Goal: Task Accomplishment & Management: Manage account settings

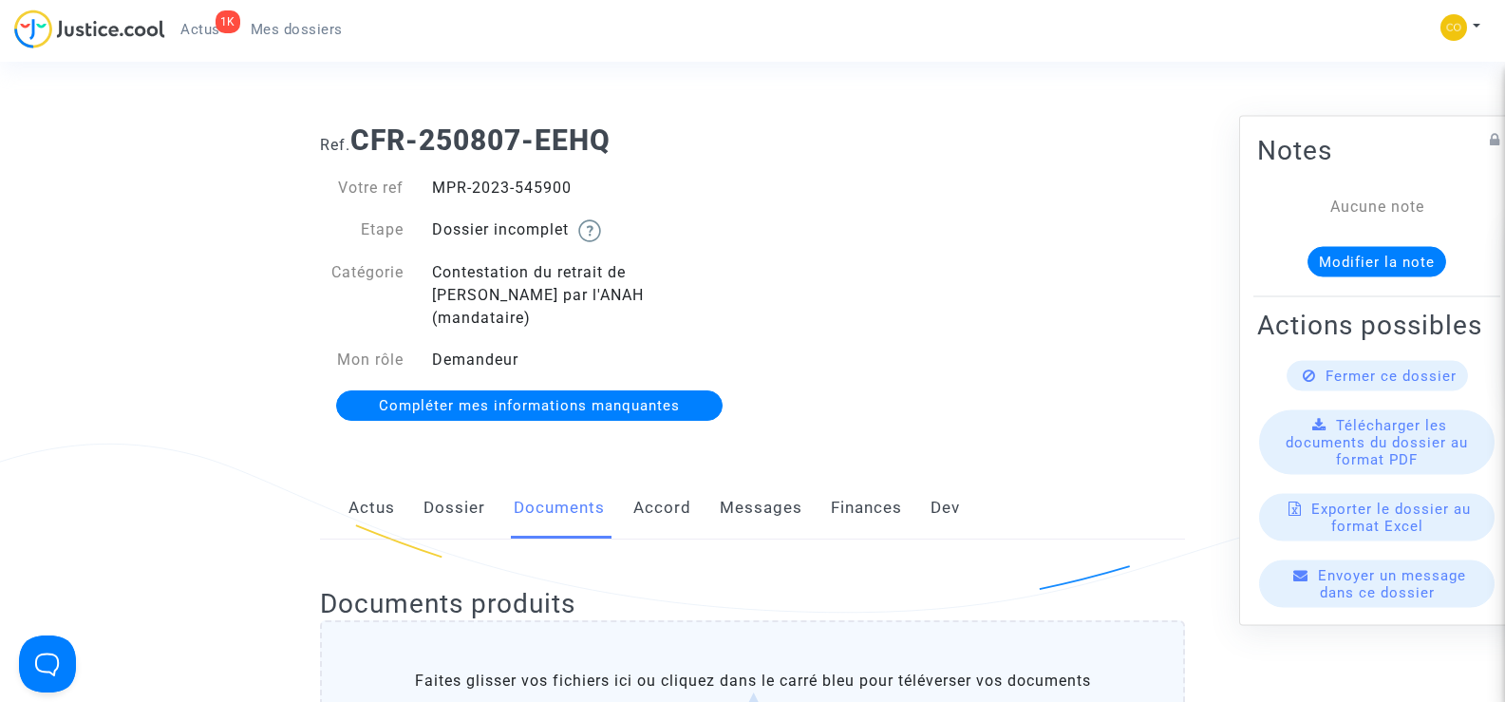
drag, startPoint x: 579, startPoint y: 192, endPoint x: 427, endPoint y: 177, distance: 152.7
click at [427, 177] on div "MPR-2023-545900" at bounding box center [585, 188] width 335 height 23
copy div "MPR-2023-545900"
click at [1076, 351] on div "Ref. CFR-250807-EEHQ Votre ref MPR-2023-545900 Etape Dossier incomplet Catégori…" at bounding box center [753, 273] width 894 height 329
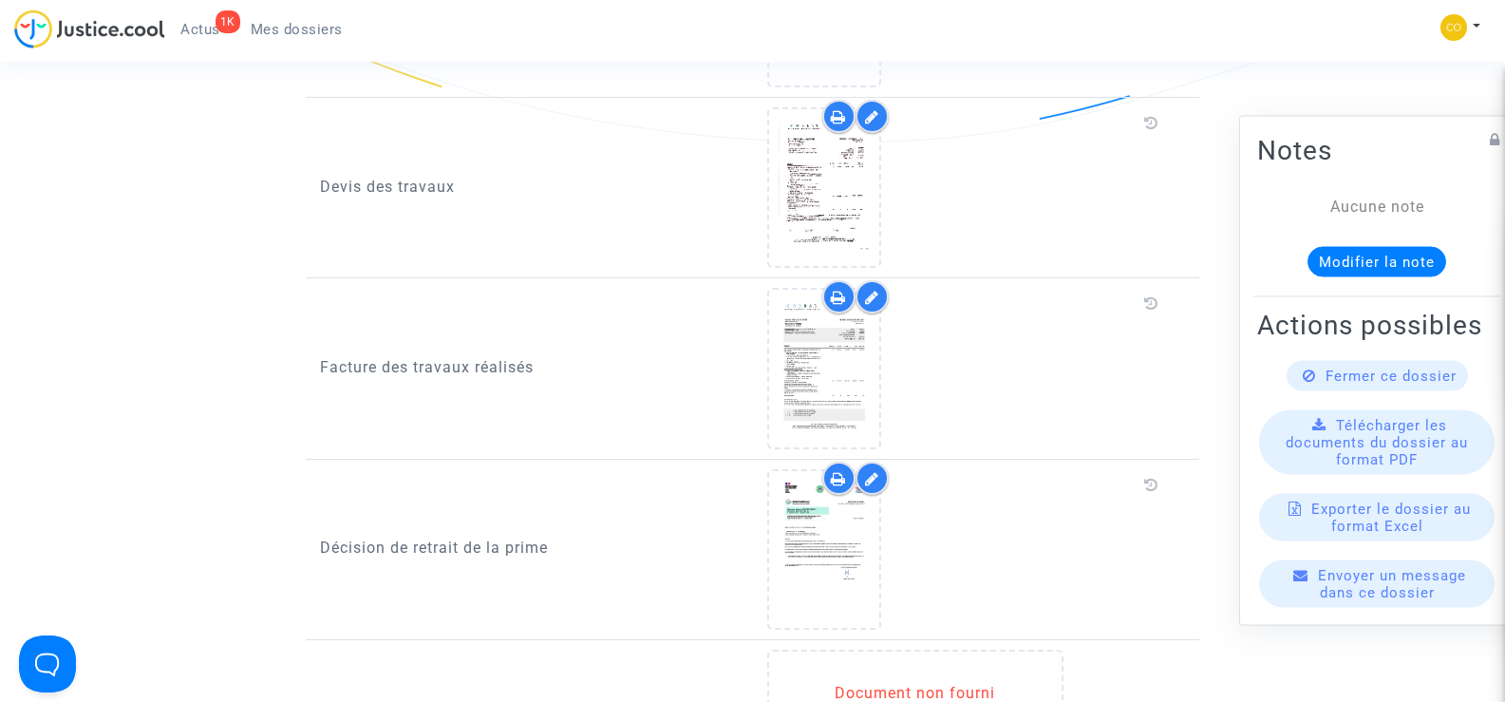
scroll to position [1330, 0]
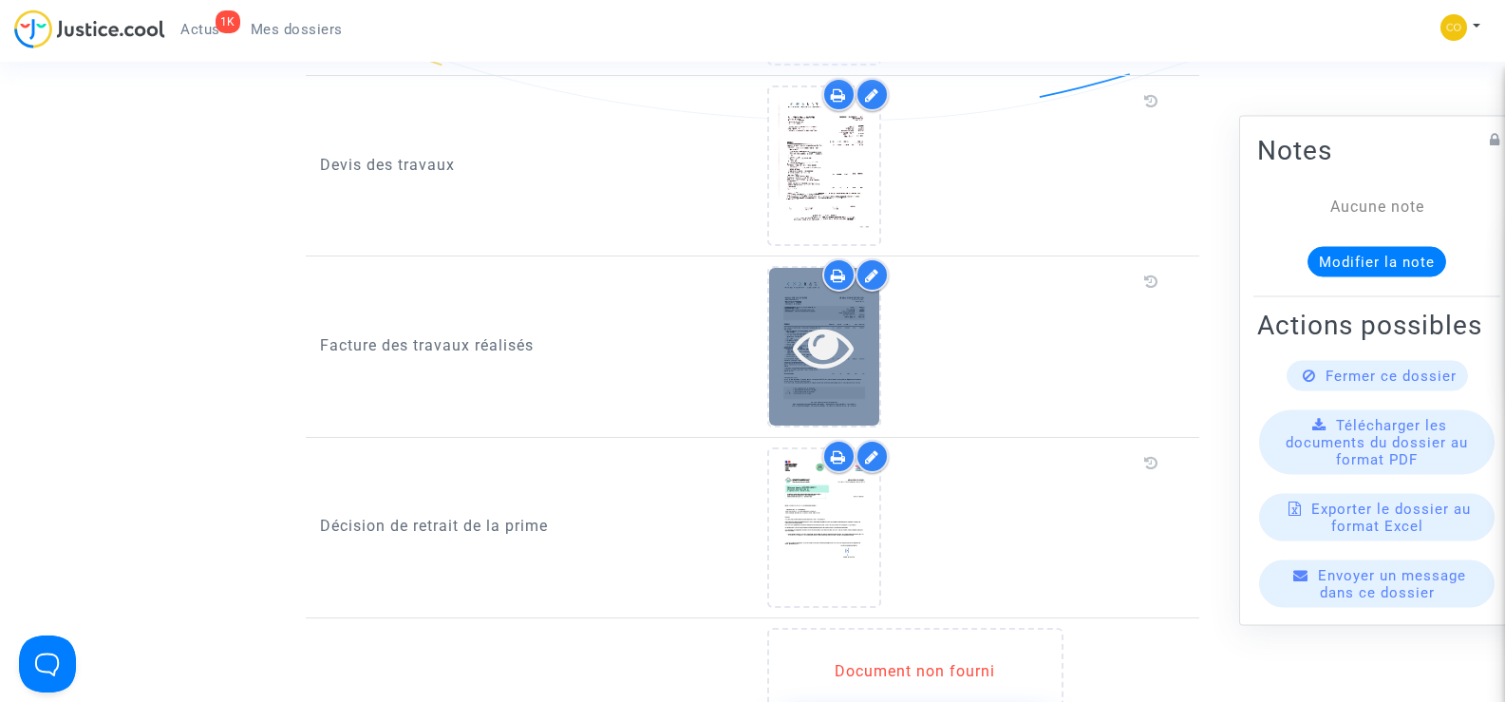
click at [839, 364] on div at bounding box center [824, 346] width 110 height 157
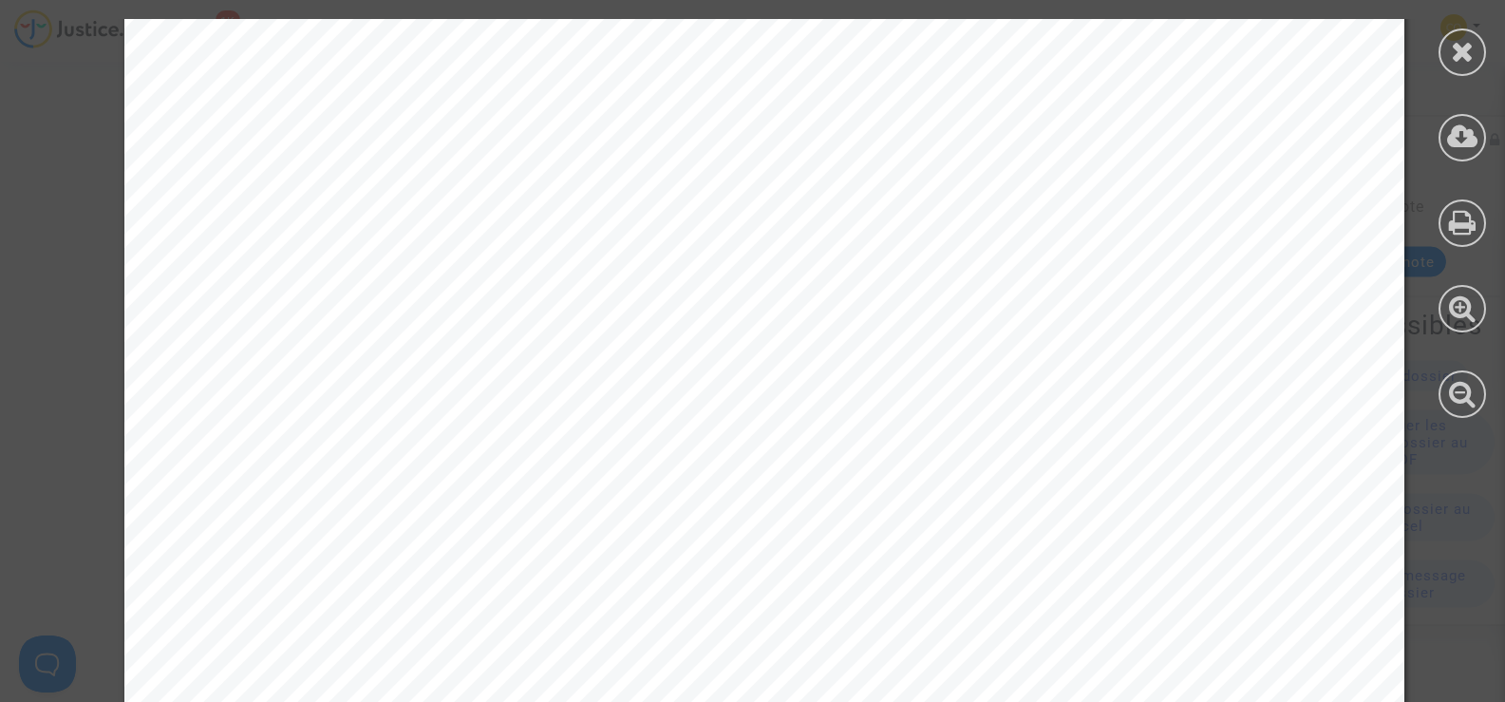
scroll to position [10255, 0]
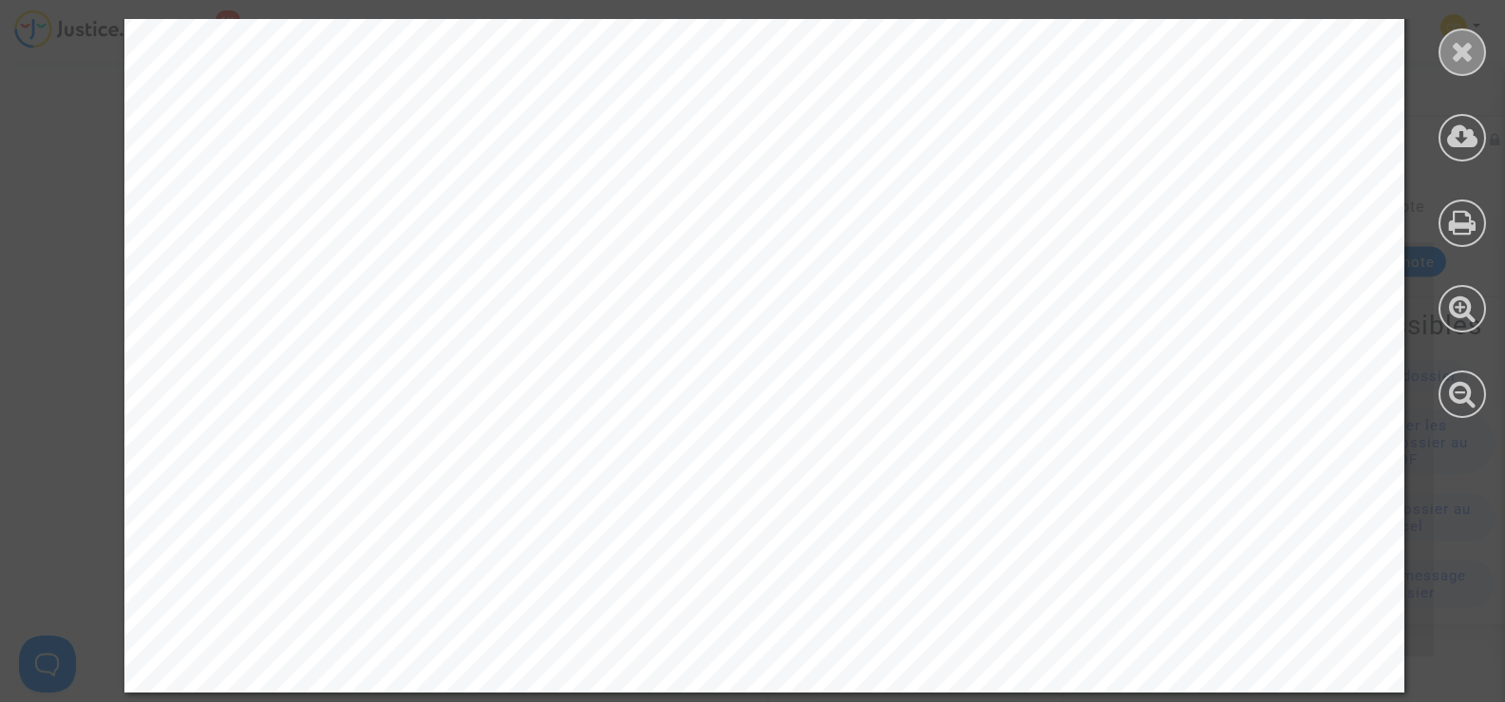
click at [1451, 58] on icon at bounding box center [1463, 51] width 24 height 28
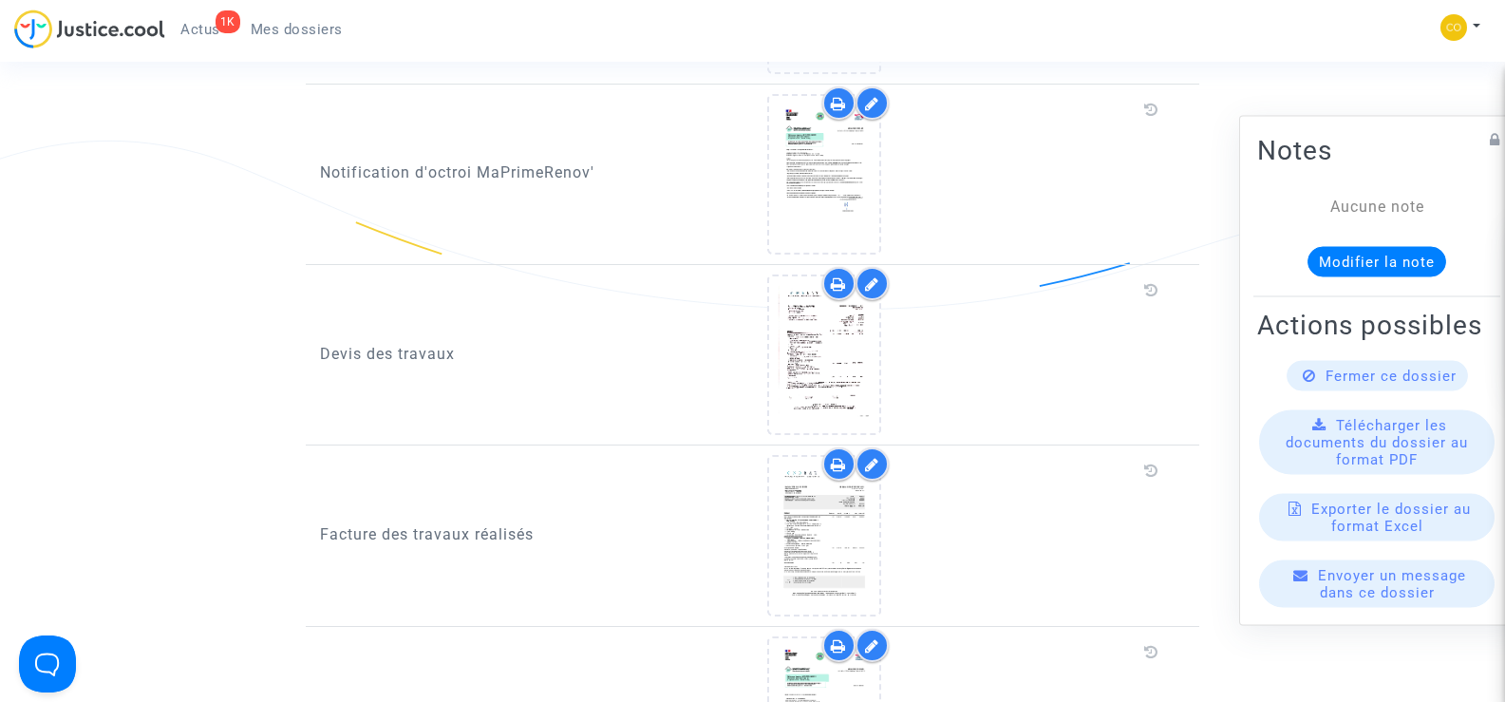
scroll to position [1140, 0]
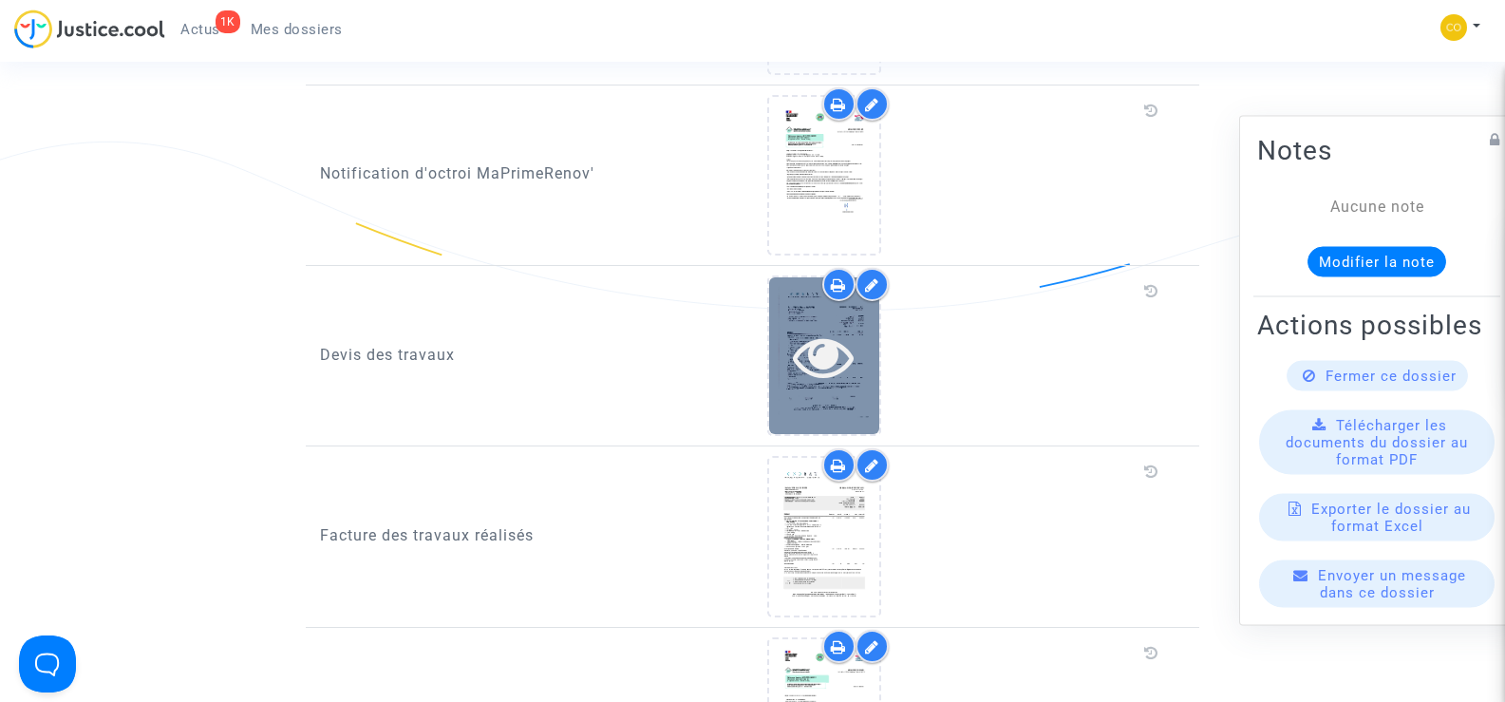
click at [839, 343] on icon at bounding box center [824, 356] width 62 height 61
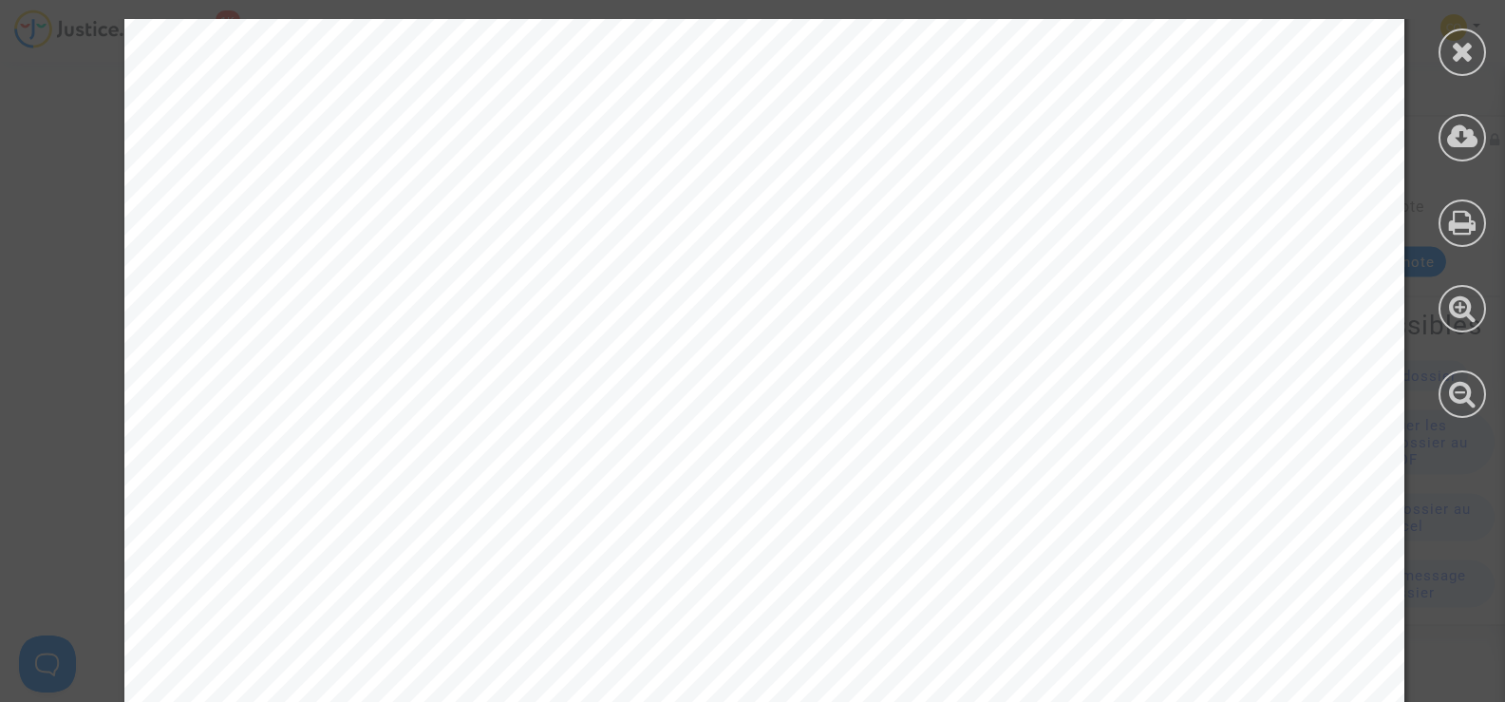
scroll to position [10261, 0]
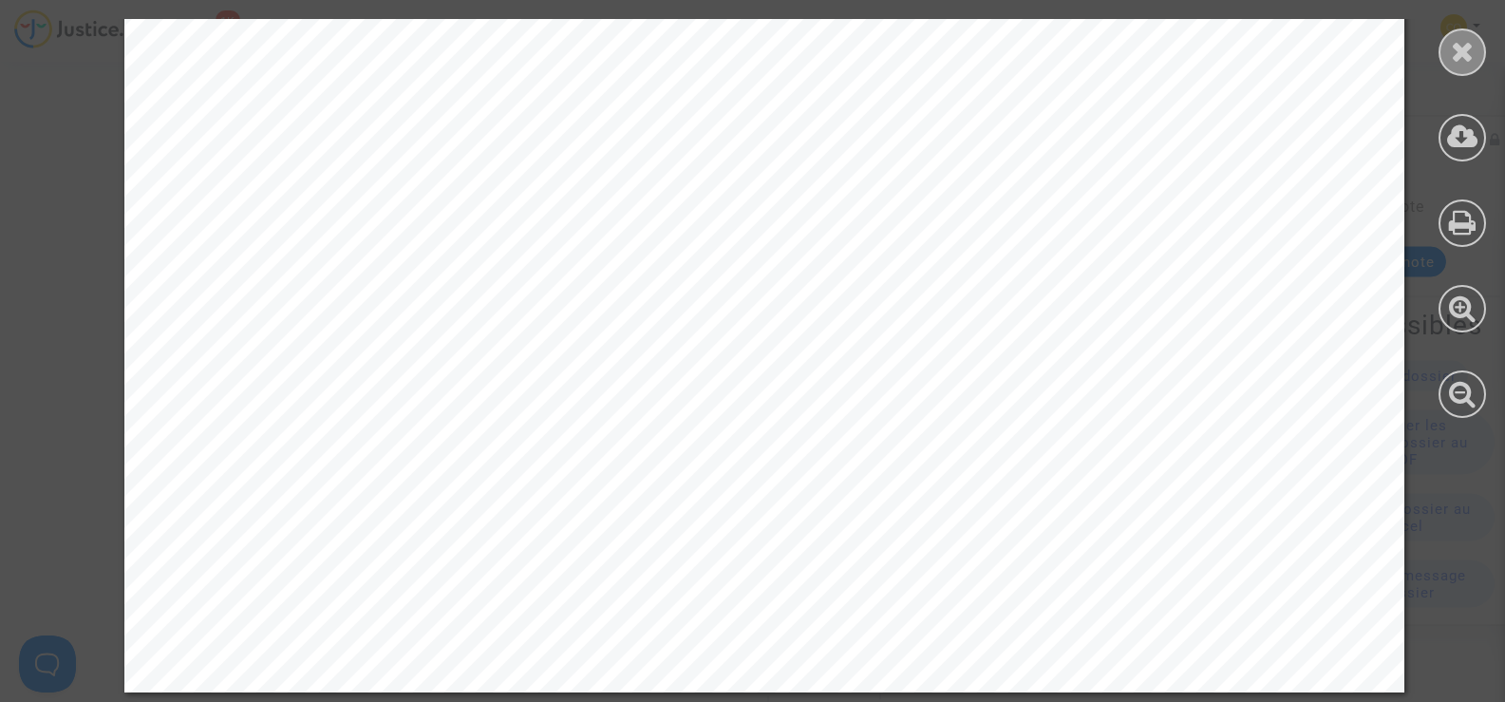
click at [1470, 55] on icon at bounding box center [1463, 51] width 24 height 28
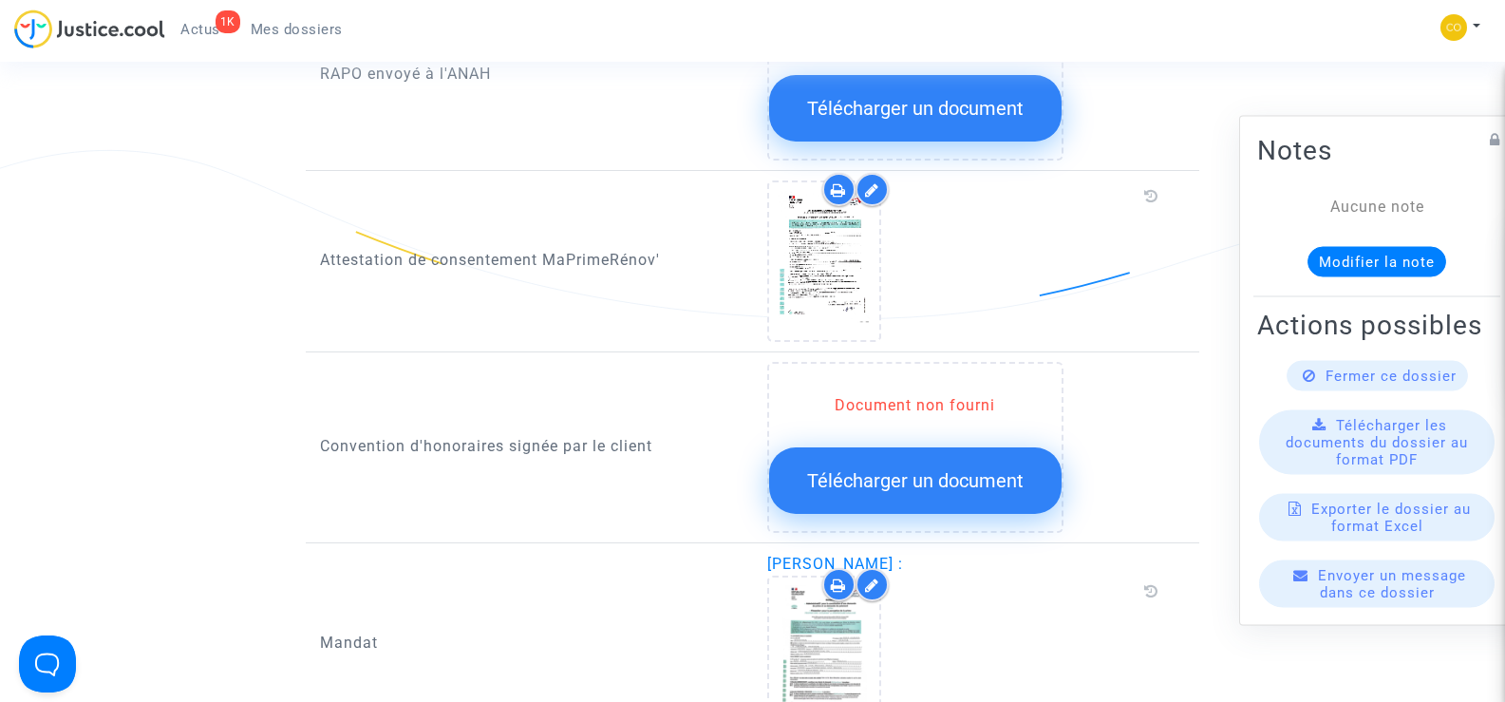
scroll to position [1994, 0]
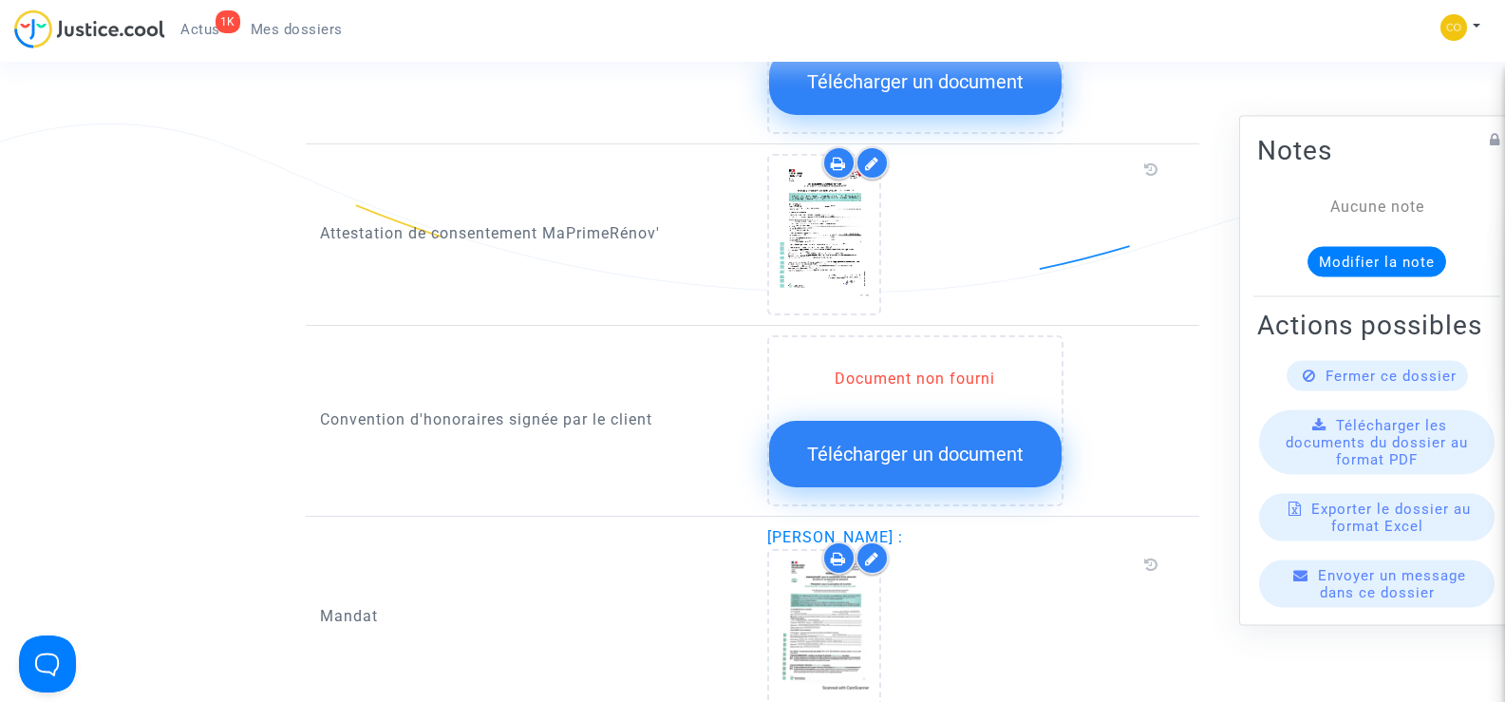
click at [301, 31] on span "Mes dossiers" at bounding box center [297, 29] width 92 height 17
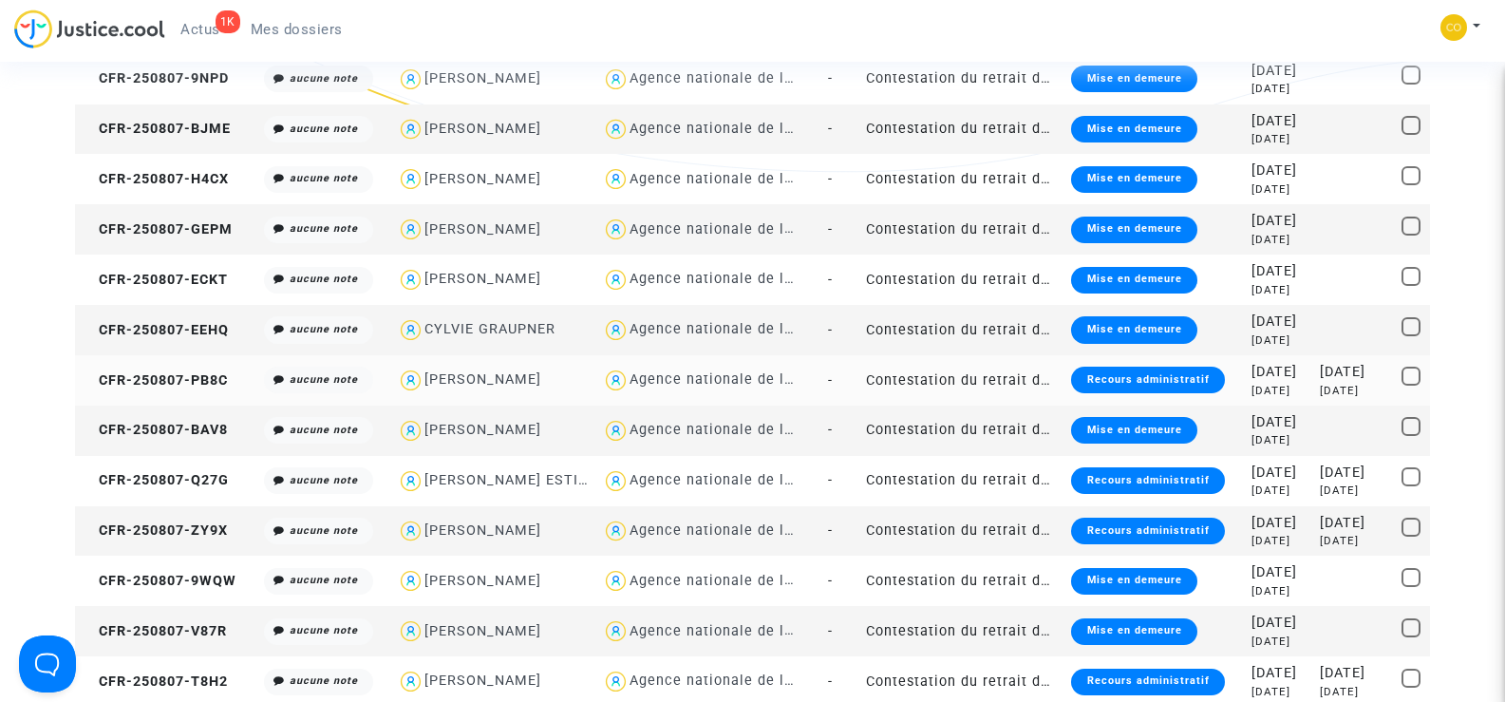
scroll to position [475, 0]
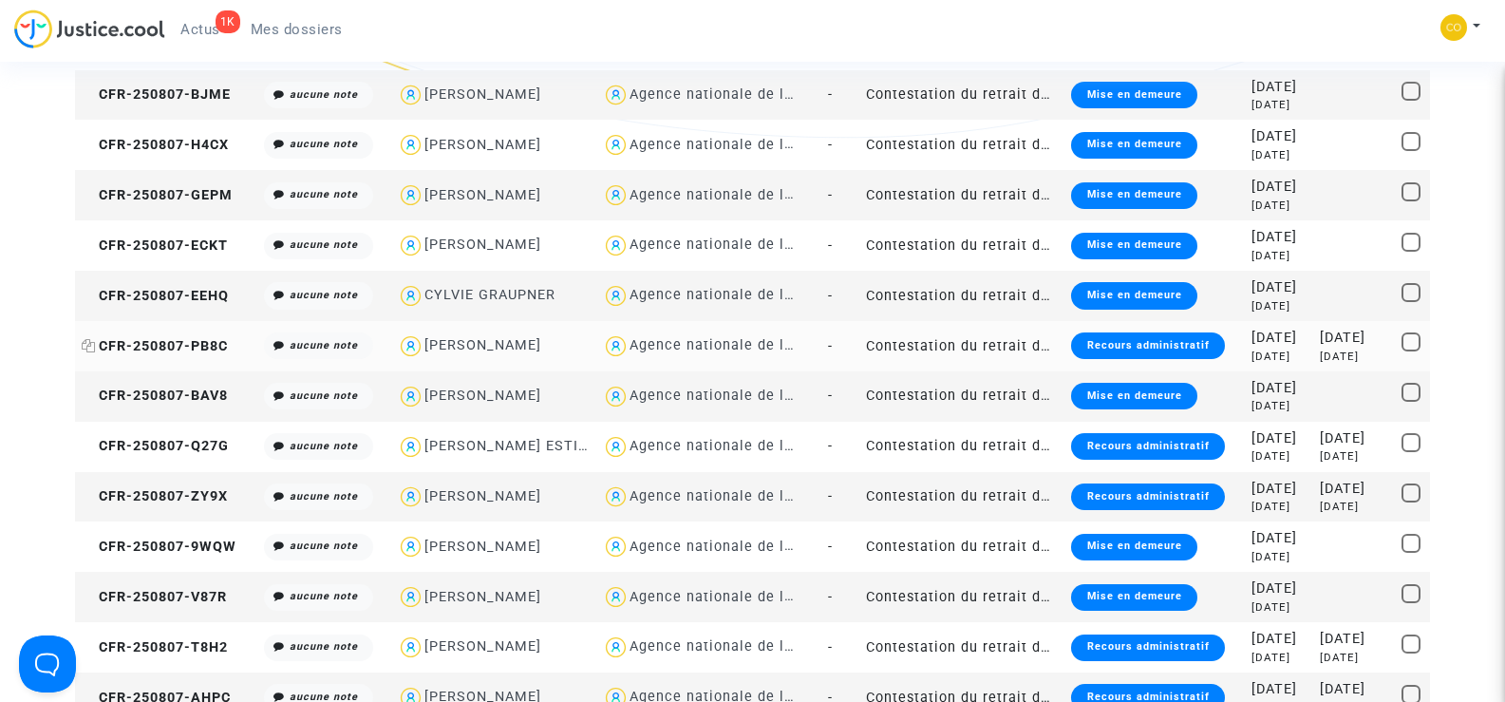
click at [162, 346] on span "CFR-250807-PB8C" at bounding box center [155, 346] width 146 height 16
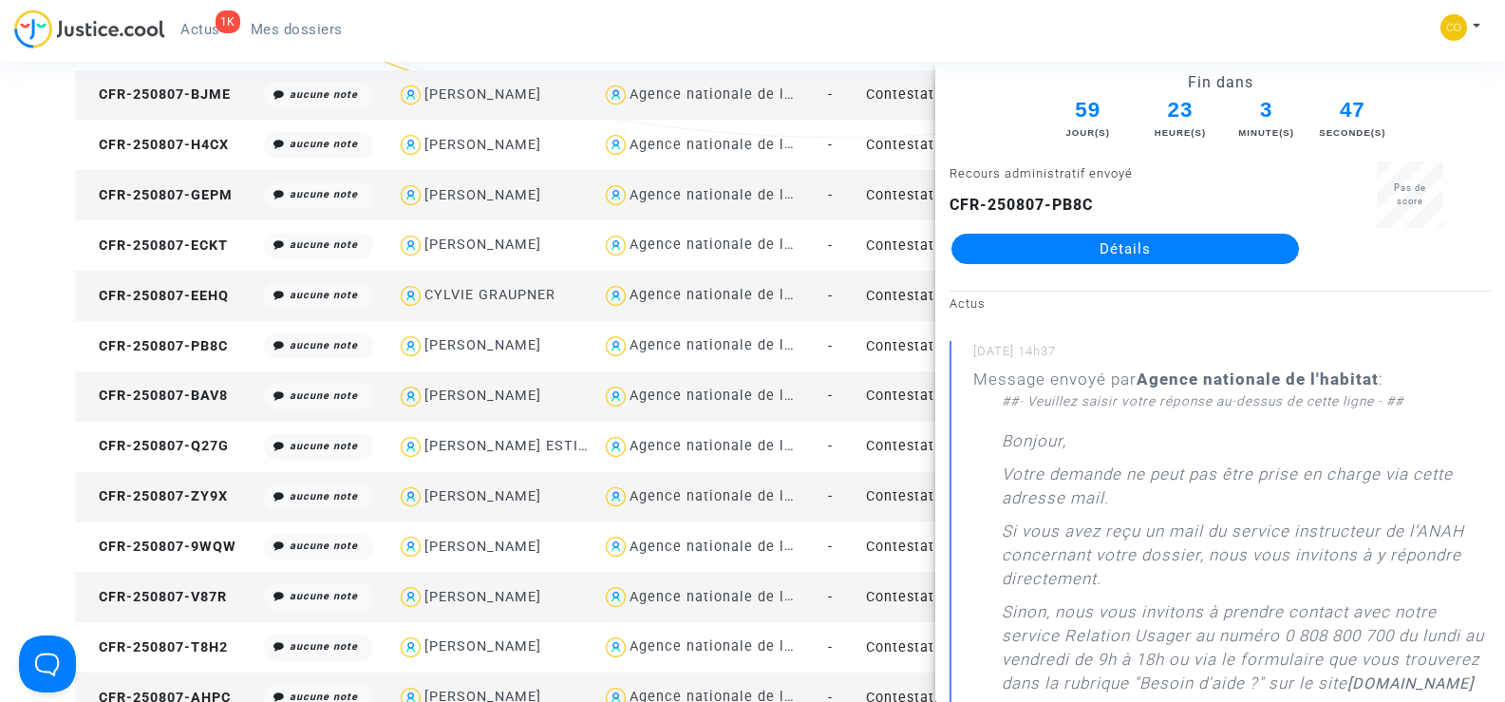
click at [1139, 247] on link "Détails" at bounding box center [1126, 249] width 348 height 30
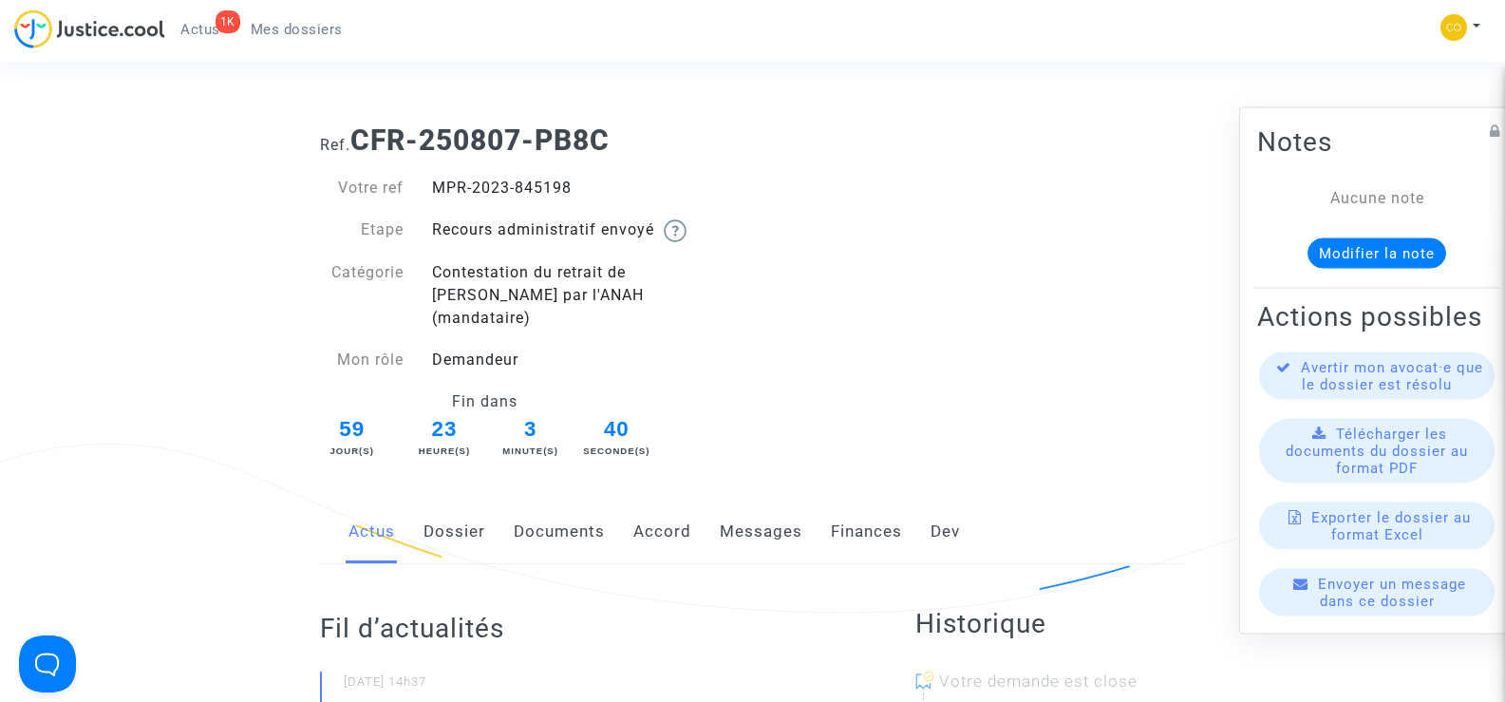
click at [553, 510] on link "Documents" at bounding box center [559, 531] width 91 height 63
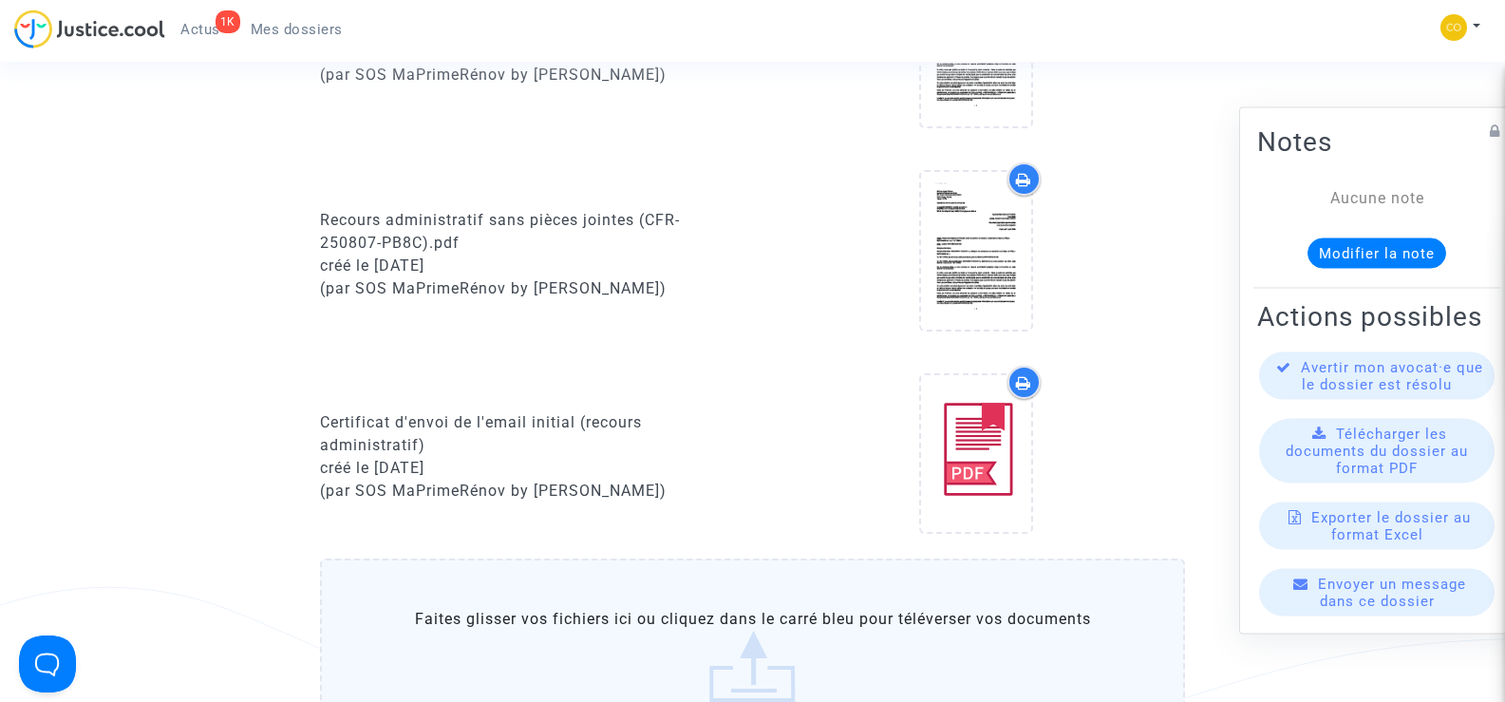
scroll to position [760, 0]
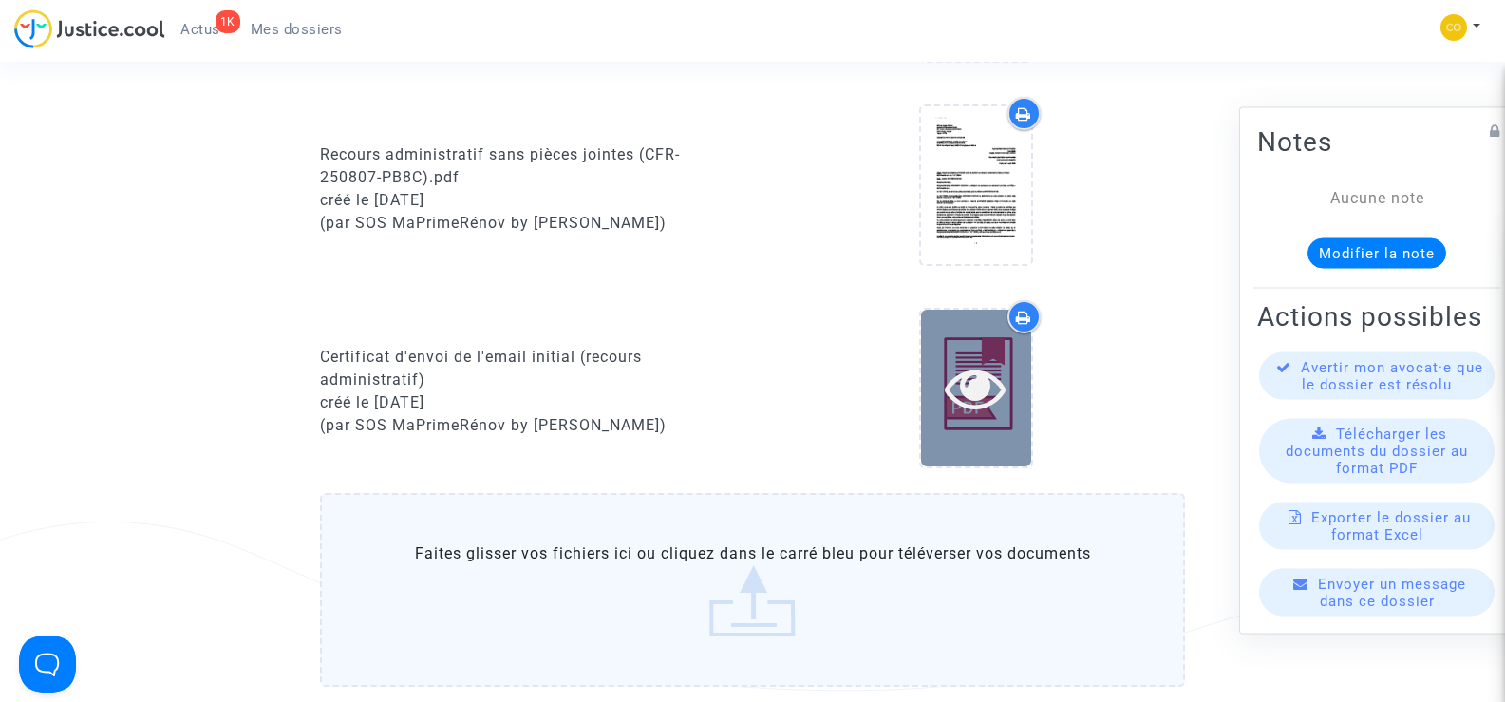
click at [983, 384] on icon at bounding box center [976, 387] width 62 height 61
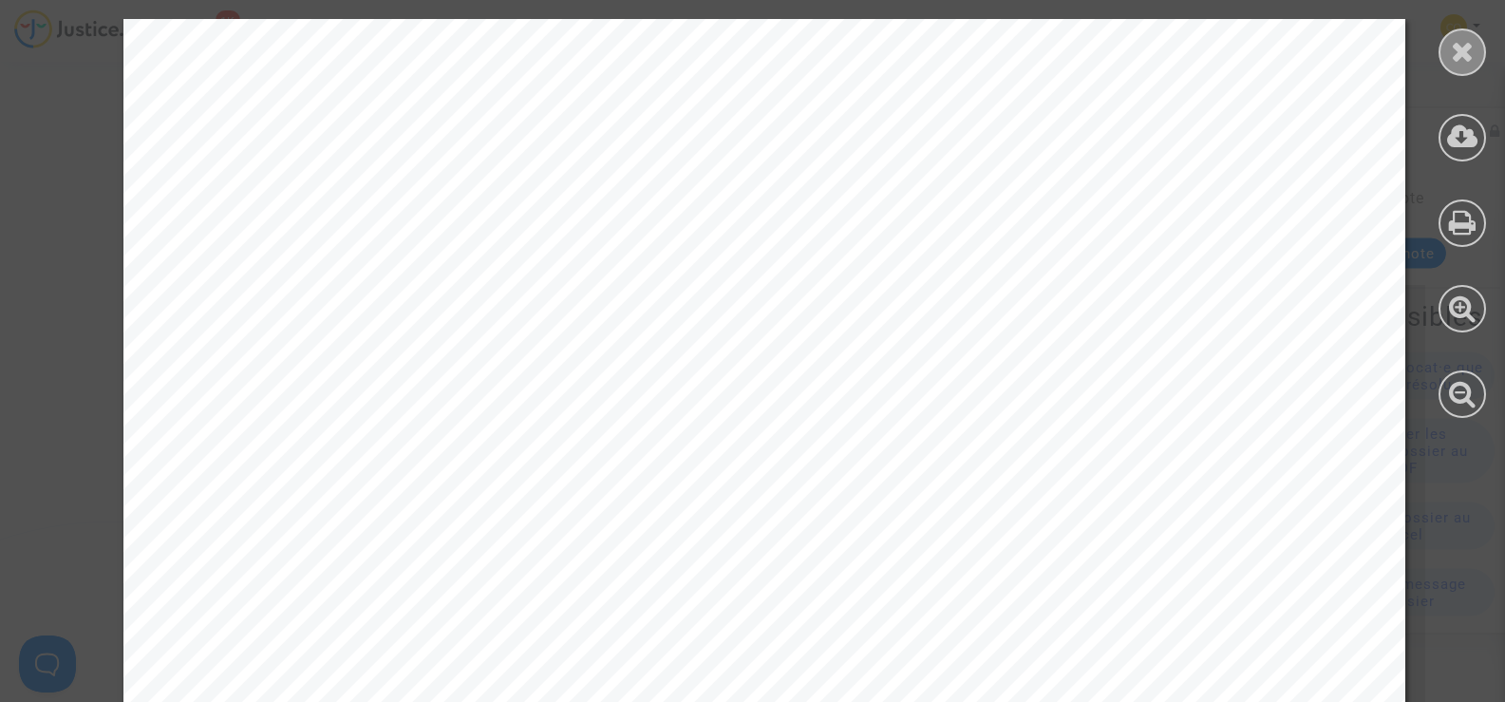
click at [1469, 51] on icon at bounding box center [1463, 51] width 24 height 28
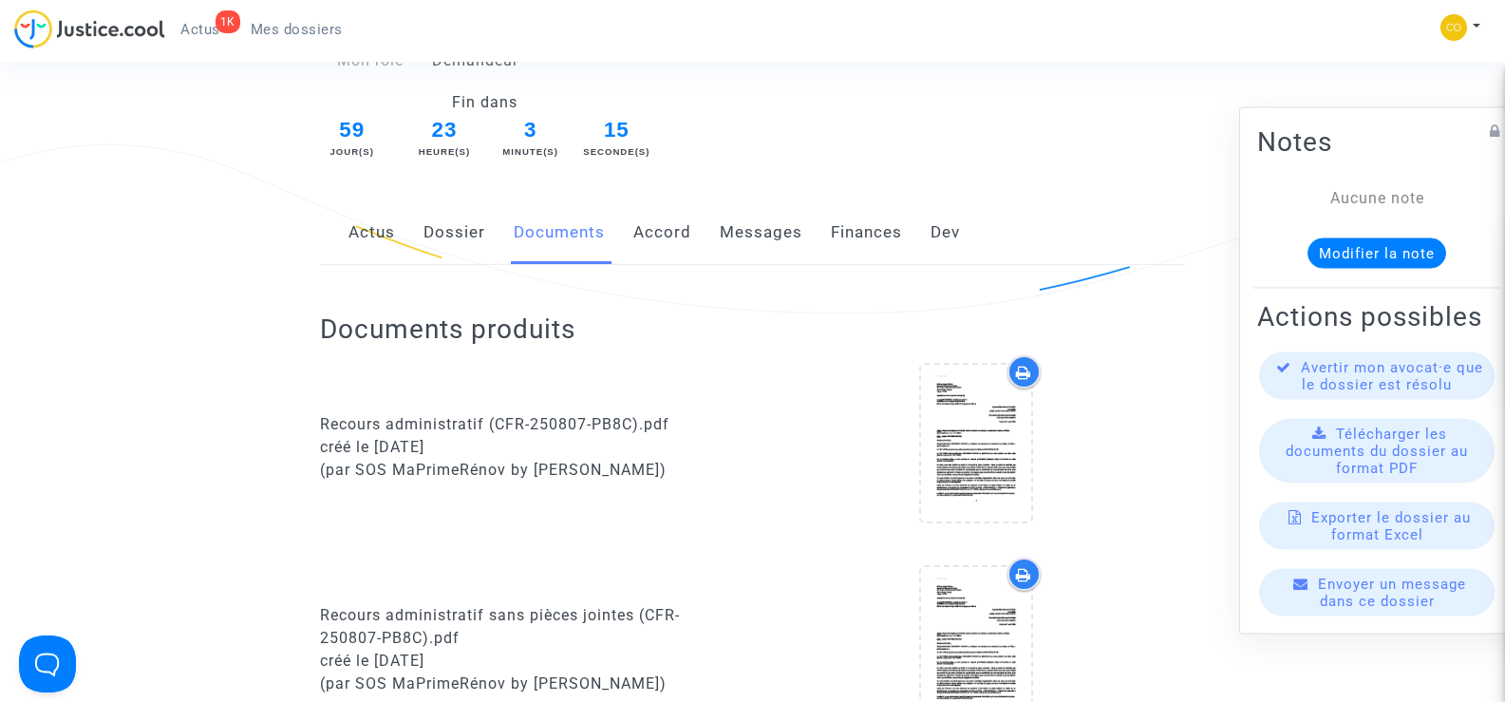
scroll to position [285, 0]
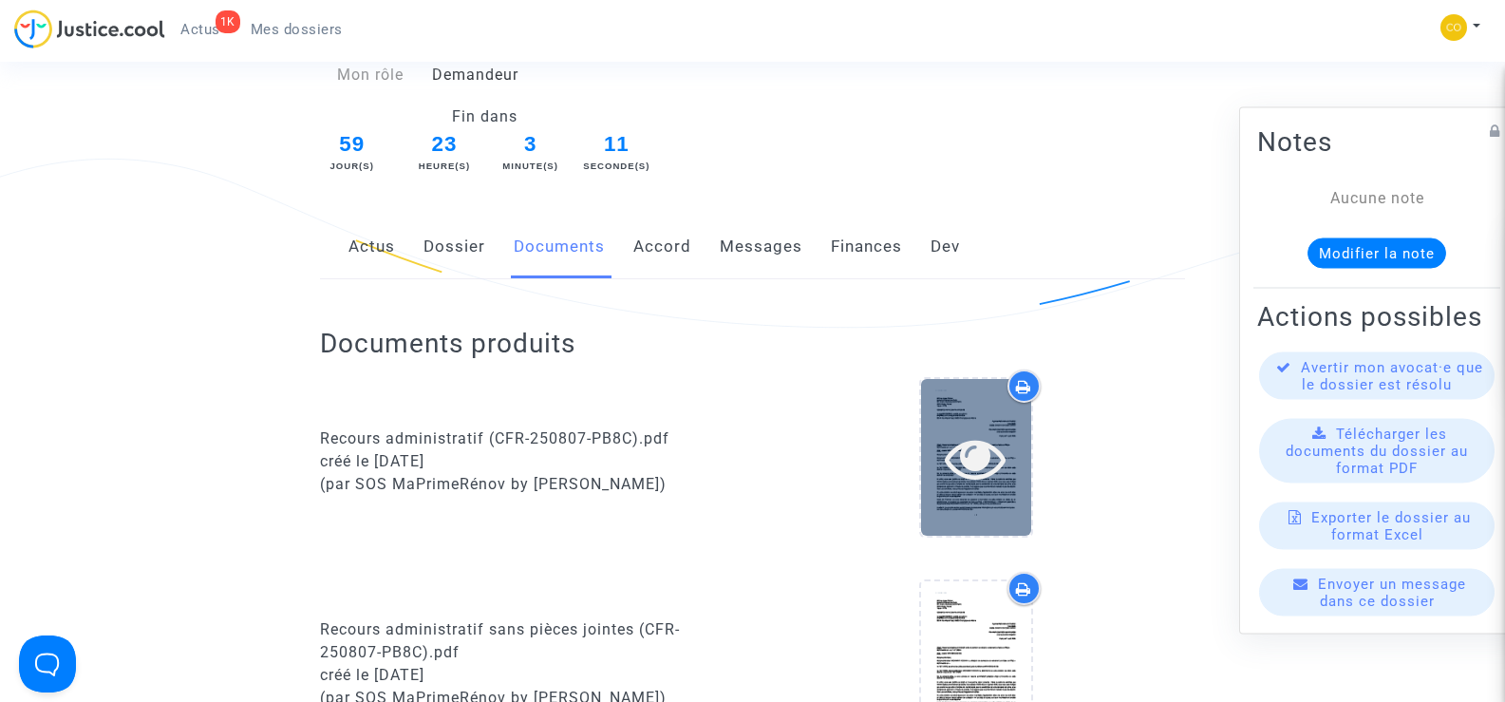
click at [973, 450] on icon at bounding box center [976, 457] width 62 height 61
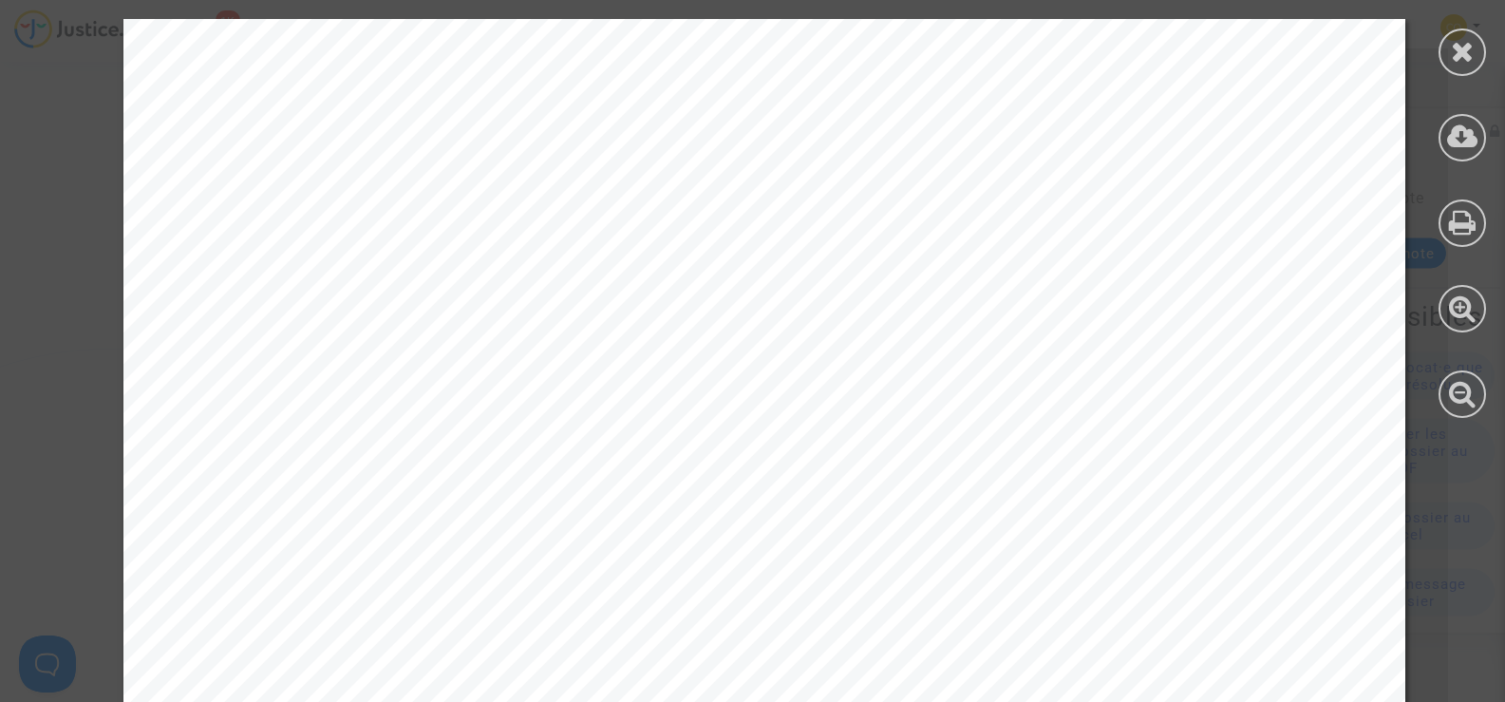
scroll to position [190, 0]
click at [1476, 62] on div at bounding box center [1462, 51] width 47 height 47
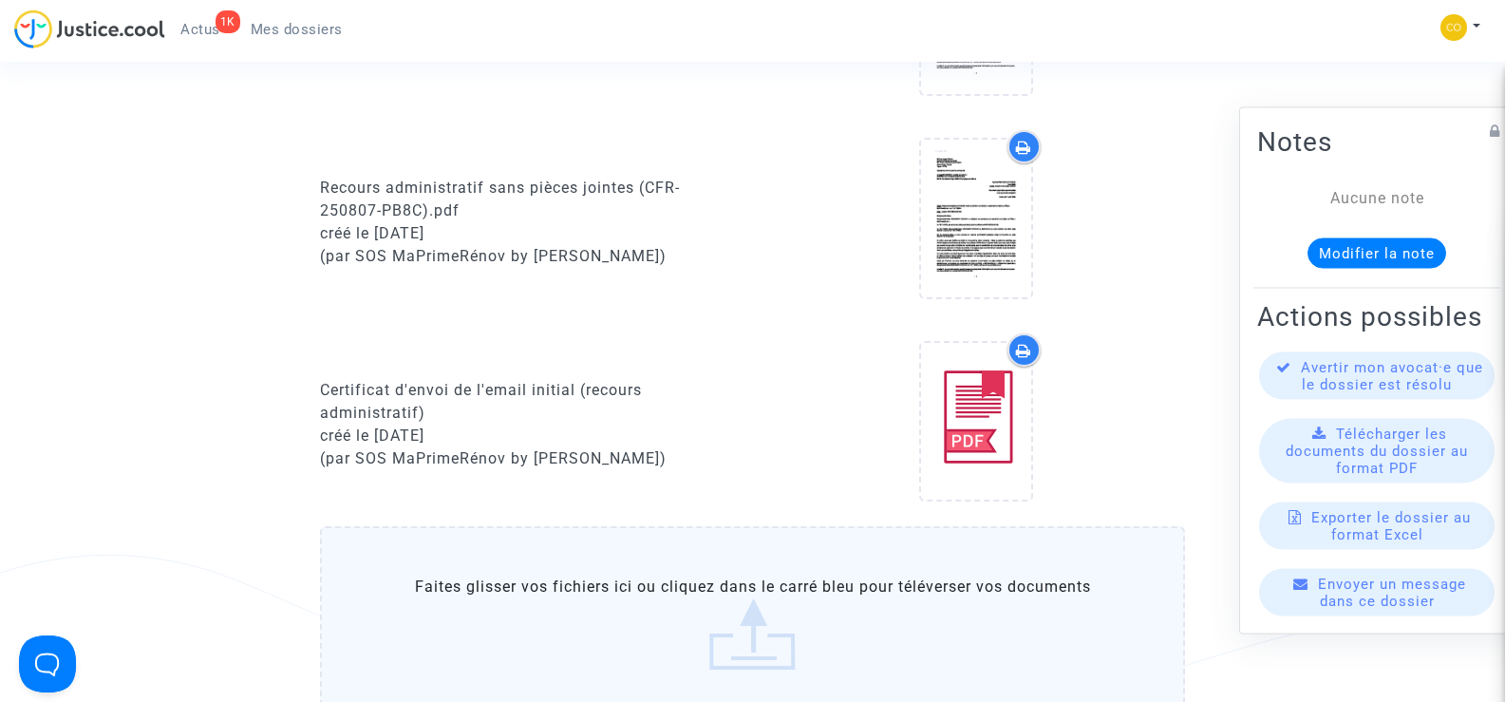
scroll to position [760, 0]
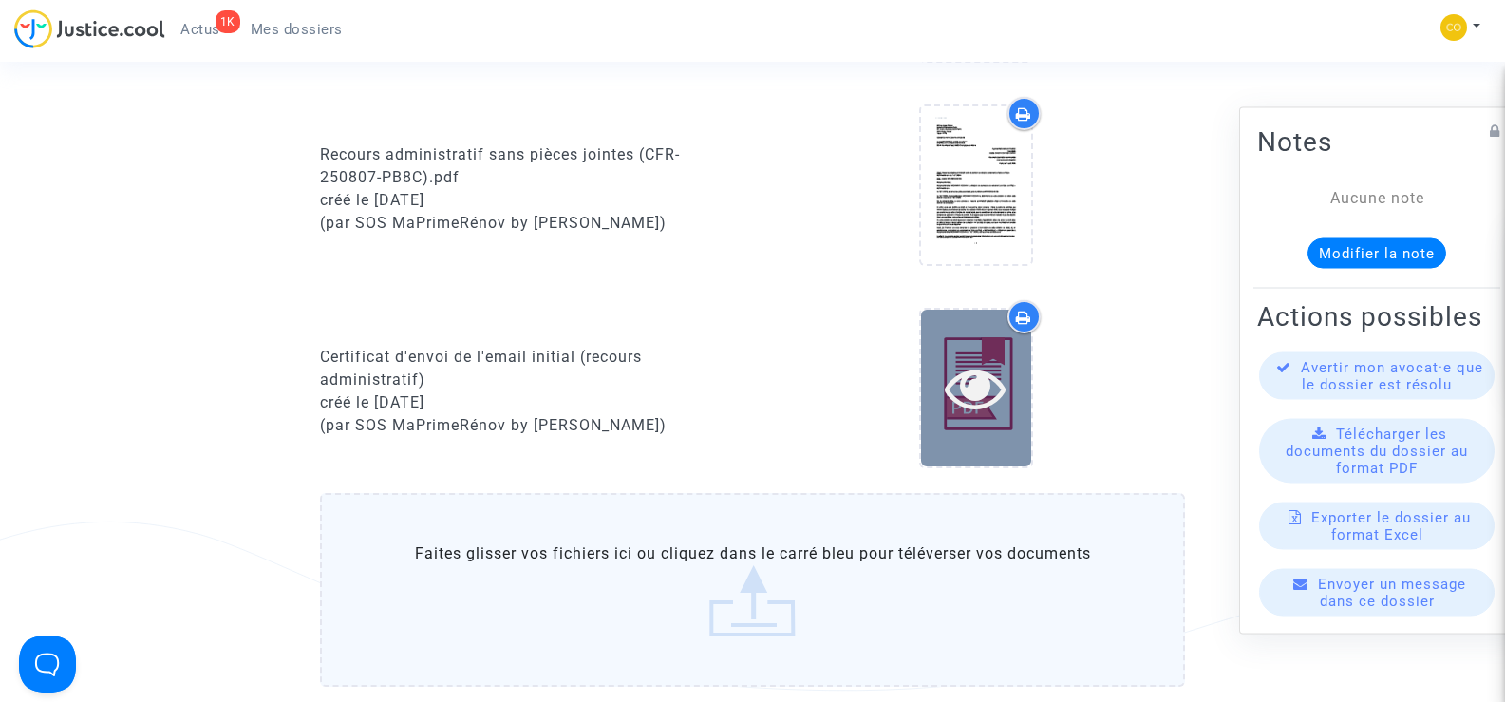
click at [985, 373] on icon at bounding box center [976, 387] width 62 height 61
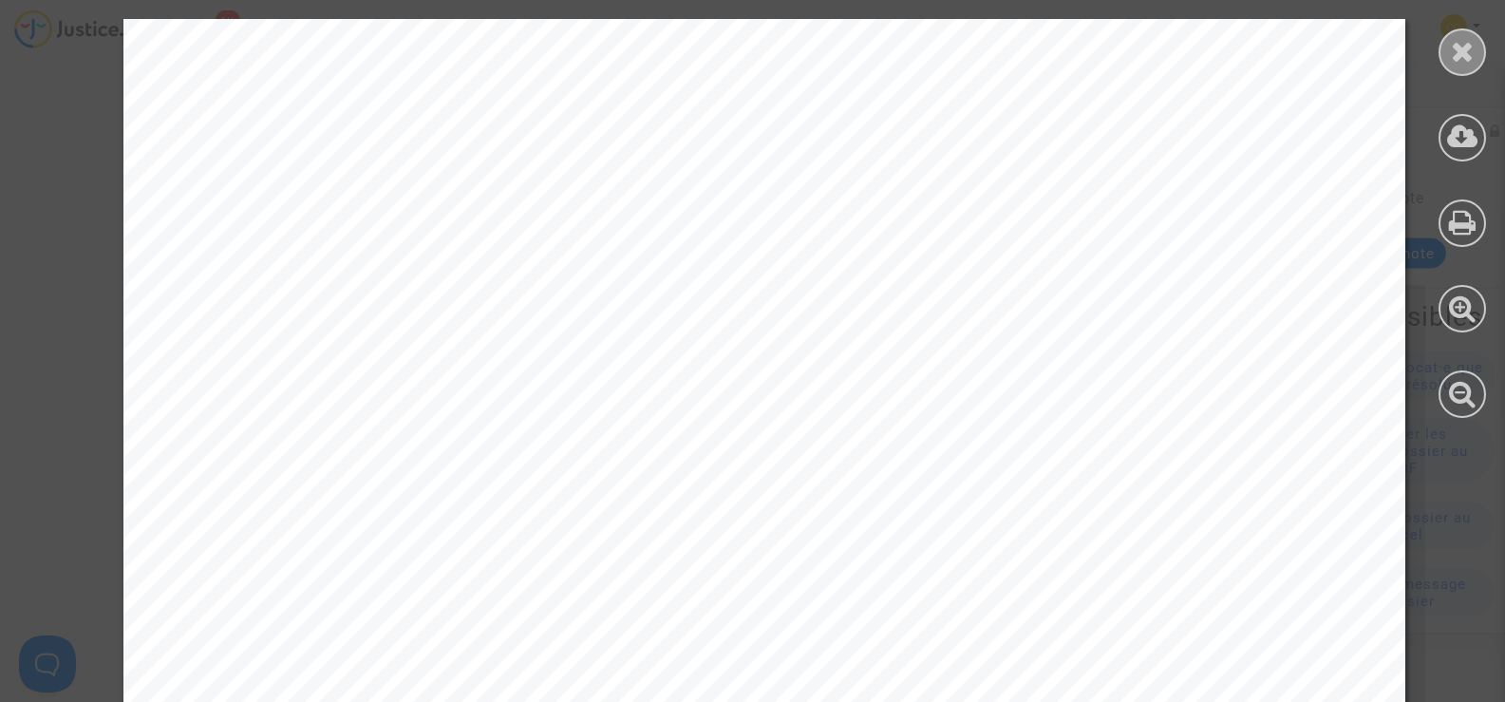
click at [1468, 55] on icon at bounding box center [1463, 51] width 24 height 28
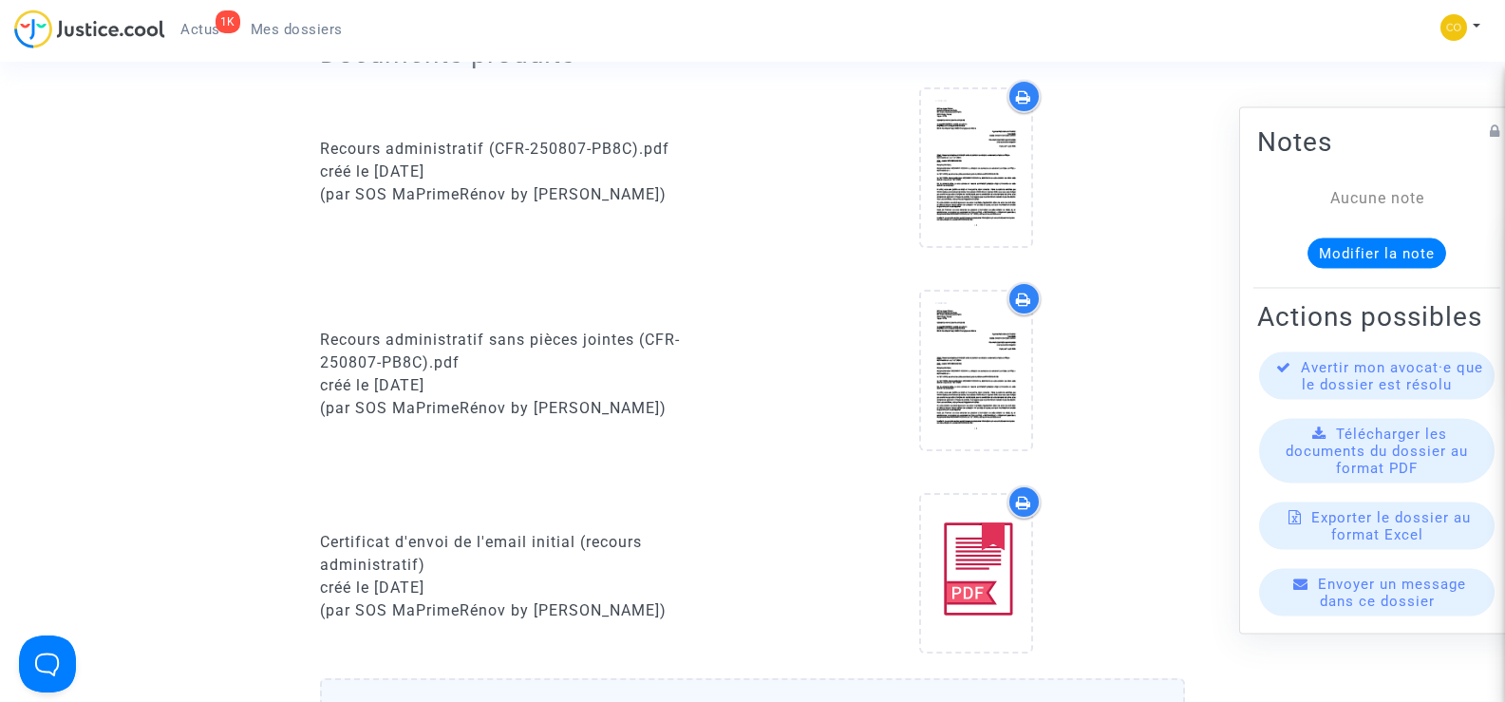
scroll to position [665, 0]
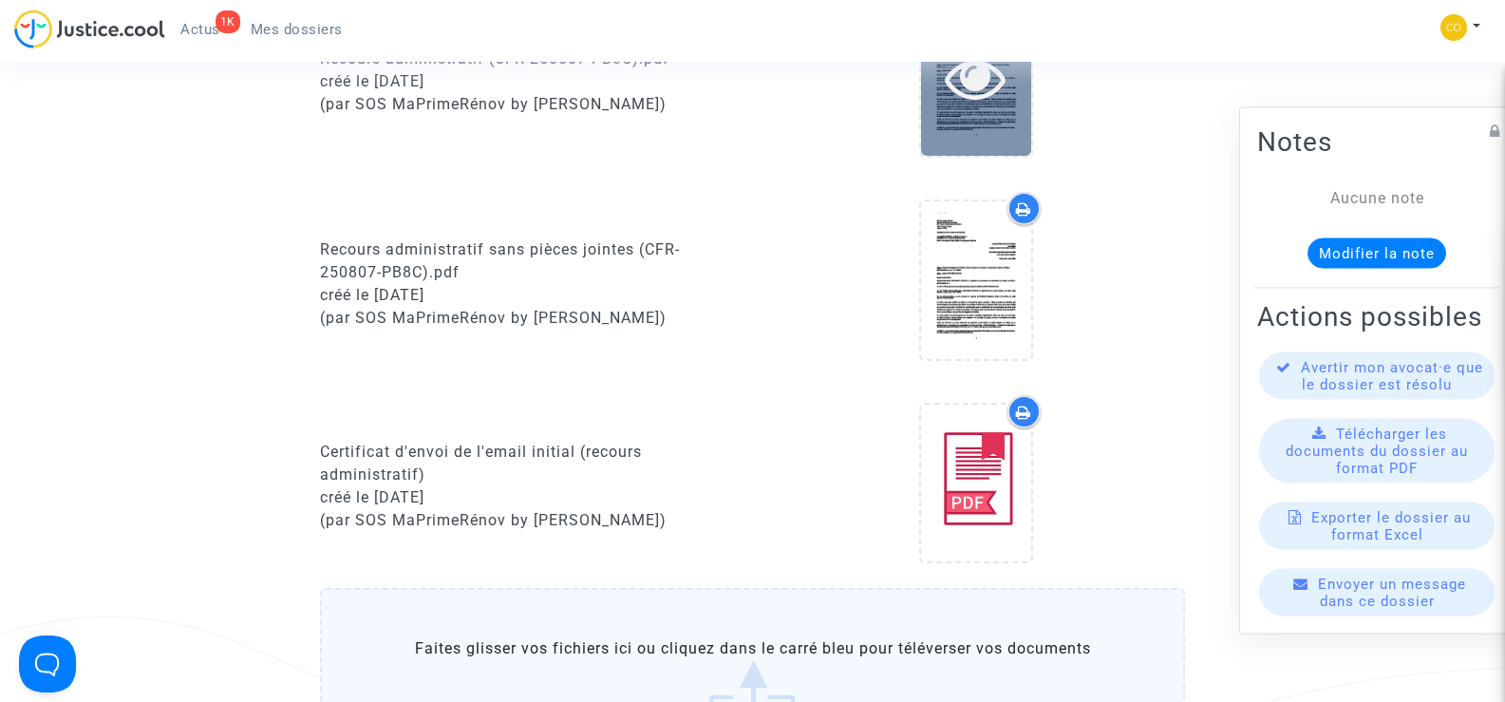
click at [984, 89] on div at bounding box center [976, 77] width 110 height 157
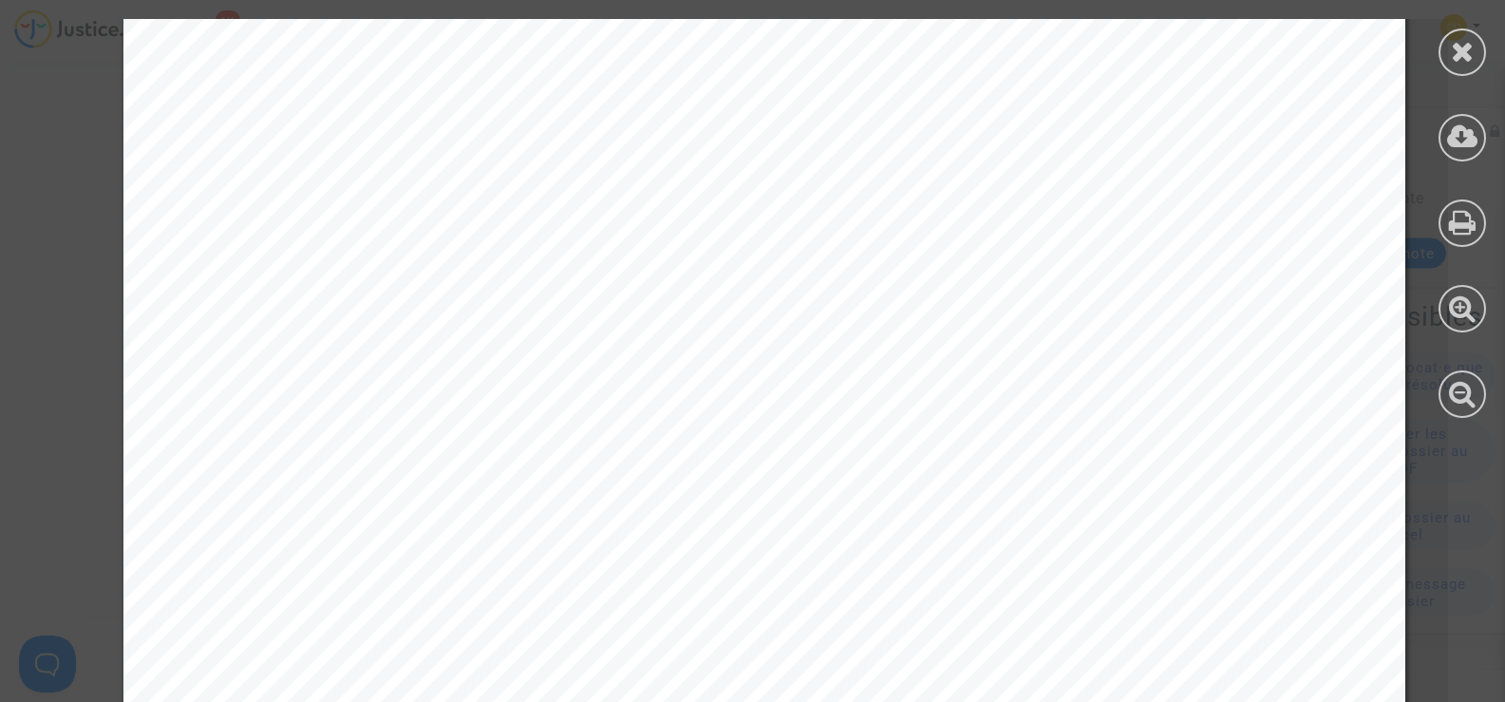
scroll to position [380, 0]
click at [1469, 53] on icon at bounding box center [1463, 51] width 24 height 28
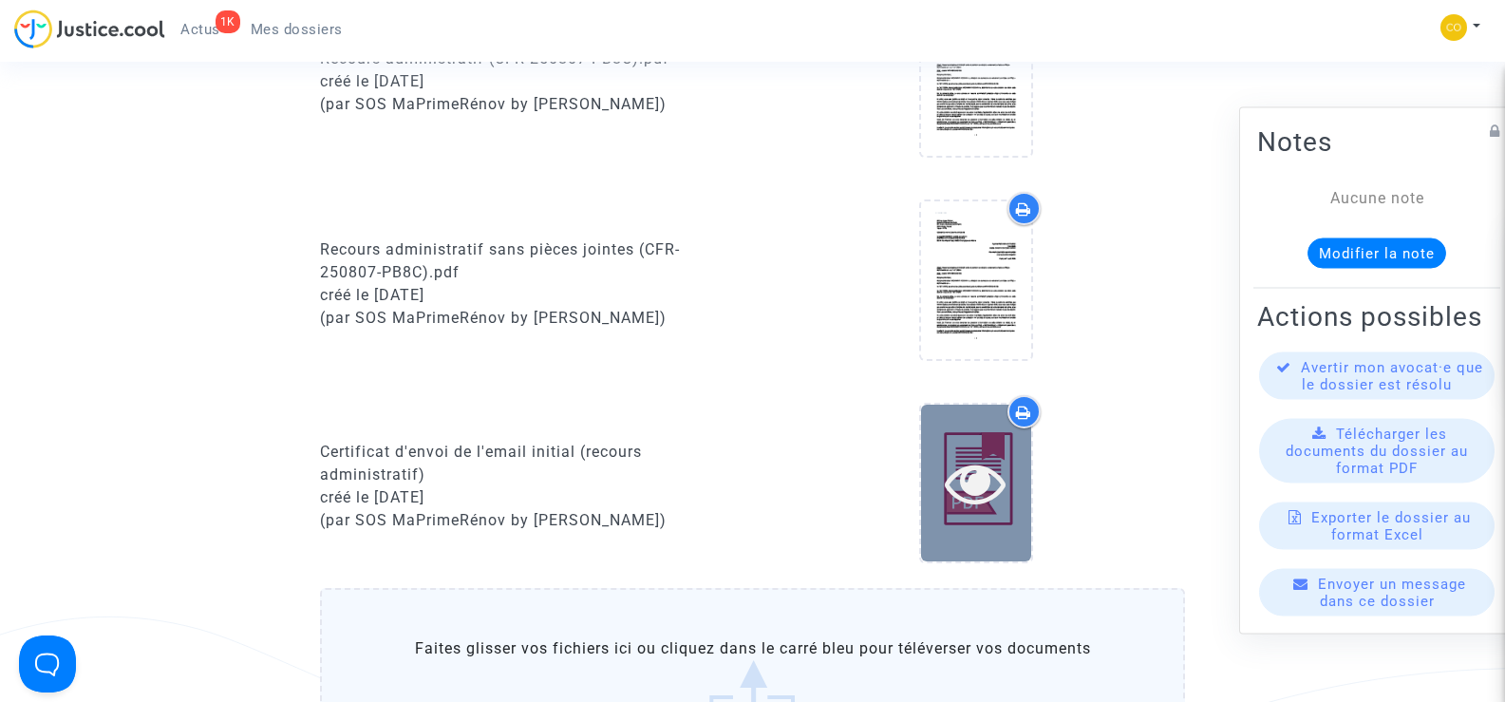
click at [1000, 474] on icon at bounding box center [976, 482] width 62 height 61
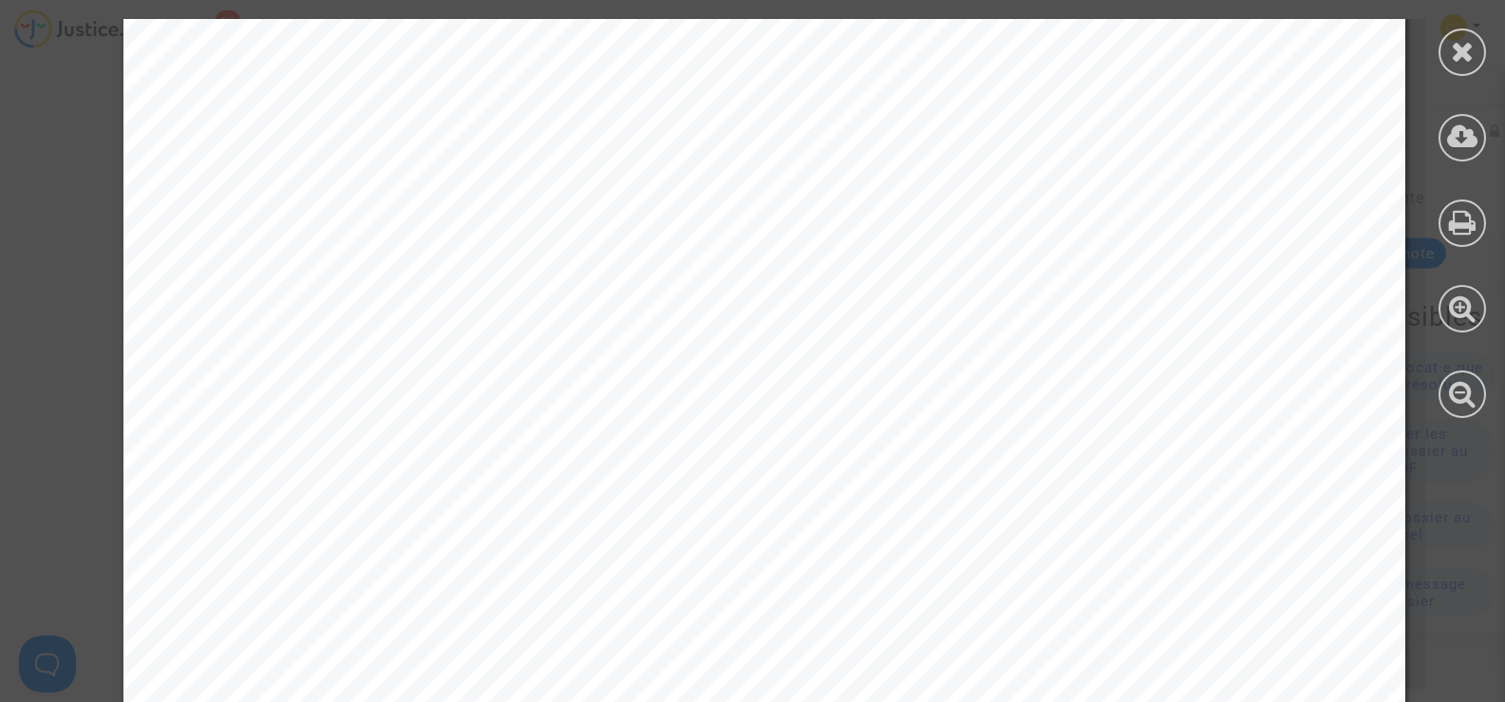
scroll to position [0, 0]
click at [1474, 54] on icon at bounding box center [1463, 51] width 24 height 28
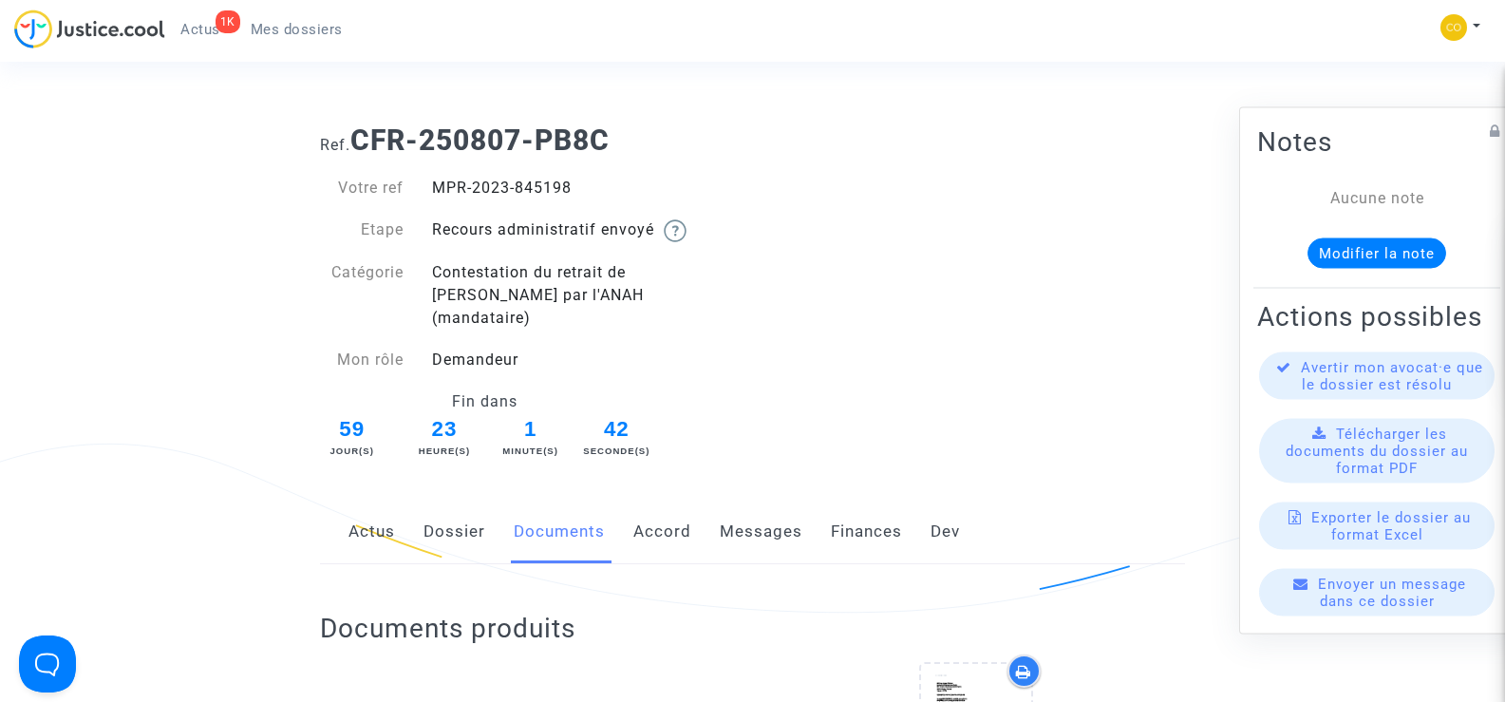
click at [299, 24] on span "Mes dossiers" at bounding box center [297, 29] width 92 height 17
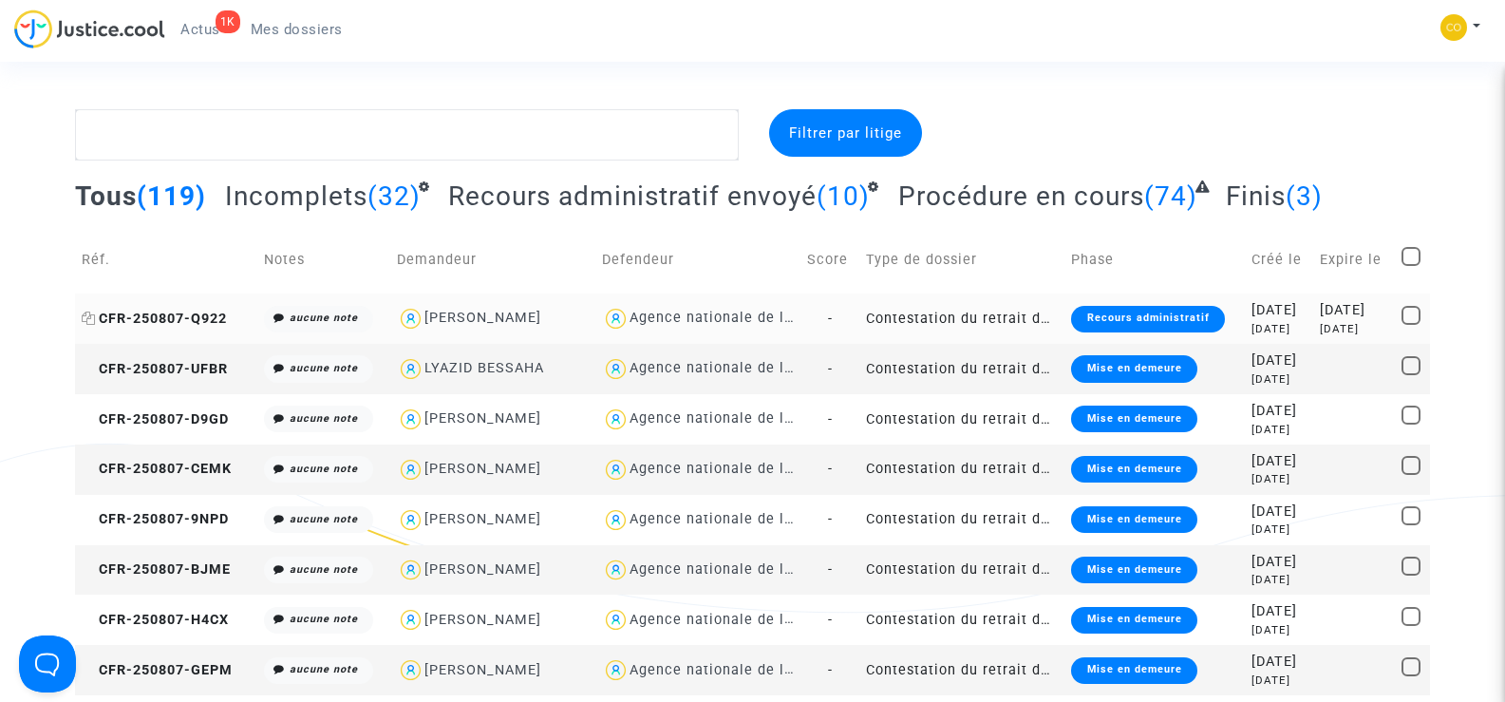
click at [192, 316] on span "CFR-250807-Q922" at bounding box center [154, 319] width 145 height 16
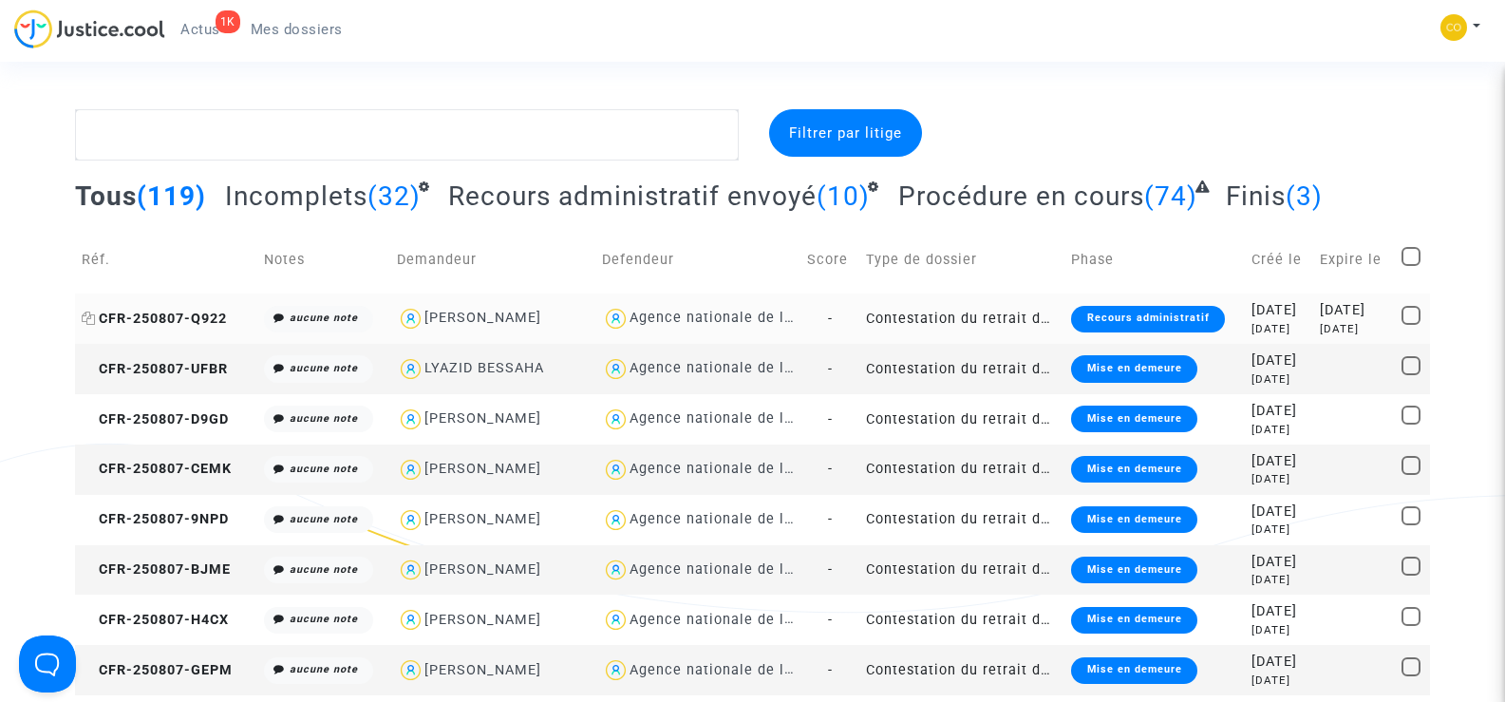
click at [152, 314] on span "CFR-250807-Q922" at bounding box center [154, 319] width 145 height 16
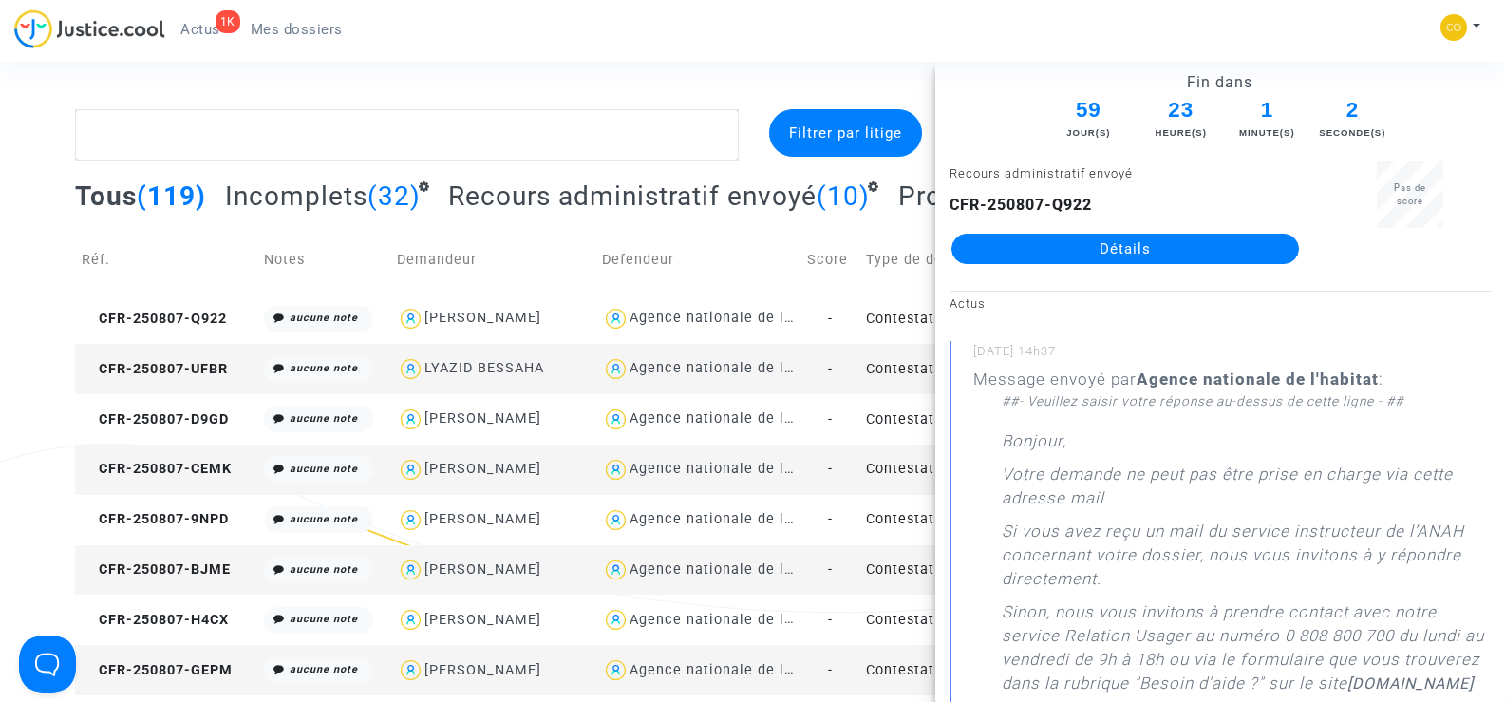
click at [1140, 254] on link "Détails" at bounding box center [1126, 249] width 348 height 30
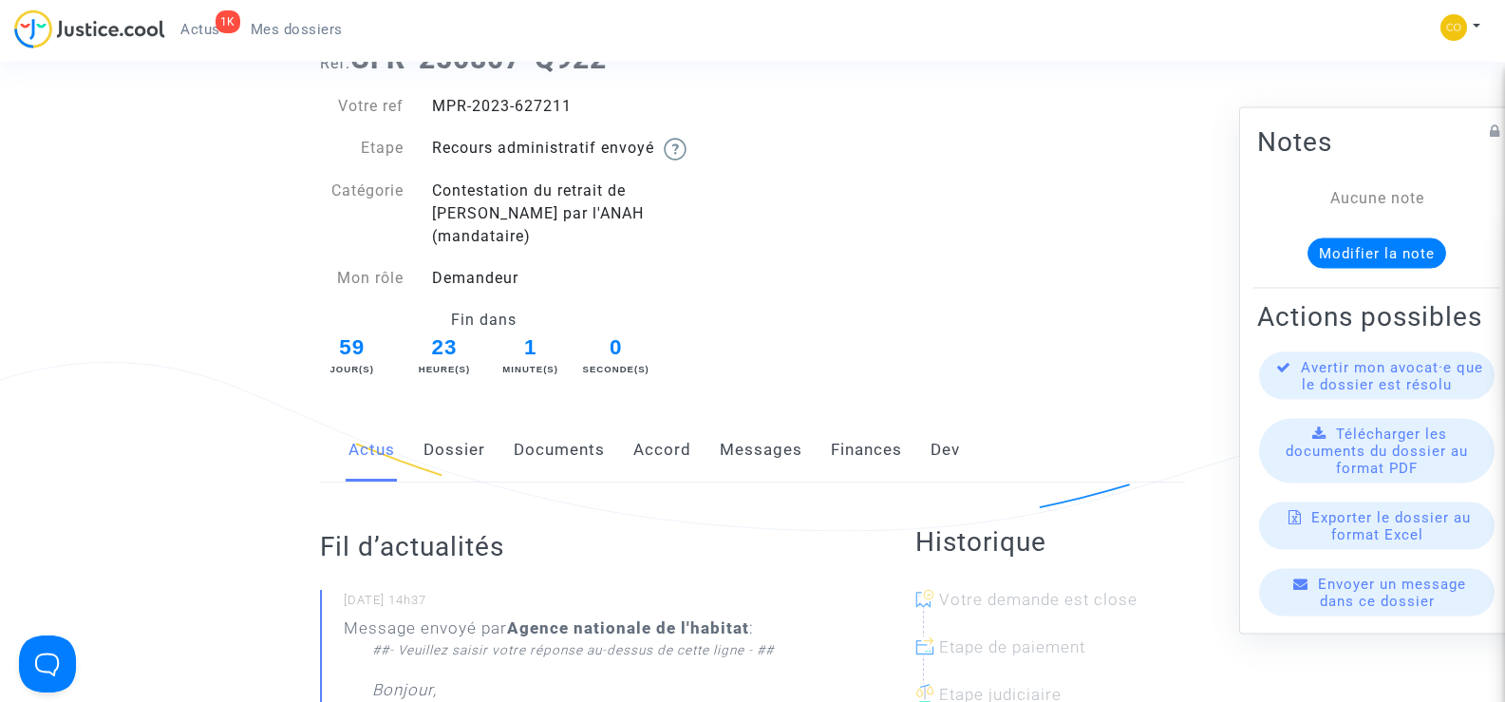
scroll to position [190, 0]
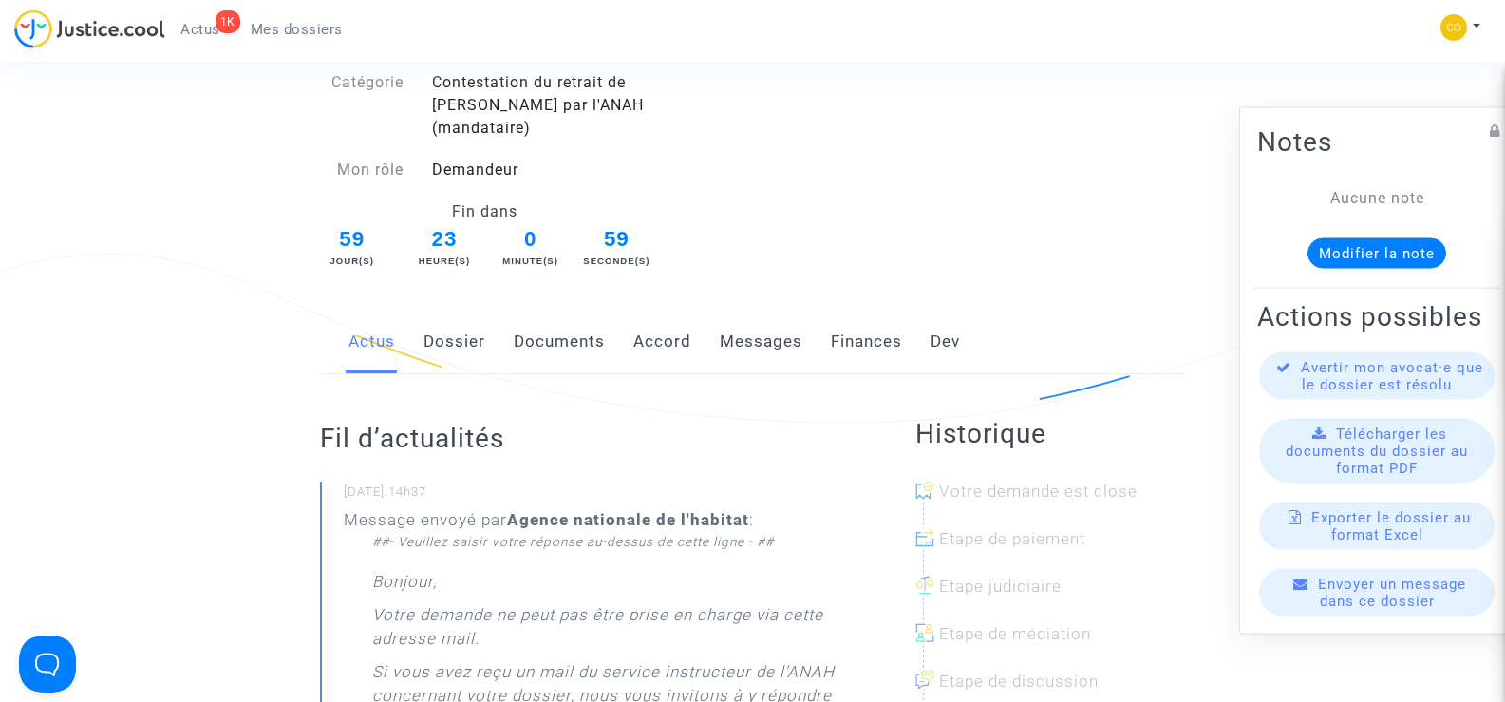
drag, startPoint x: 564, startPoint y: 313, endPoint x: 822, endPoint y: 266, distance: 262.6
click at [563, 314] on link "Documents" at bounding box center [559, 342] width 91 height 63
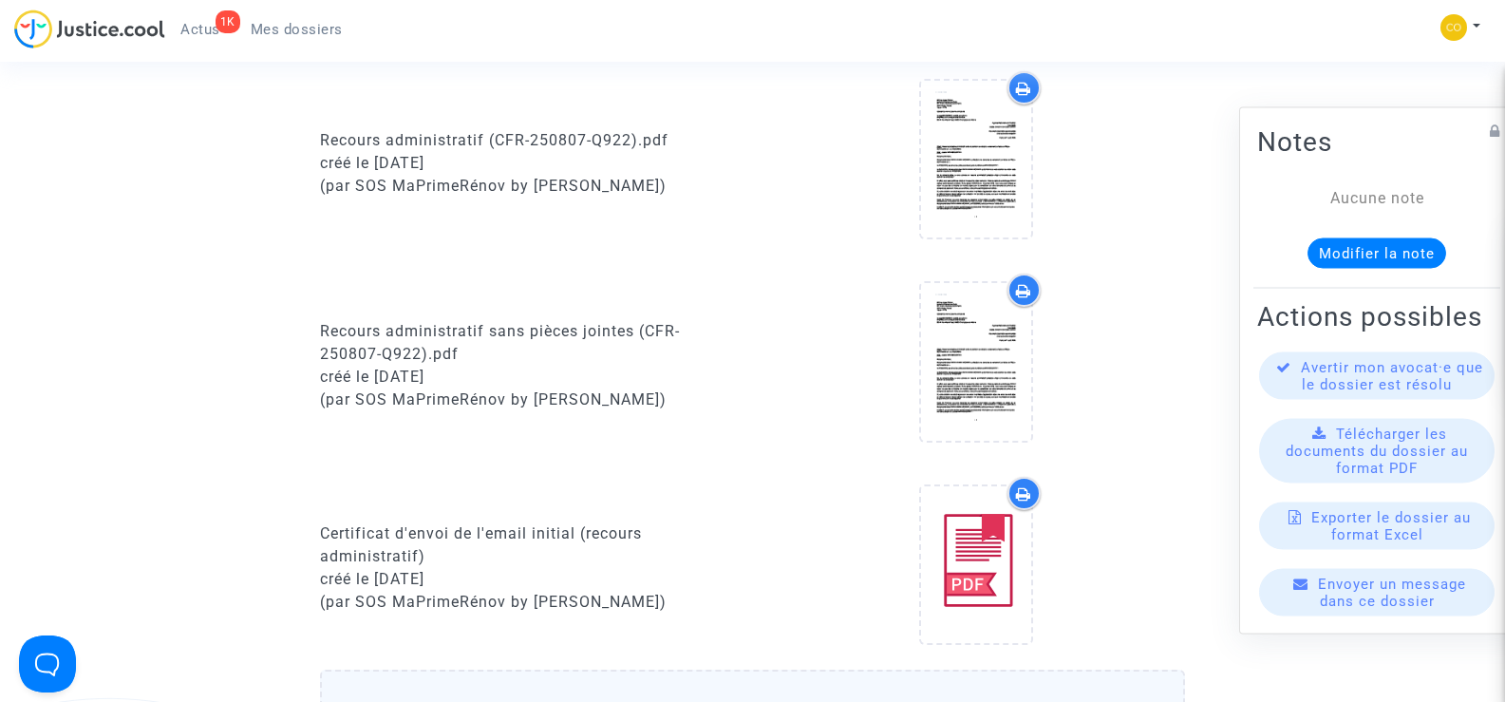
scroll to position [285, 0]
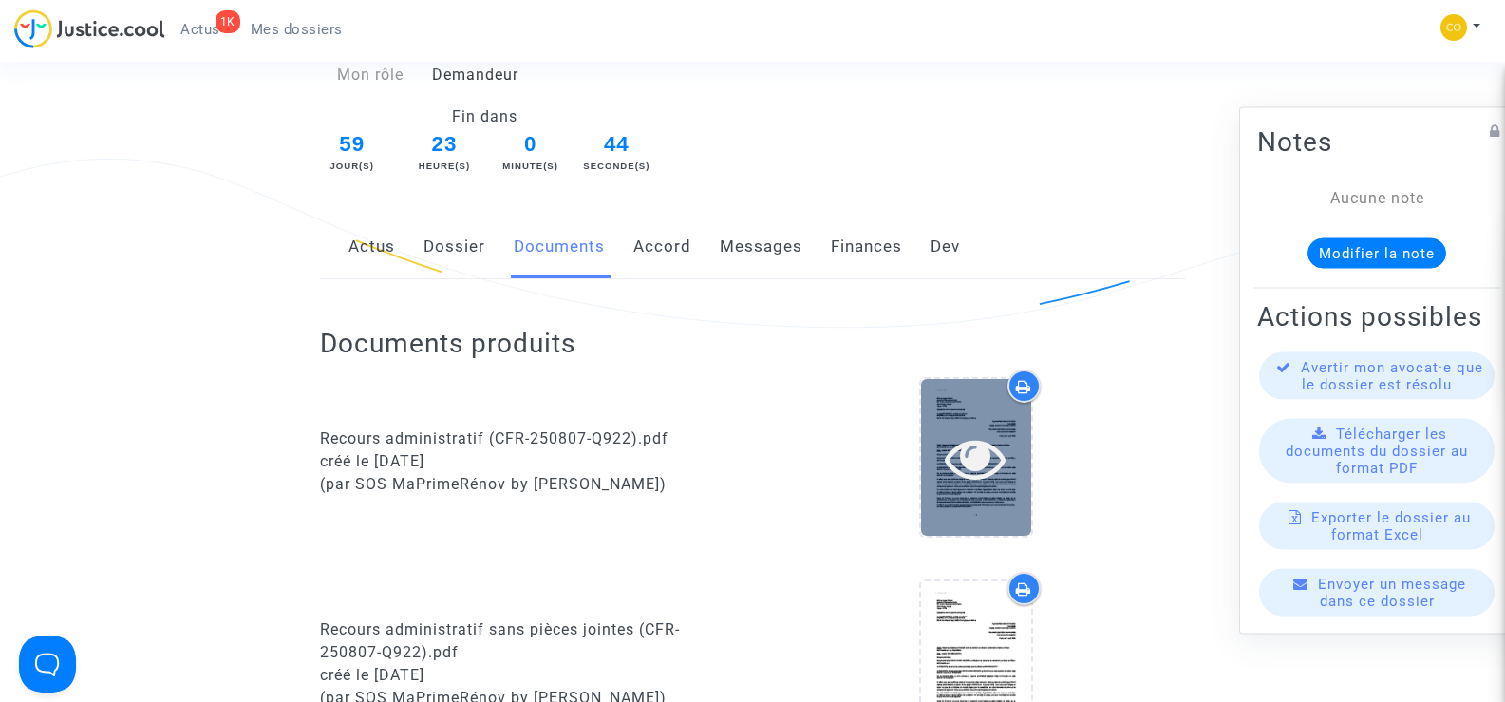
click at [972, 464] on icon at bounding box center [976, 457] width 62 height 61
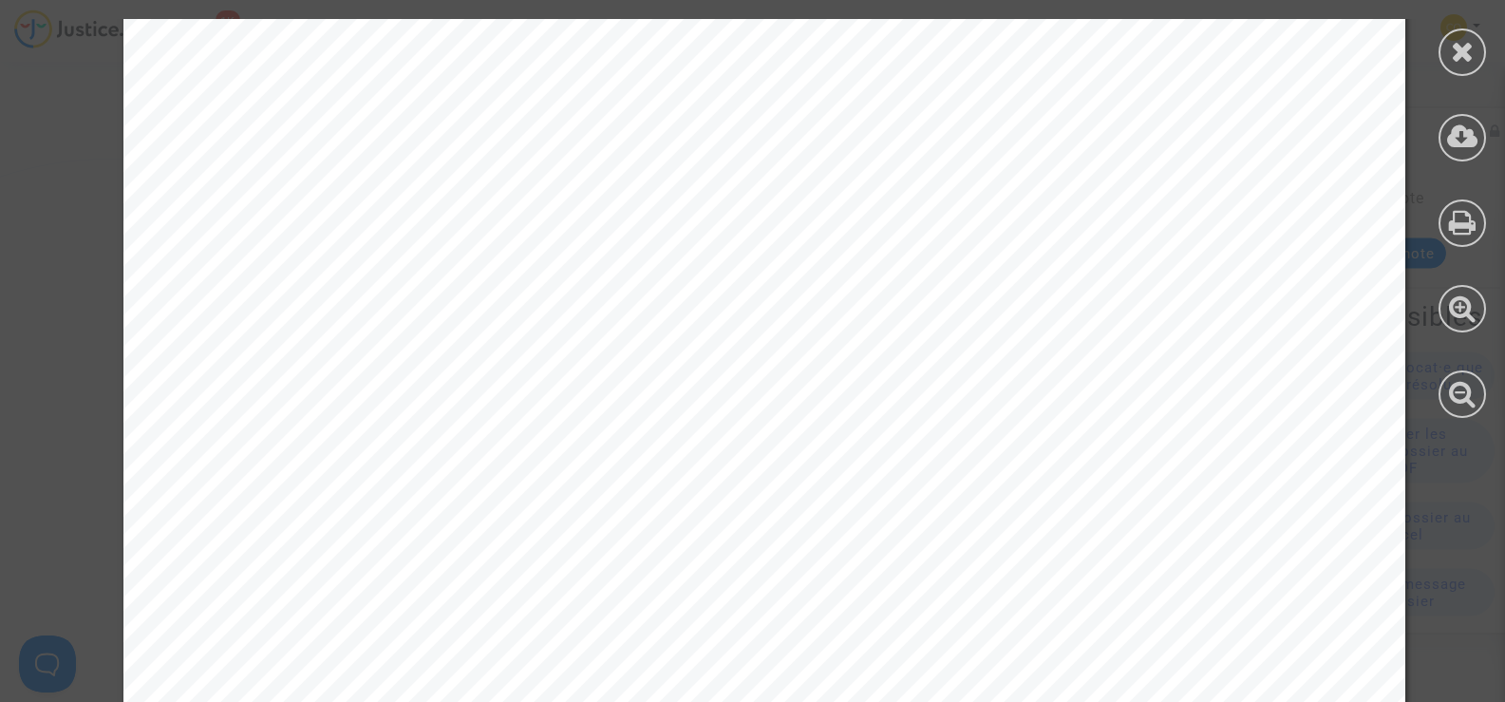
scroll to position [6618, 0]
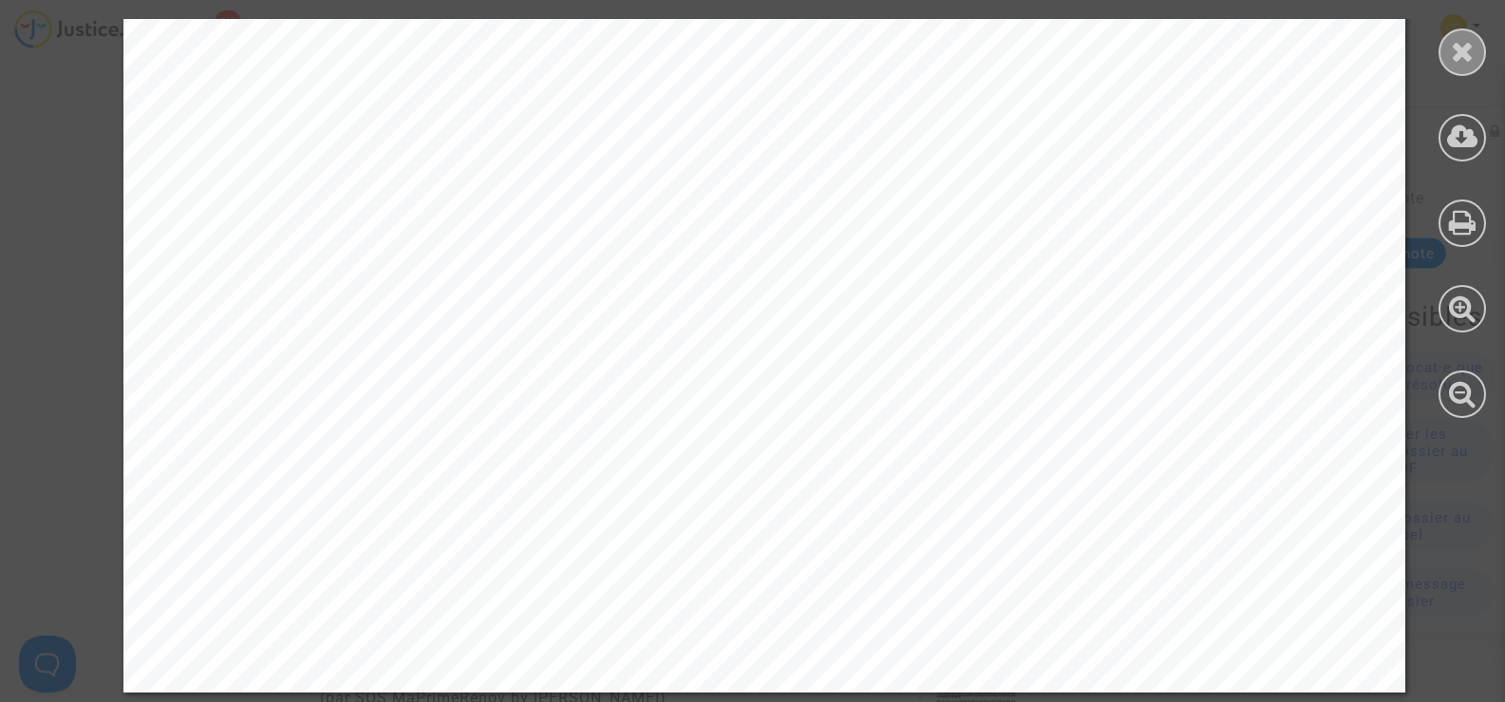
click at [1481, 42] on div at bounding box center [1462, 51] width 47 height 47
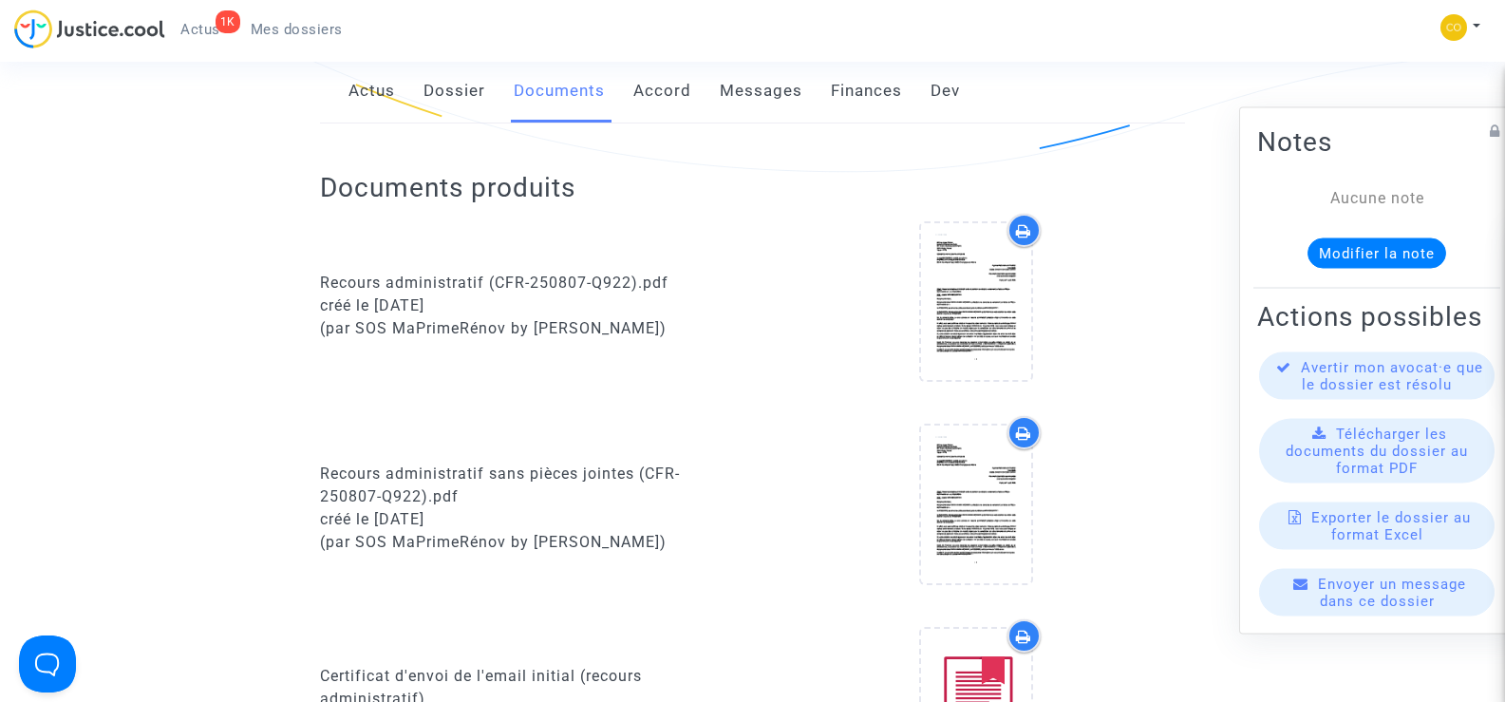
scroll to position [475, 0]
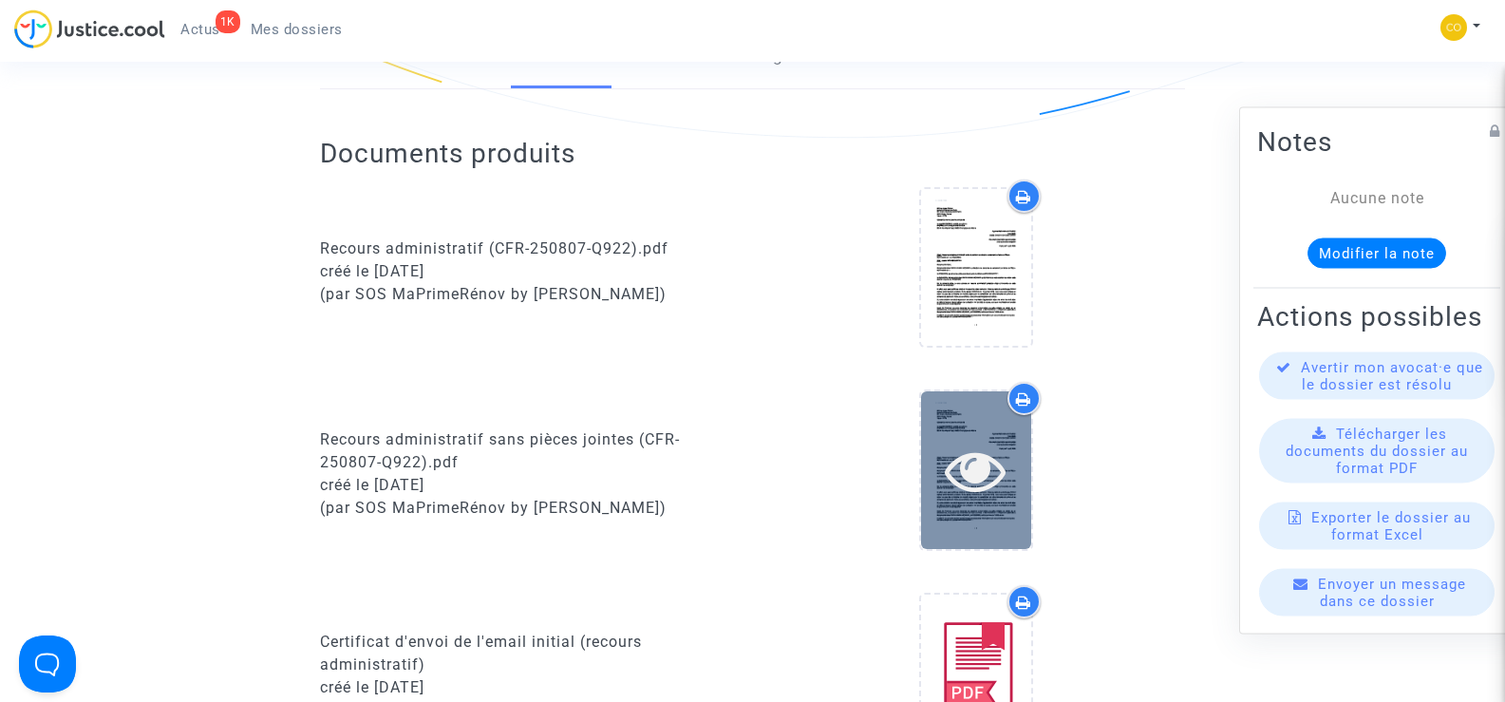
click at [988, 440] on icon at bounding box center [976, 470] width 62 height 61
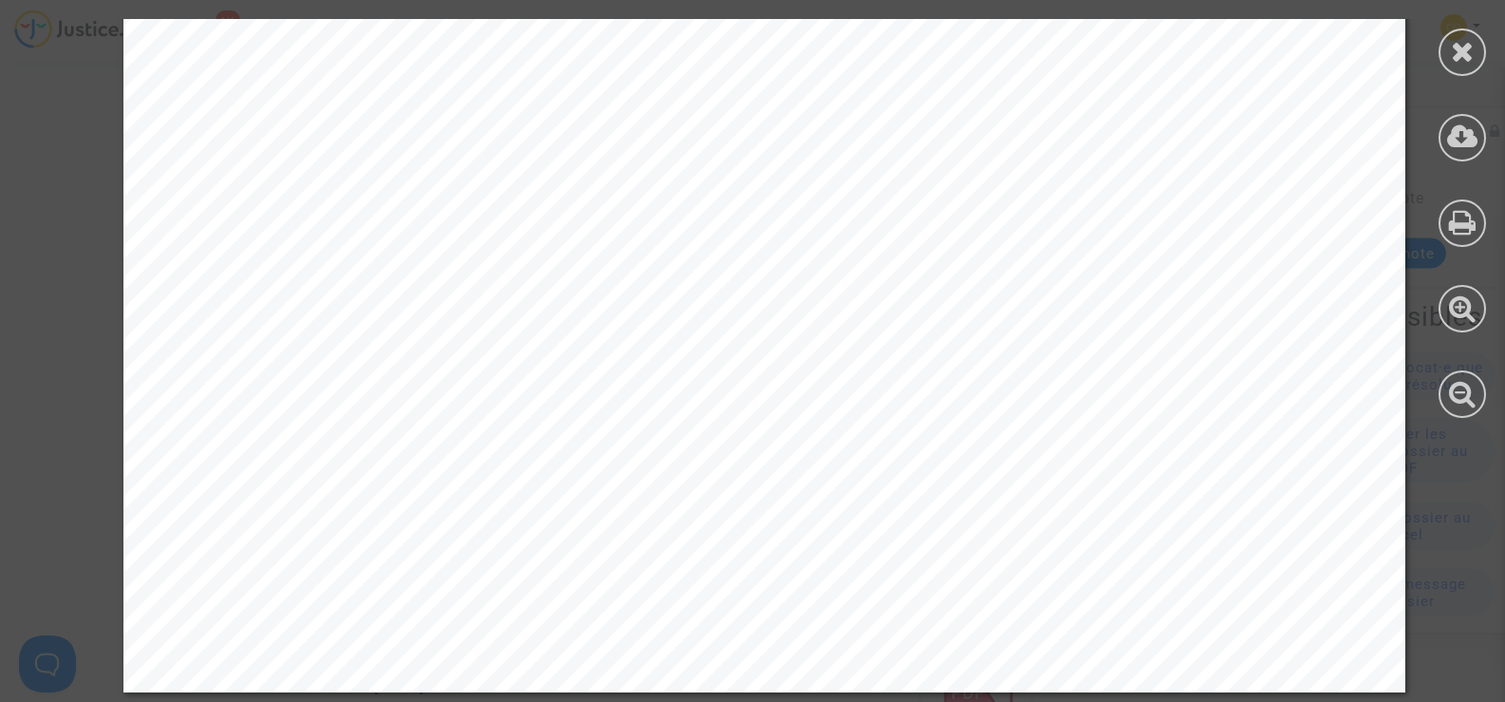
scroll to position [6618, 0]
click at [1472, 47] on icon at bounding box center [1463, 51] width 24 height 28
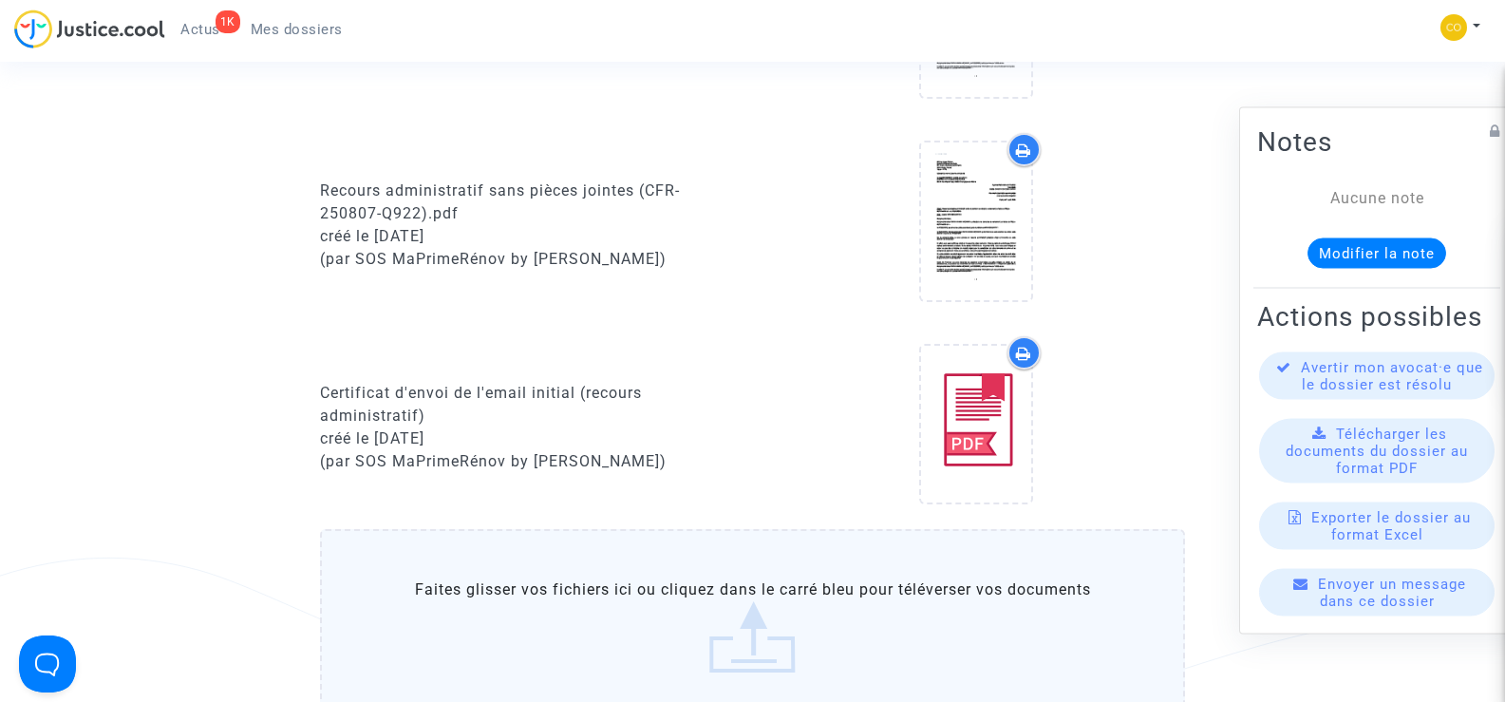
scroll to position [950, 0]
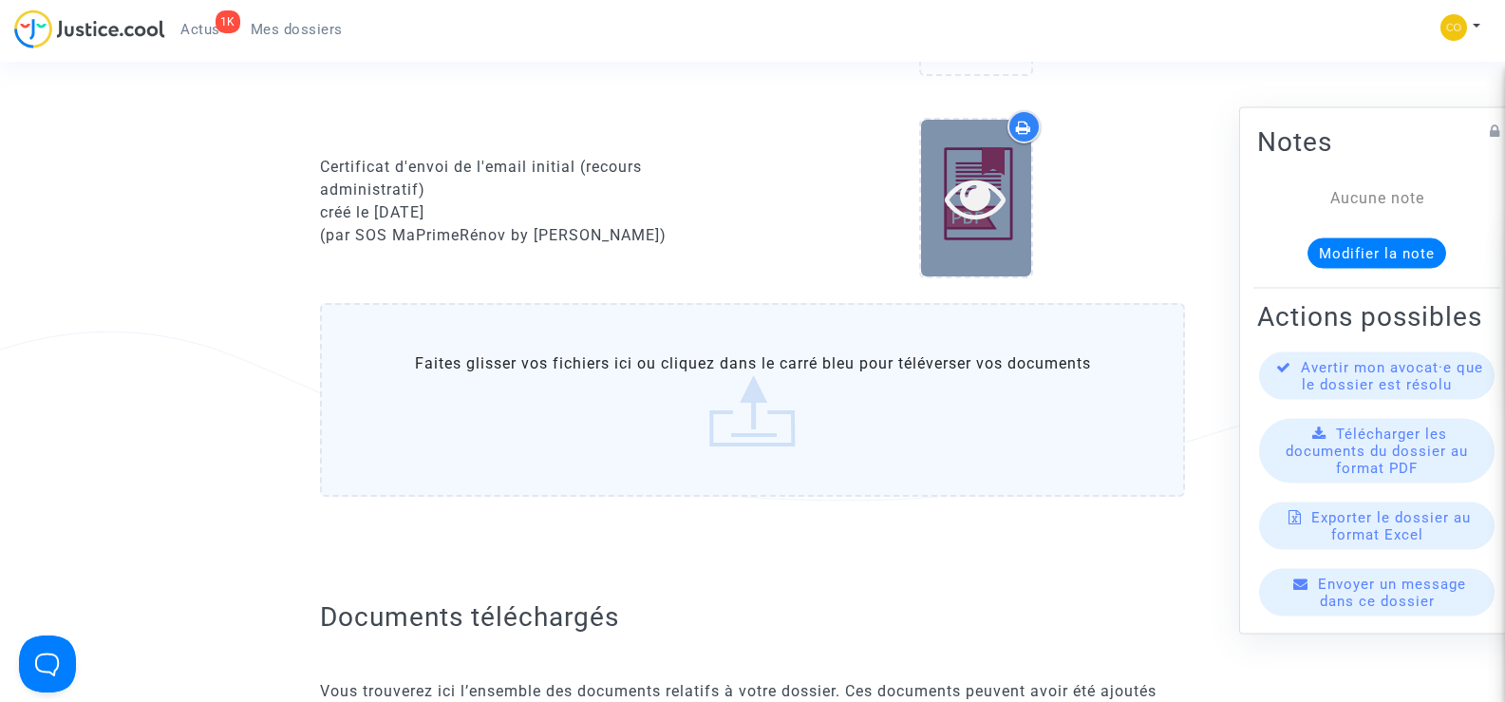
click at [1025, 186] on div at bounding box center [976, 197] width 110 height 61
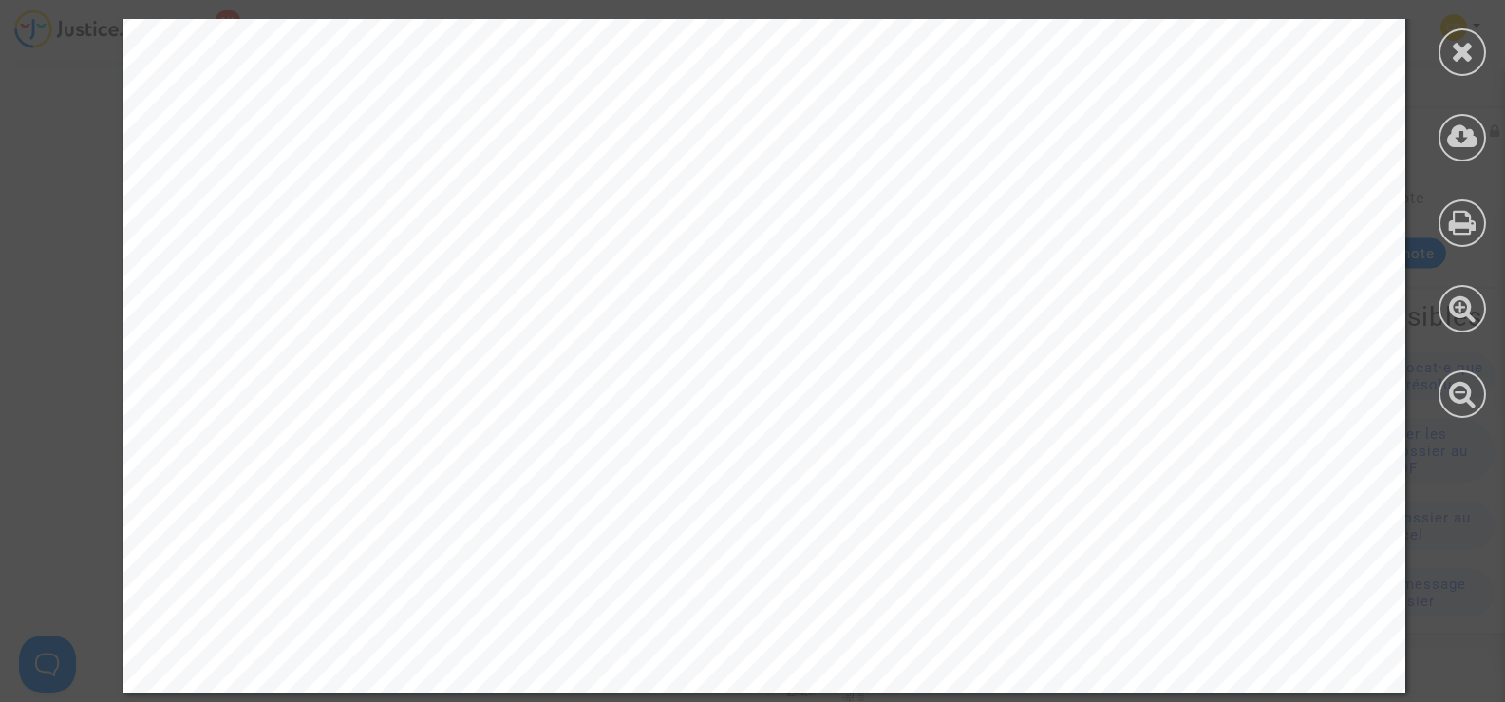
scroll to position [1614, 0]
click at [1461, 50] on icon at bounding box center [1463, 51] width 24 height 28
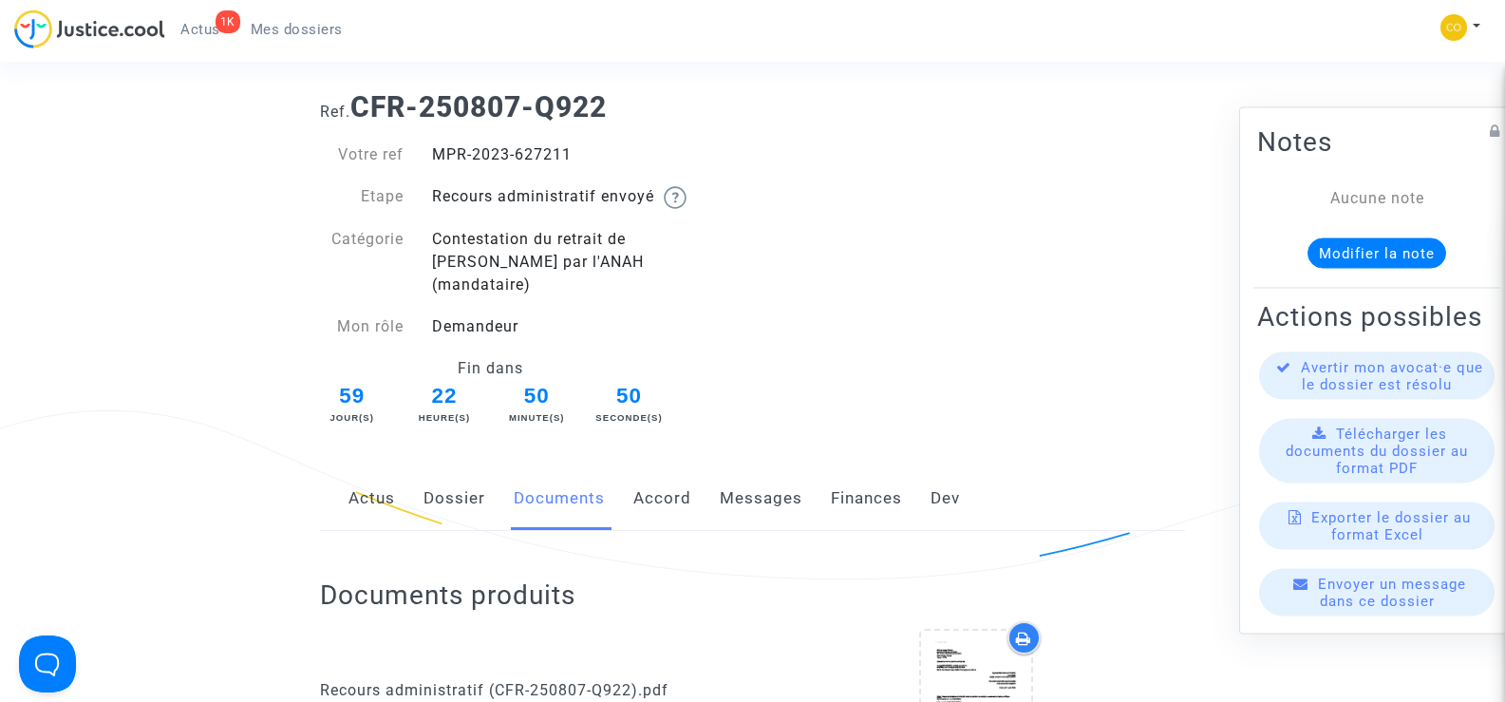
scroll to position [0, 0]
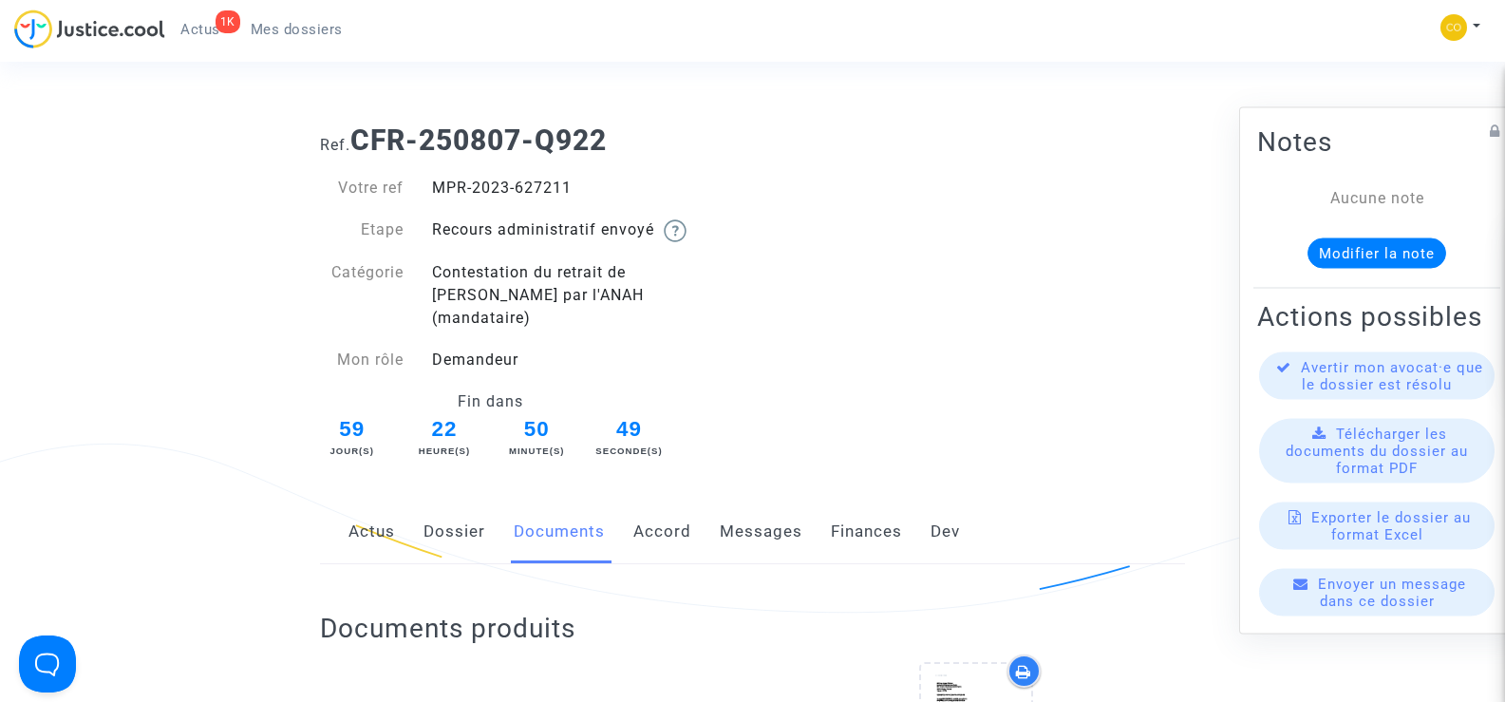
click at [312, 22] on span "Mes dossiers" at bounding box center [297, 29] width 92 height 17
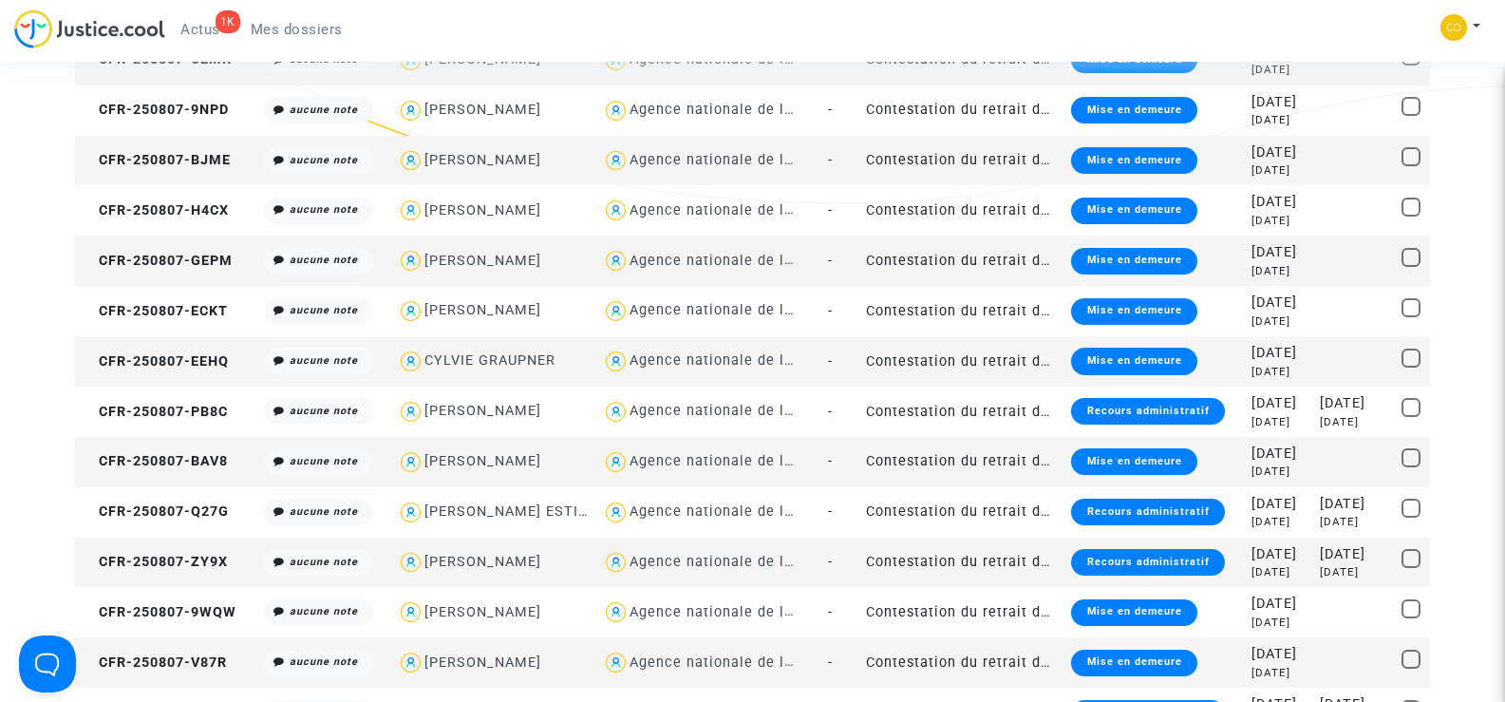
scroll to position [475, 0]
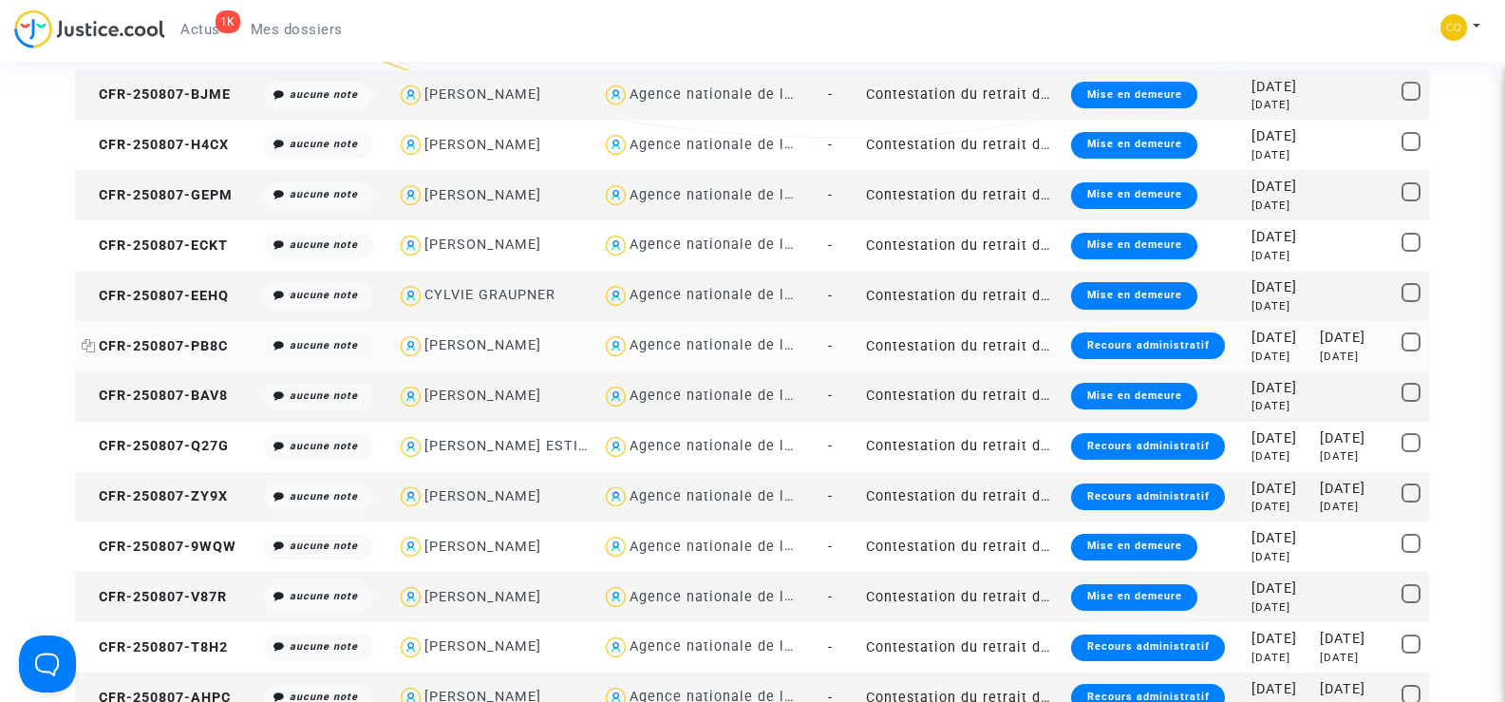
click at [172, 347] on span "CFR-250807-PB8C" at bounding box center [155, 346] width 146 height 16
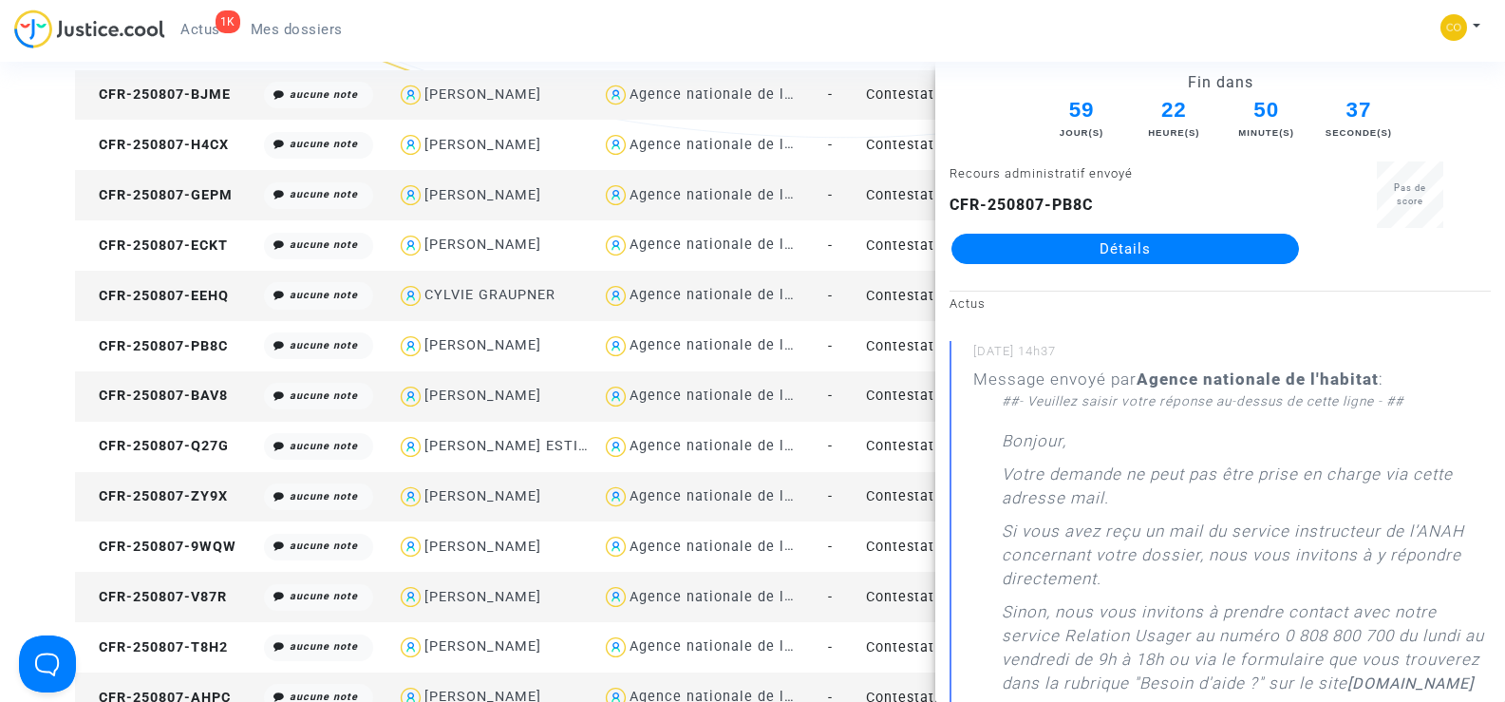
click at [1144, 250] on link "Détails" at bounding box center [1126, 249] width 348 height 30
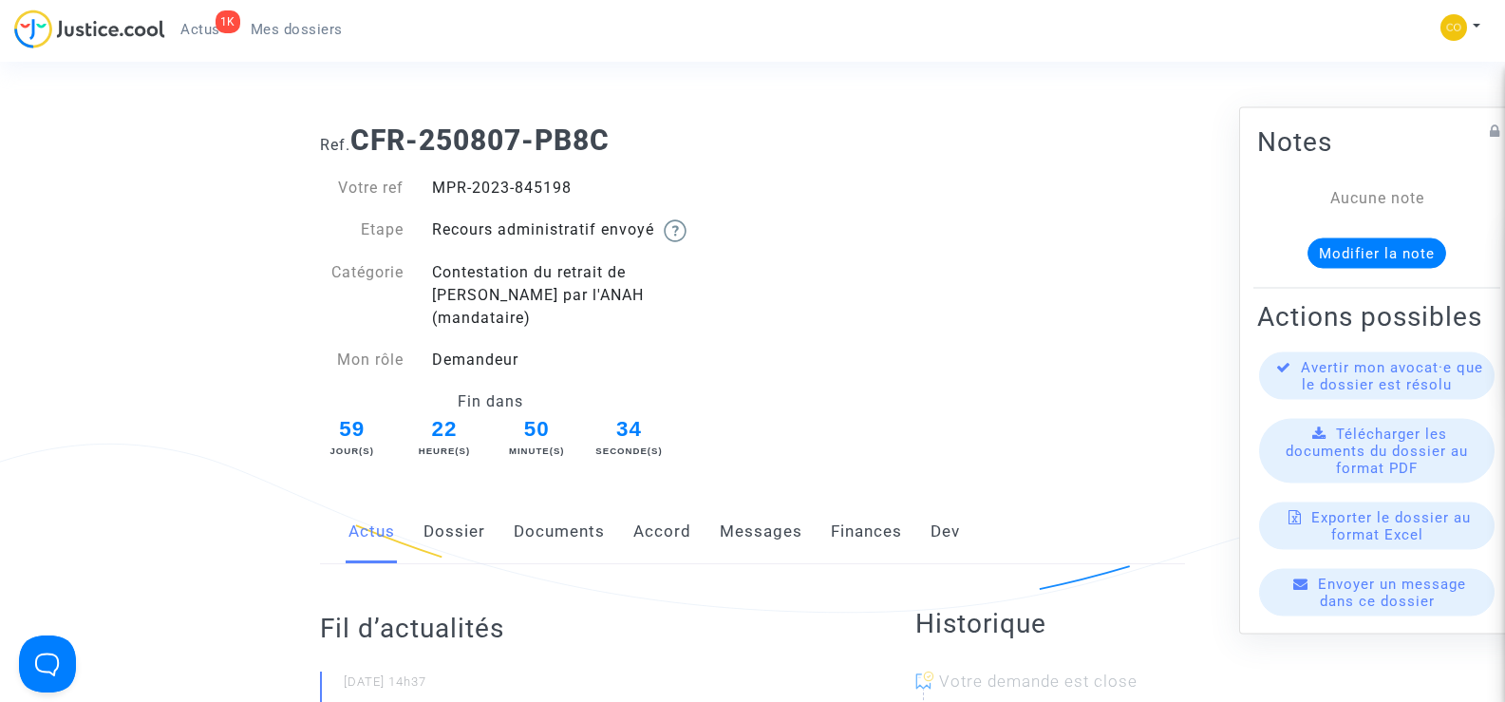
drag, startPoint x: 587, startPoint y: 184, endPoint x: 424, endPoint y: 163, distance: 164.7
click at [424, 163] on div "Votre ref MPR-2023-845198 Etape Recours administratif envoyé Catégorie Contesta…" at bounding box center [529, 310] width 447 height 304
copy div "MPR-2023-845198"
click at [549, 500] on link "Documents" at bounding box center [559, 531] width 91 height 63
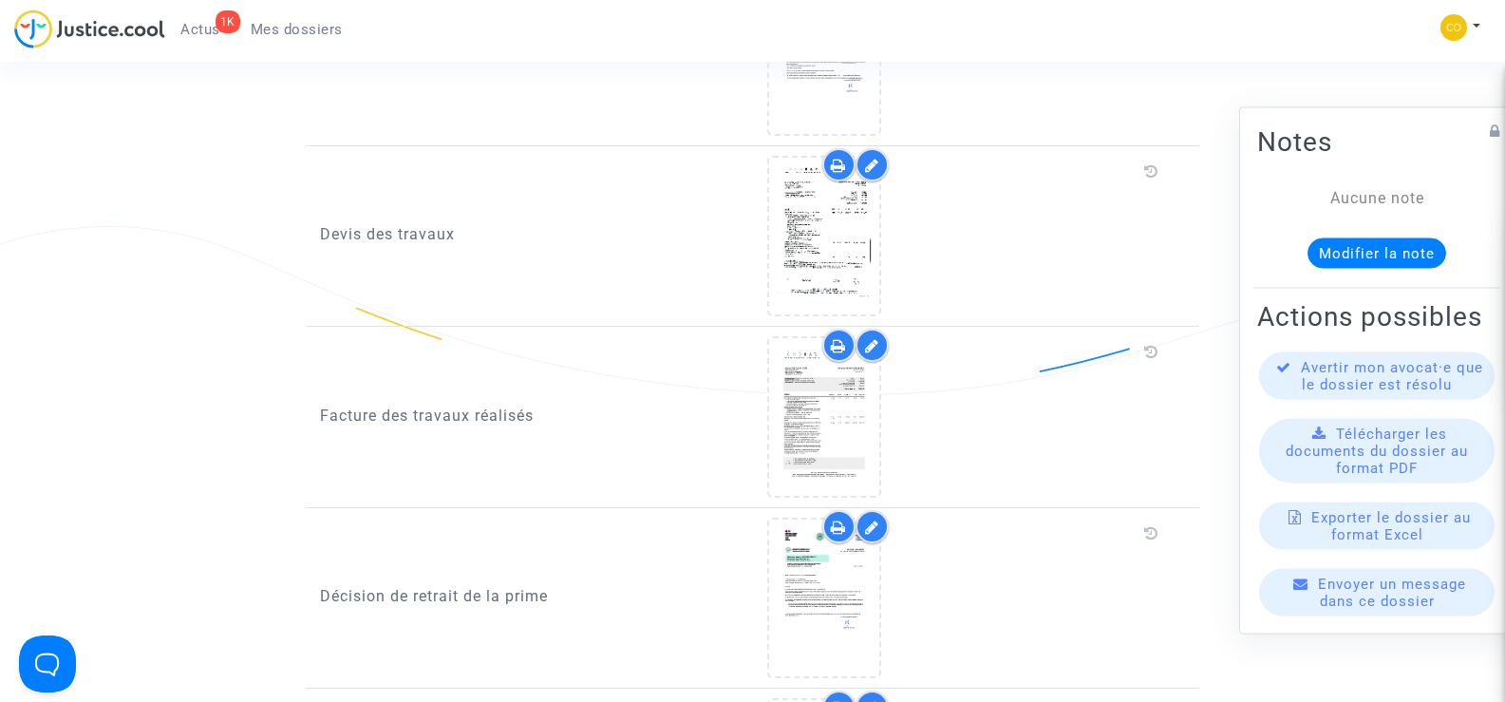
scroll to position [1899, 0]
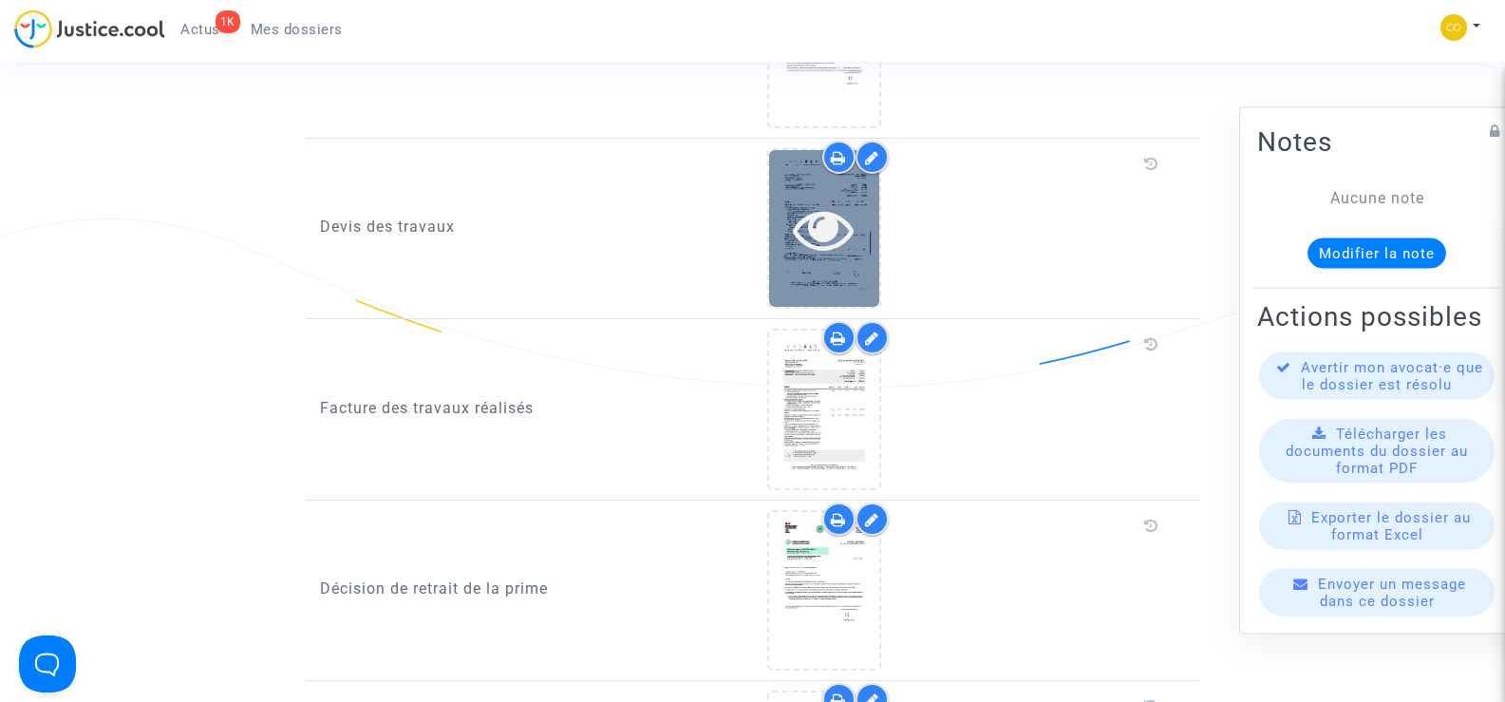
click at [829, 228] on icon at bounding box center [824, 228] width 62 height 61
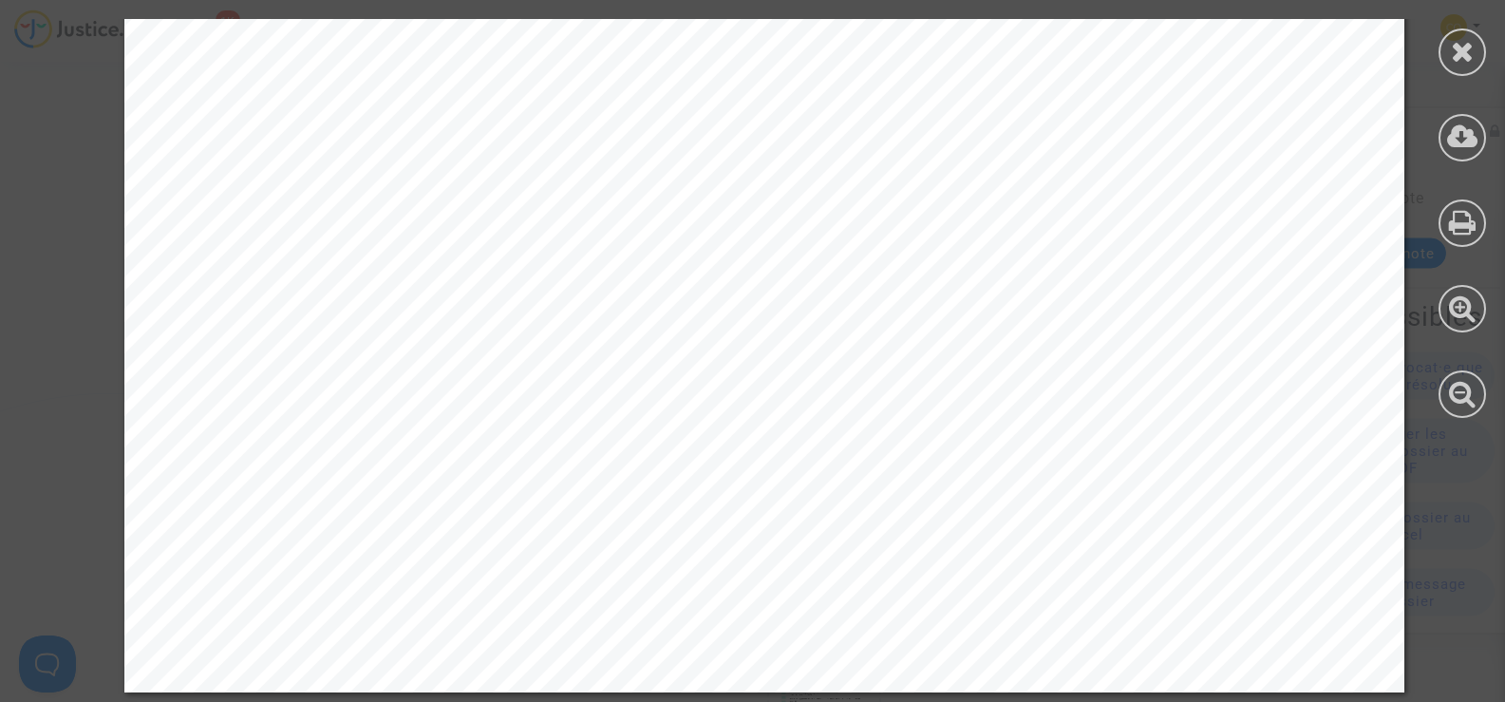
scroll to position [2564, 0]
click at [1470, 55] on icon at bounding box center [1463, 51] width 24 height 28
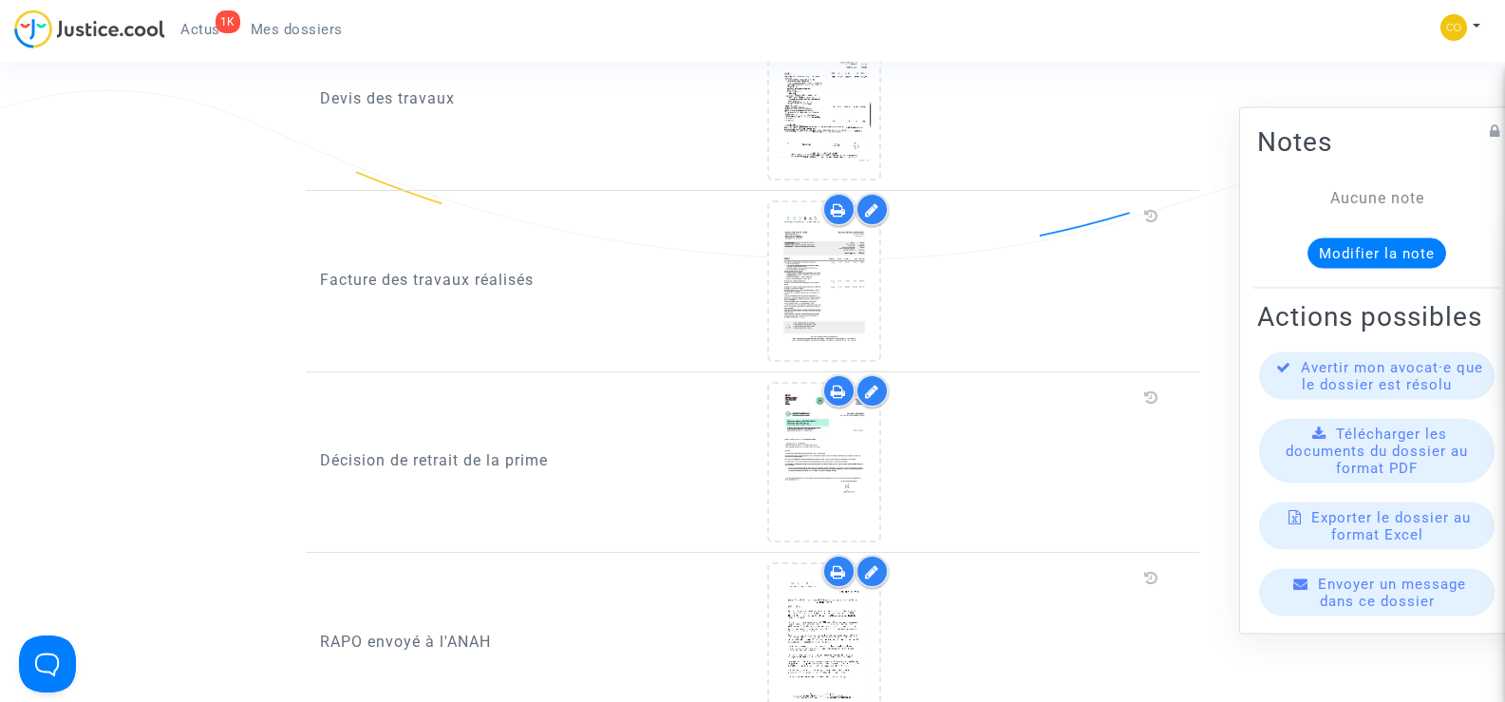
scroll to position [1994, 0]
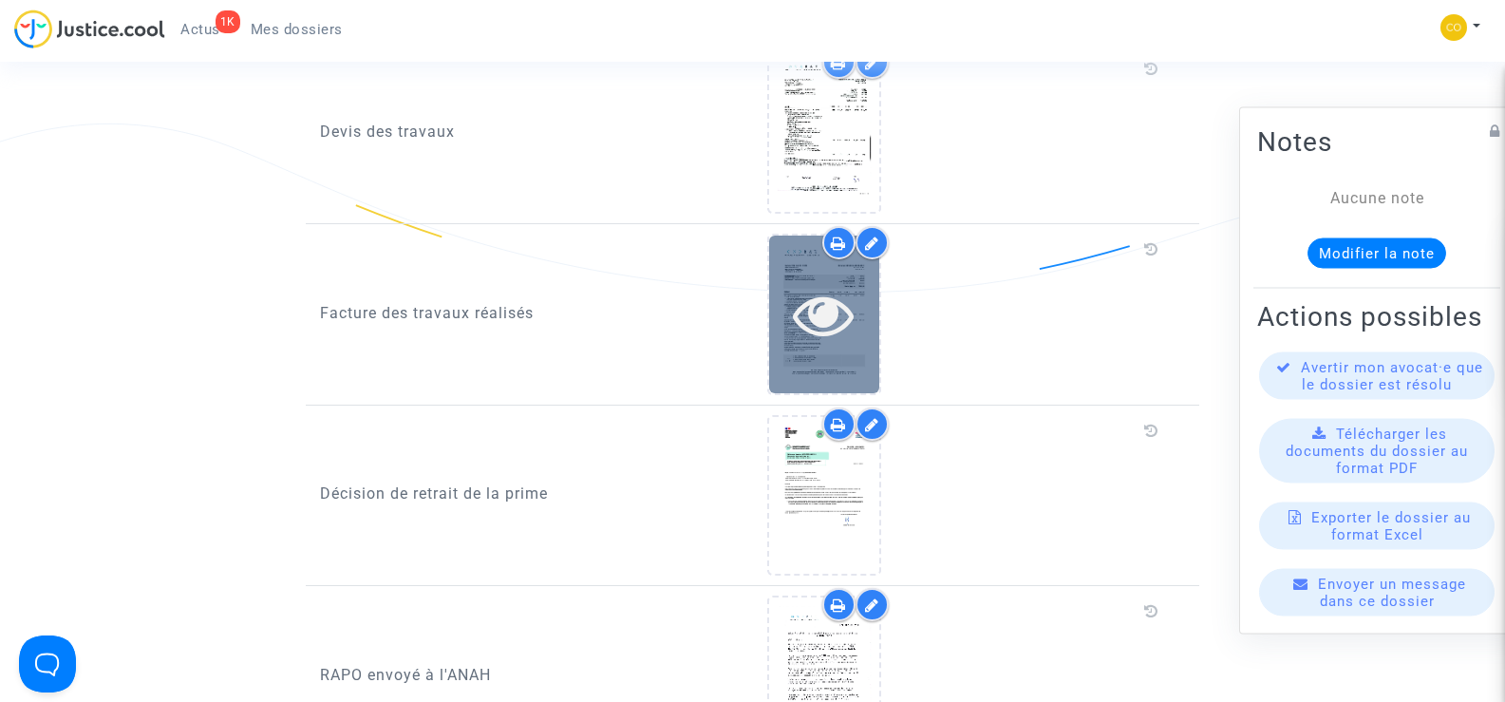
click at [843, 343] on div at bounding box center [824, 314] width 110 height 157
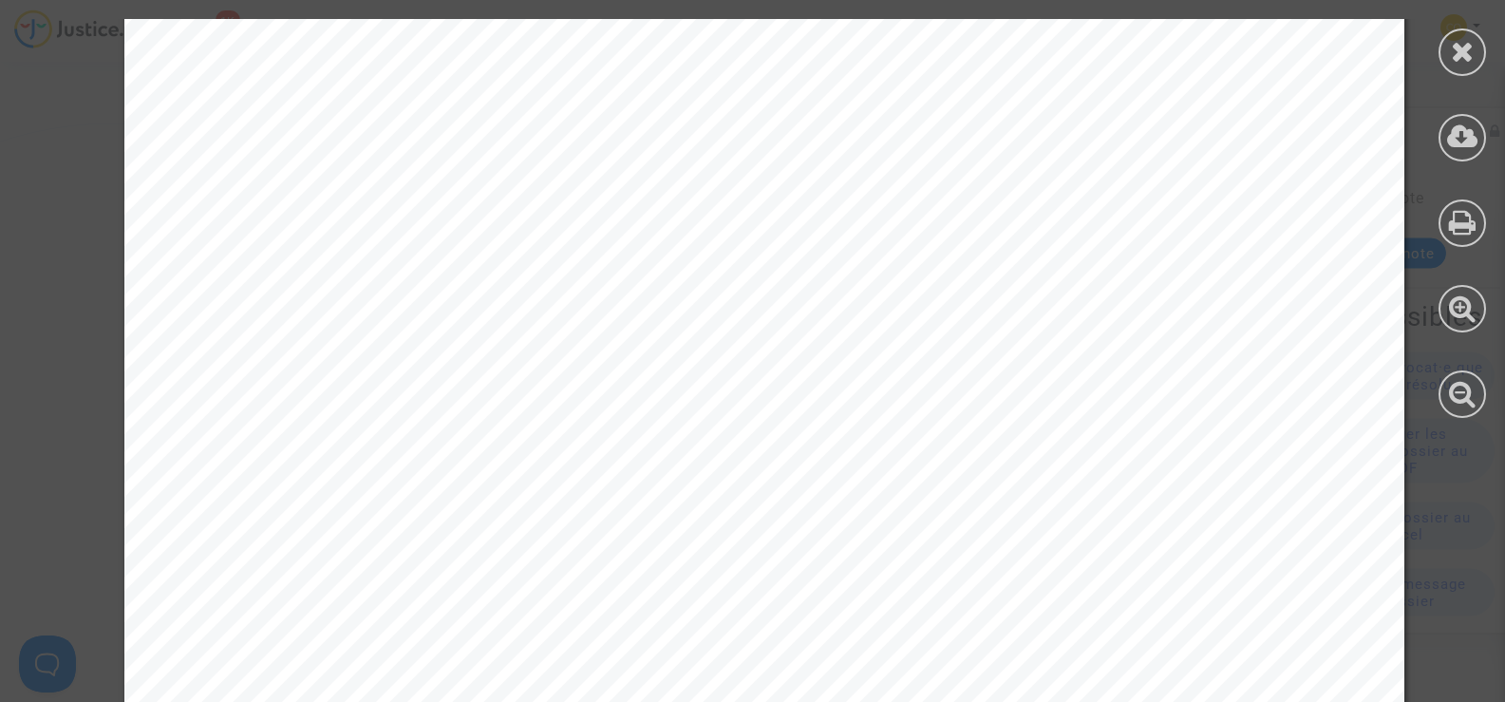
scroll to position [6614, 0]
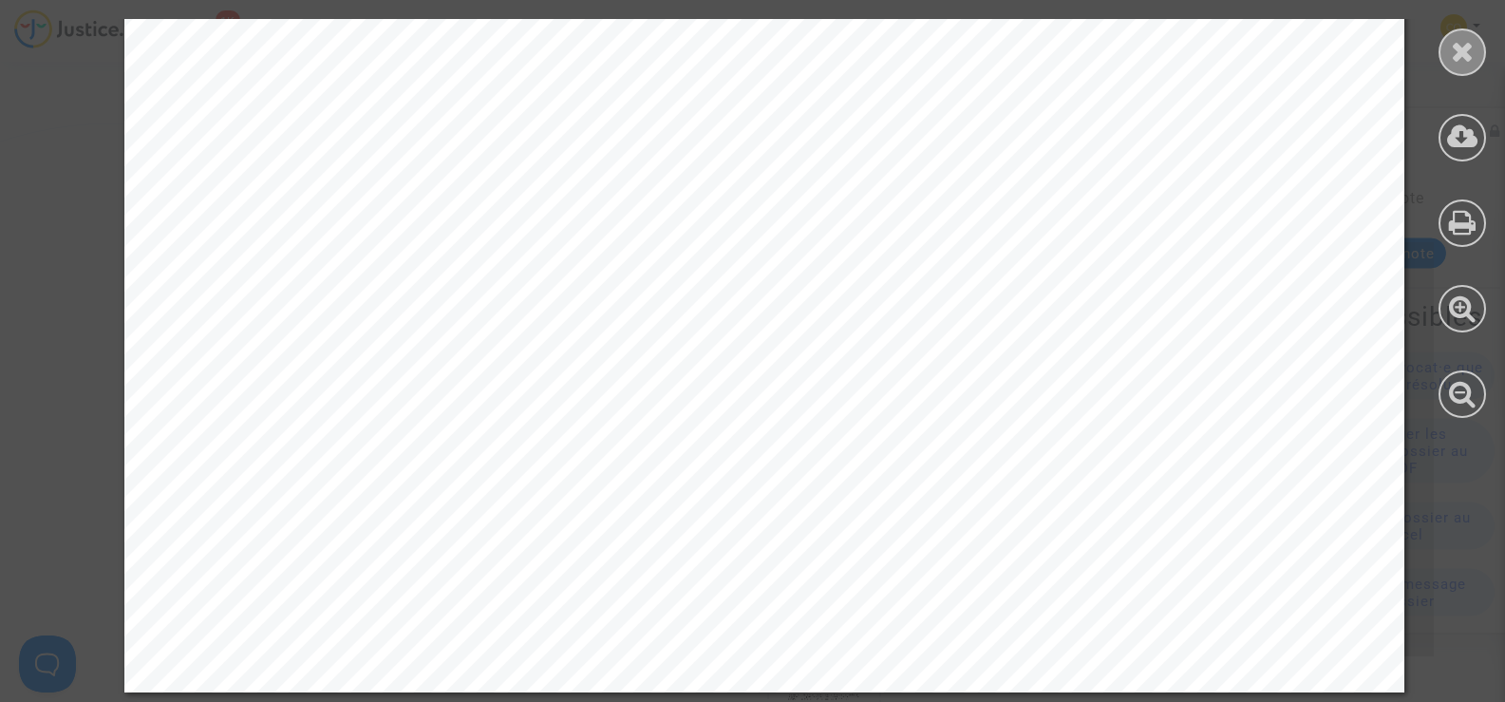
click at [1457, 53] on icon at bounding box center [1463, 51] width 24 height 28
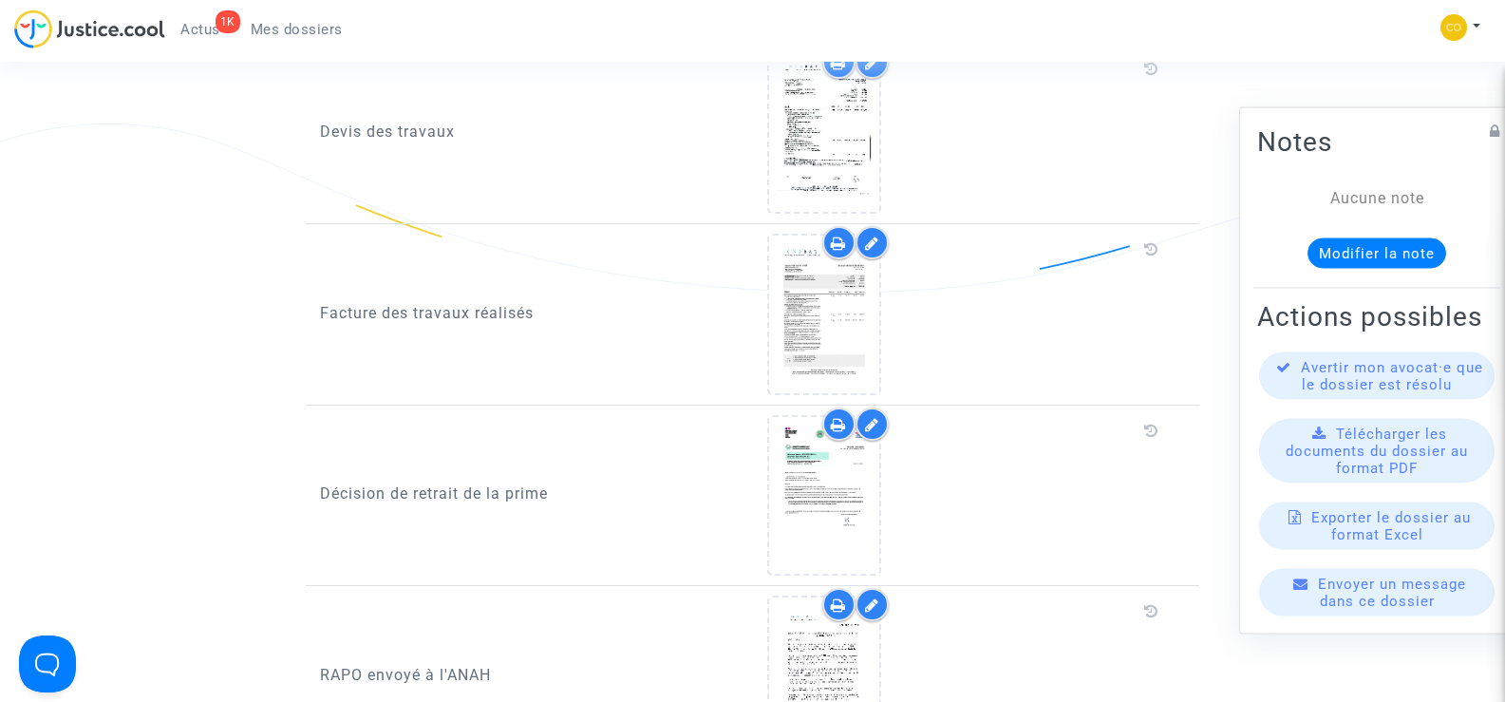
click at [299, 18] on link "Mes dossiers" at bounding box center [297, 29] width 123 height 28
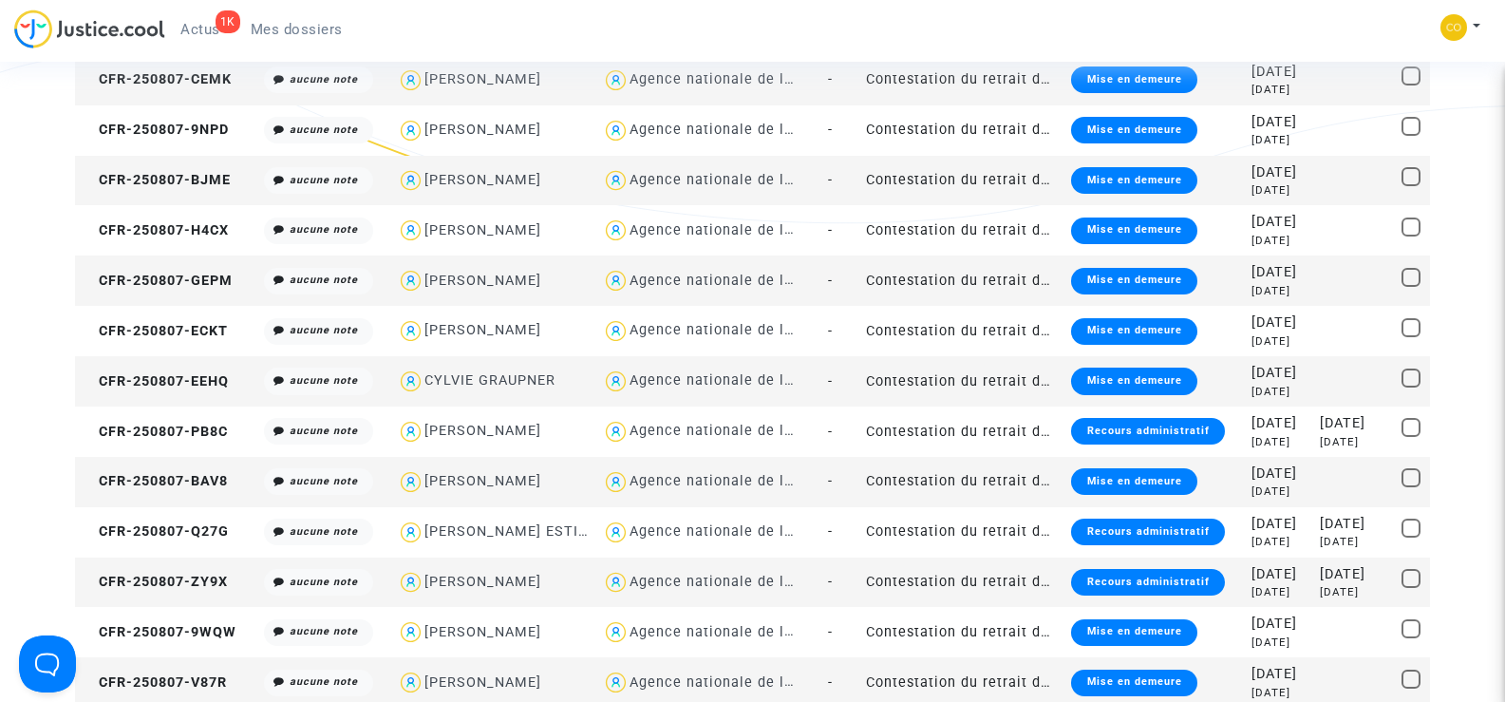
scroll to position [515, 0]
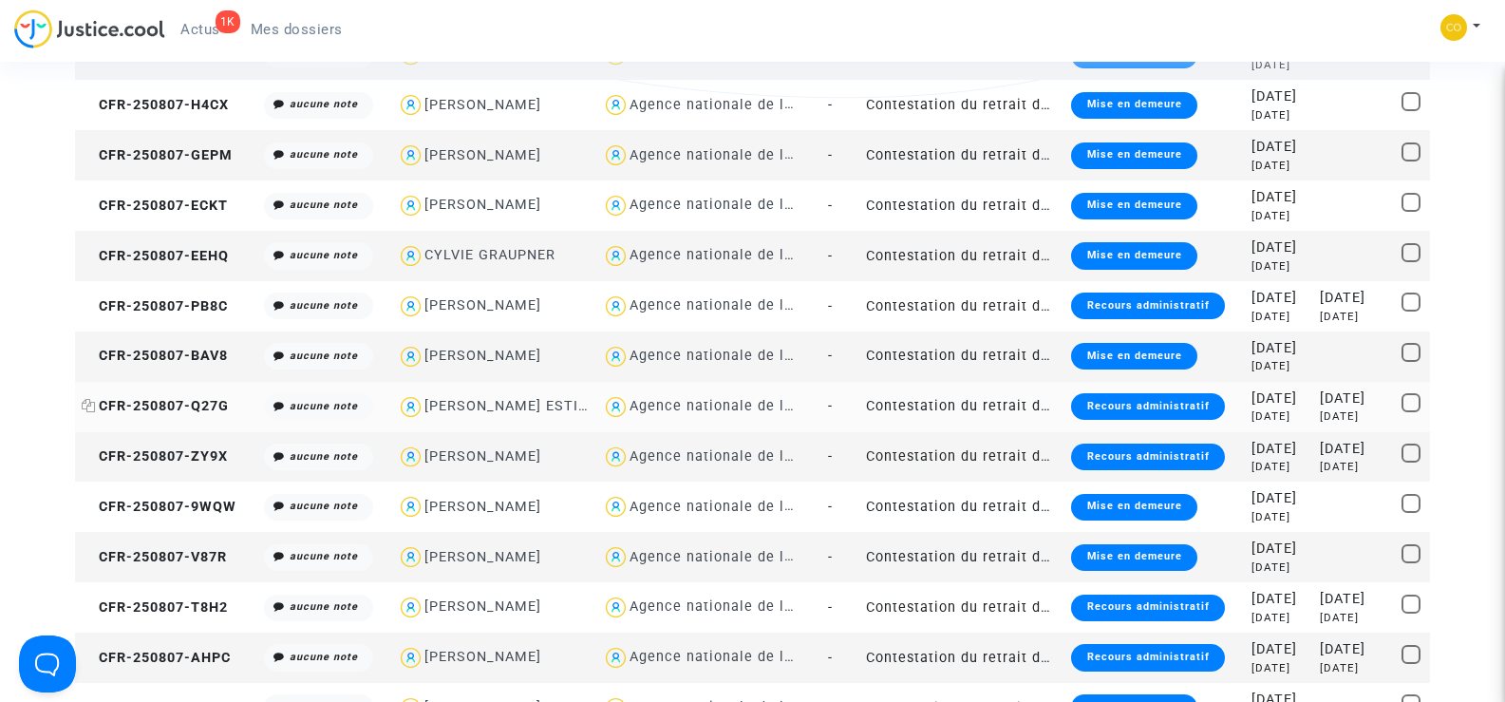
click at [124, 401] on span "CFR-250807-Q27G" at bounding box center [155, 406] width 147 height 16
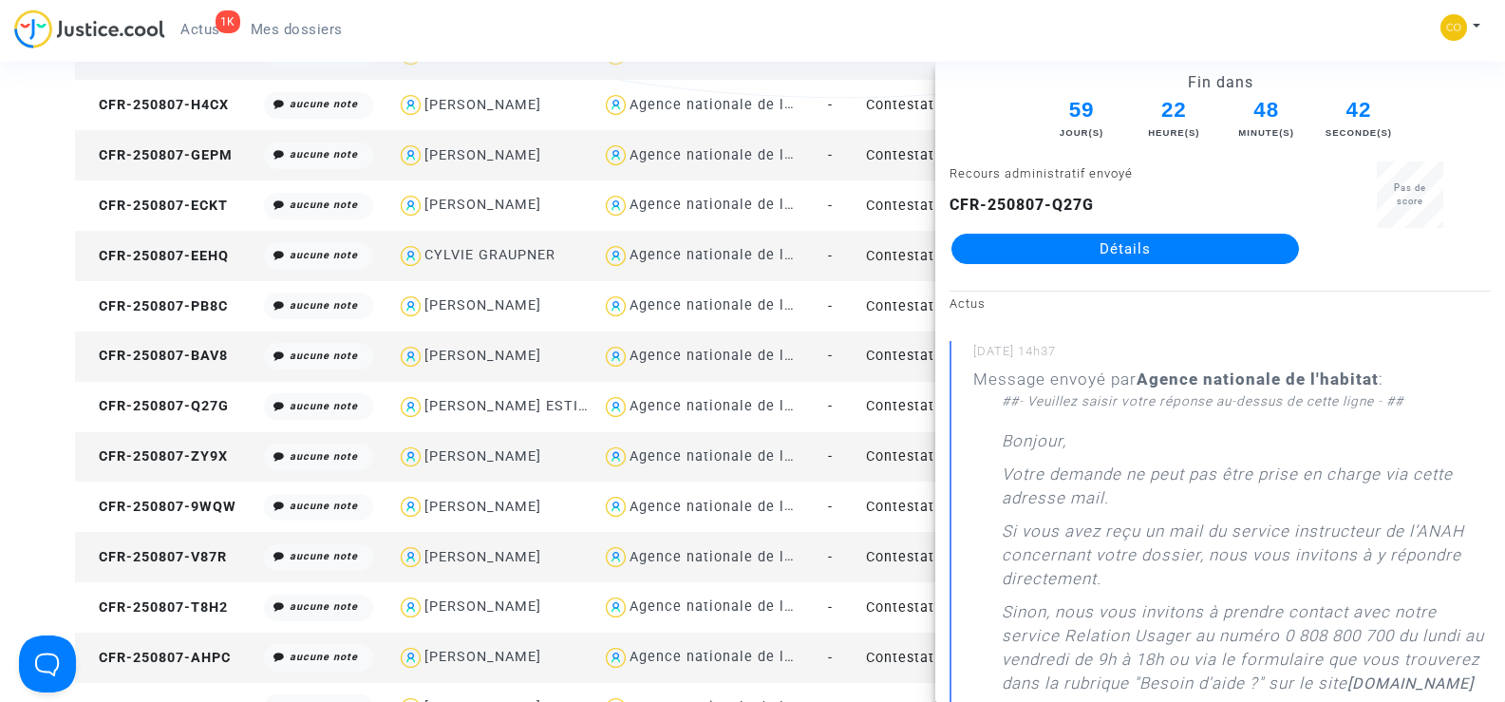
click at [1156, 248] on link "Détails" at bounding box center [1126, 249] width 348 height 30
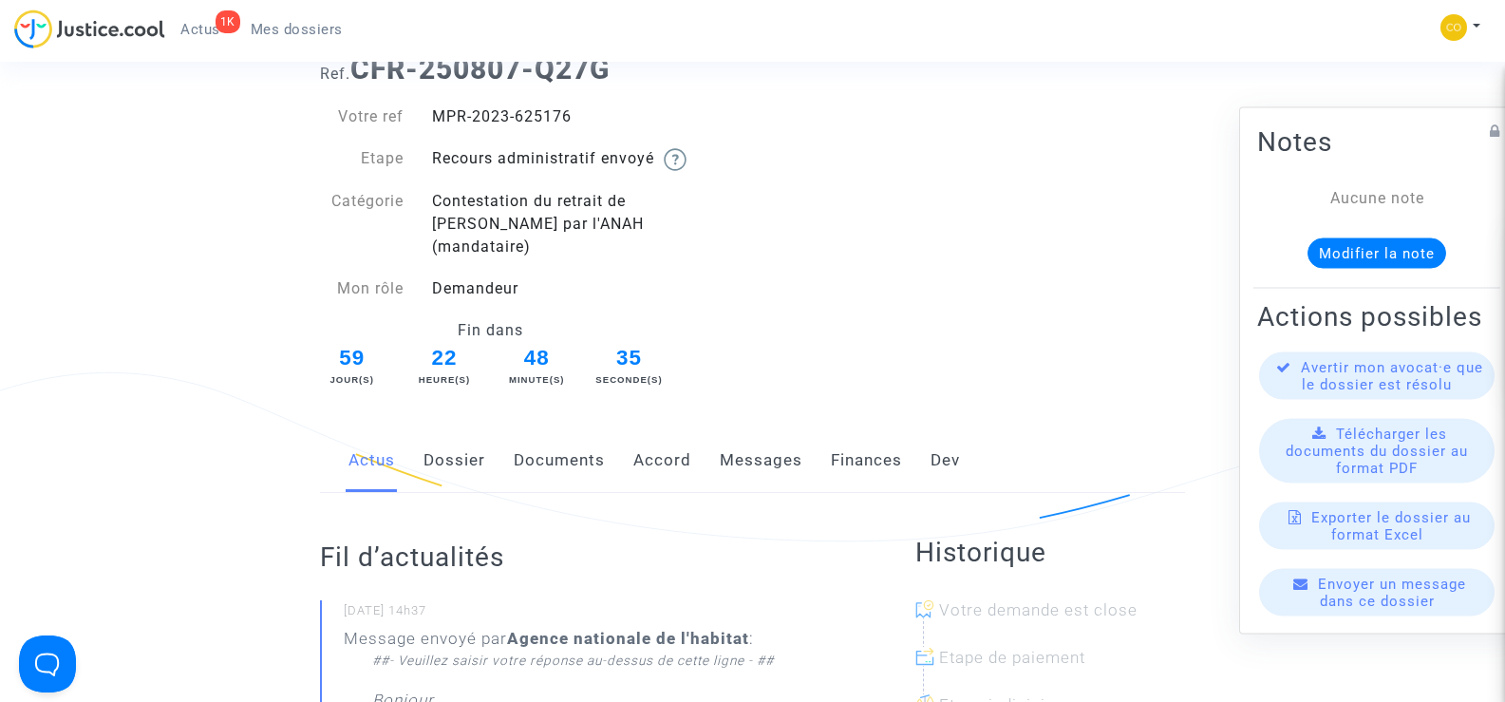
scroll to position [285, 0]
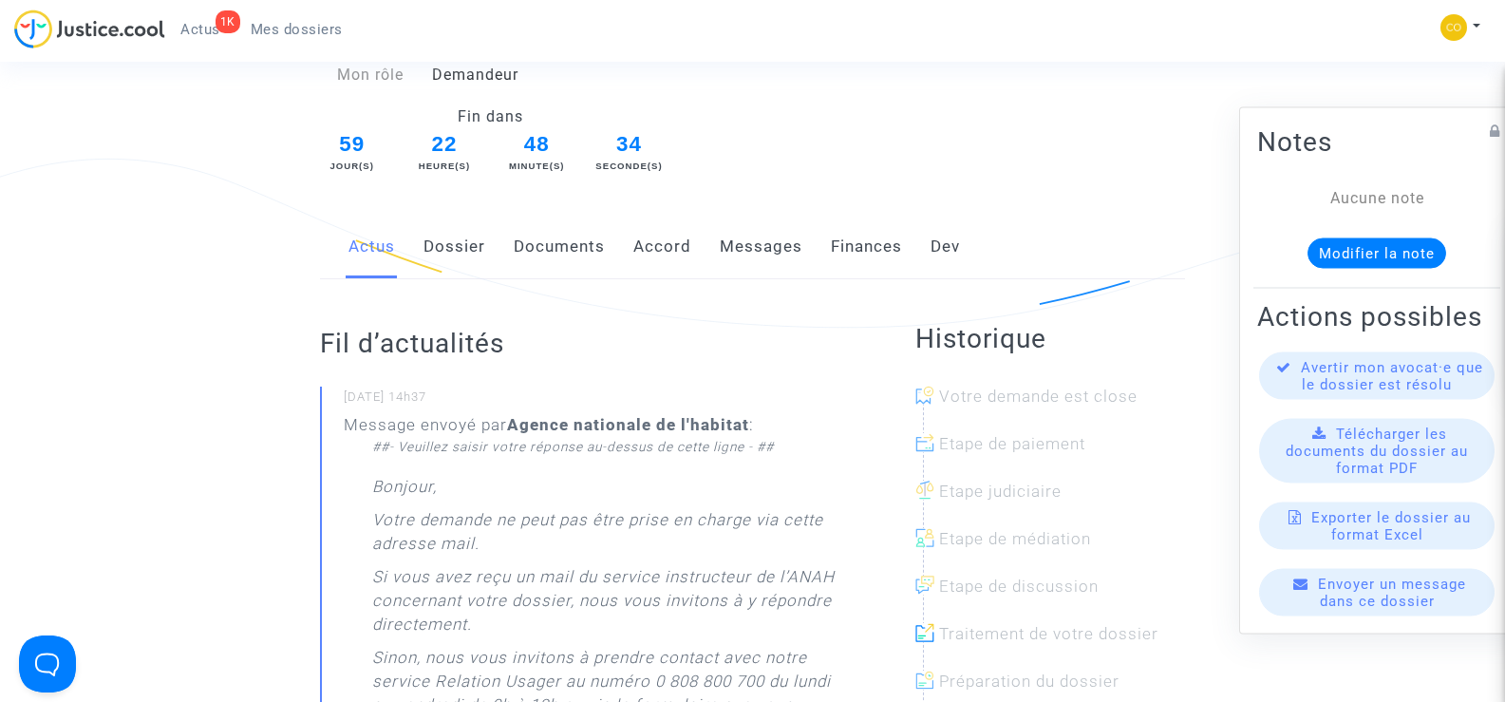
click at [559, 221] on link "Documents" at bounding box center [559, 247] width 91 height 63
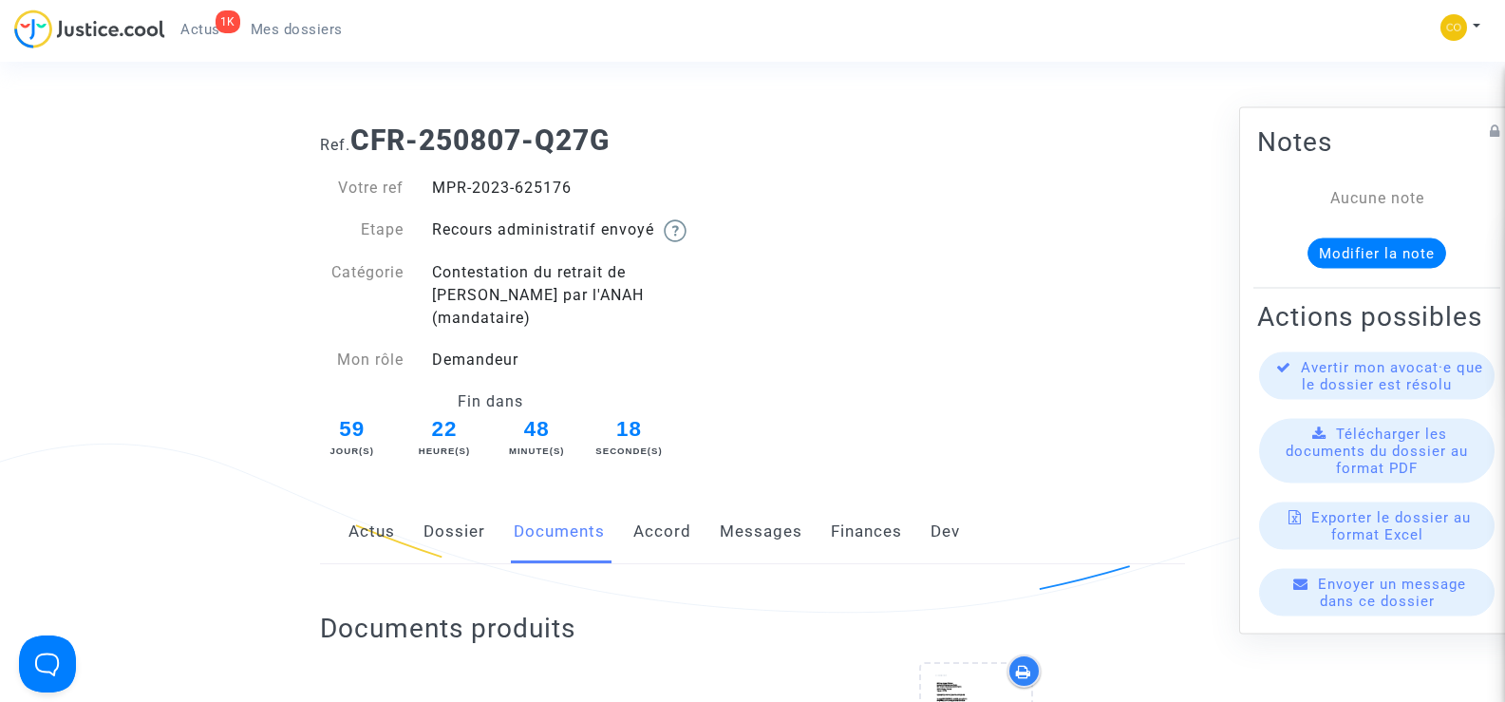
drag, startPoint x: 591, startPoint y: 194, endPoint x: 435, endPoint y: 186, distance: 155.9
click at [435, 186] on div "MPR-2023-625176" at bounding box center [585, 188] width 335 height 23
copy div "MPR-2023-625176"
click at [1075, 329] on div "Ref. CFR-250807-Q27G Votre ref MPR-2023-625176 Etape Recours administratif envo…" at bounding box center [753, 285] width 894 height 352
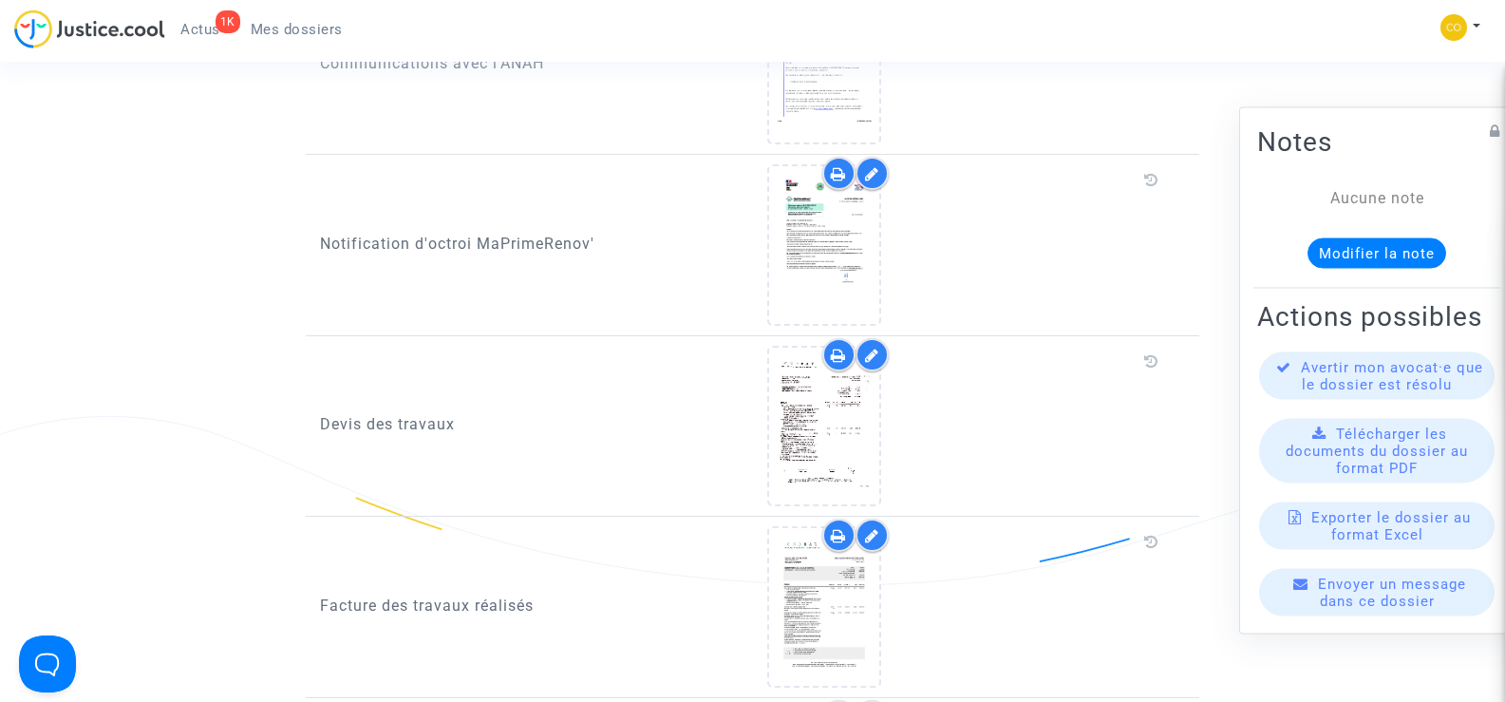
scroll to position [1804, 0]
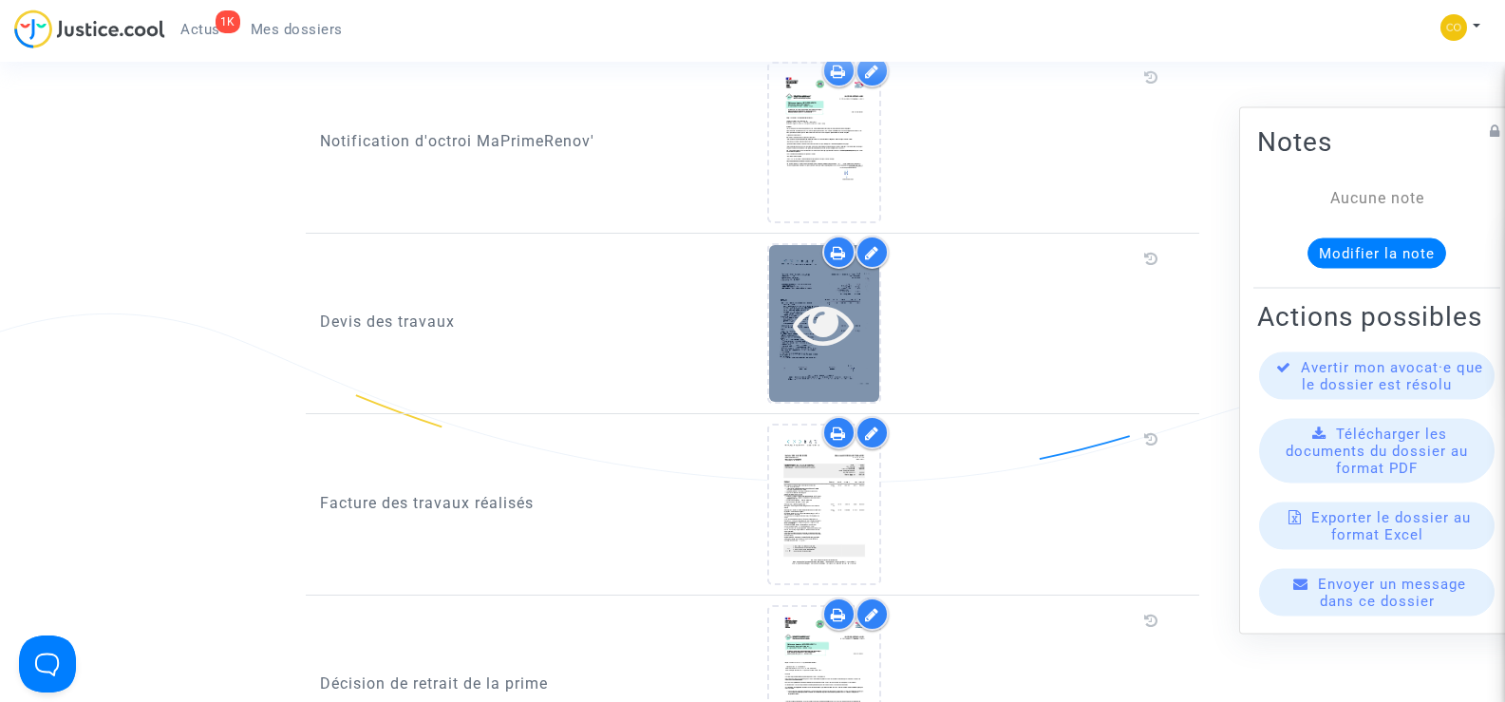
click at [802, 325] on icon at bounding box center [824, 323] width 62 height 61
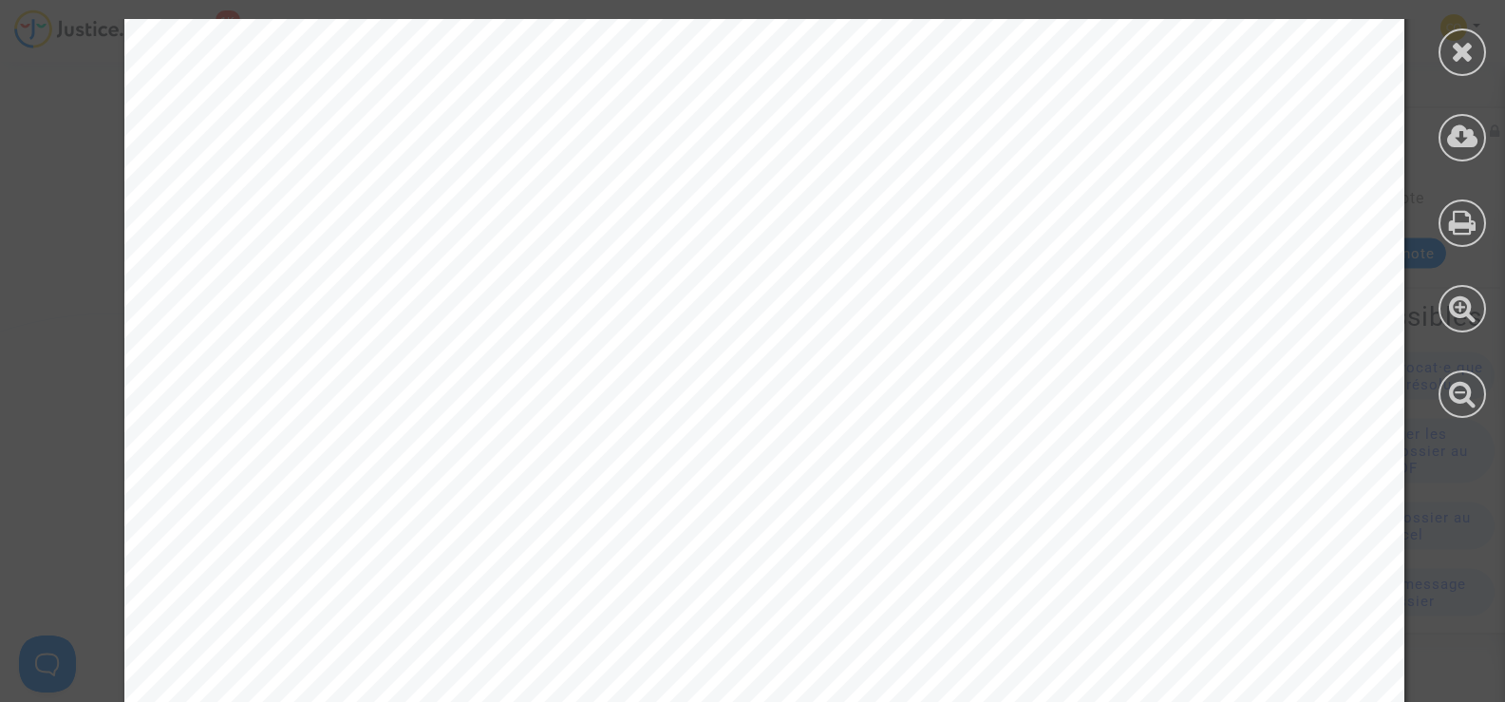
scroll to position [2974, 0]
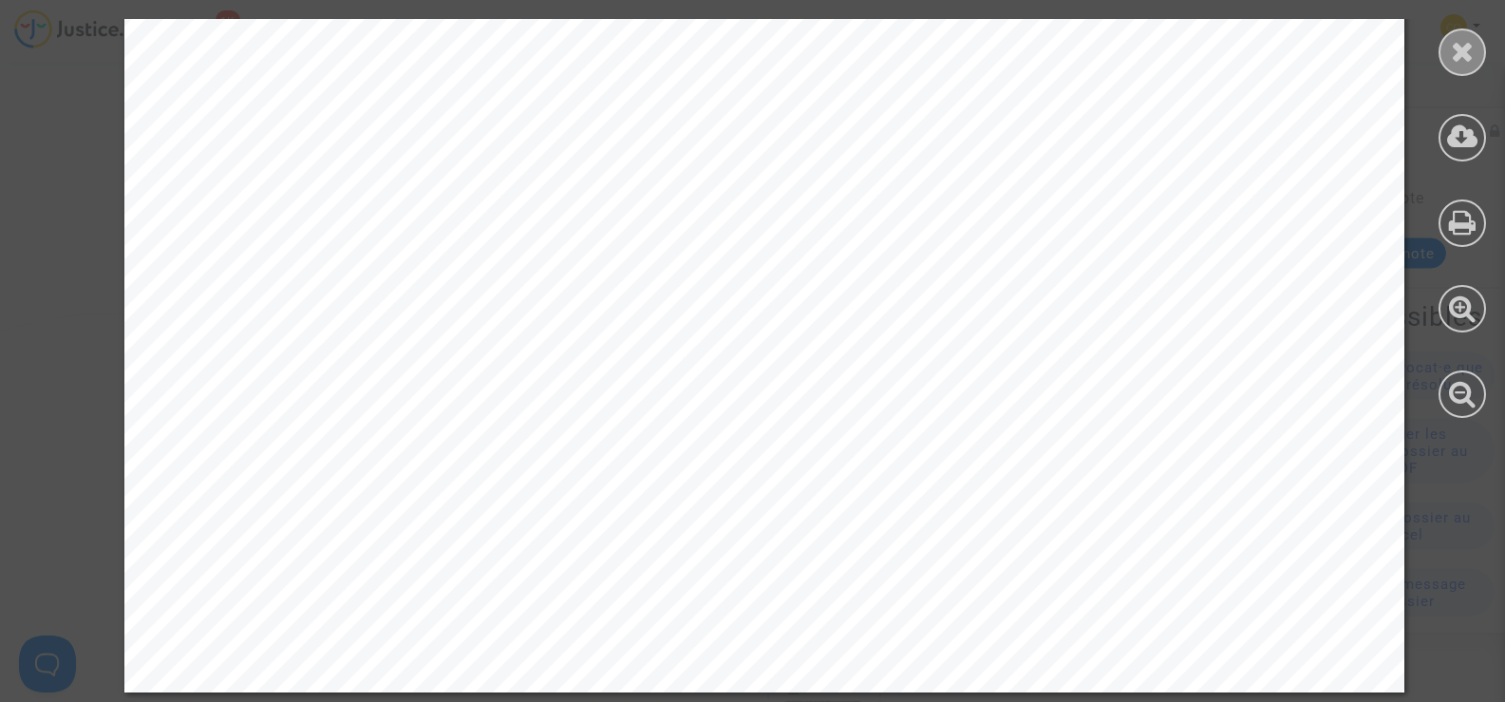
click at [1464, 44] on icon at bounding box center [1463, 51] width 24 height 28
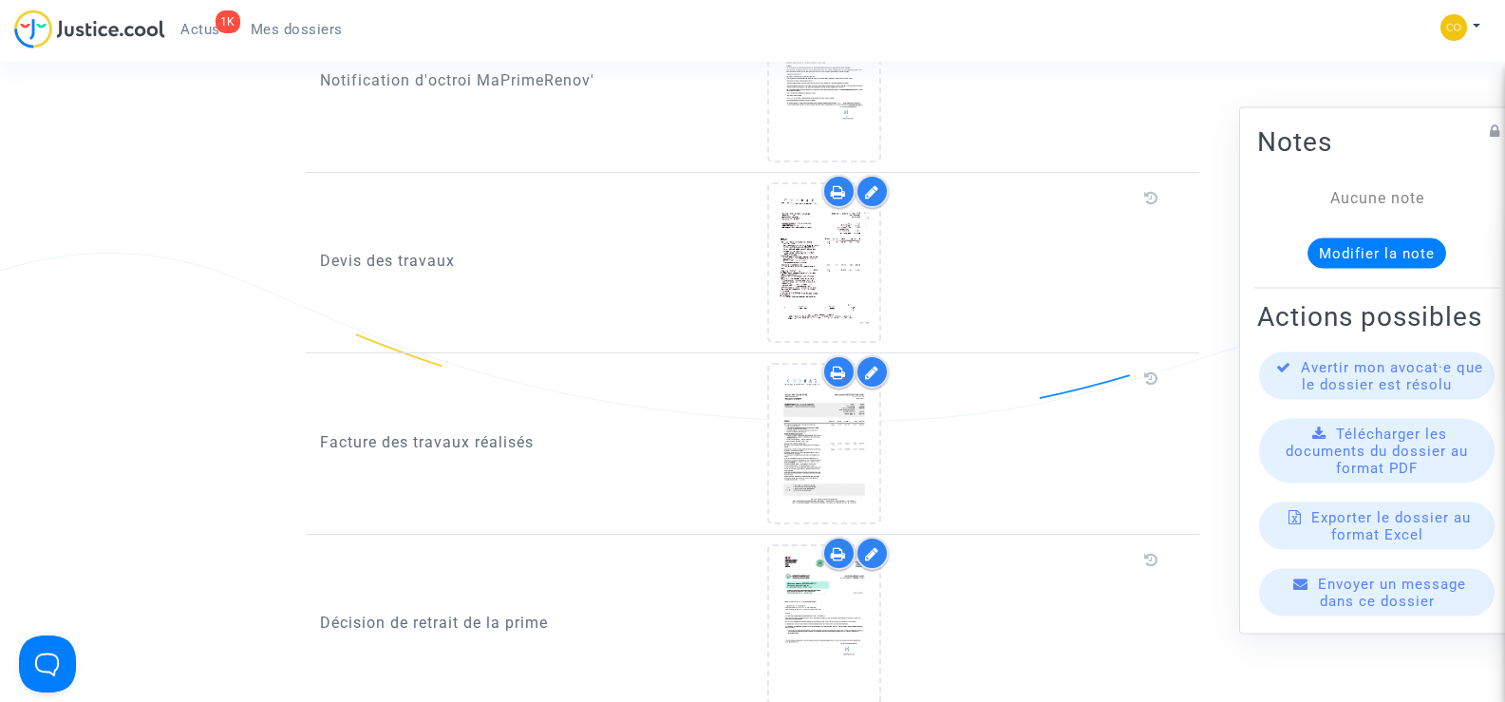
scroll to position [1899, 0]
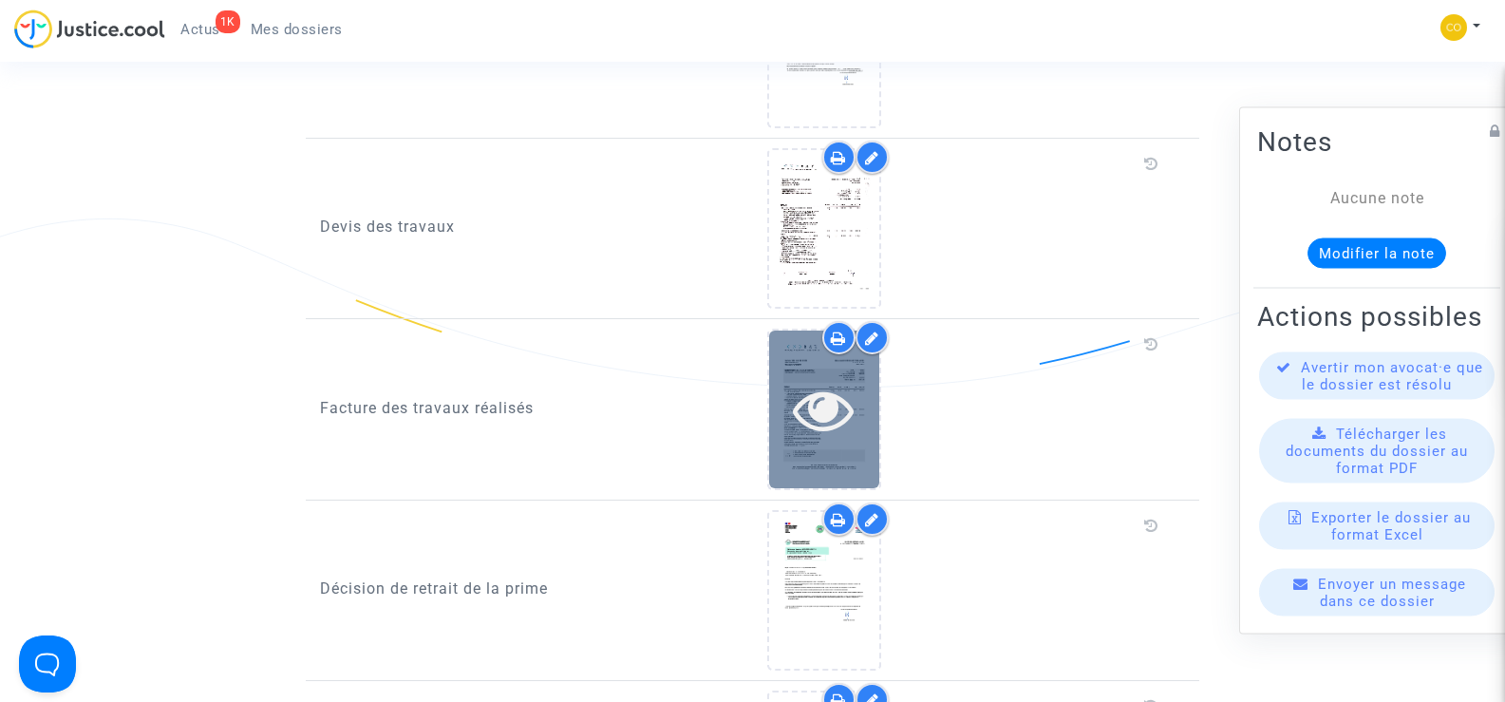
click at [833, 411] on icon at bounding box center [824, 409] width 62 height 61
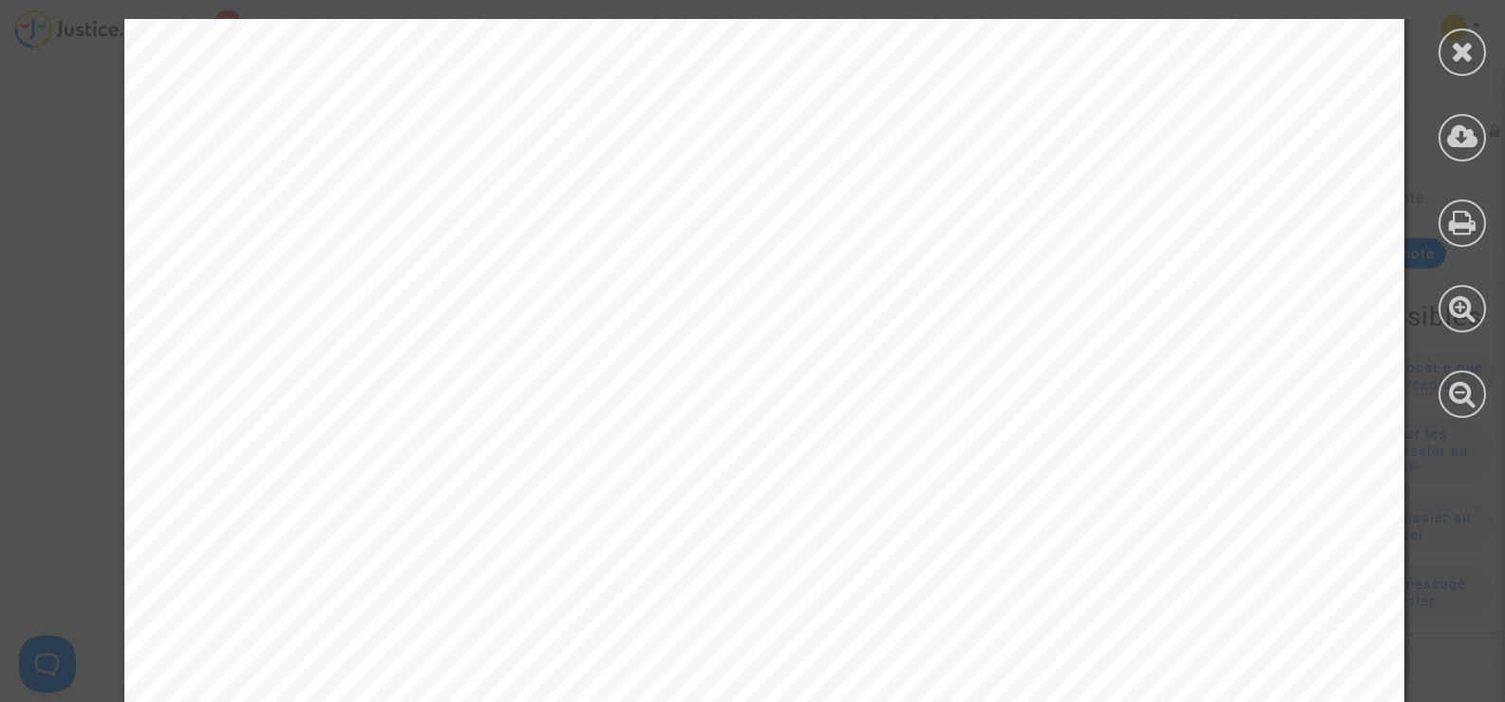
scroll to position [2973, 0]
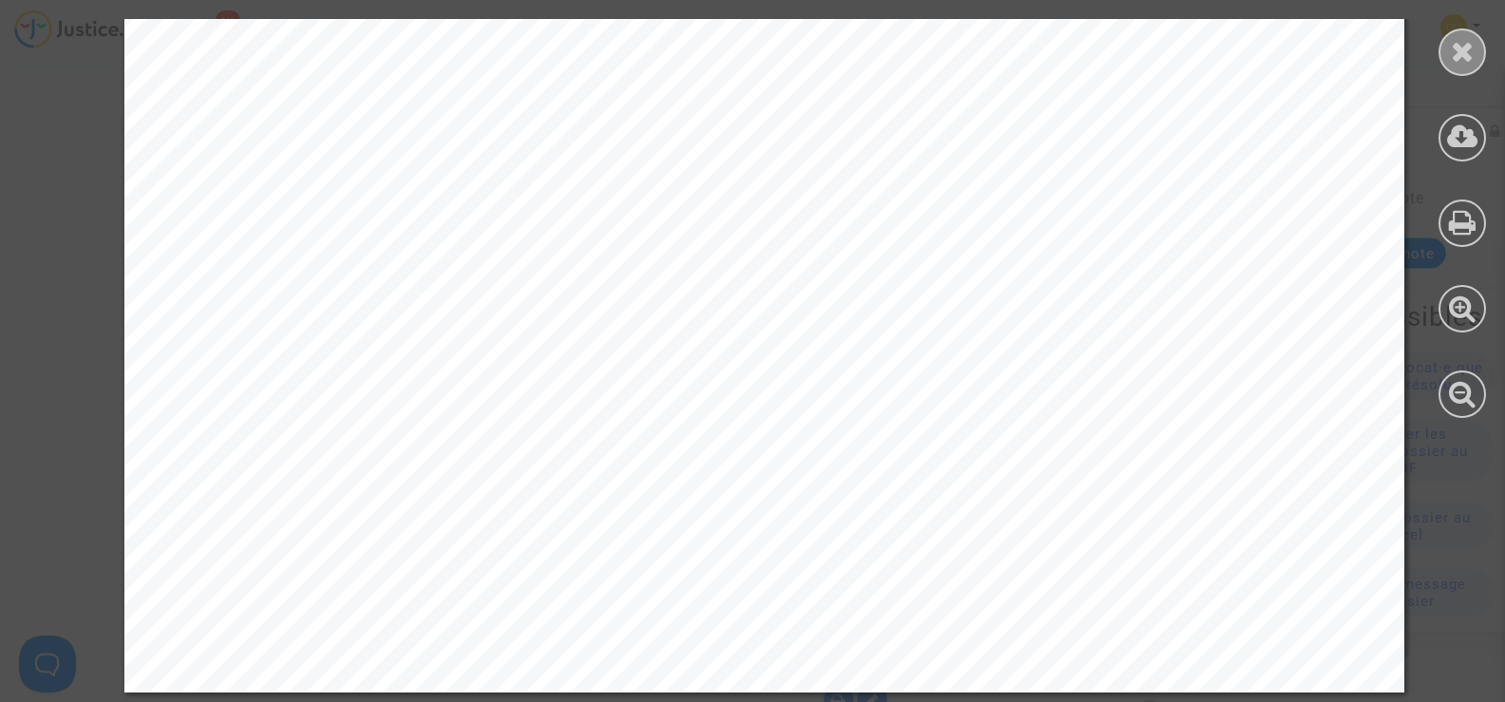
click at [1459, 53] on icon at bounding box center [1463, 51] width 24 height 28
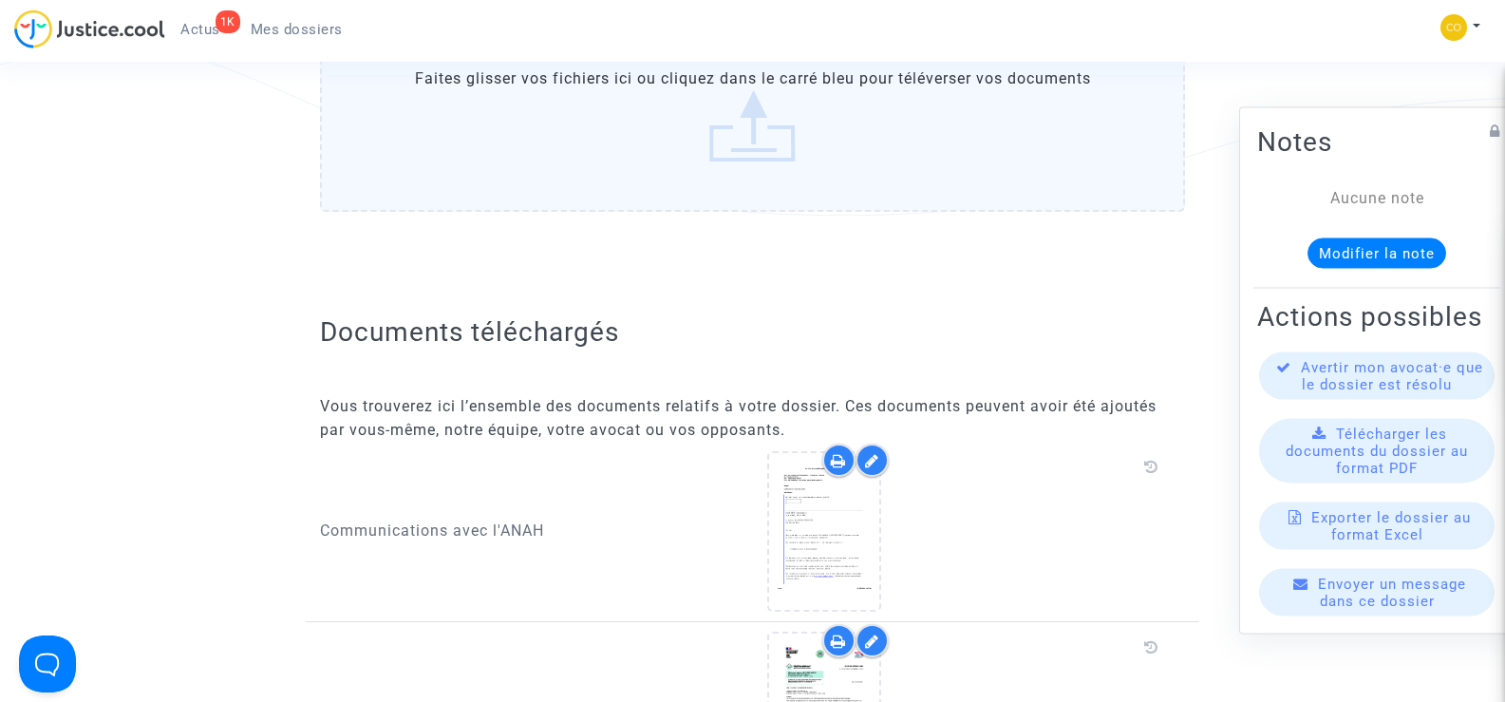
click at [285, 16] on link "Mes dossiers" at bounding box center [297, 29] width 123 height 28
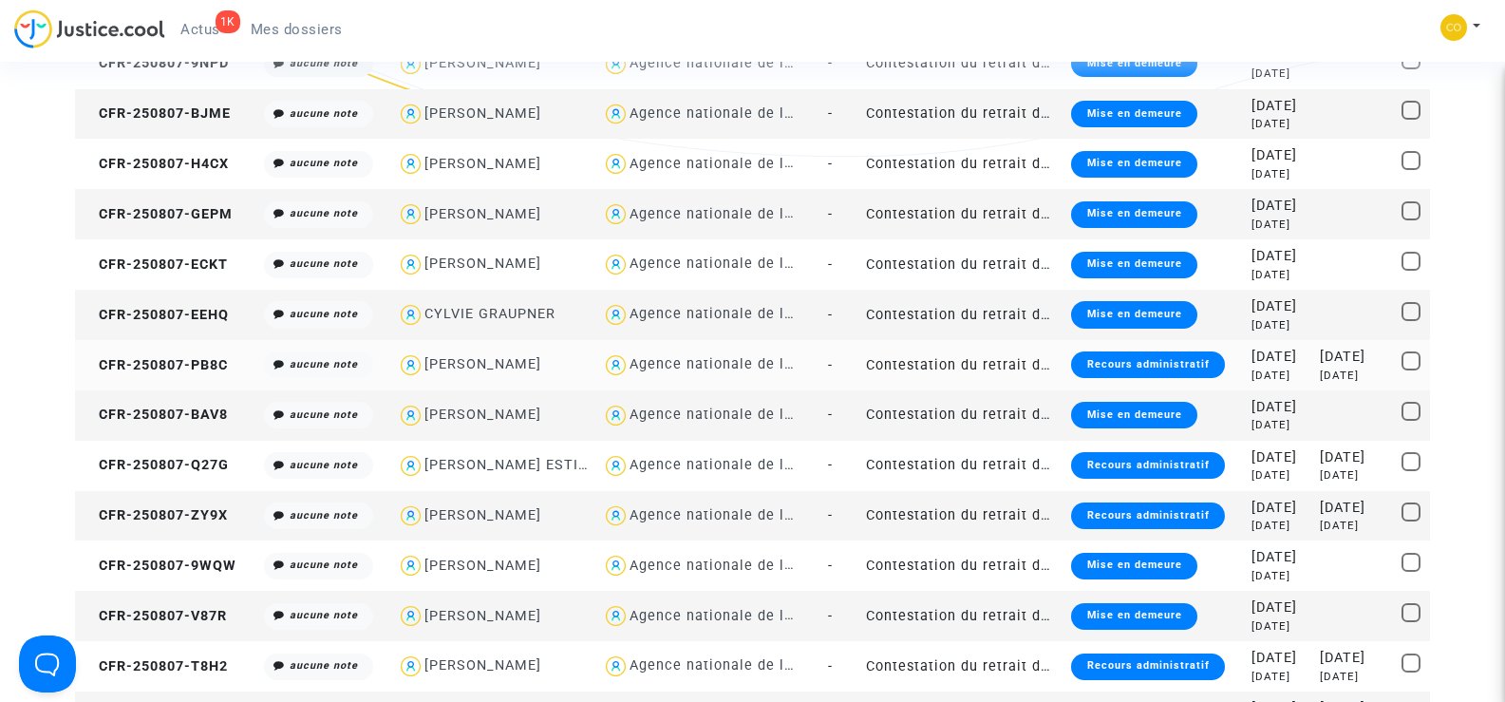
scroll to position [475, 0]
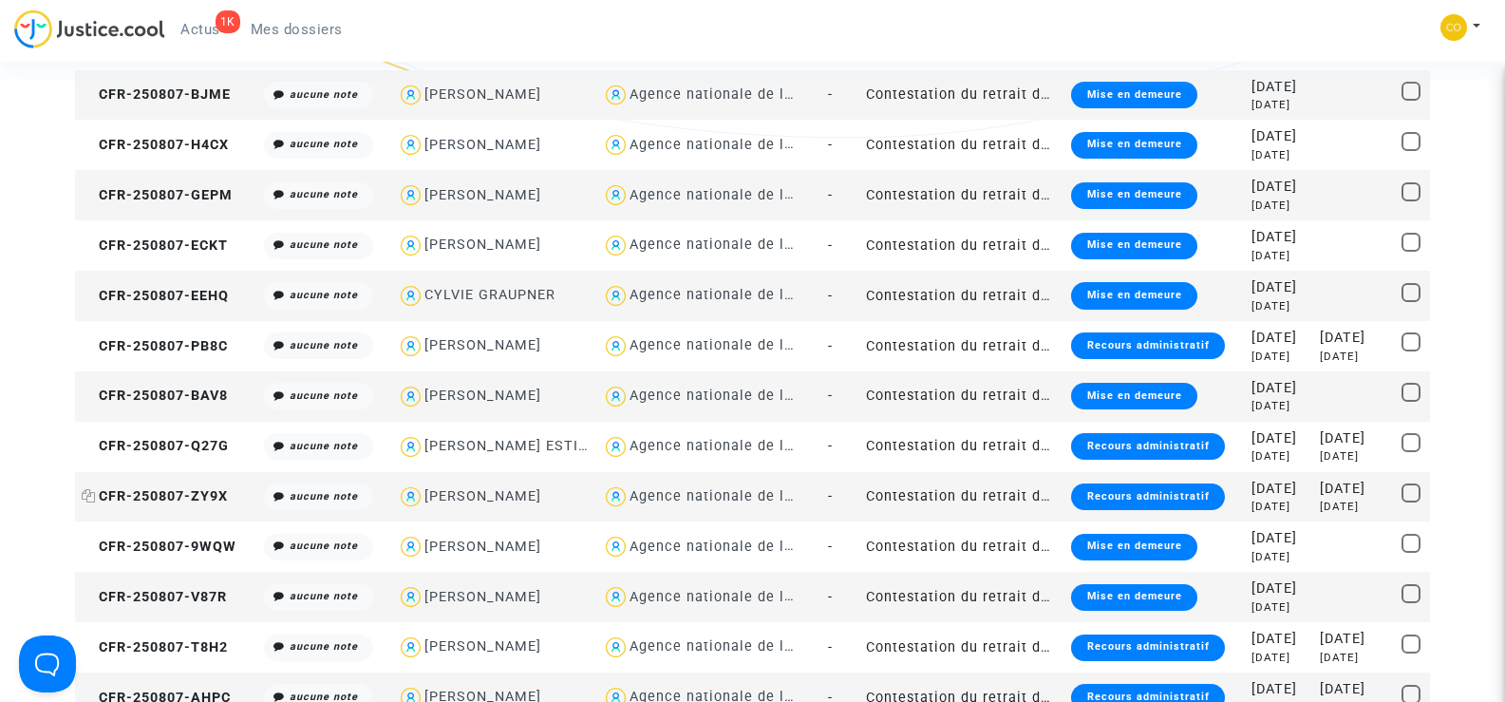
click at [130, 500] on span "CFR-250807-ZY9X" at bounding box center [155, 496] width 146 height 16
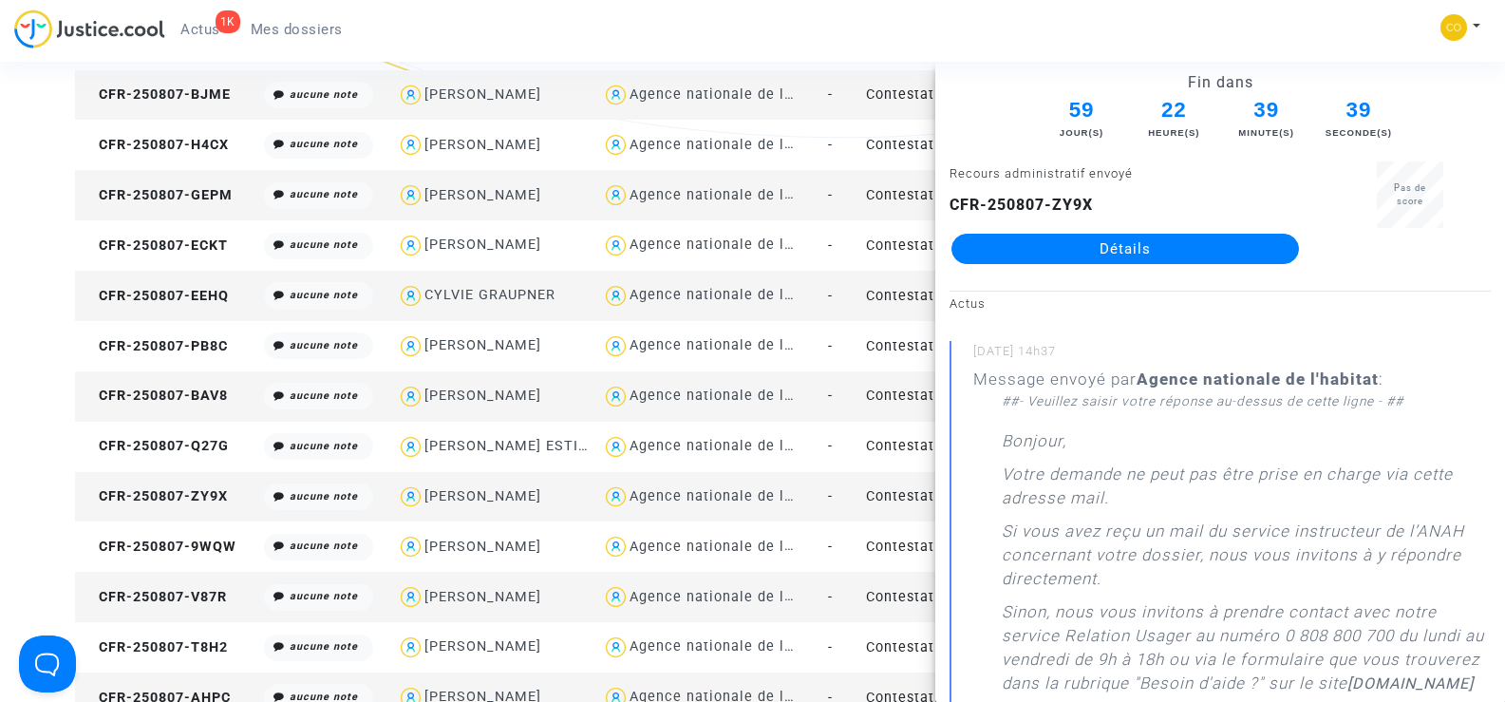
click at [1203, 255] on link "Détails" at bounding box center [1126, 249] width 348 height 30
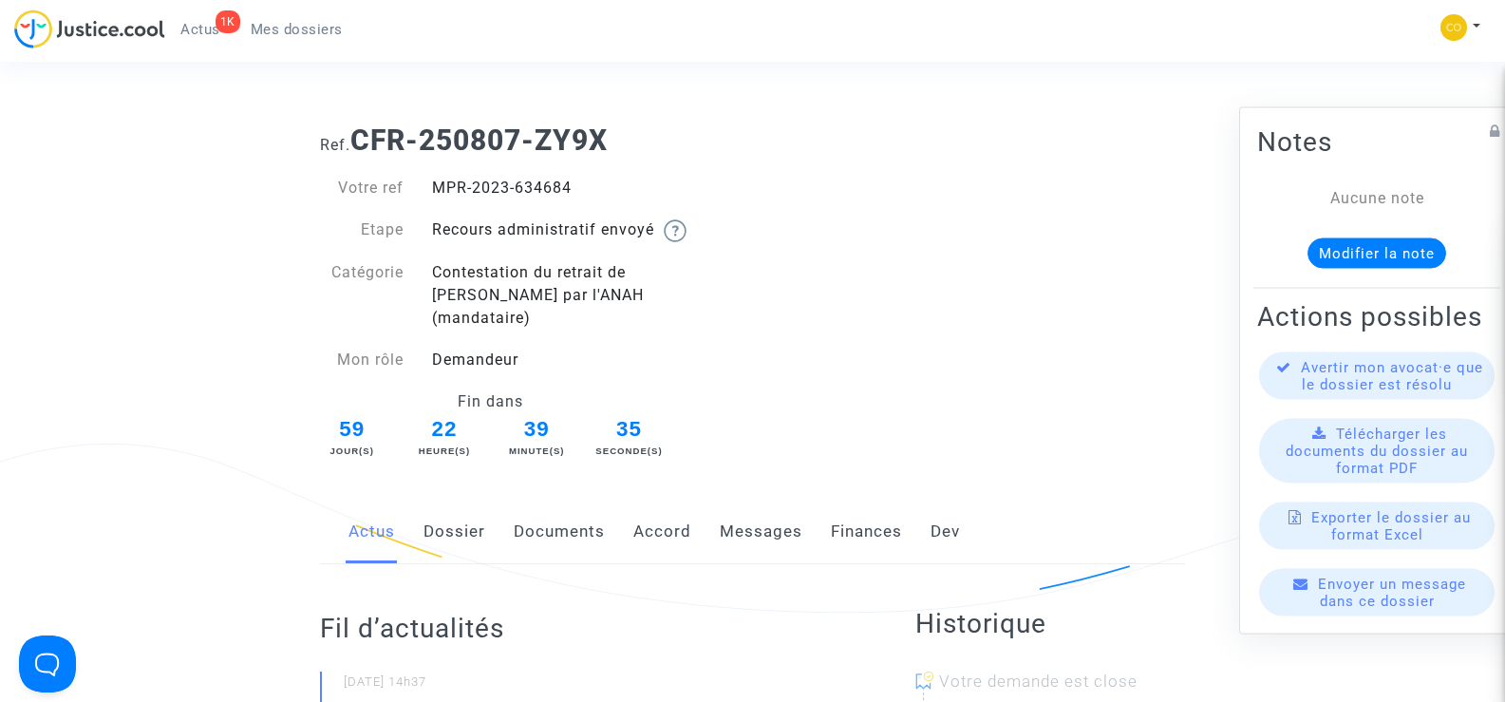
click at [535, 510] on link "Documents" at bounding box center [559, 531] width 91 height 63
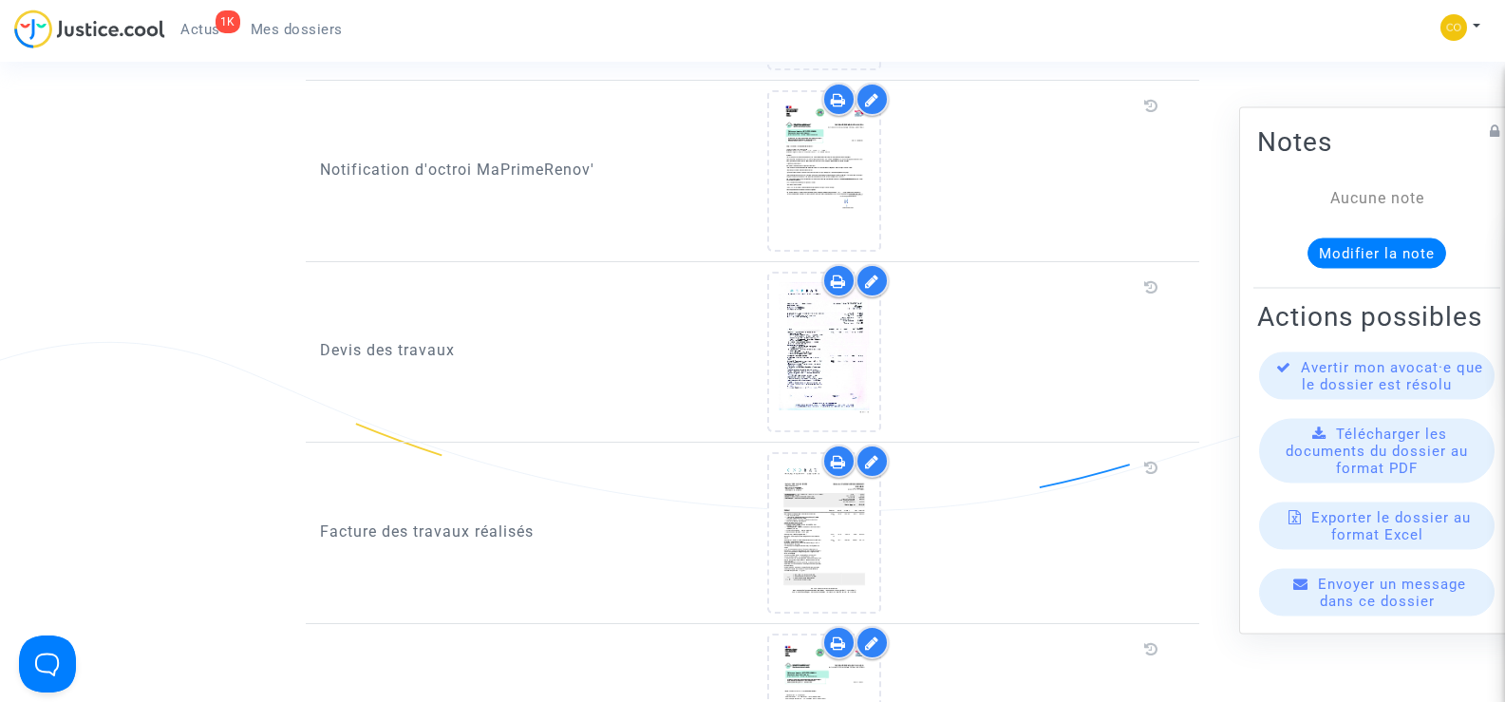
scroll to position [1804, 0]
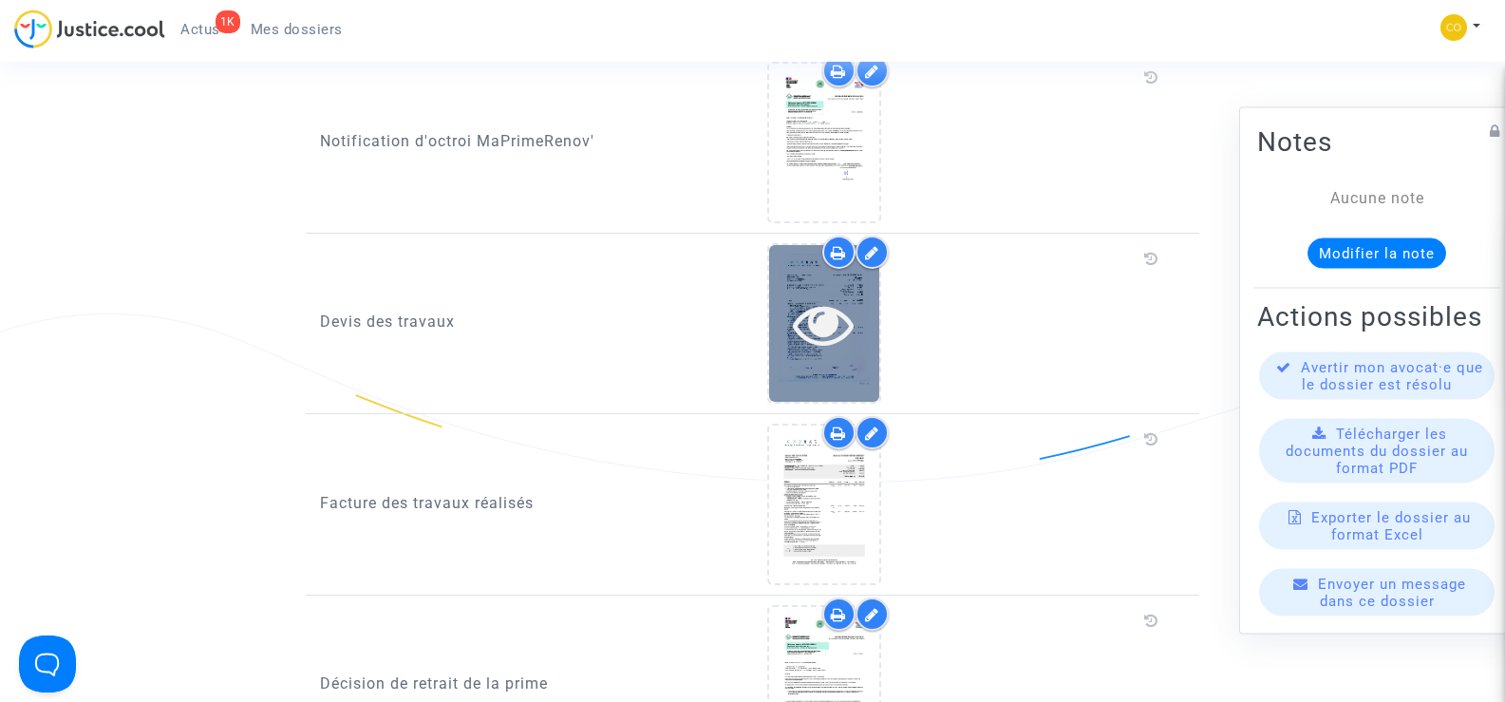
click at [854, 315] on icon at bounding box center [824, 323] width 62 height 61
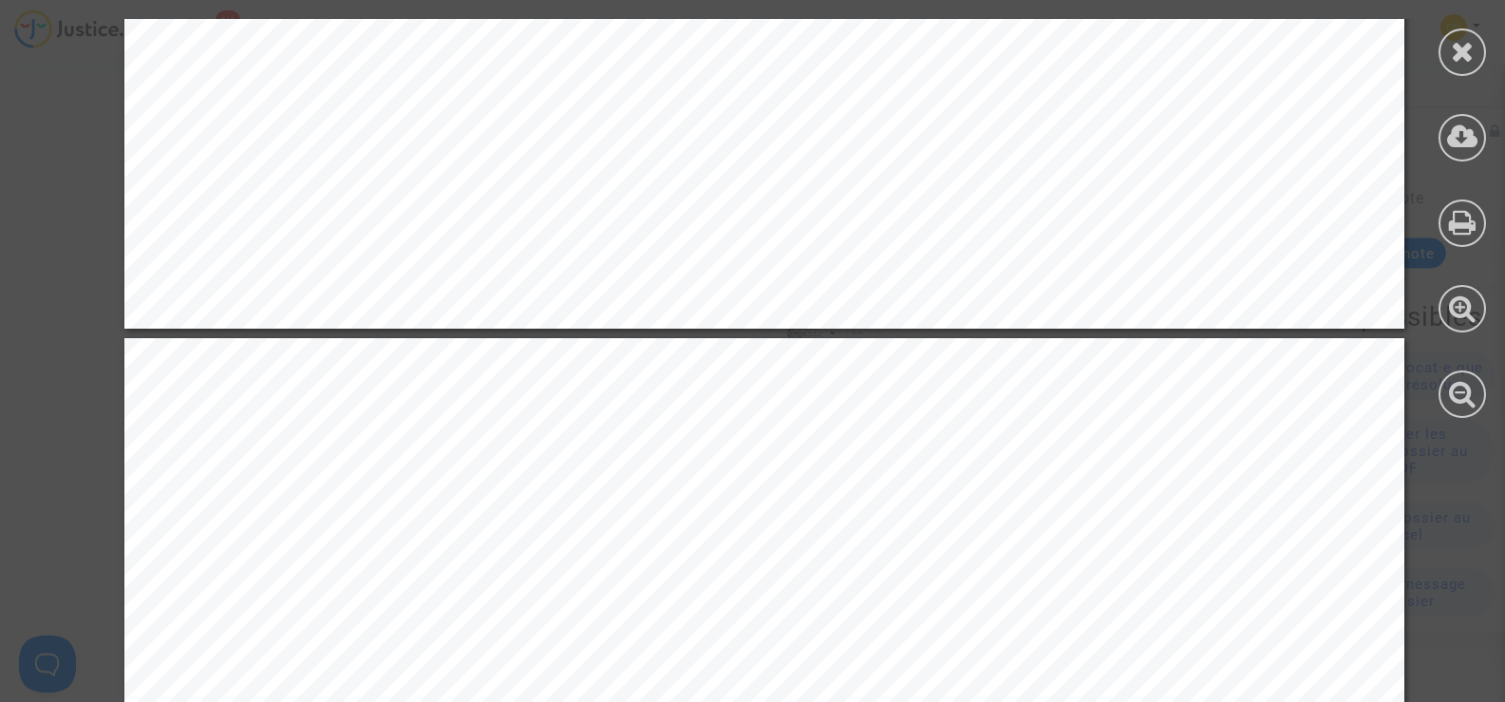
scroll to position [2659, 0]
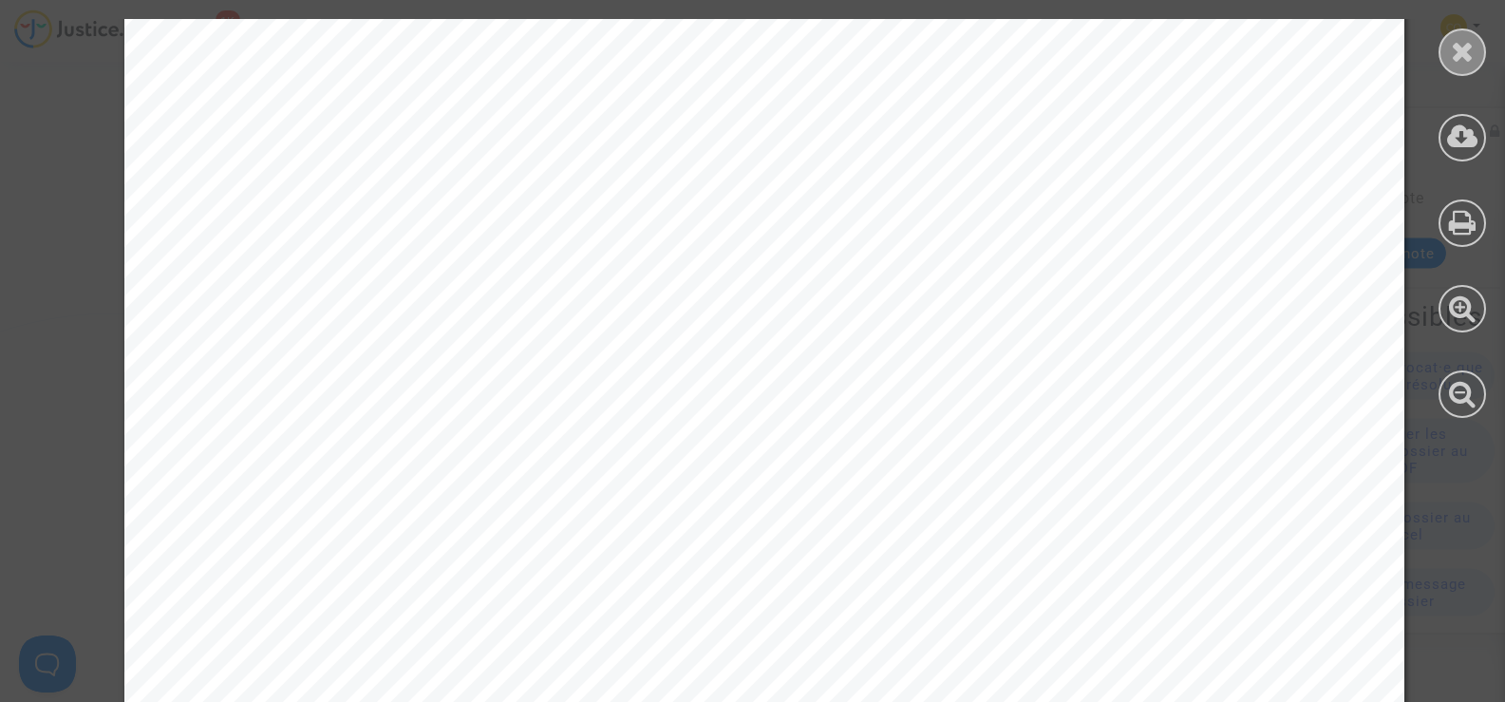
click at [1446, 57] on div at bounding box center [1462, 51] width 47 height 47
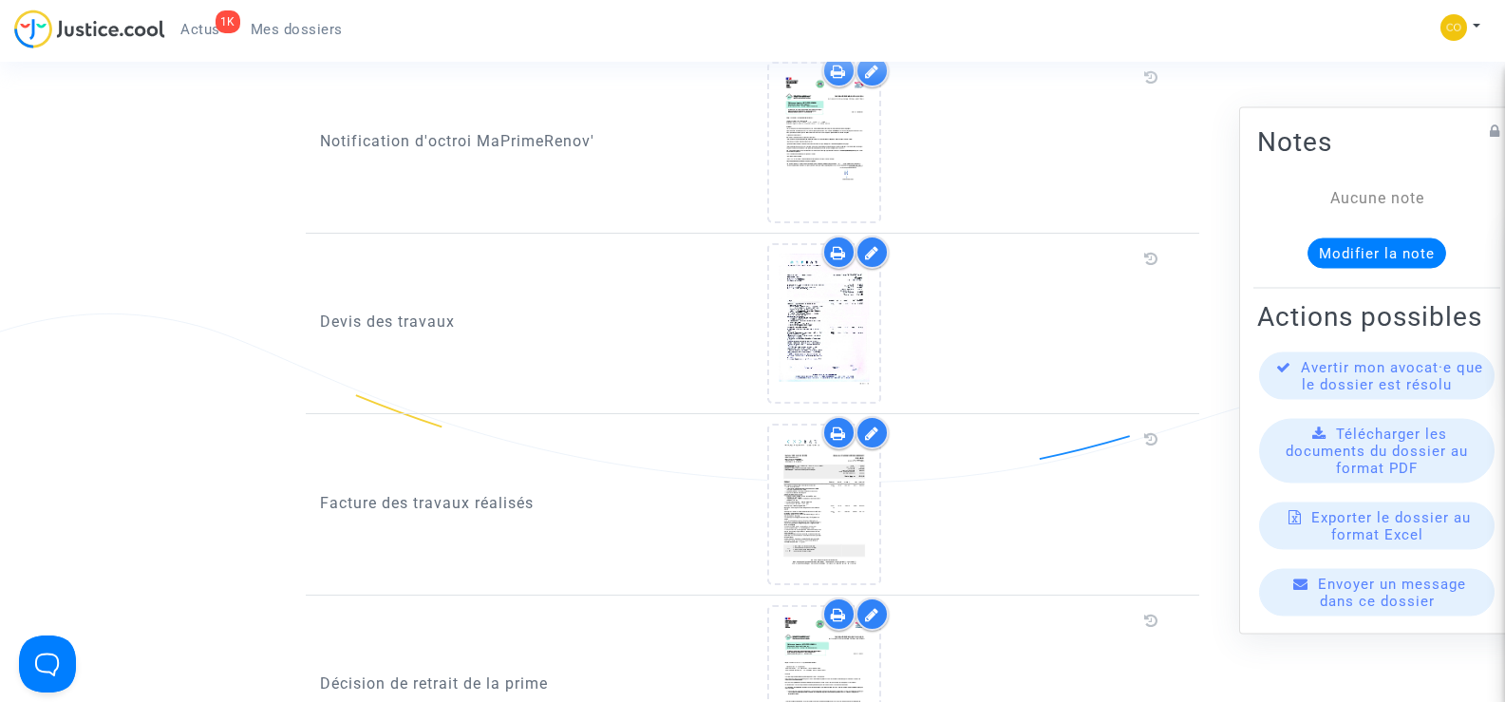
click at [1273, 52] on div "1K Actus Mes dossiers Mon profil Paramètres Déconnexion" at bounding box center [752, 35] width 1505 height 52
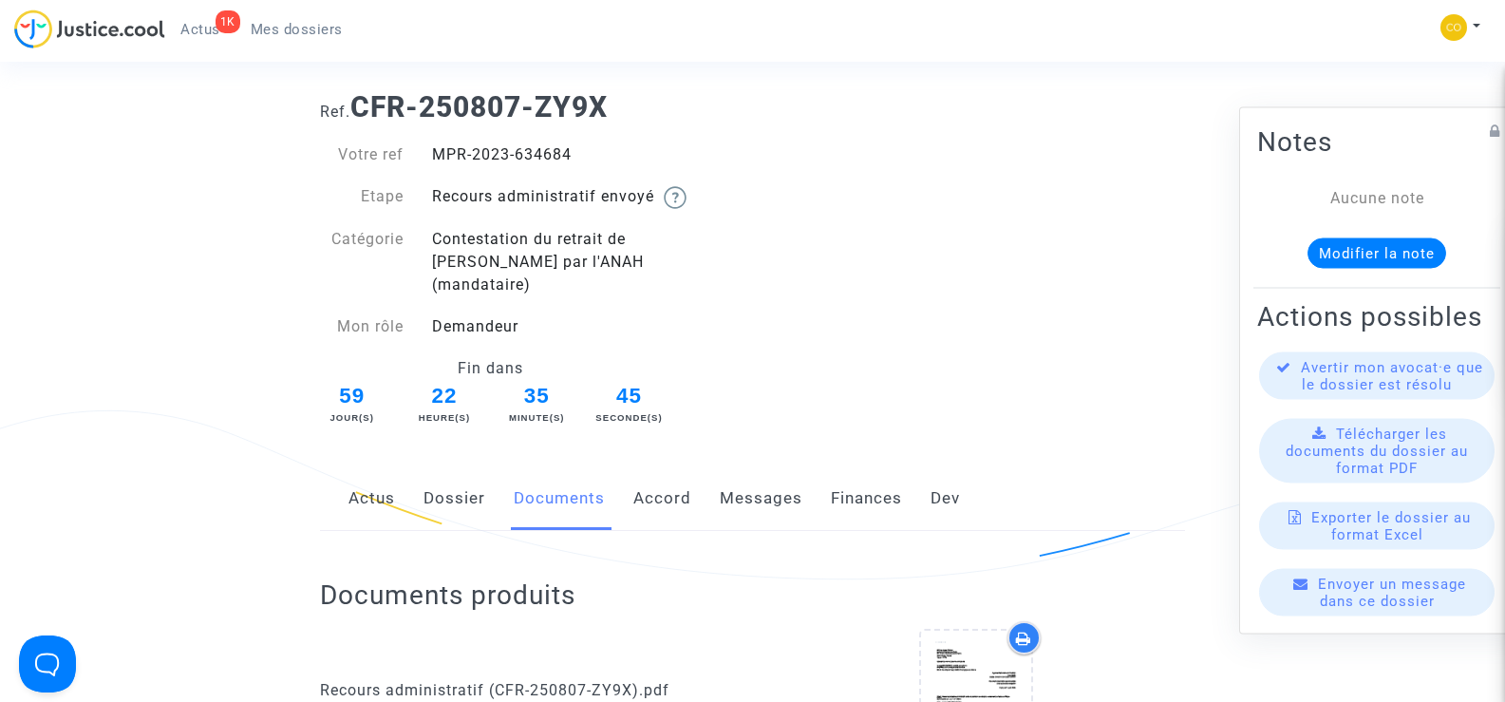
scroll to position [0, 0]
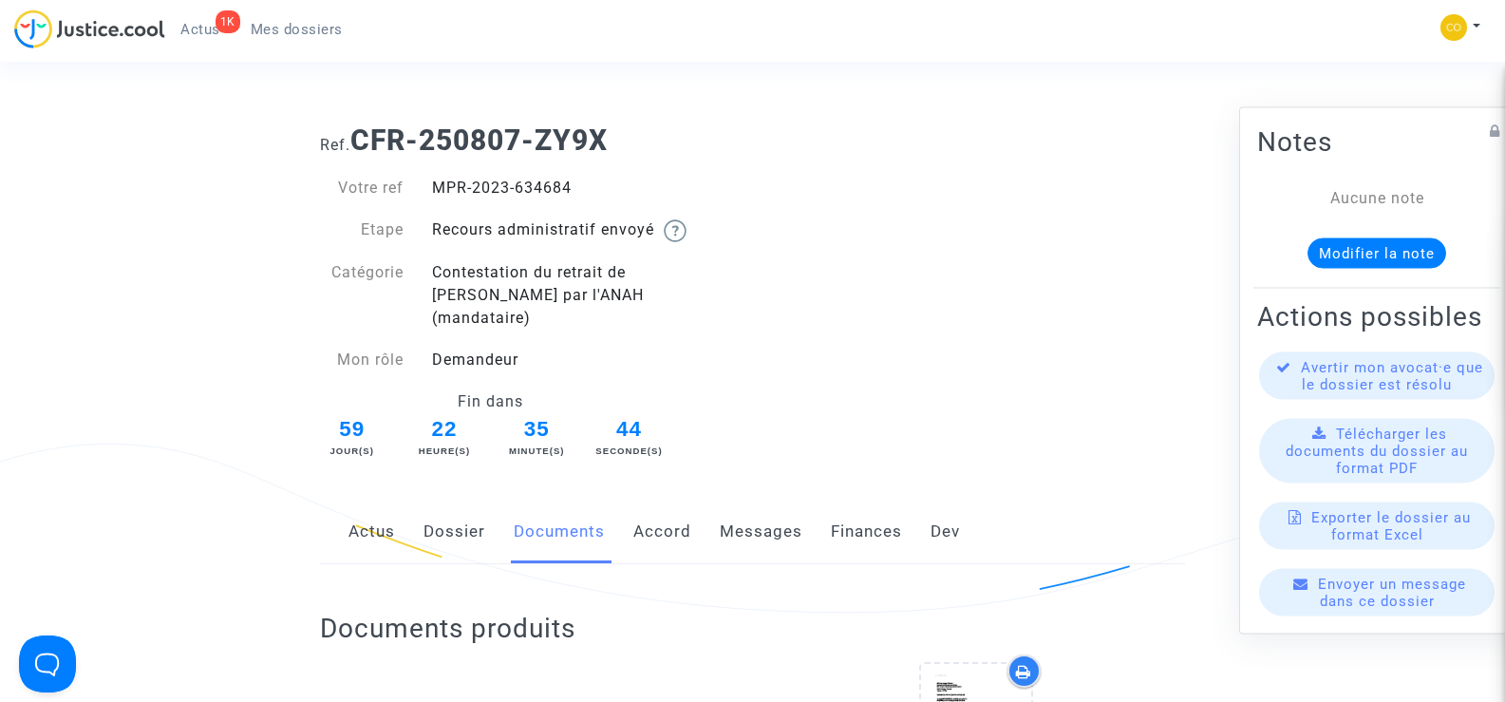
drag, startPoint x: 574, startPoint y: 186, endPoint x: 424, endPoint y: 174, distance: 150.6
click at [424, 174] on div "Votre ref MPR-2023-634684 Etape Recours administratif envoyé Catégorie Contesta…" at bounding box center [529, 310] width 447 height 304
copy div "MPR-2023-634684"
click at [932, 283] on div "Ref. CFR-250807-ZY9X Votre ref MPR-2023-634684 Etape Recours administratif envo…" at bounding box center [753, 285] width 894 height 352
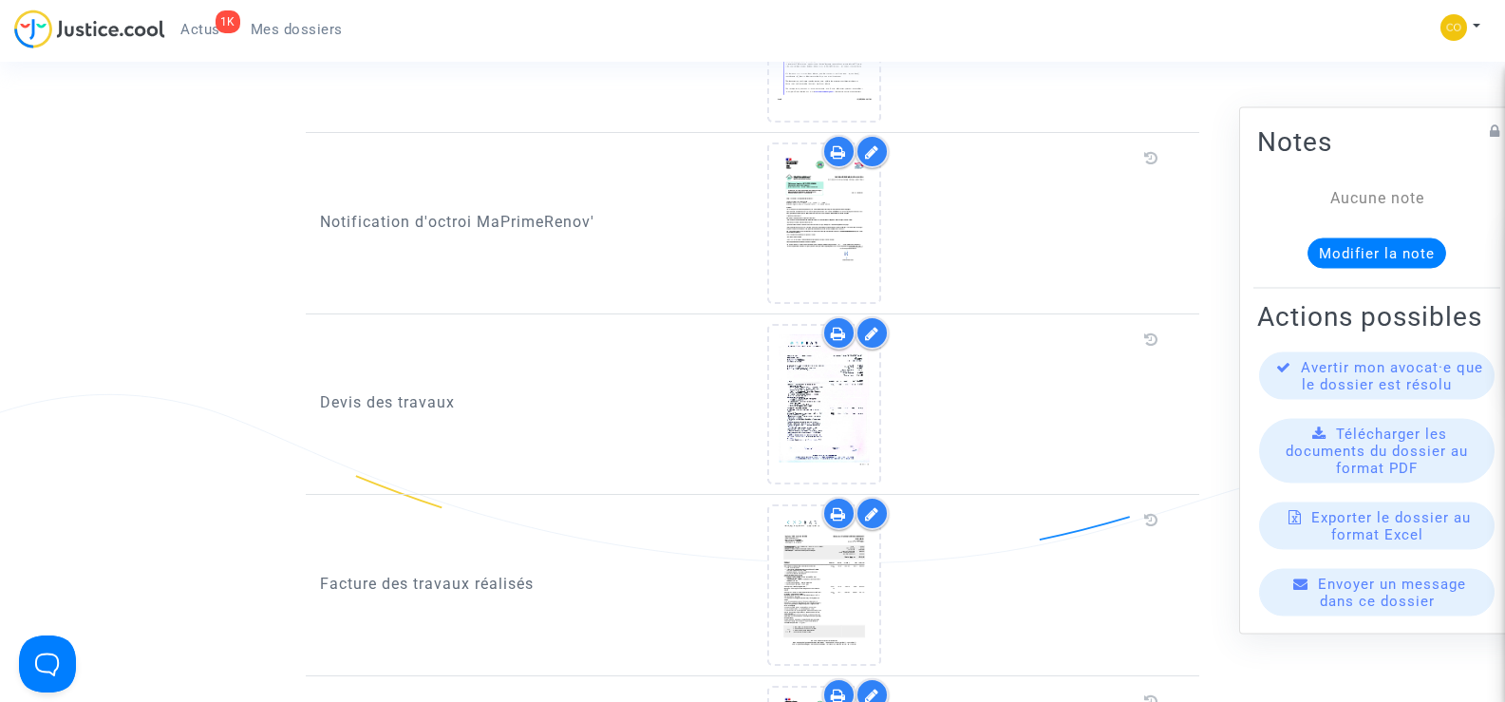
scroll to position [1804, 0]
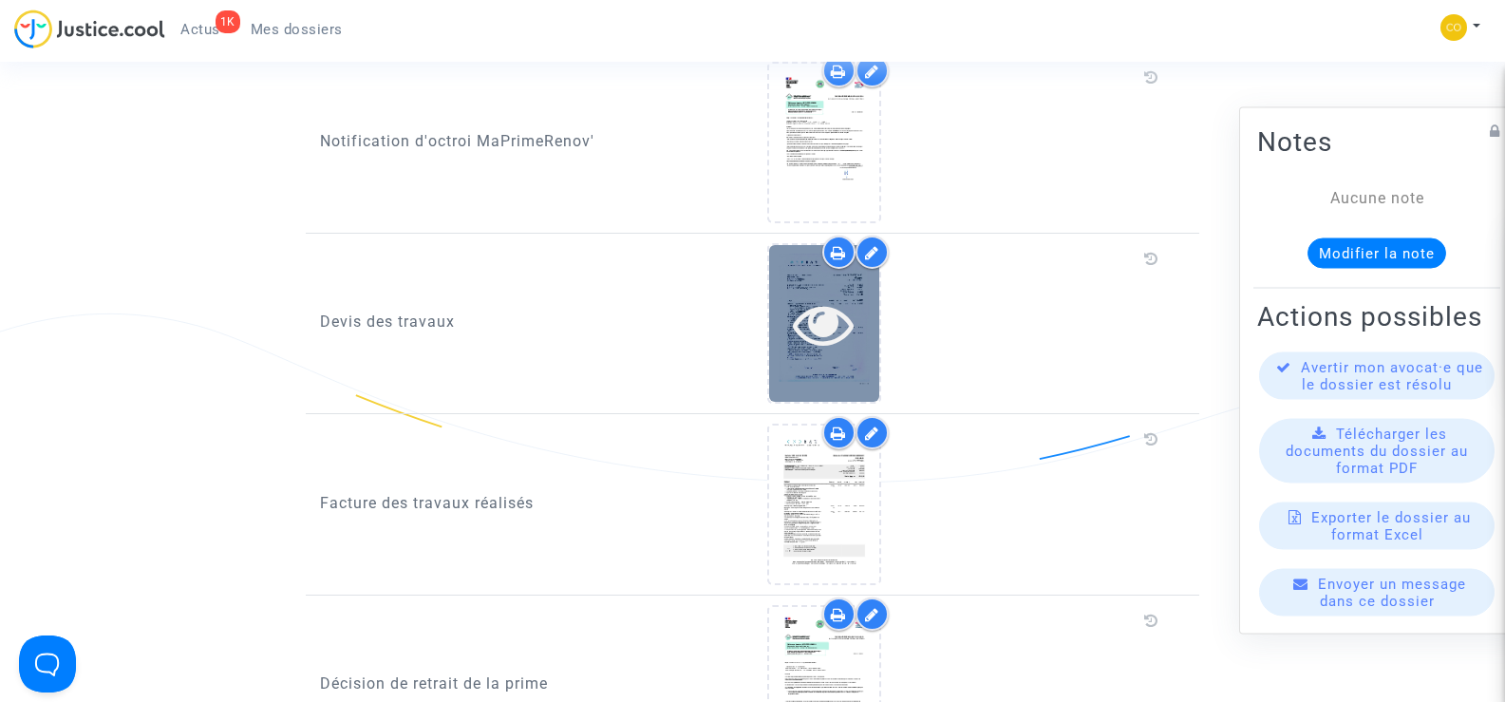
click at [812, 353] on div at bounding box center [824, 323] width 110 height 157
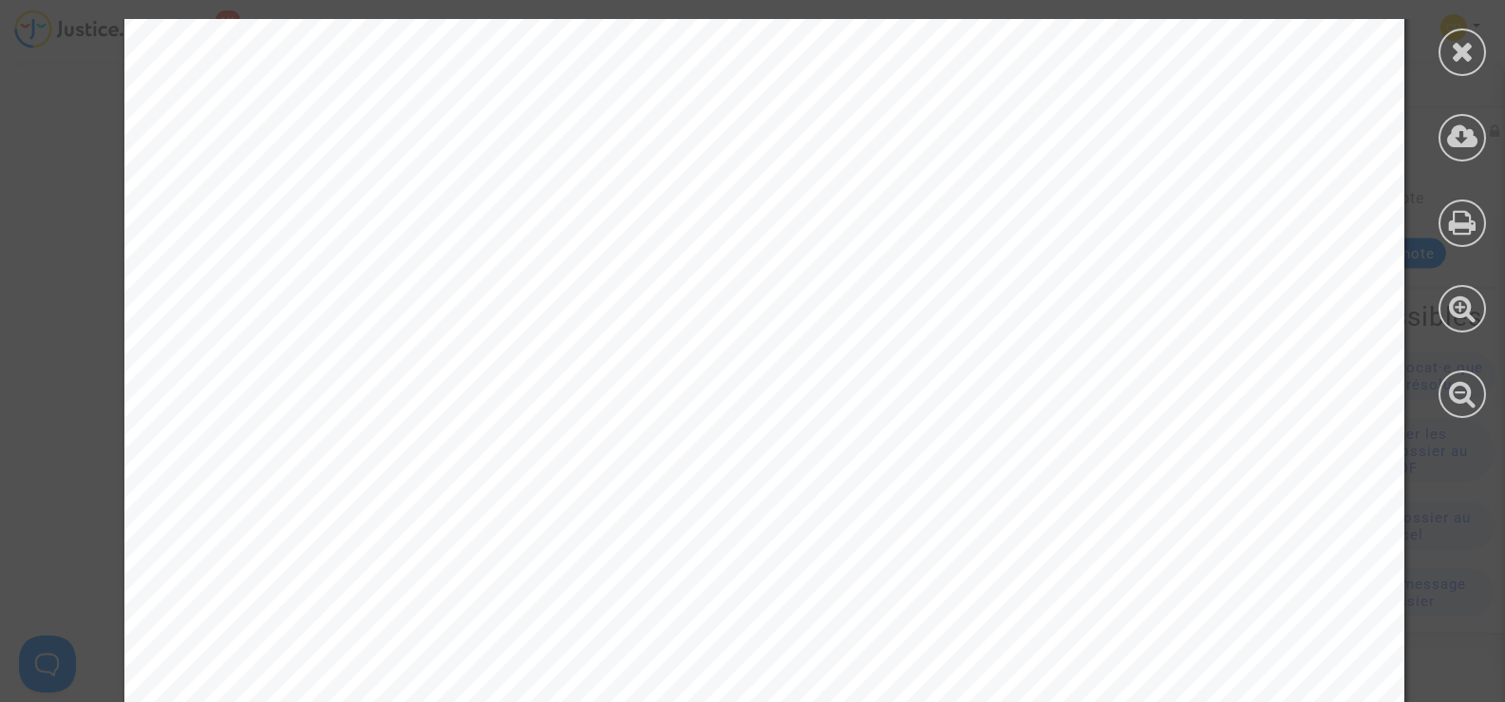
scroll to position [7791, 0]
click at [1454, 57] on icon at bounding box center [1463, 51] width 24 height 28
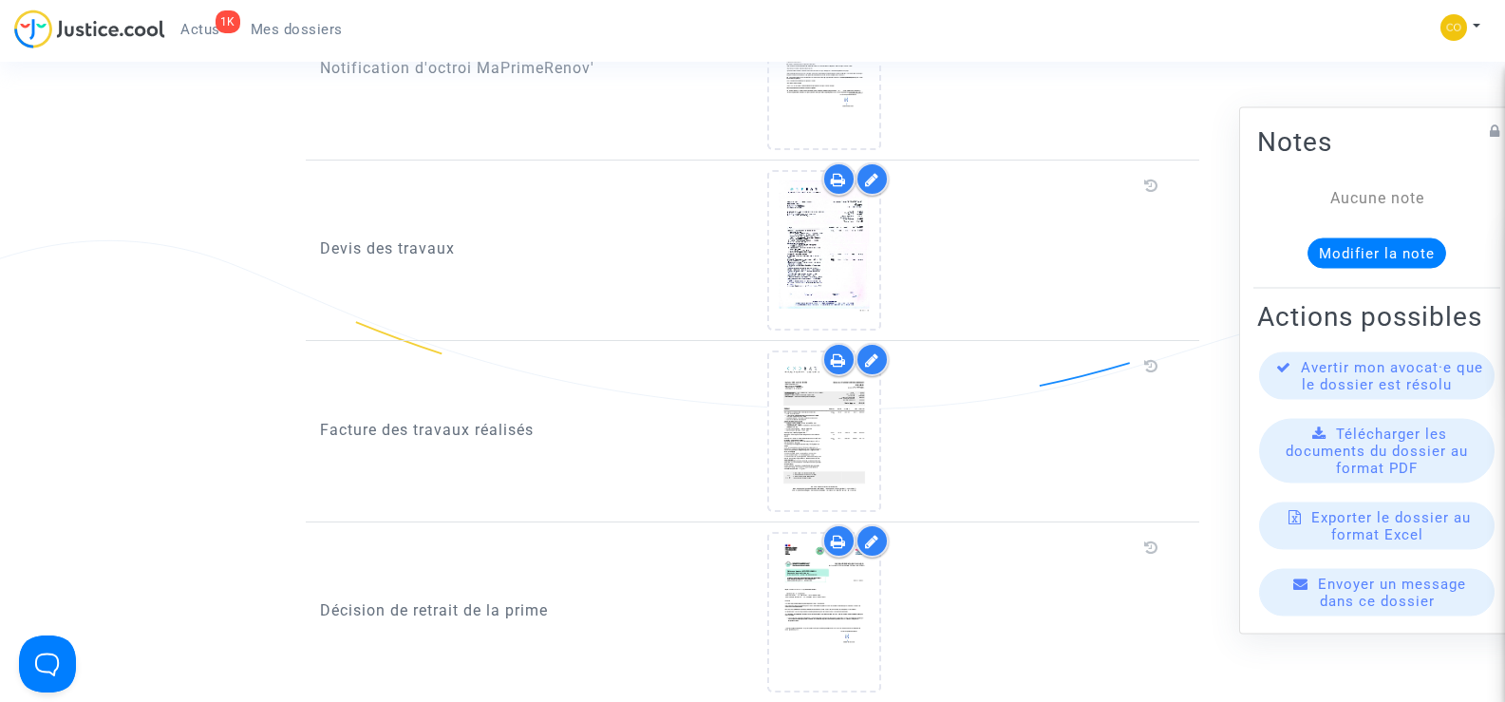
scroll to position [1899, 0]
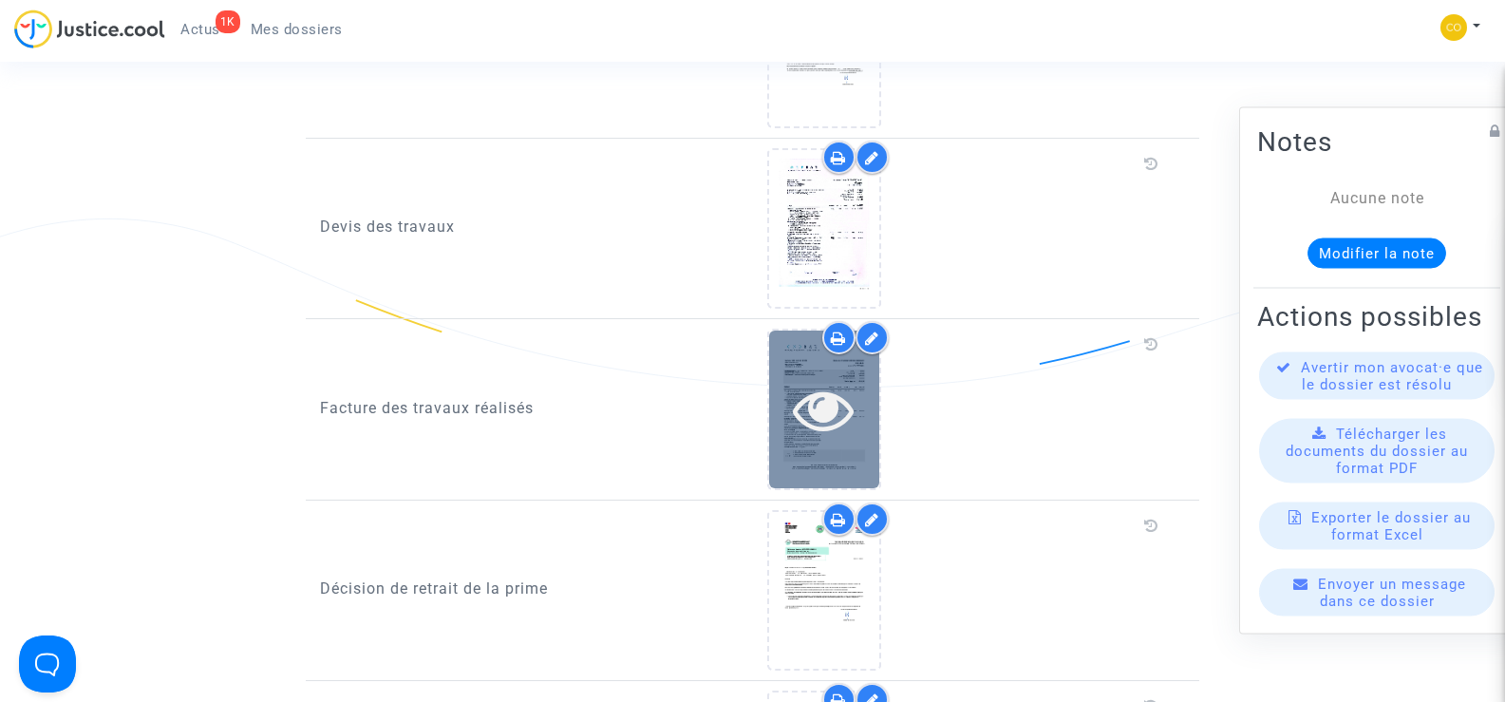
click at [844, 409] on icon at bounding box center [824, 409] width 62 height 61
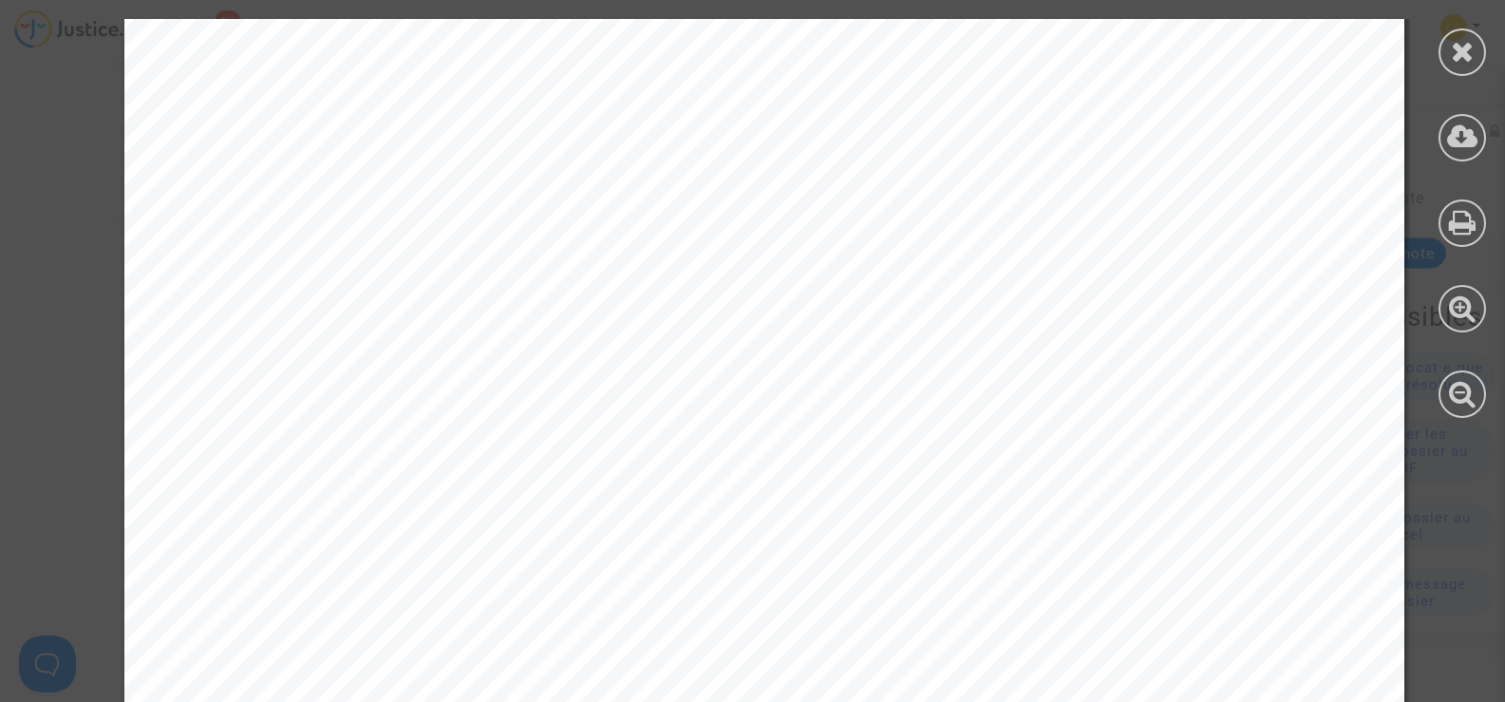
scroll to position [2973, 0]
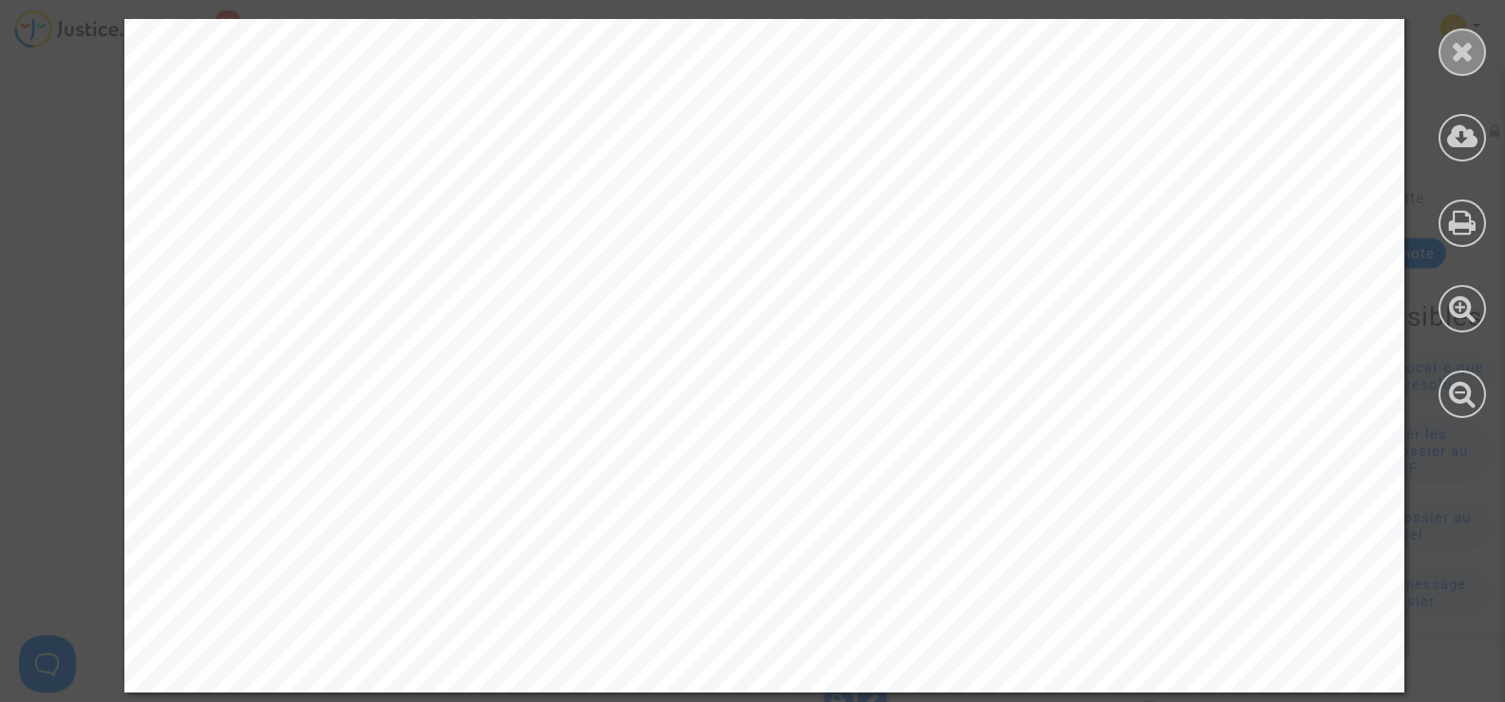
click at [1478, 39] on div at bounding box center [1462, 51] width 47 height 47
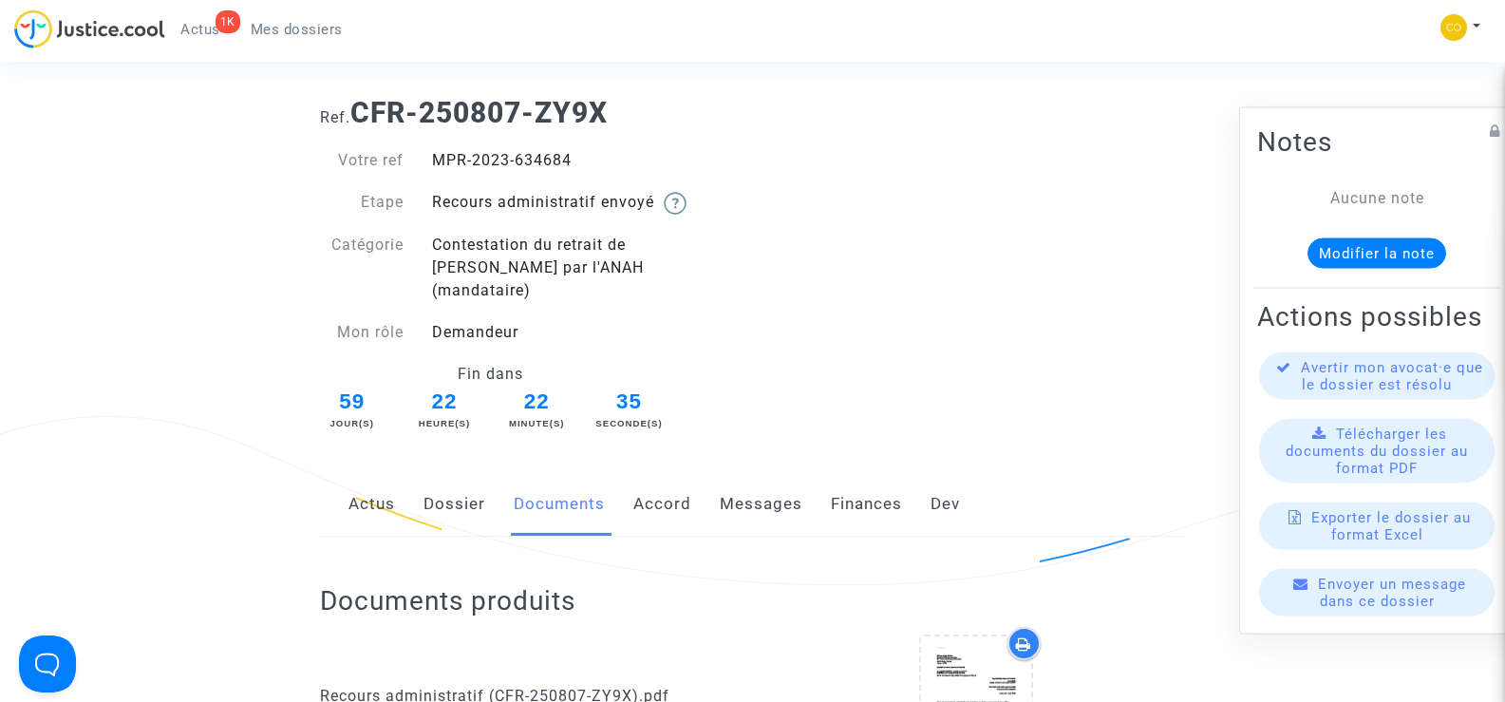
scroll to position [0, 0]
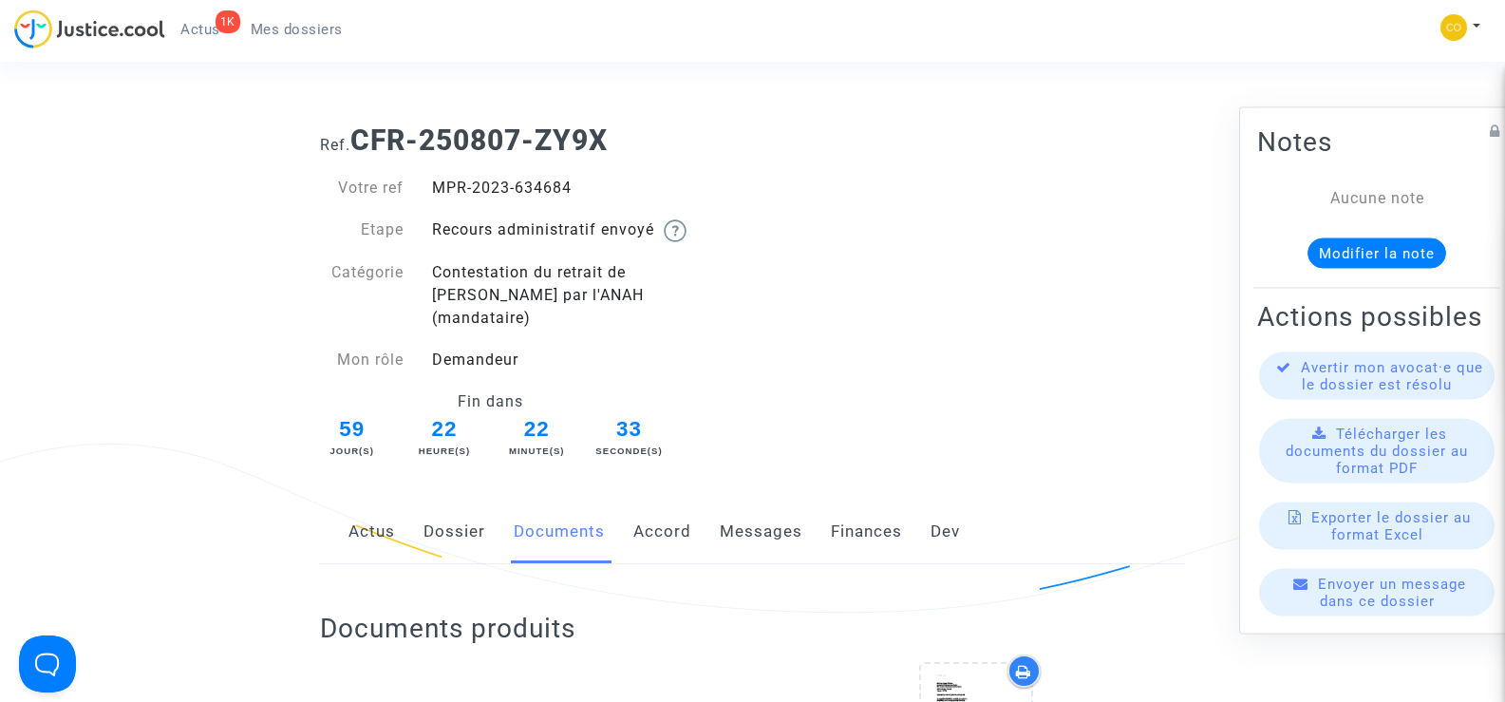
drag, startPoint x: 593, startPoint y: 182, endPoint x: 433, endPoint y: 178, distance: 159.6
click at [433, 178] on div "MPR-2023-634684" at bounding box center [585, 188] width 335 height 23
click at [902, 158] on div "Ref. CFR-250807-ZY9X Votre ref MPR-2023-634684 Etape Recours administratif envo…" at bounding box center [753, 285] width 894 height 352
click at [295, 32] on span "Mes dossiers" at bounding box center [297, 29] width 92 height 17
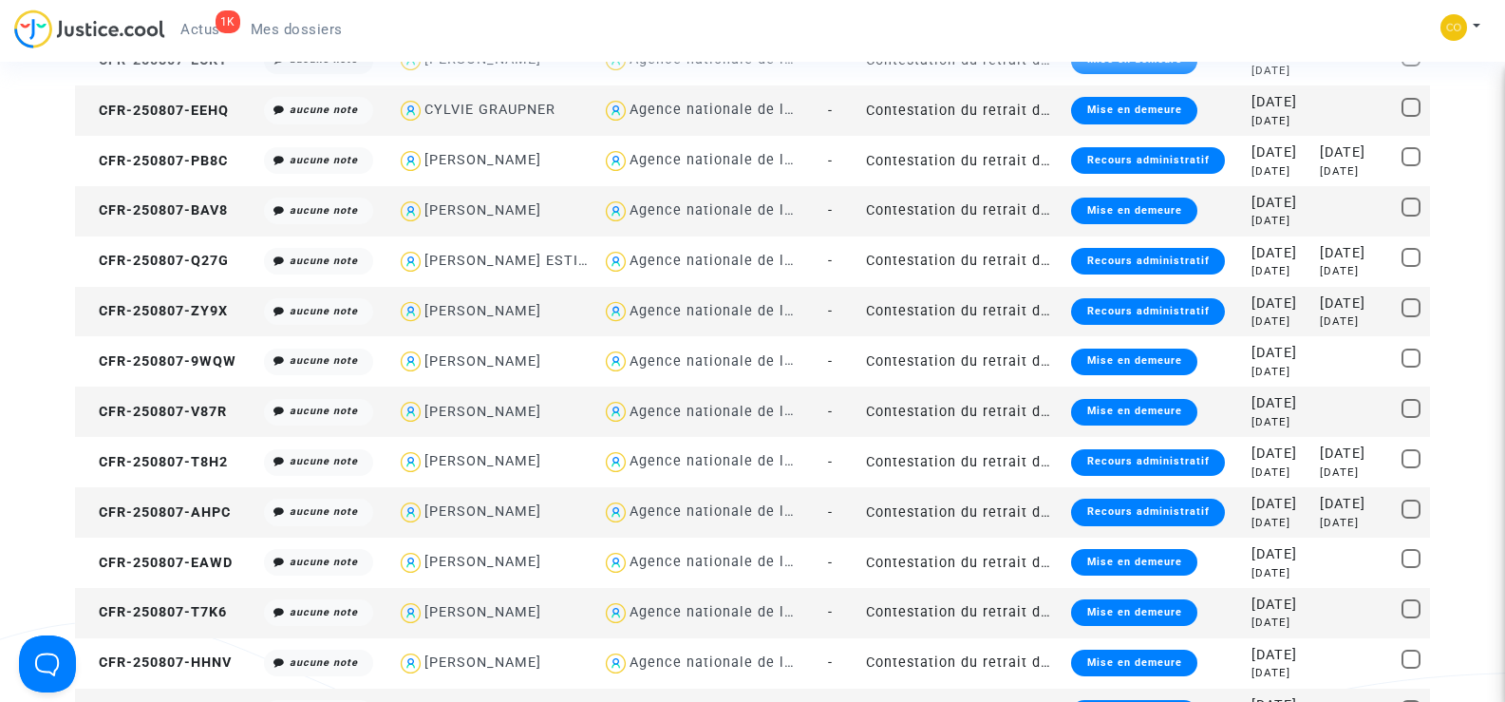
scroll to position [665, 0]
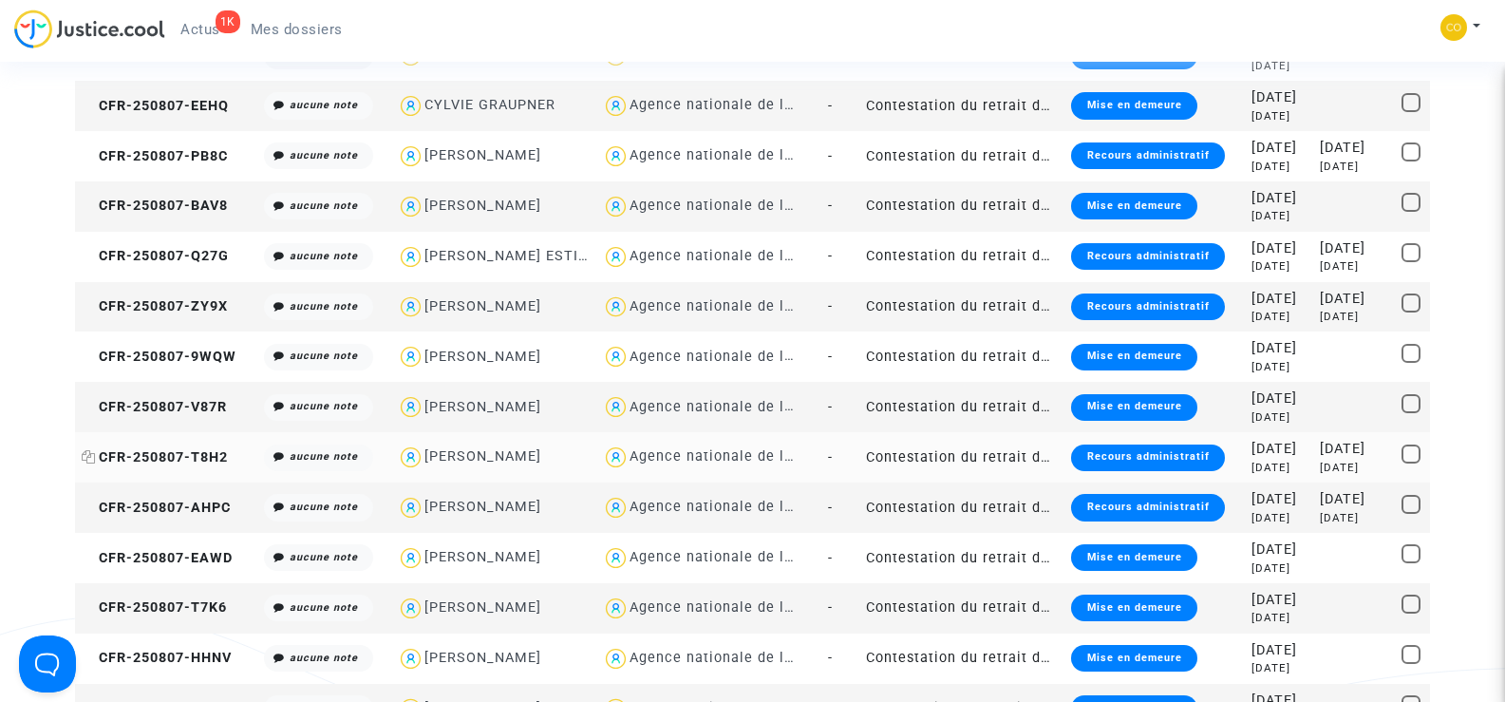
click at [159, 456] on span "CFR-250807-T8H2" at bounding box center [155, 457] width 146 height 16
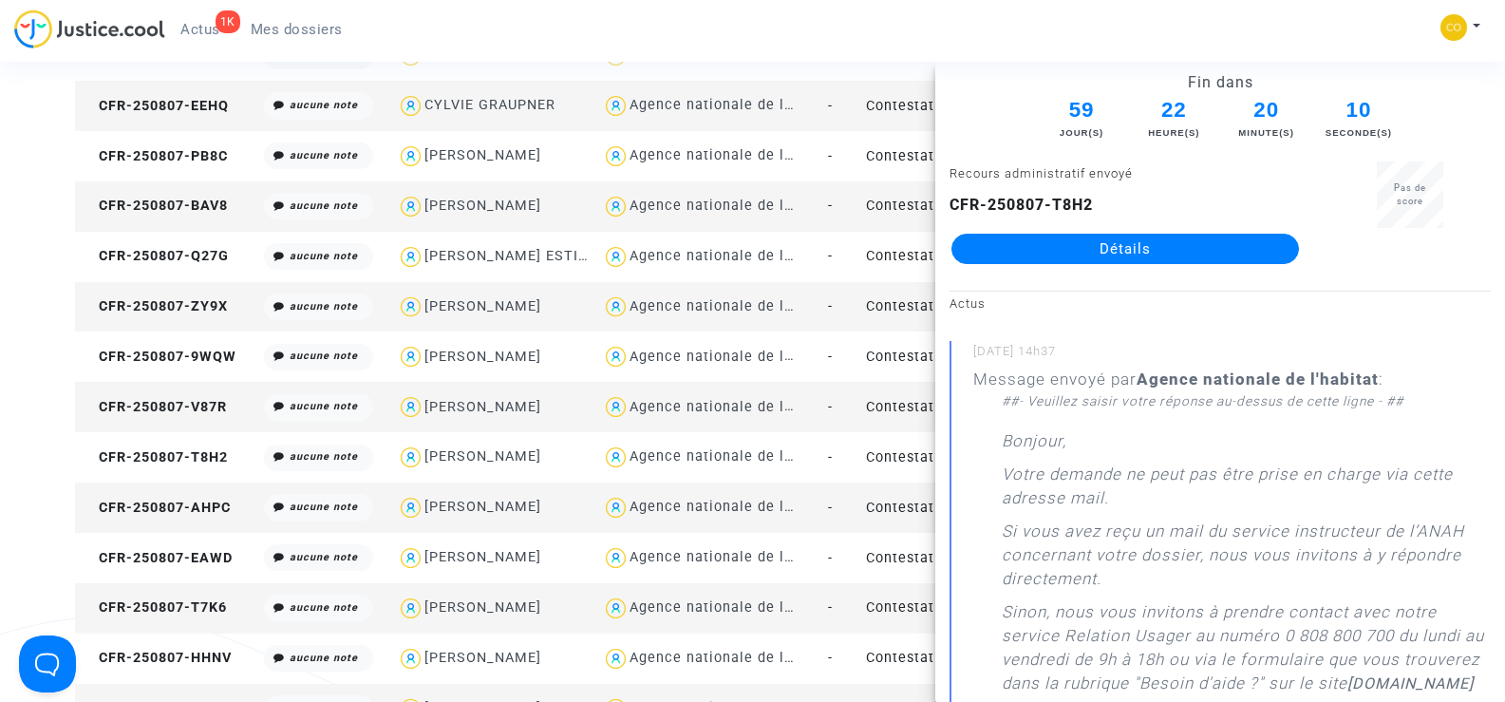
click at [1105, 248] on link "Détails" at bounding box center [1126, 249] width 348 height 30
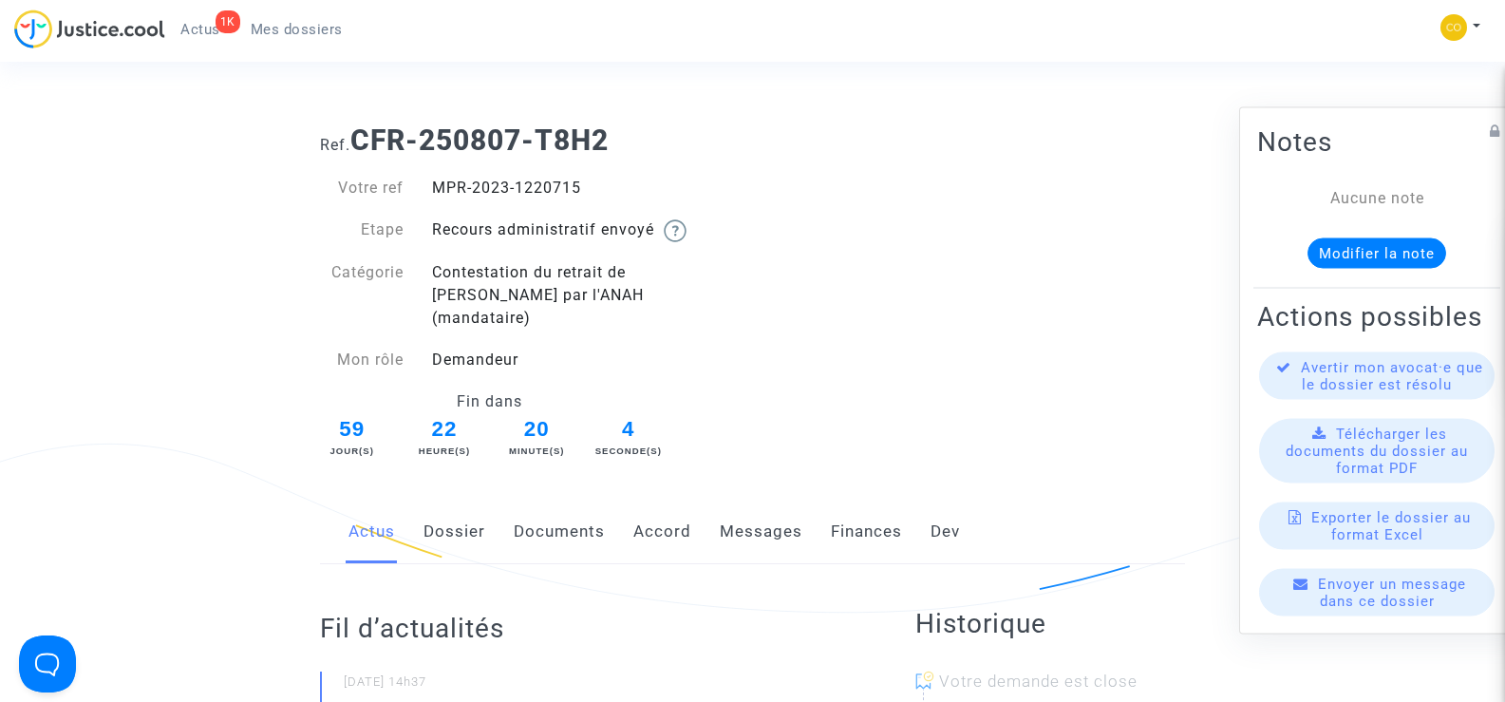
drag, startPoint x: 615, startPoint y: 188, endPoint x: 411, endPoint y: 188, distance: 204.2
click at [411, 188] on div "Votre ref MPR-2023-1220715" at bounding box center [529, 188] width 447 height 23
copy div "MPR-2023-1220715"
click at [879, 295] on div "Ref. CFR-250807-T8H2 Votre ref MPR-2023-1220715 Etape Recours administratif env…" at bounding box center [753, 285] width 894 height 352
click at [573, 503] on link "Documents" at bounding box center [559, 531] width 91 height 63
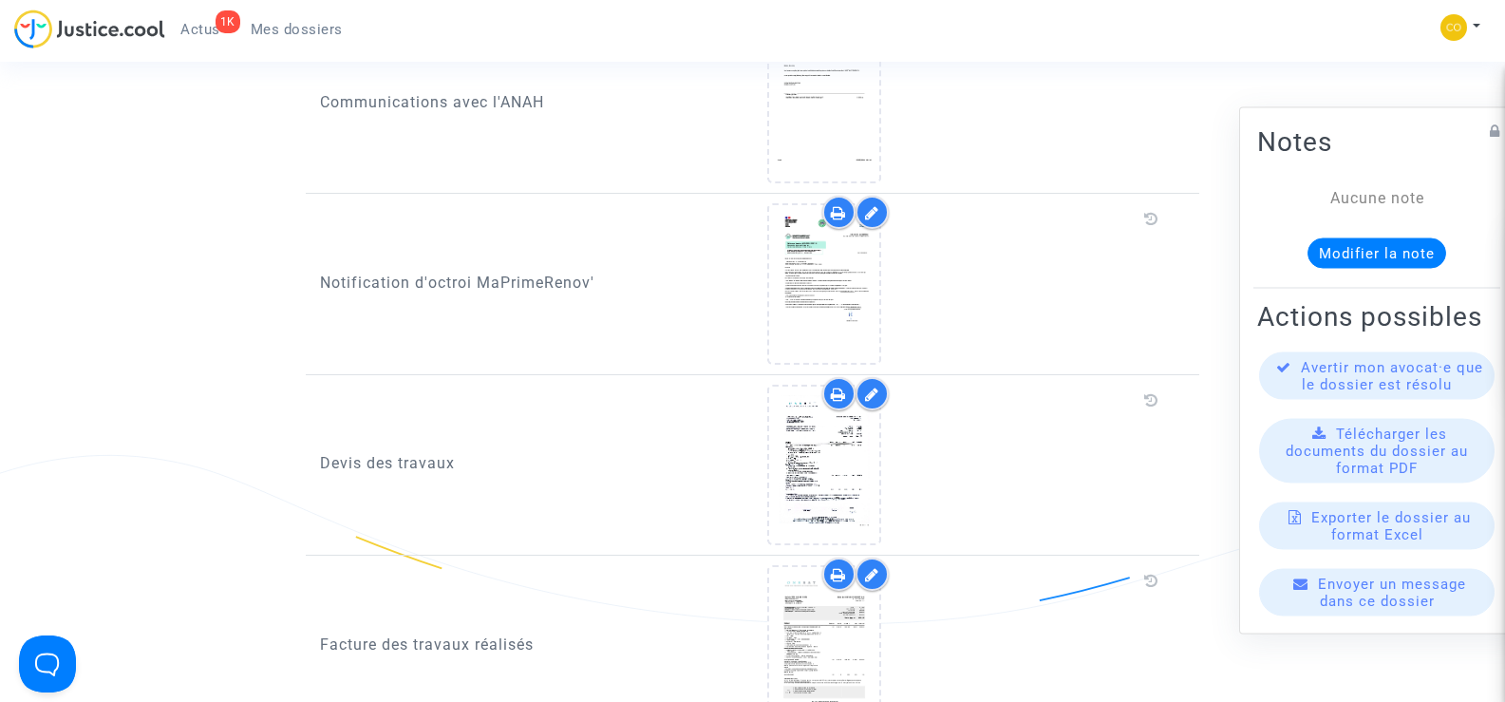
scroll to position [1709, 0]
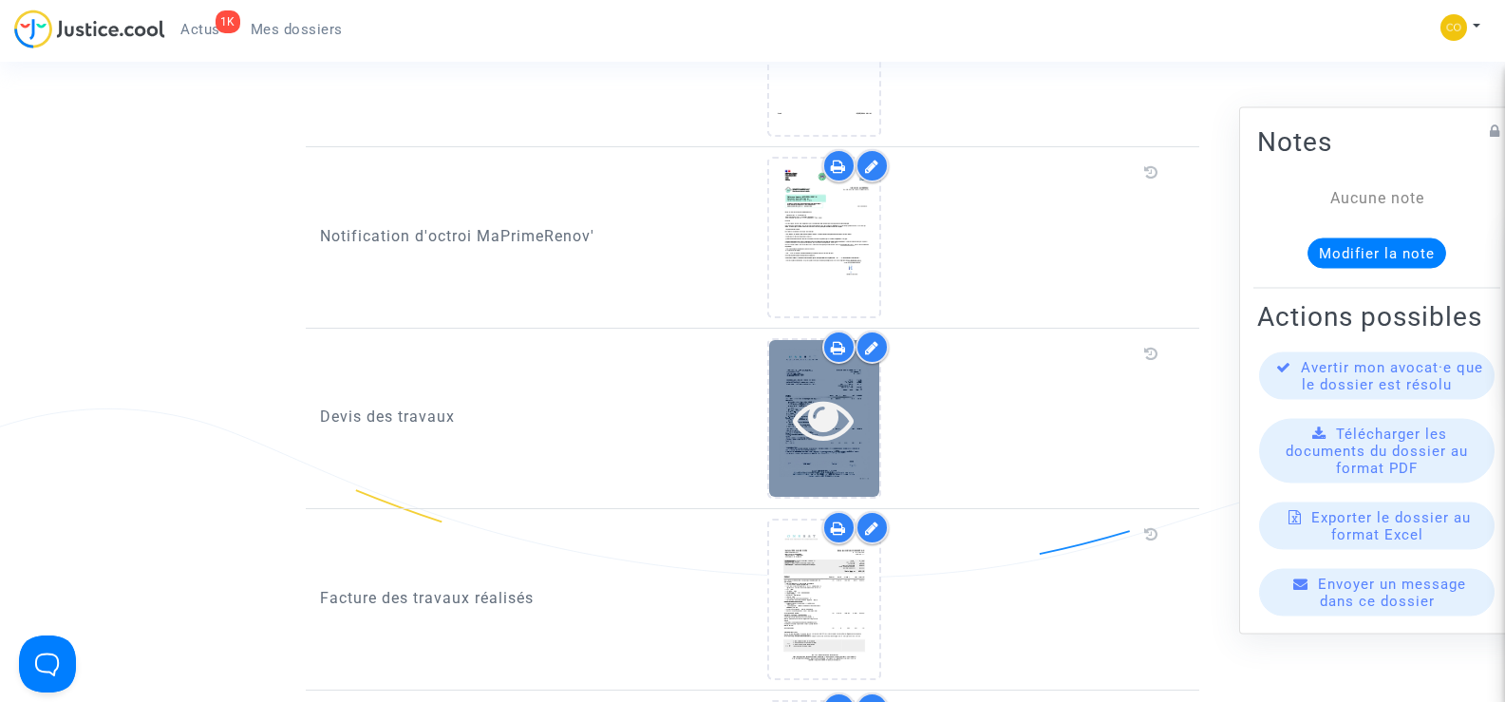
click at [863, 407] on div at bounding box center [824, 418] width 110 height 61
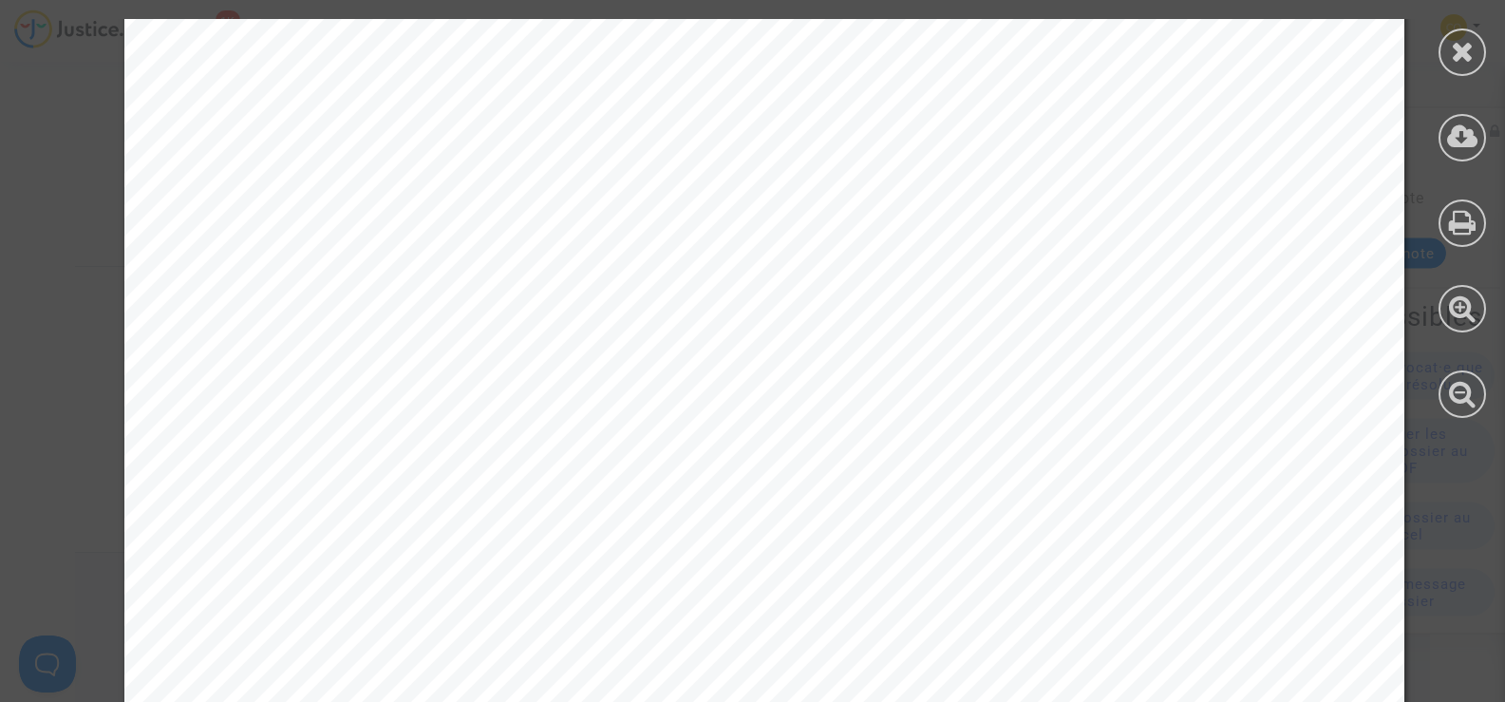
scroll to position [3656, 0]
click at [1459, 52] on icon at bounding box center [1463, 51] width 24 height 28
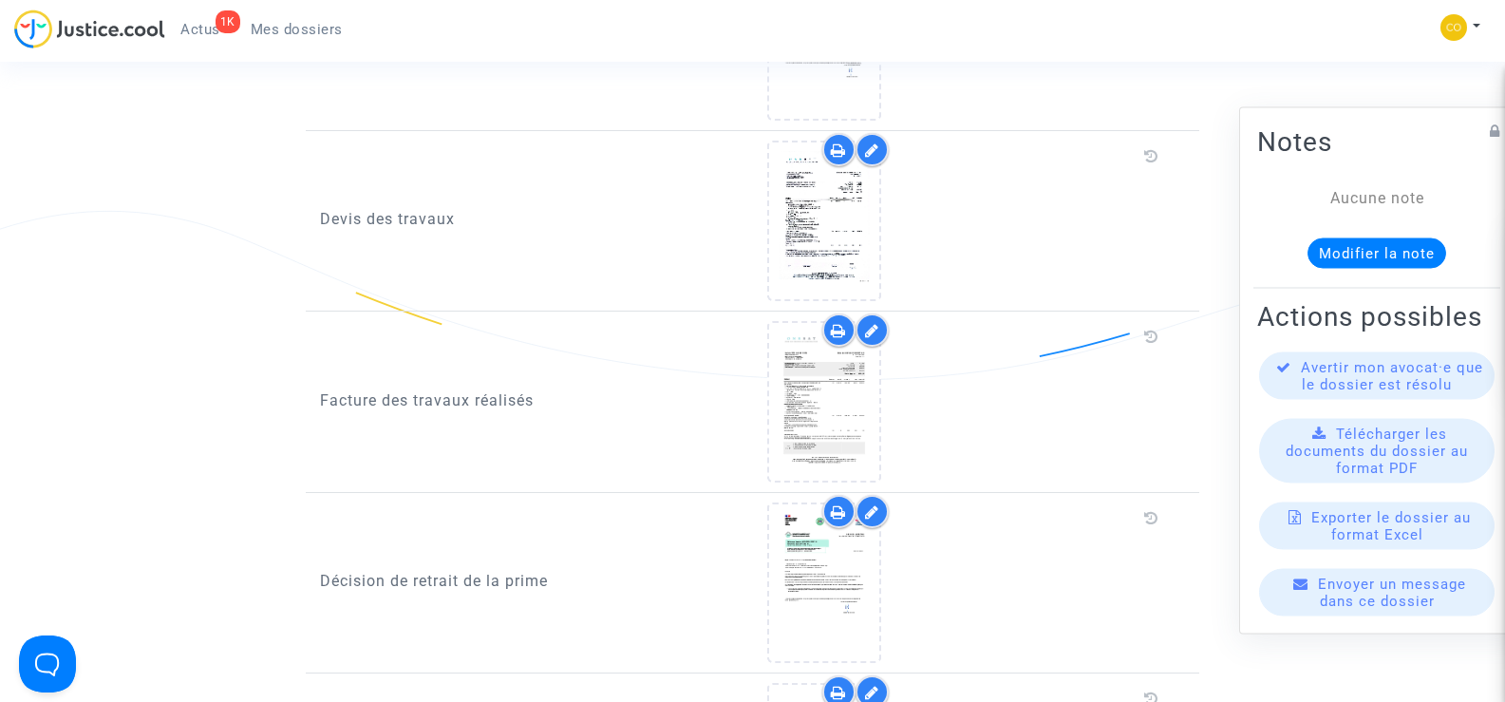
scroll to position [1931, 0]
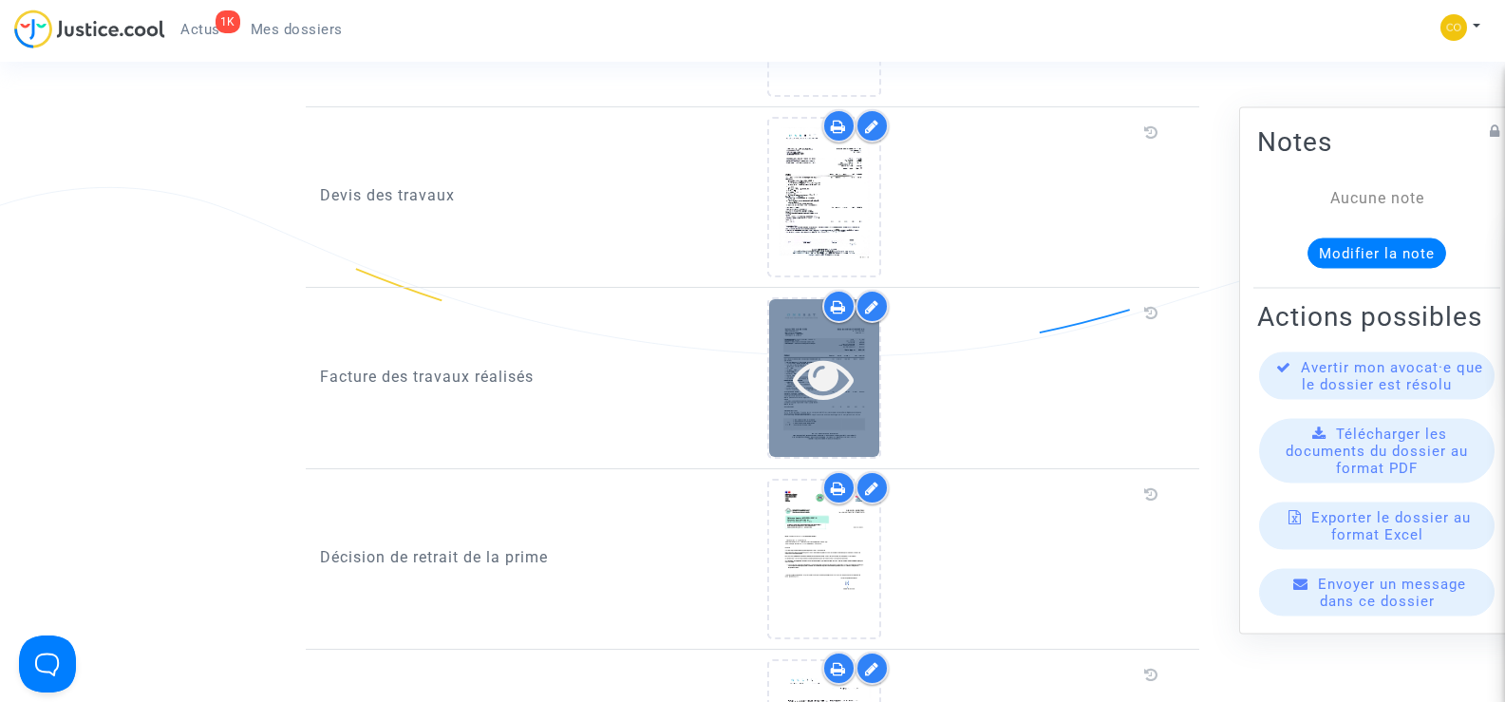
click at [823, 389] on div at bounding box center [824, 377] width 110 height 157
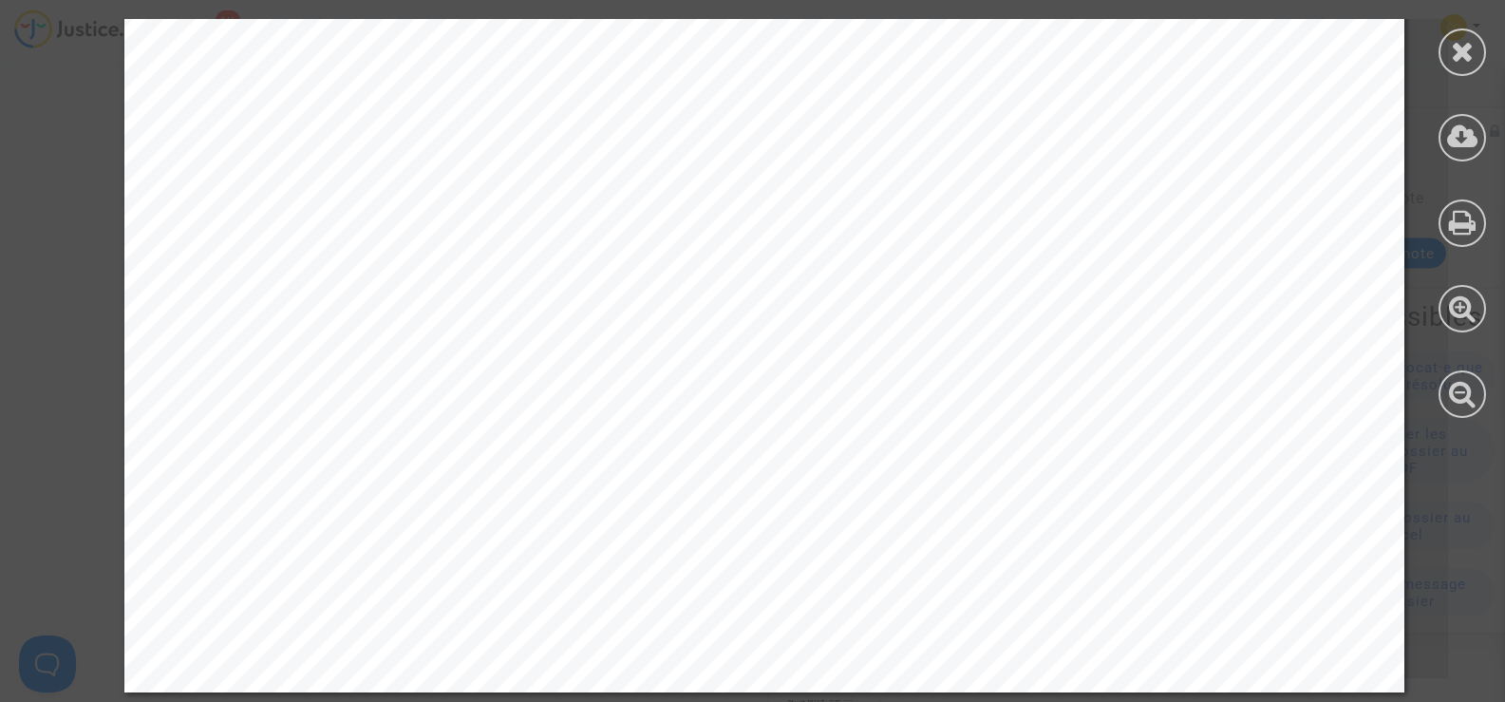
scroll to position [4793, 0]
click at [1465, 47] on icon at bounding box center [1463, 51] width 24 height 28
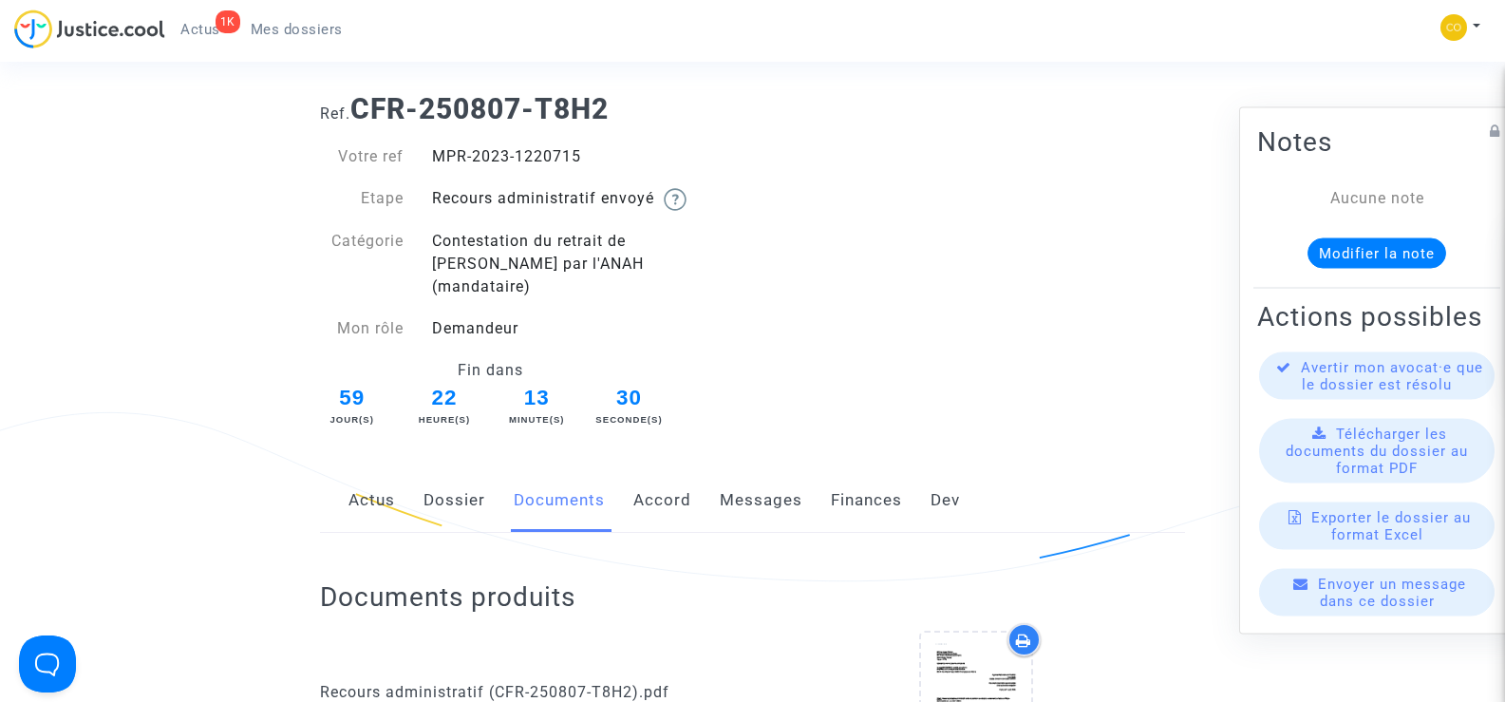
scroll to position [0, 0]
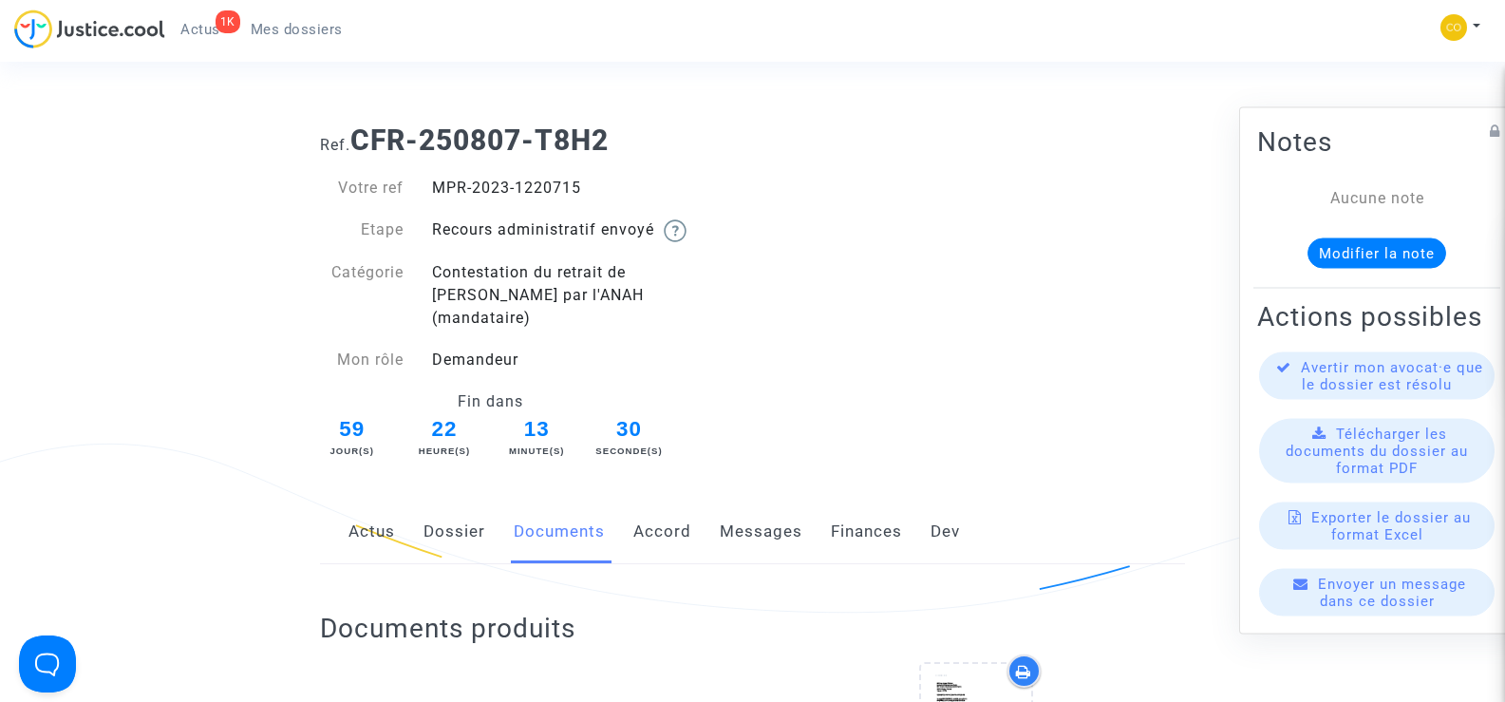
click at [293, 31] on span "Mes dossiers" at bounding box center [297, 29] width 92 height 17
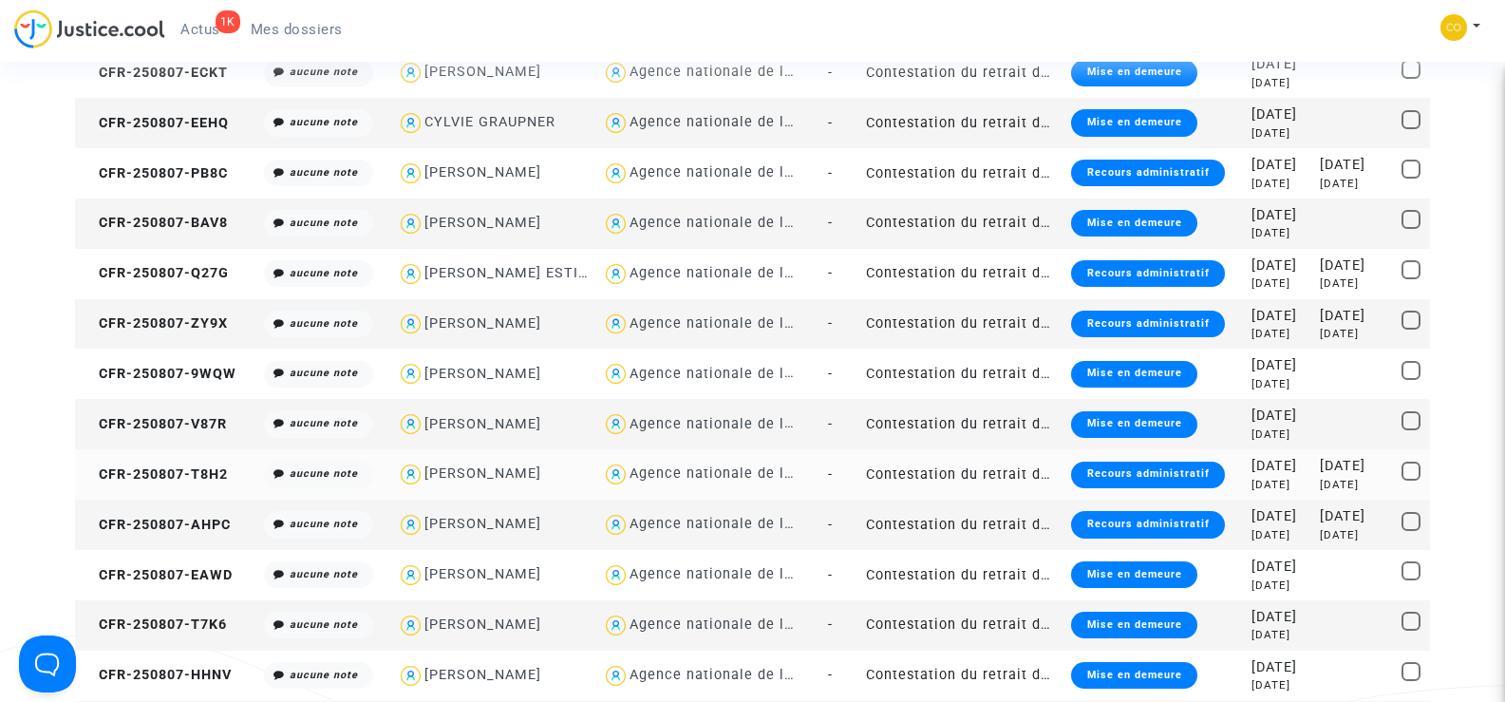
scroll to position [665, 0]
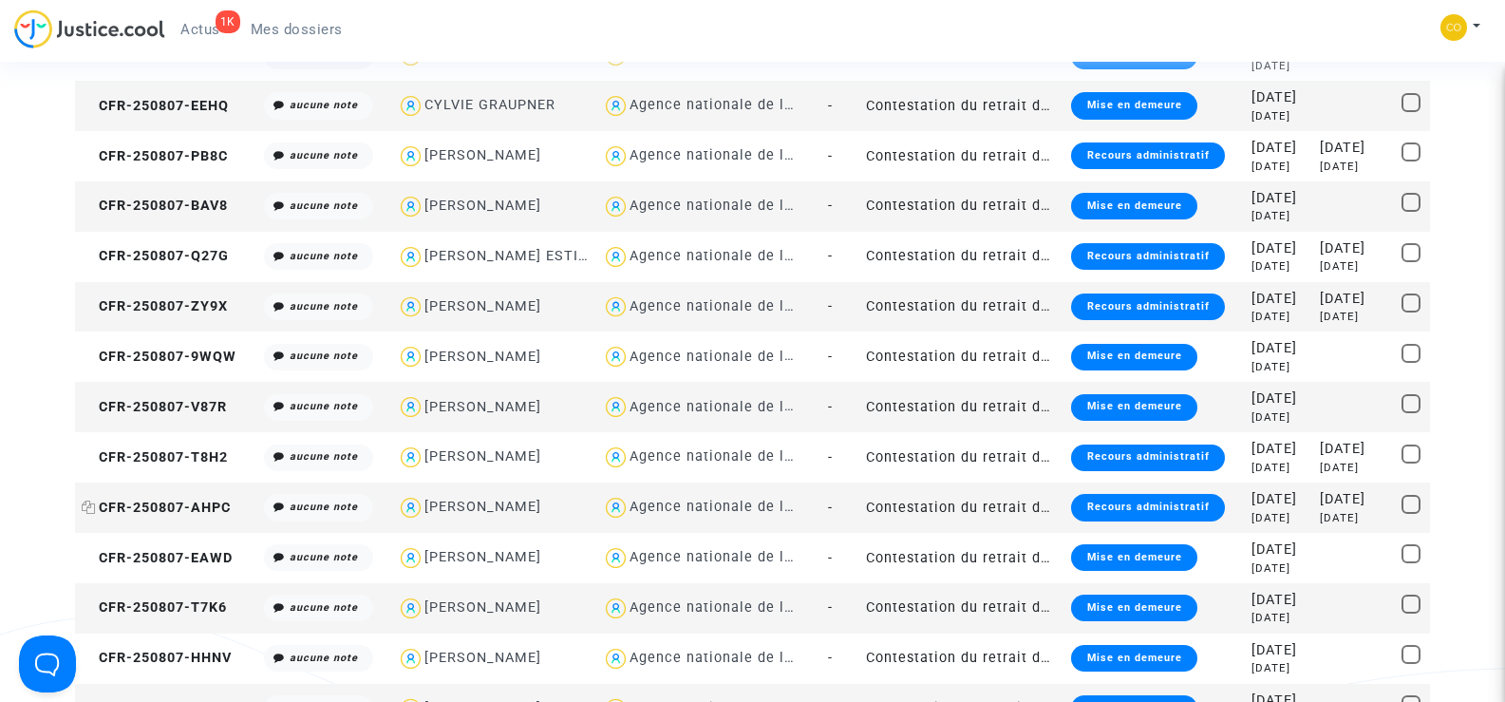
click at [169, 500] on span "CFR-250807-AHPC" at bounding box center [156, 508] width 149 height 16
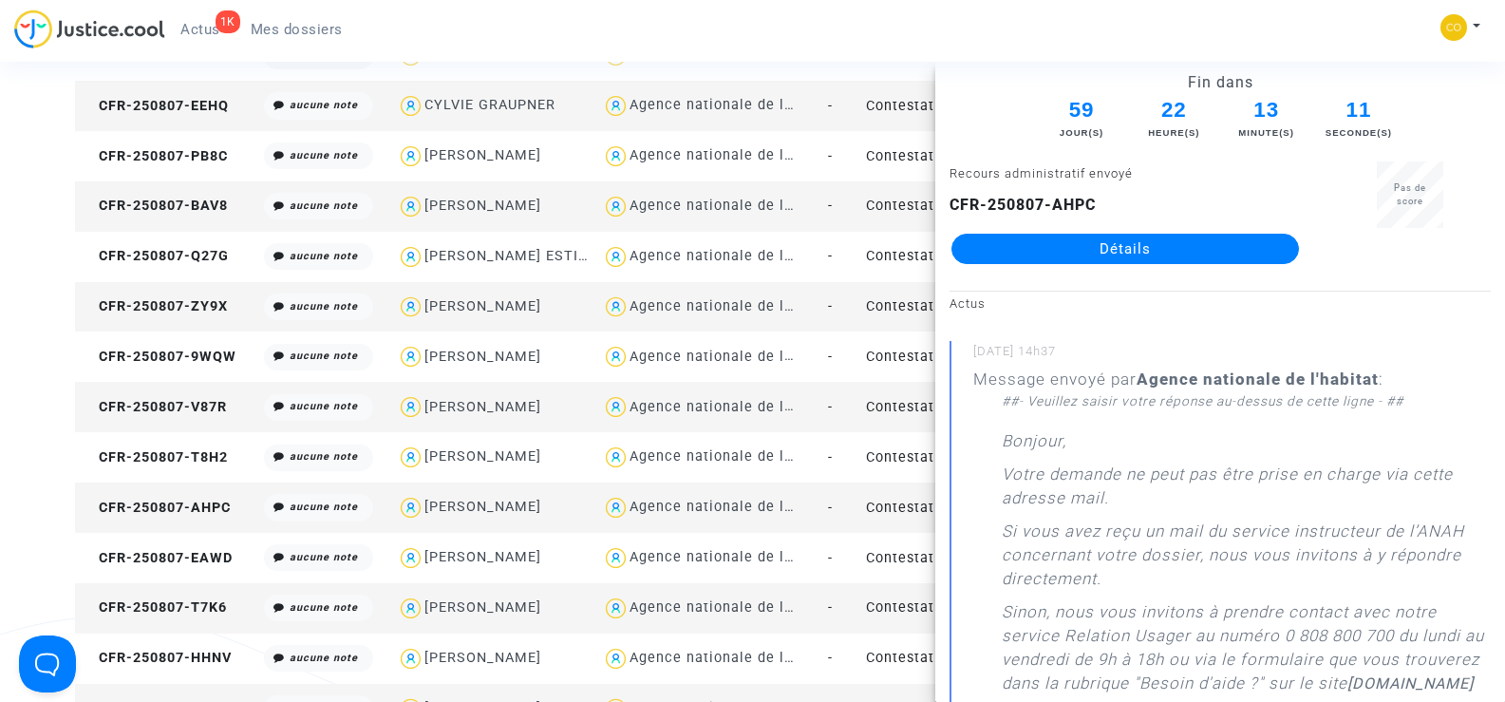
click at [1110, 258] on link "Détails" at bounding box center [1126, 249] width 348 height 30
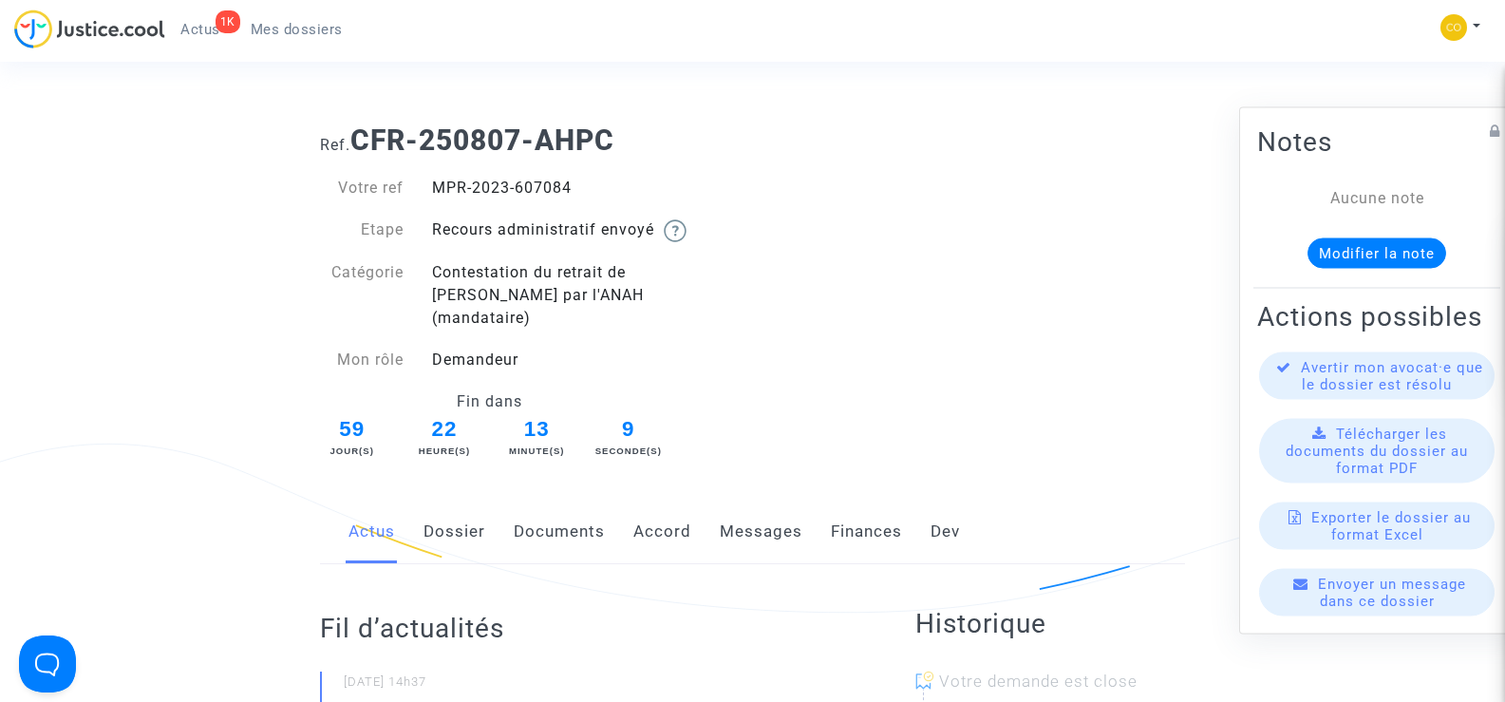
click at [571, 507] on link "Documents" at bounding box center [559, 531] width 91 height 63
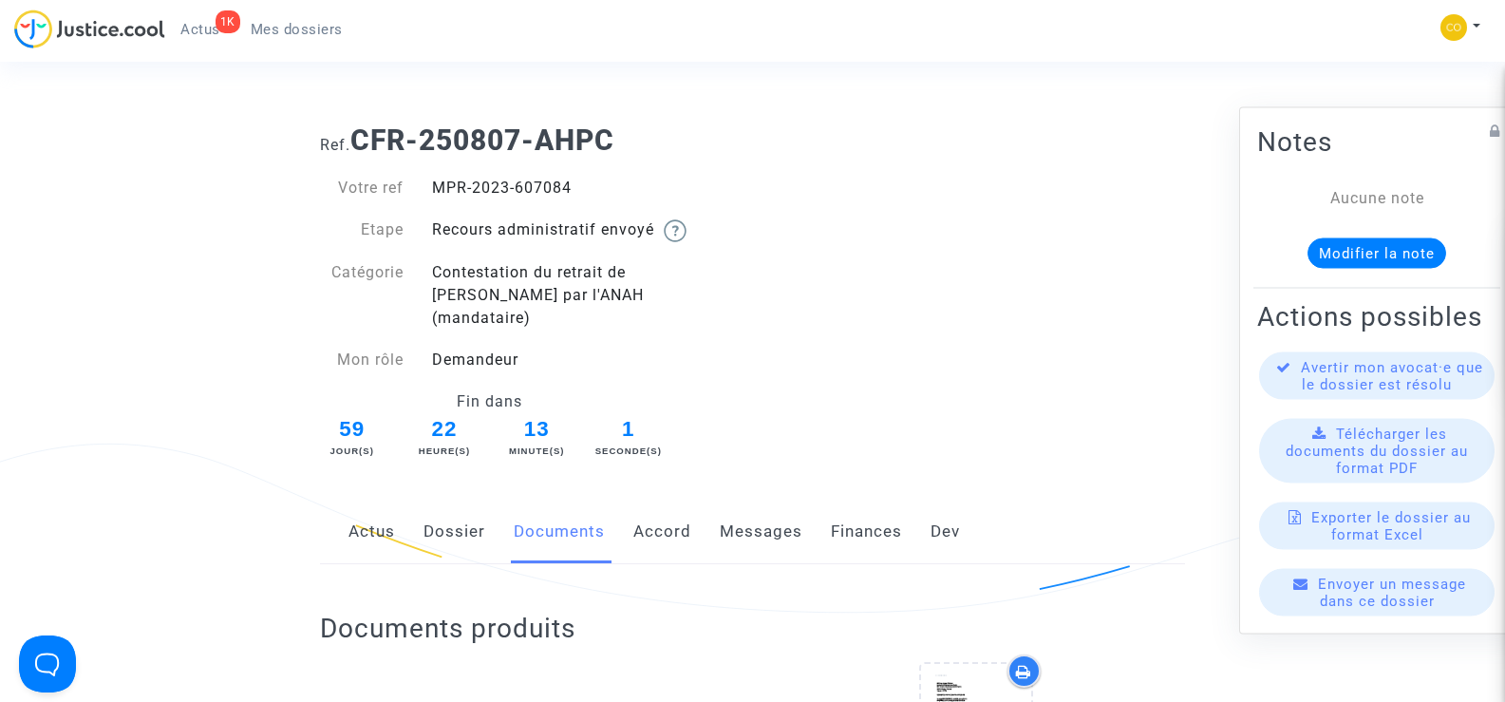
drag, startPoint x: 580, startPoint y: 179, endPoint x: 432, endPoint y: 181, distance: 148.2
click at [432, 181] on div "MPR-2023-607084" at bounding box center [585, 188] width 335 height 23
copy div "MPR-2023-607084"
click at [935, 387] on div "Ref. CFR-250807-AHPC Votre ref MPR-2023-607084 Etape Recours administratif envo…" at bounding box center [753, 285] width 894 height 352
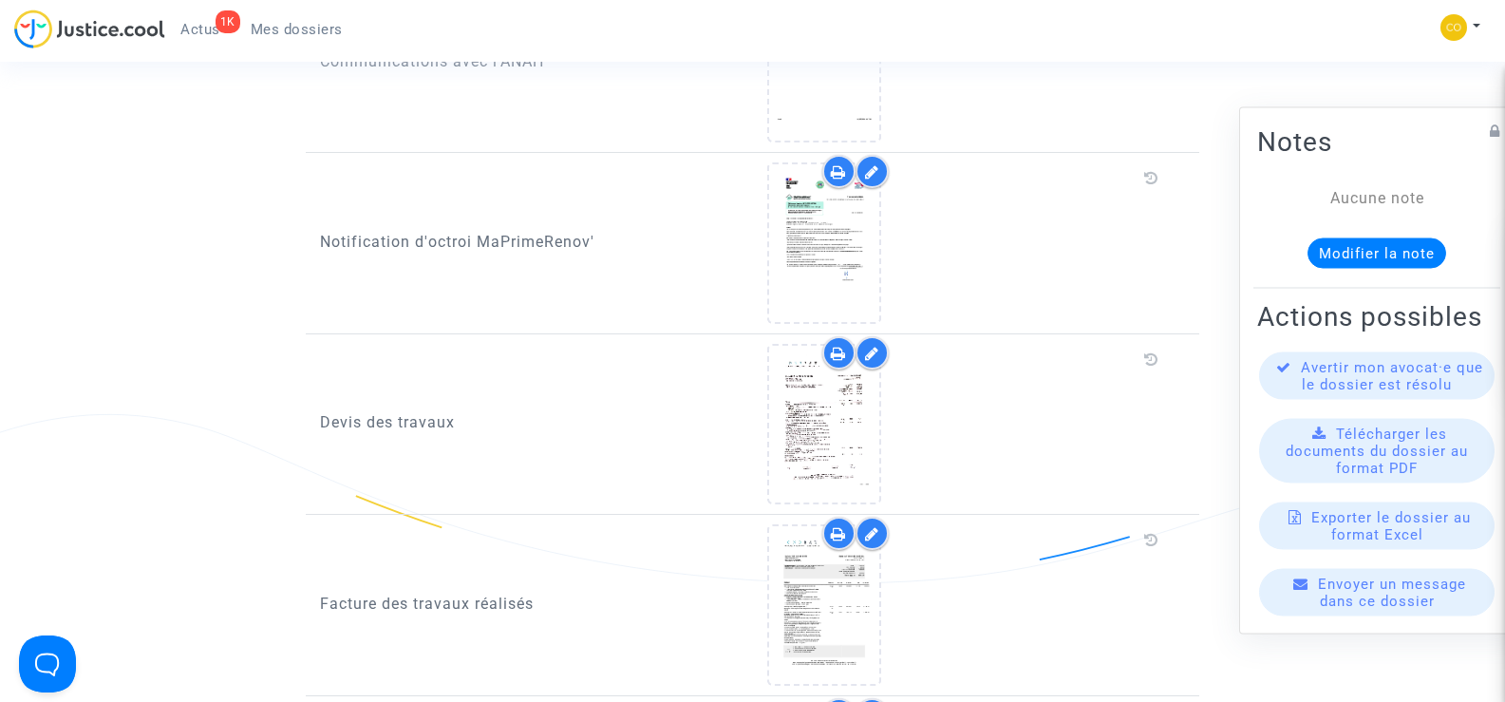
scroll to position [1709, 0]
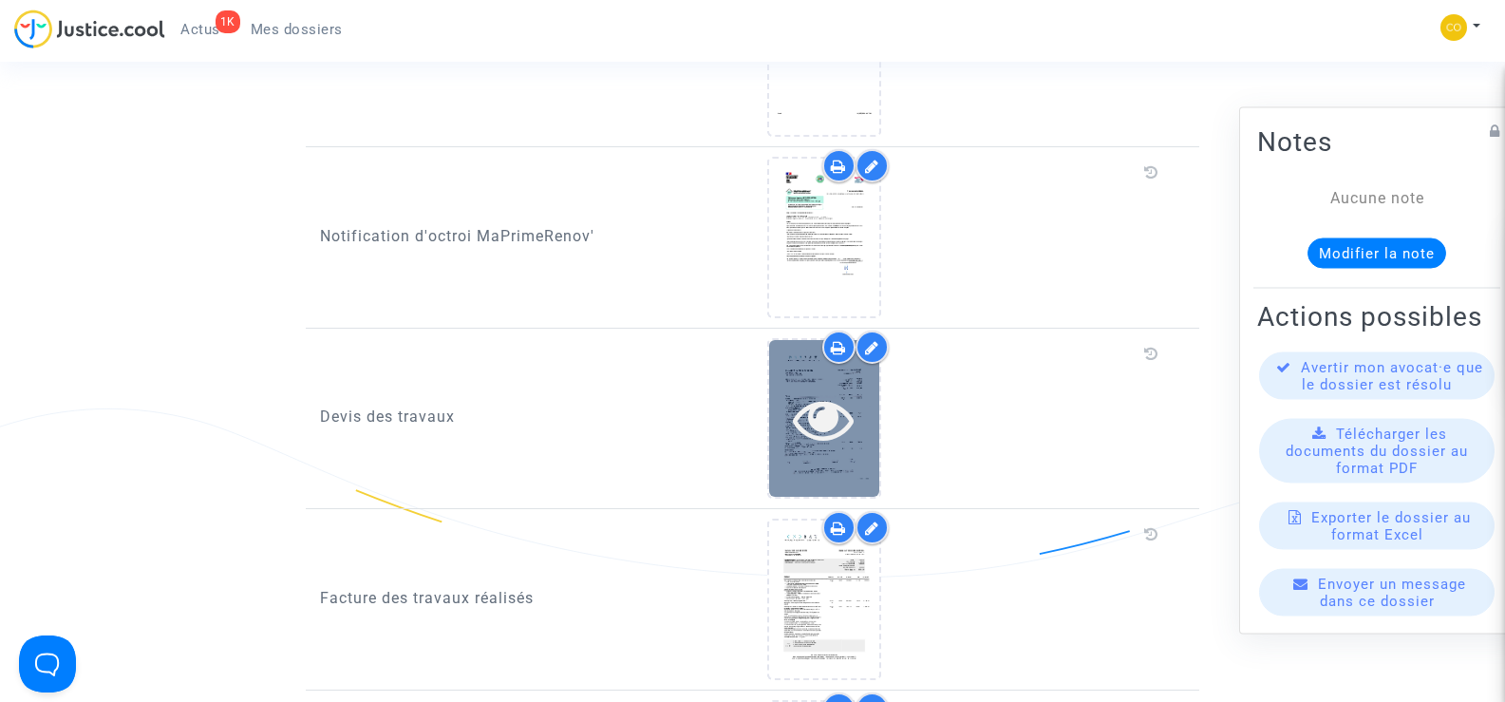
click at [792, 411] on div at bounding box center [824, 418] width 110 height 61
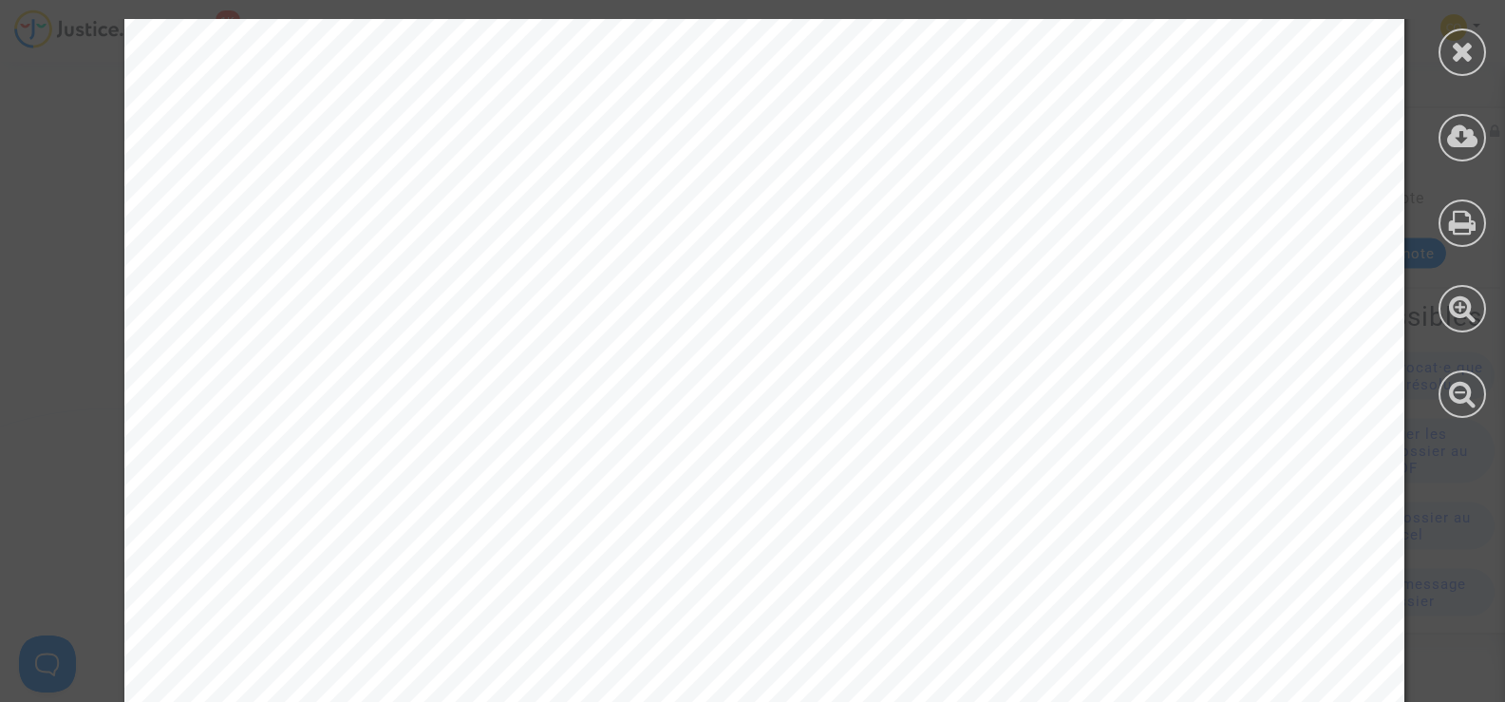
scroll to position [6618, 0]
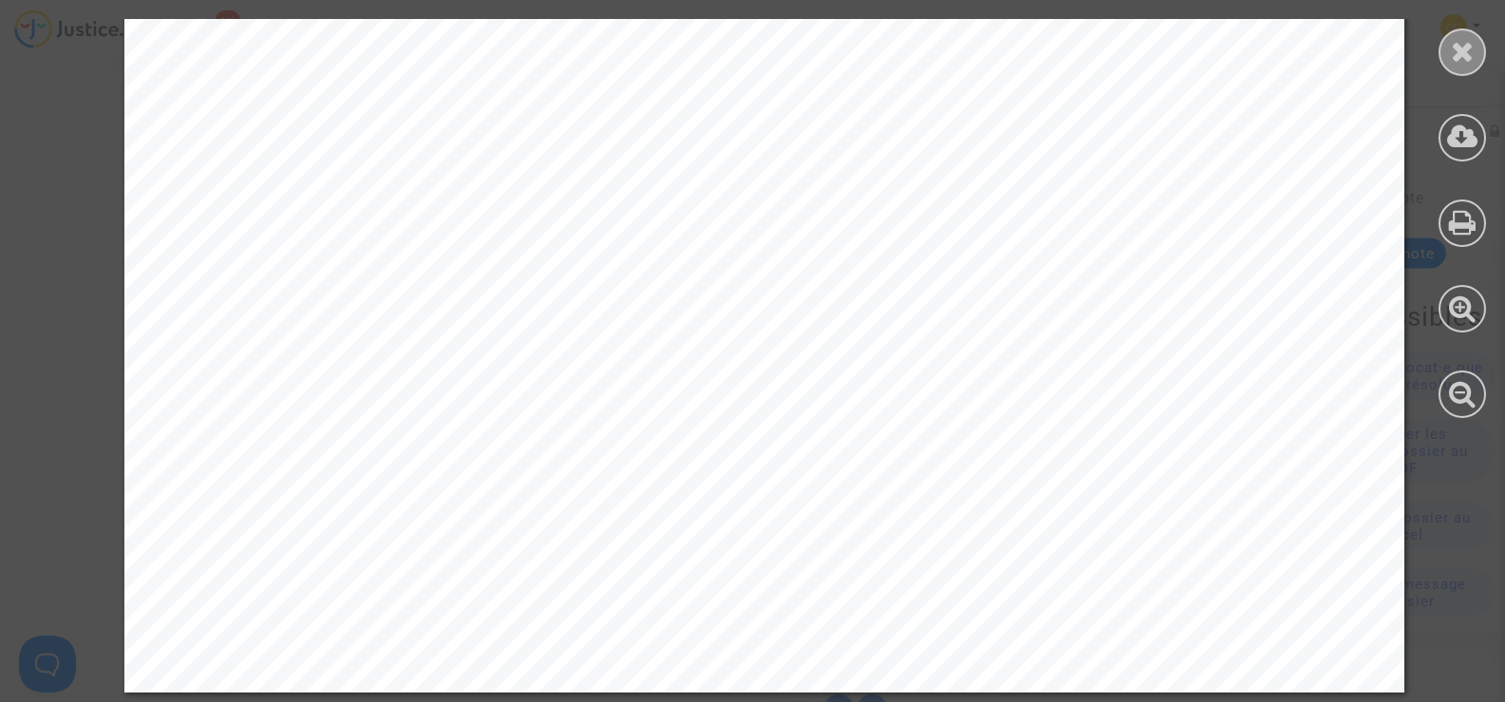
click at [1461, 59] on icon at bounding box center [1463, 51] width 24 height 28
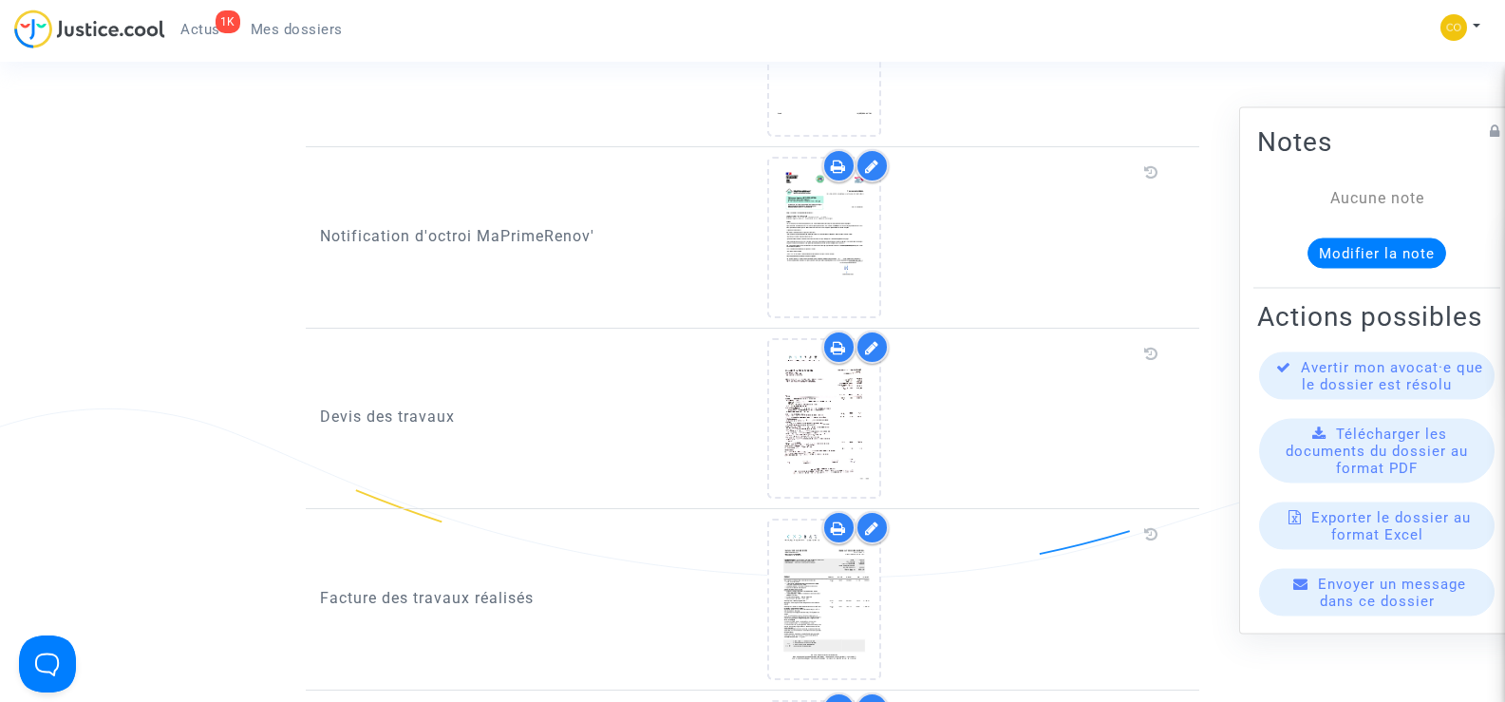
scroll to position [1899, 0]
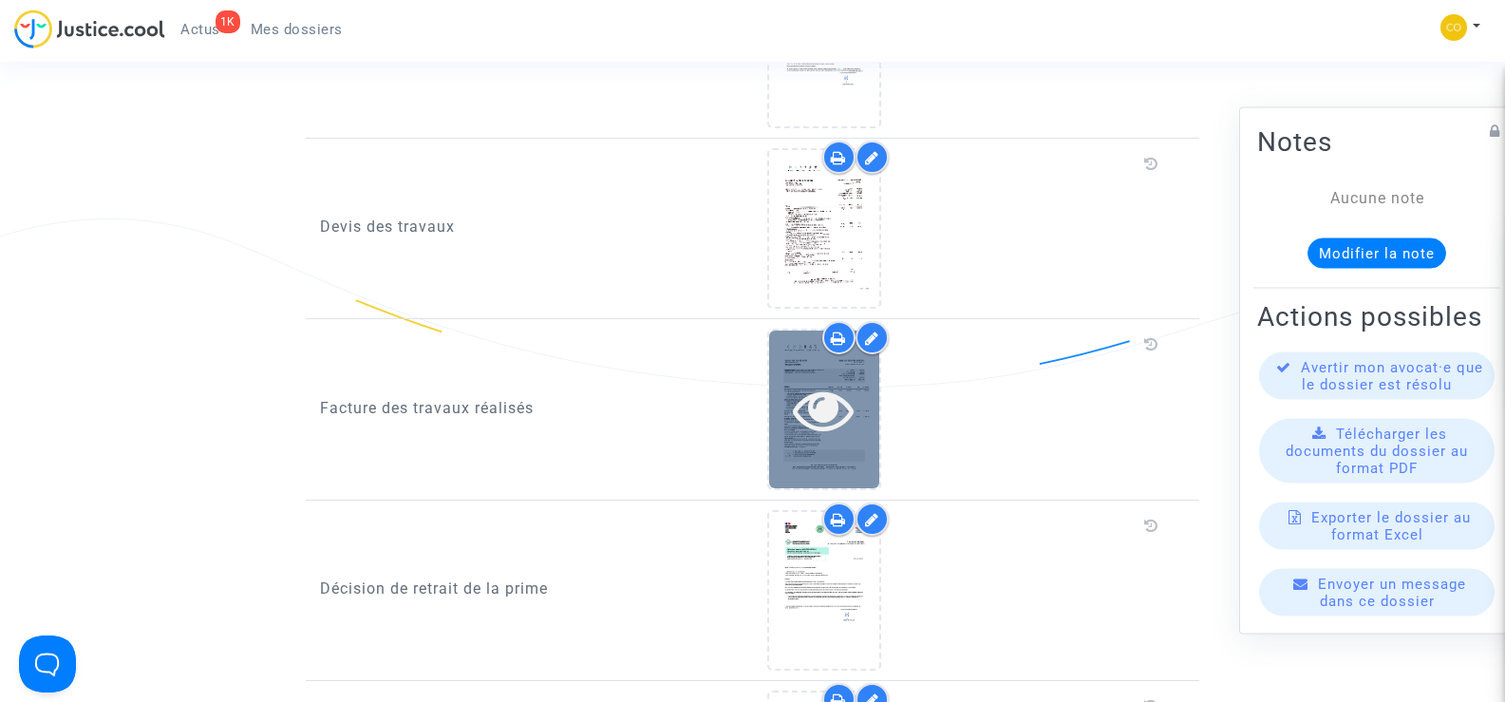
click at [838, 423] on div at bounding box center [824, 408] width 110 height 157
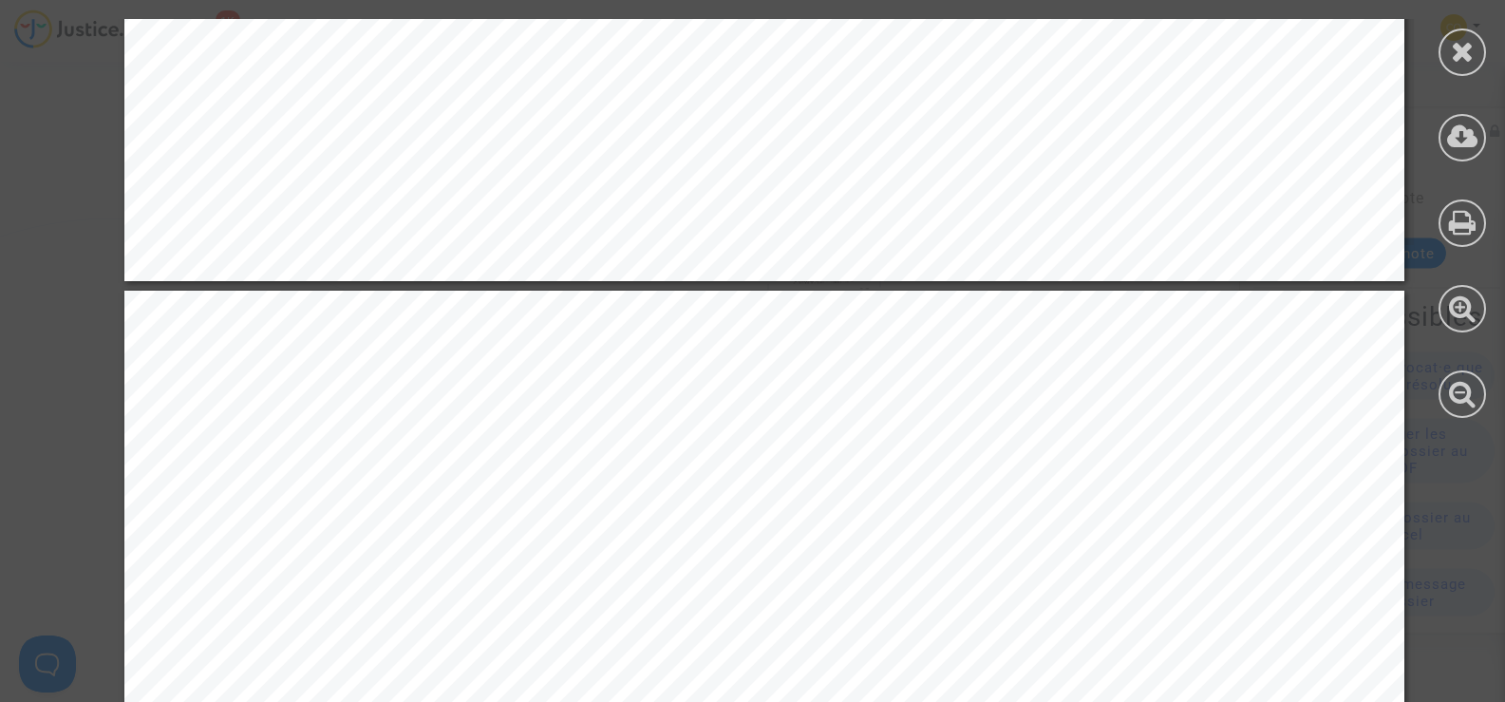
scroll to position [8830, 0]
click at [1466, 48] on icon at bounding box center [1463, 51] width 24 height 28
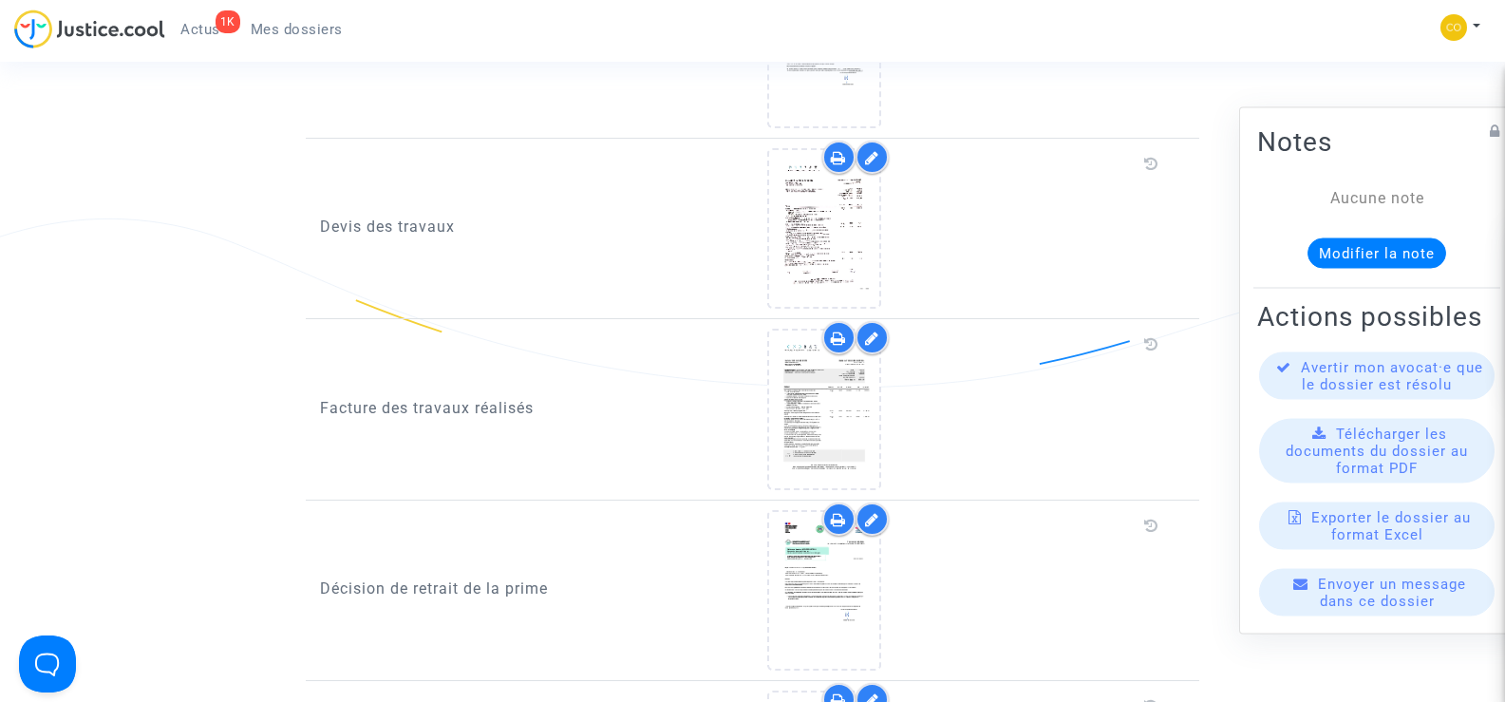
click at [279, 33] on span "Mes dossiers" at bounding box center [297, 29] width 92 height 17
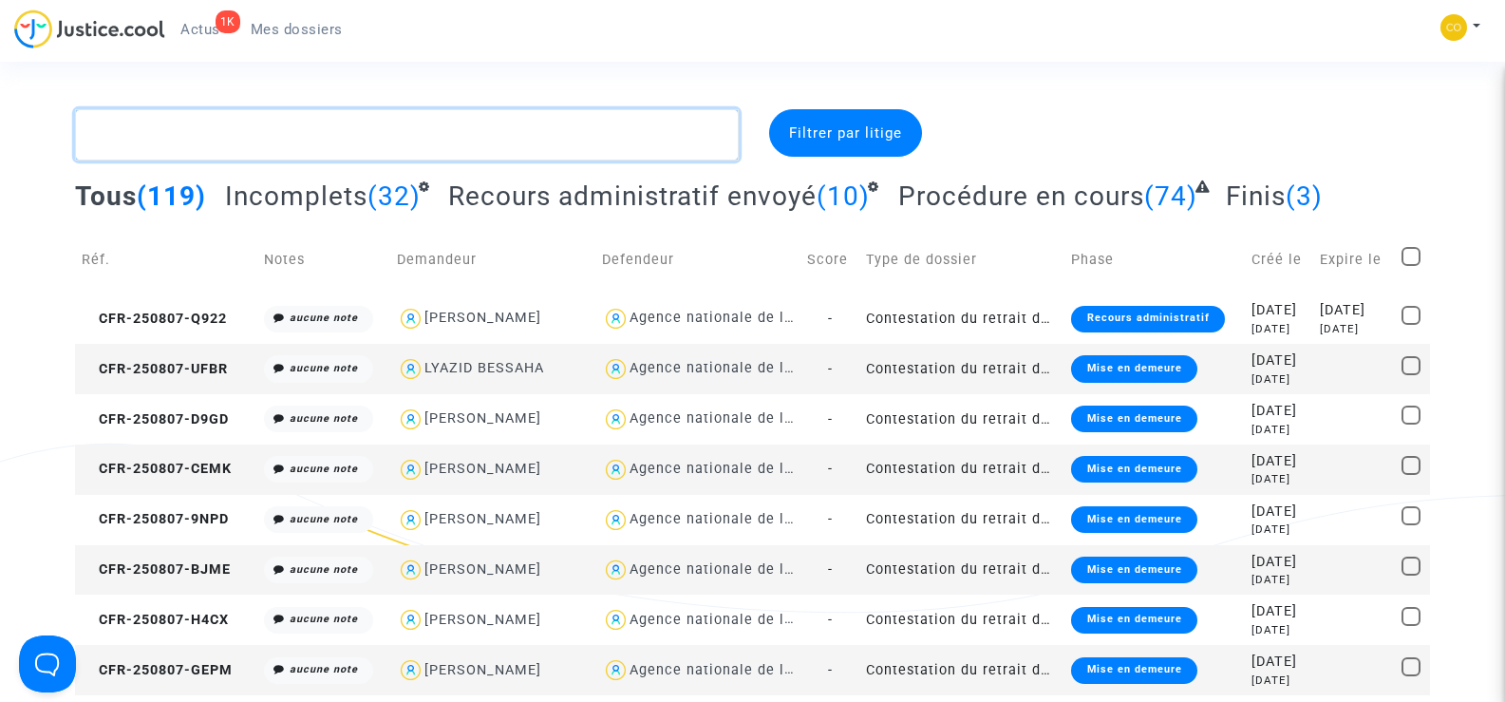
click at [161, 131] on textarea at bounding box center [406, 134] width 663 height 51
paste textarea "[PERSON_NAME]"
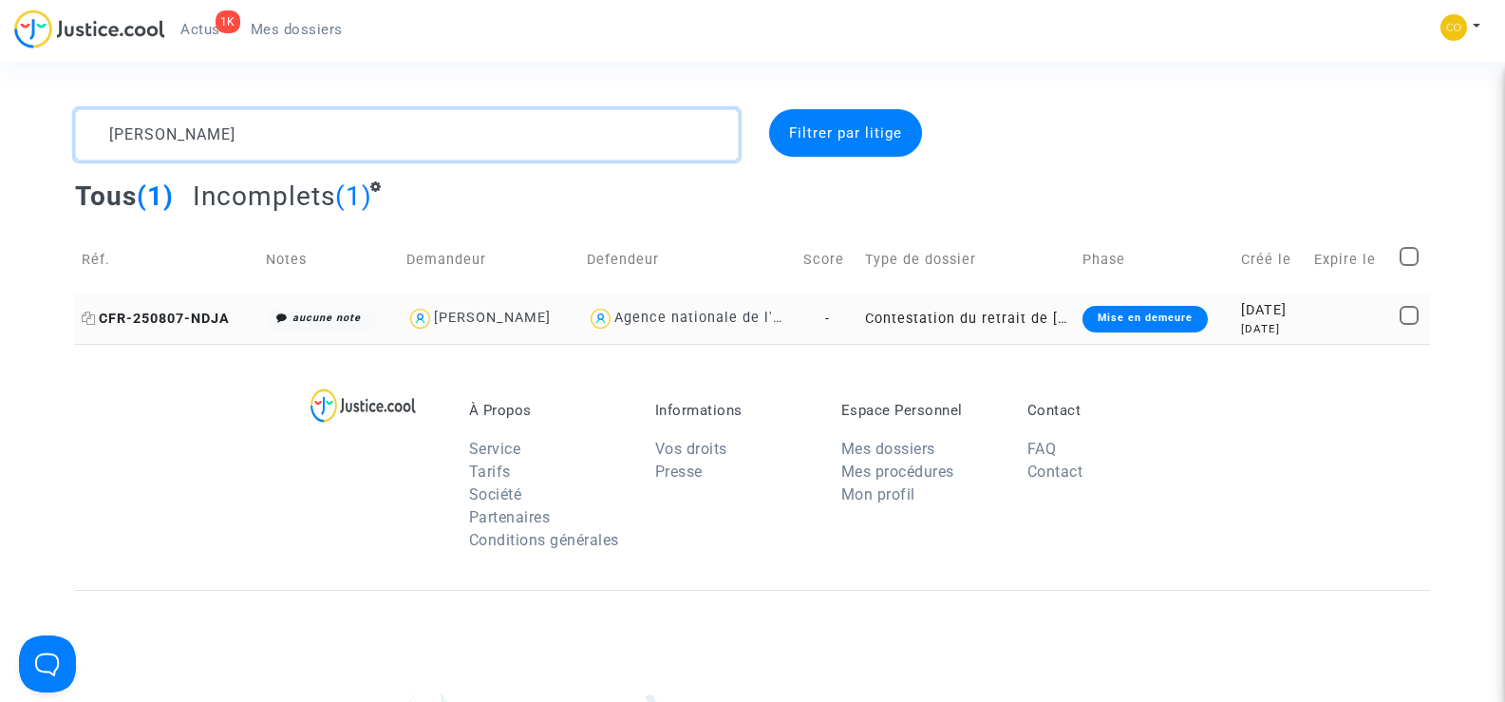
type textarea "[PERSON_NAME]"
click at [142, 319] on span "CFR-250807-NDJA" at bounding box center [156, 319] width 148 height 16
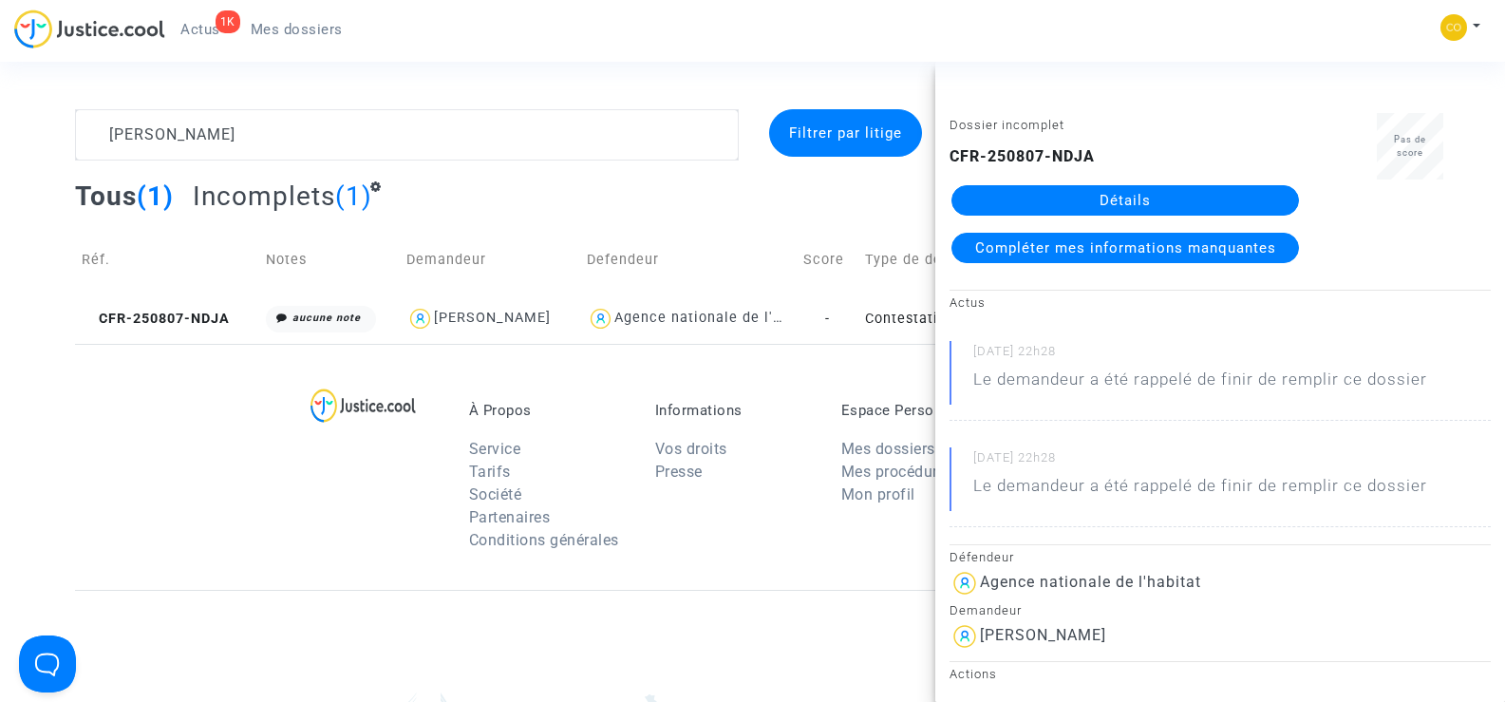
click at [1168, 191] on link "Détails" at bounding box center [1126, 200] width 348 height 30
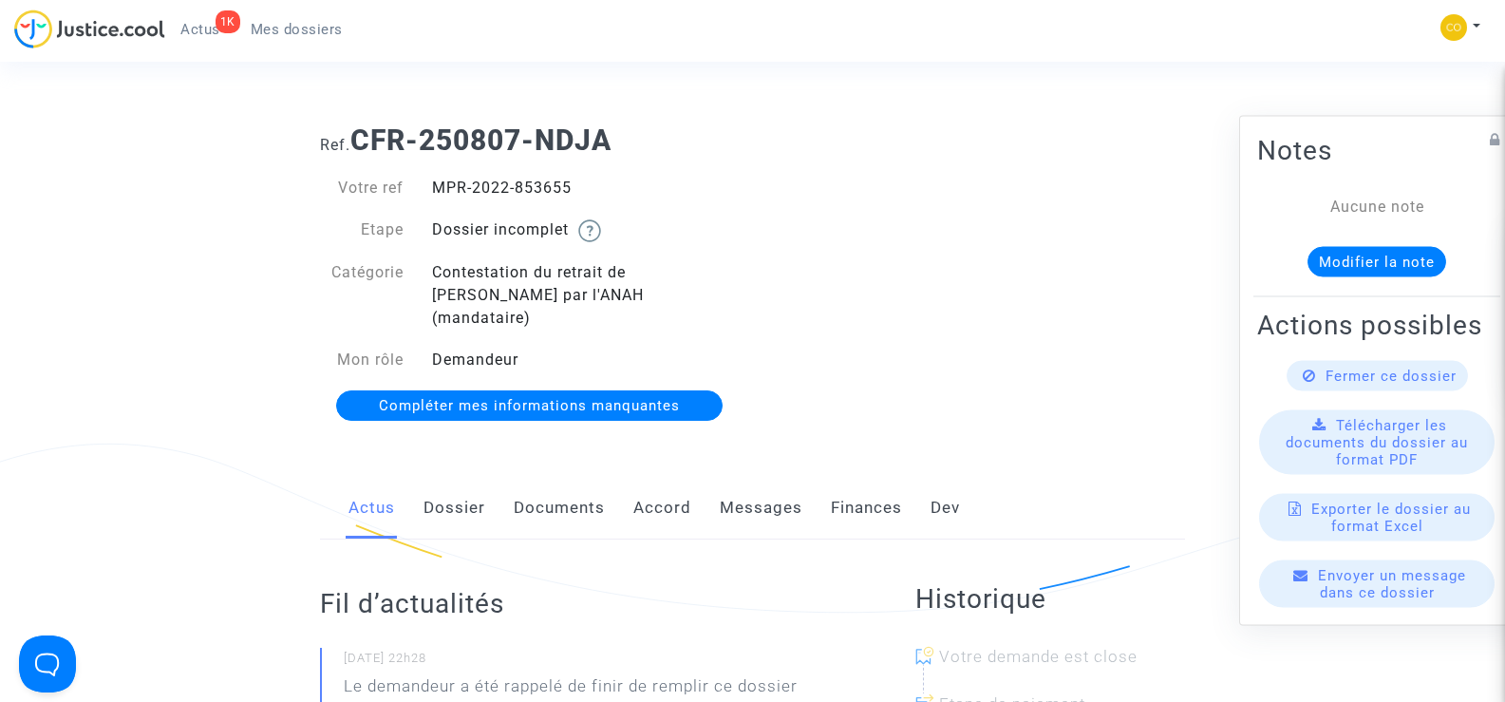
click at [570, 492] on link "Documents" at bounding box center [559, 508] width 91 height 63
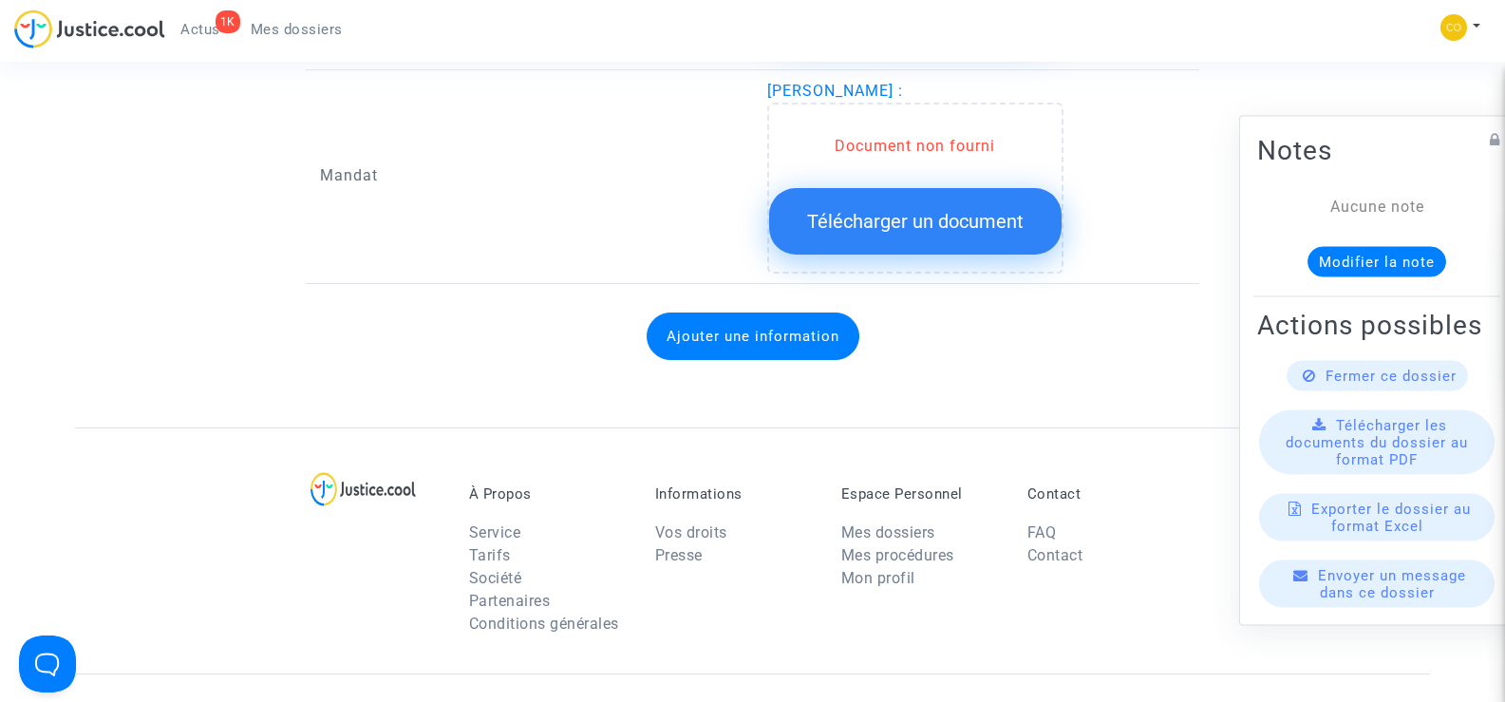
scroll to position [2089, 0]
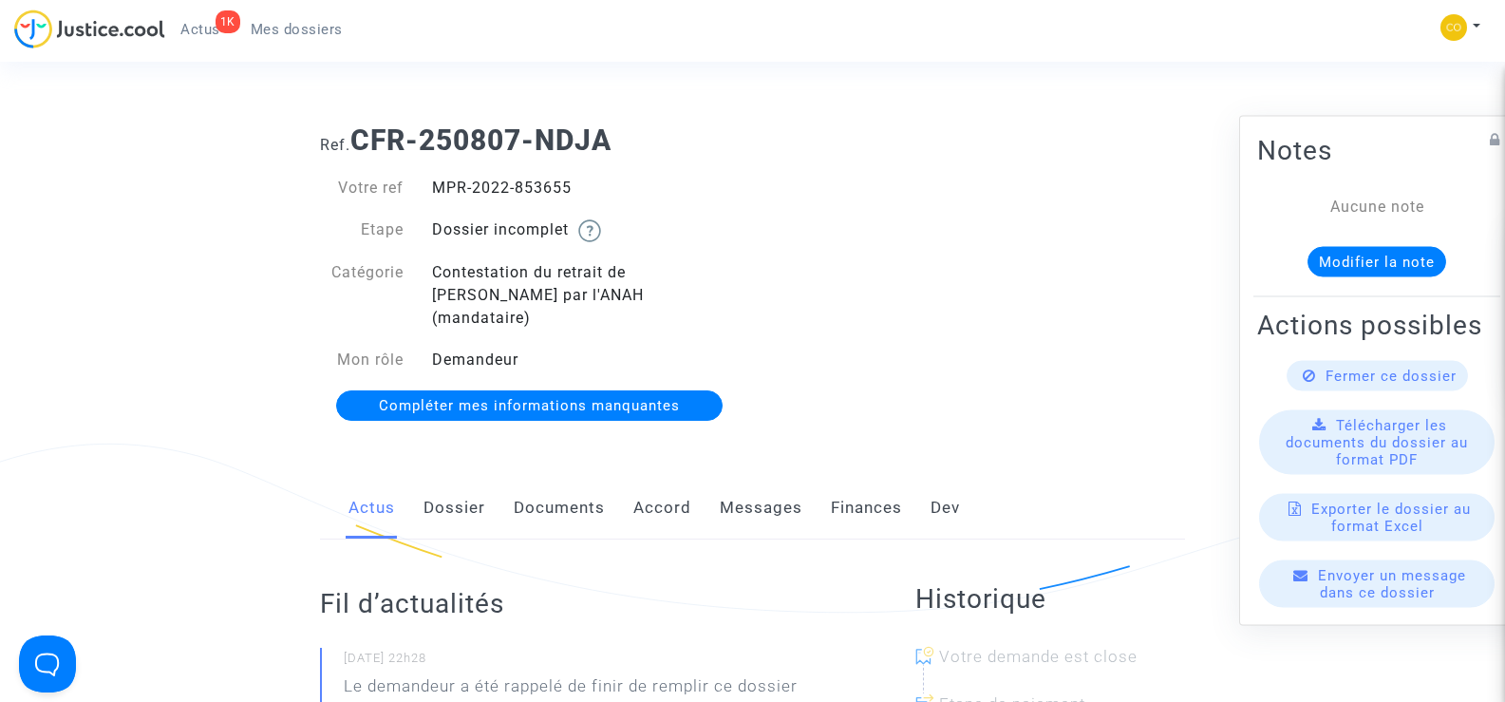
scroll to position [285, 0]
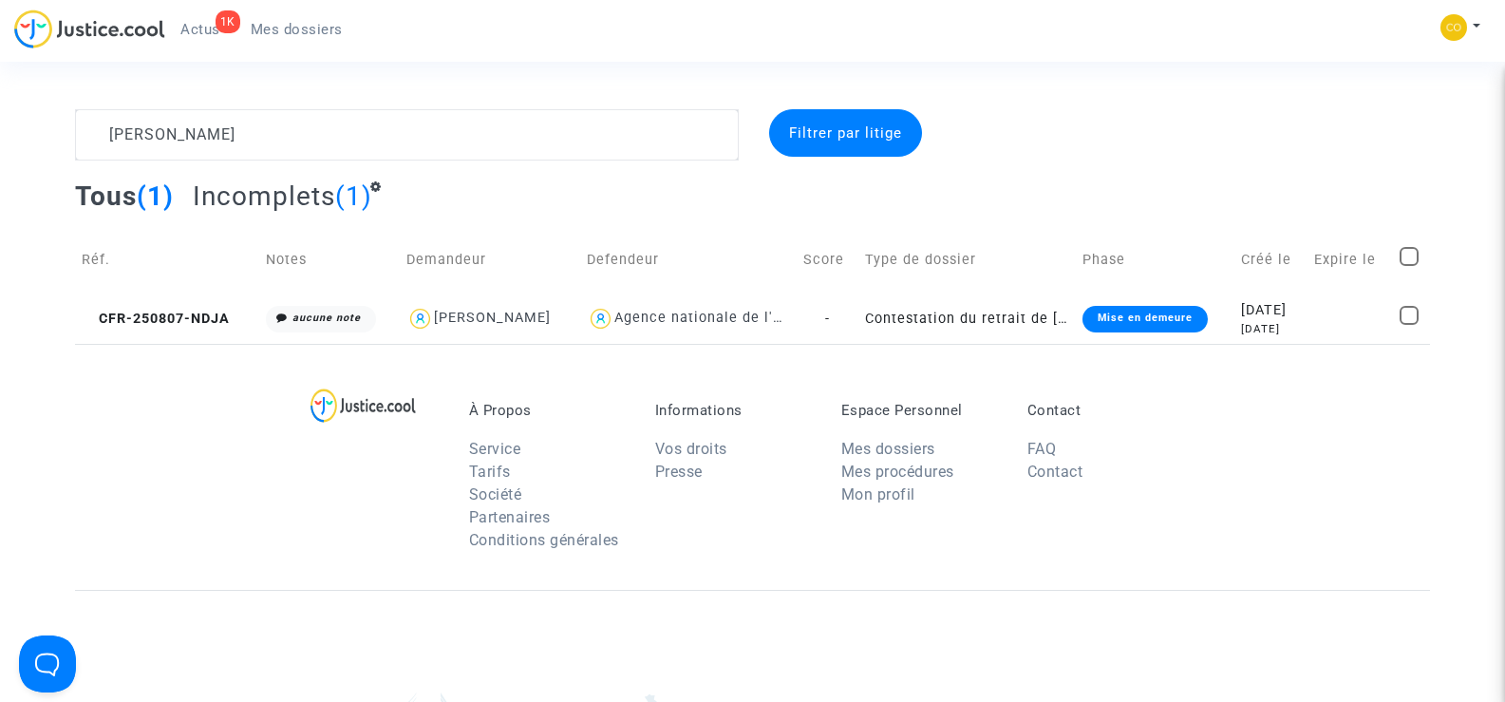
click at [164, 323] on span "CFR-250807-NDJA" at bounding box center [156, 319] width 148 height 16
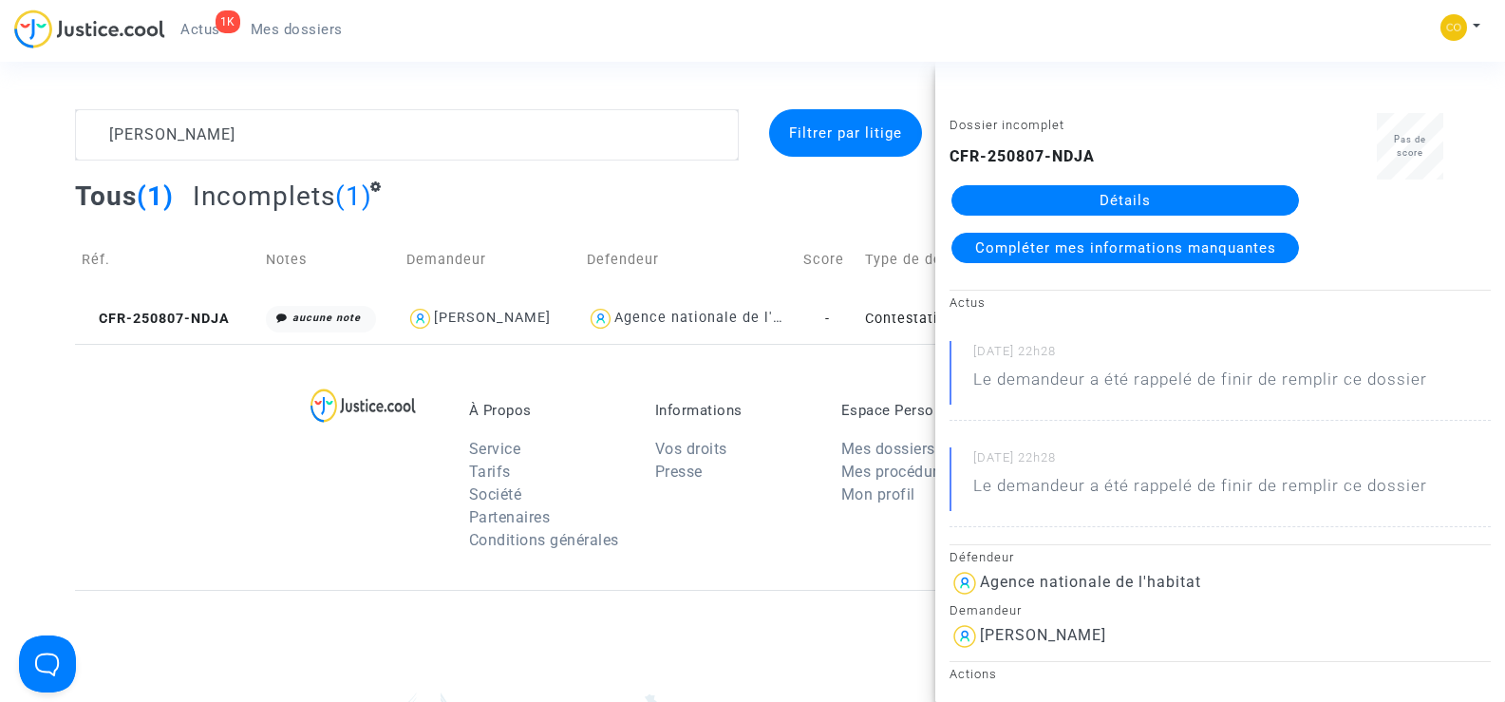
click at [1109, 198] on link "Détails" at bounding box center [1126, 200] width 348 height 30
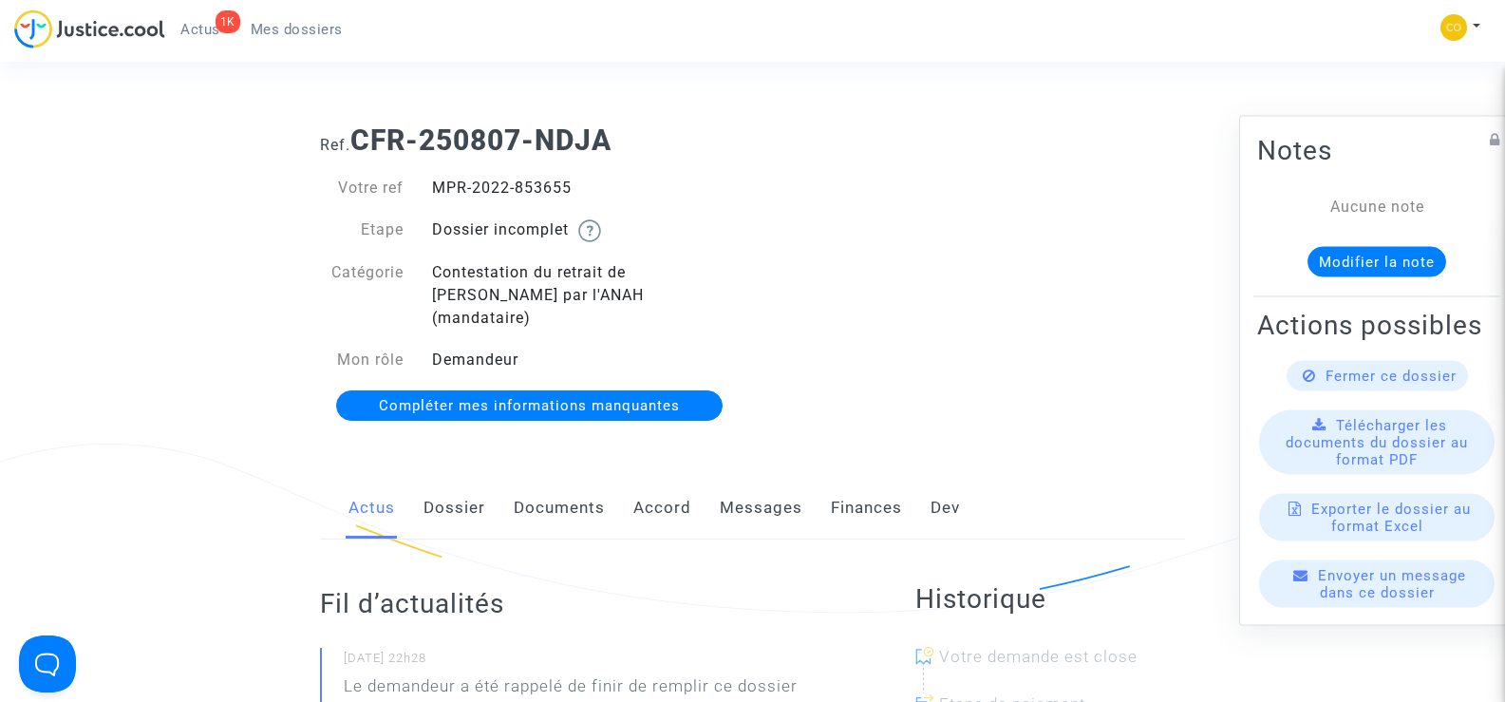
drag, startPoint x: 580, startPoint y: 190, endPoint x: 433, endPoint y: 190, distance: 147.2
click at [433, 190] on div "MPR-2022-853655" at bounding box center [585, 188] width 335 height 23
drag, startPoint x: 433, startPoint y: 190, endPoint x: 189, endPoint y: 292, distance: 264.4
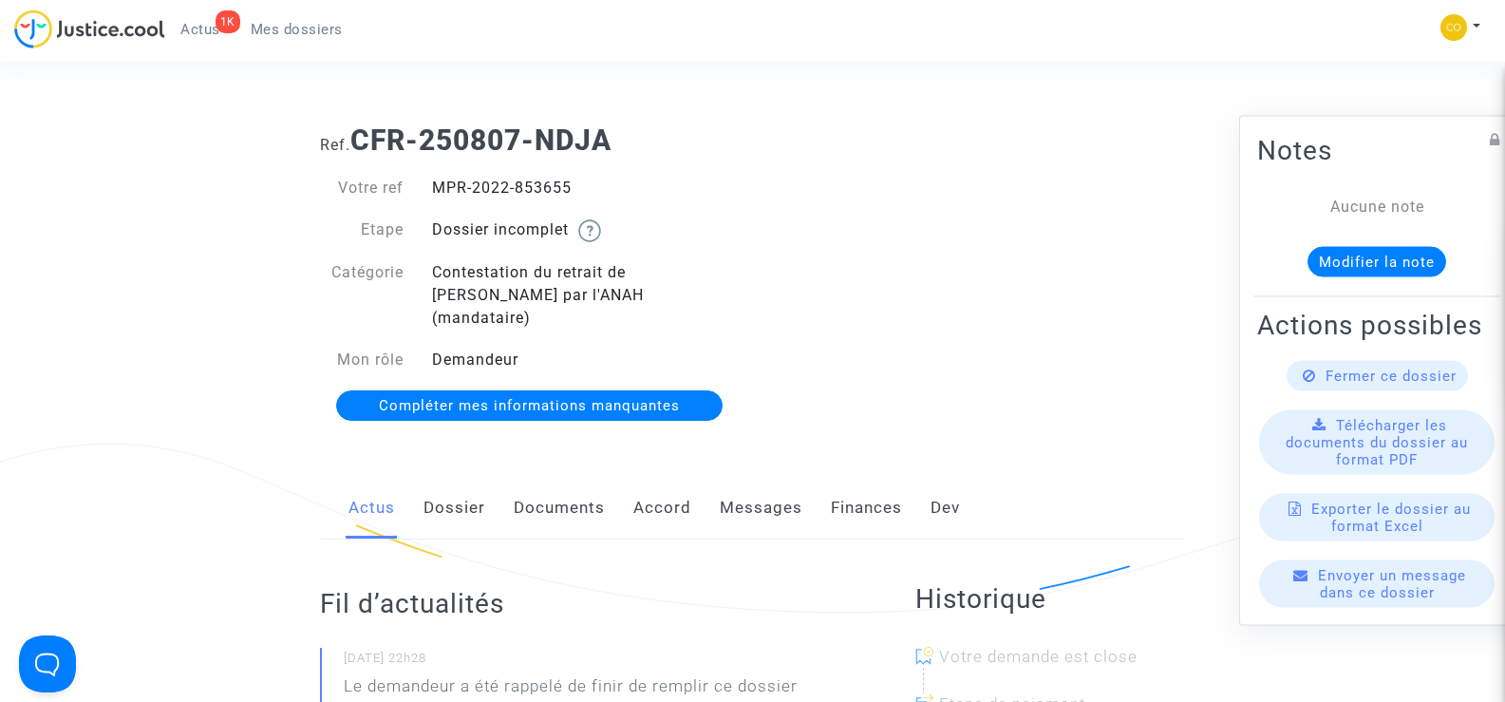
click at [574, 479] on link "Documents" at bounding box center [559, 508] width 91 height 63
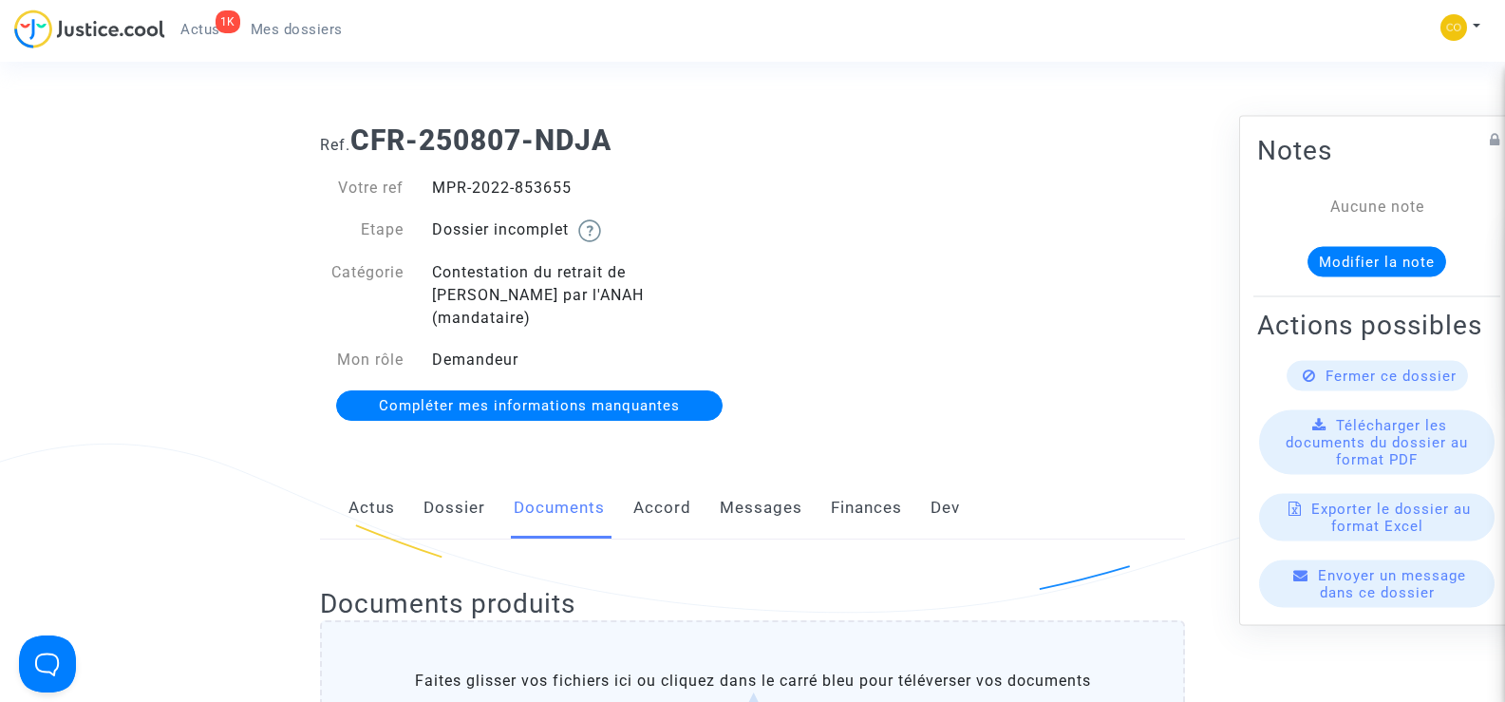
drag, startPoint x: 582, startPoint y: 181, endPoint x: 420, endPoint y: 198, distance: 163.3
click at [420, 198] on div "MPR-2022-853655" at bounding box center [585, 188] width 335 height 23
copy div "MPR-2022-853655"
click at [961, 336] on div "Ref. CFR-250807-NDJA Votre ref MPR-2022-853655 Etape Dossier incomplet Catégori…" at bounding box center [753, 273] width 894 height 329
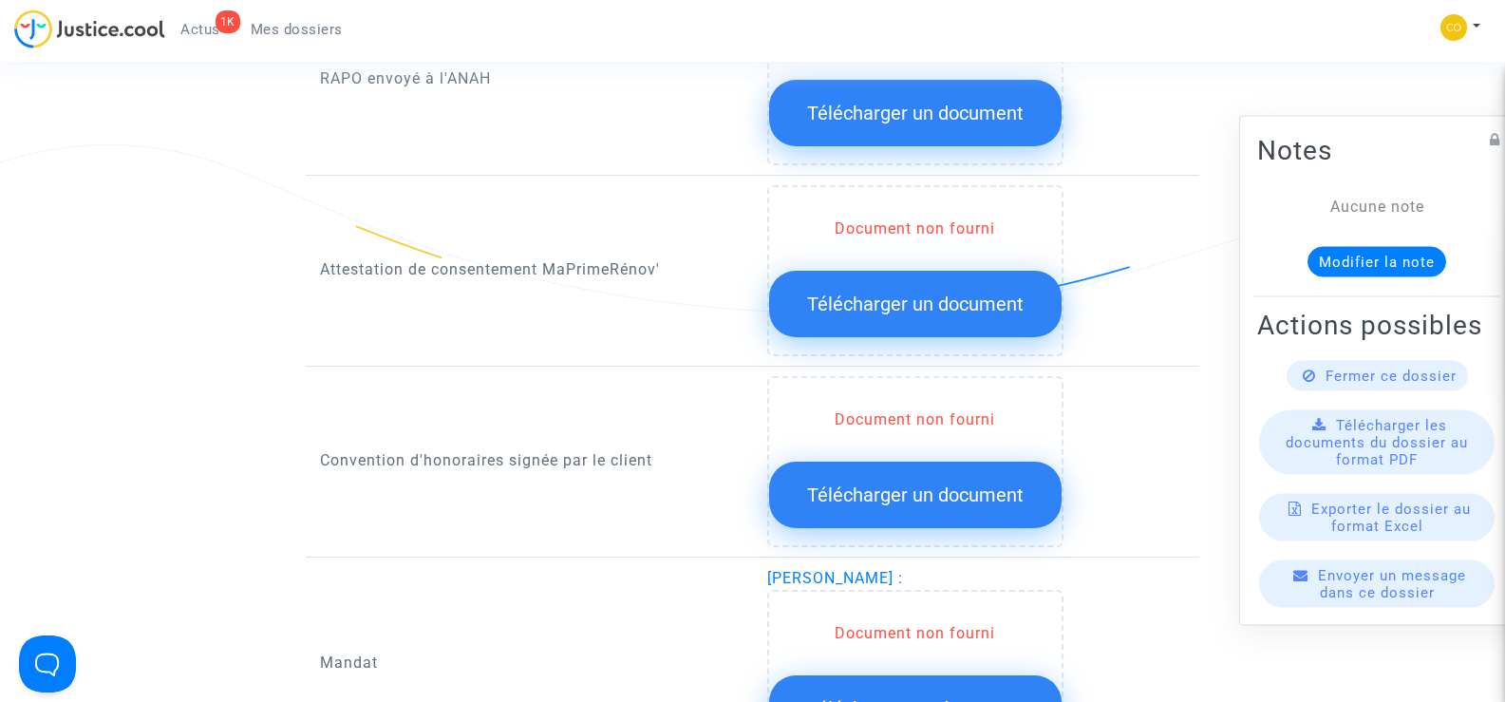
scroll to position [2279, 0]
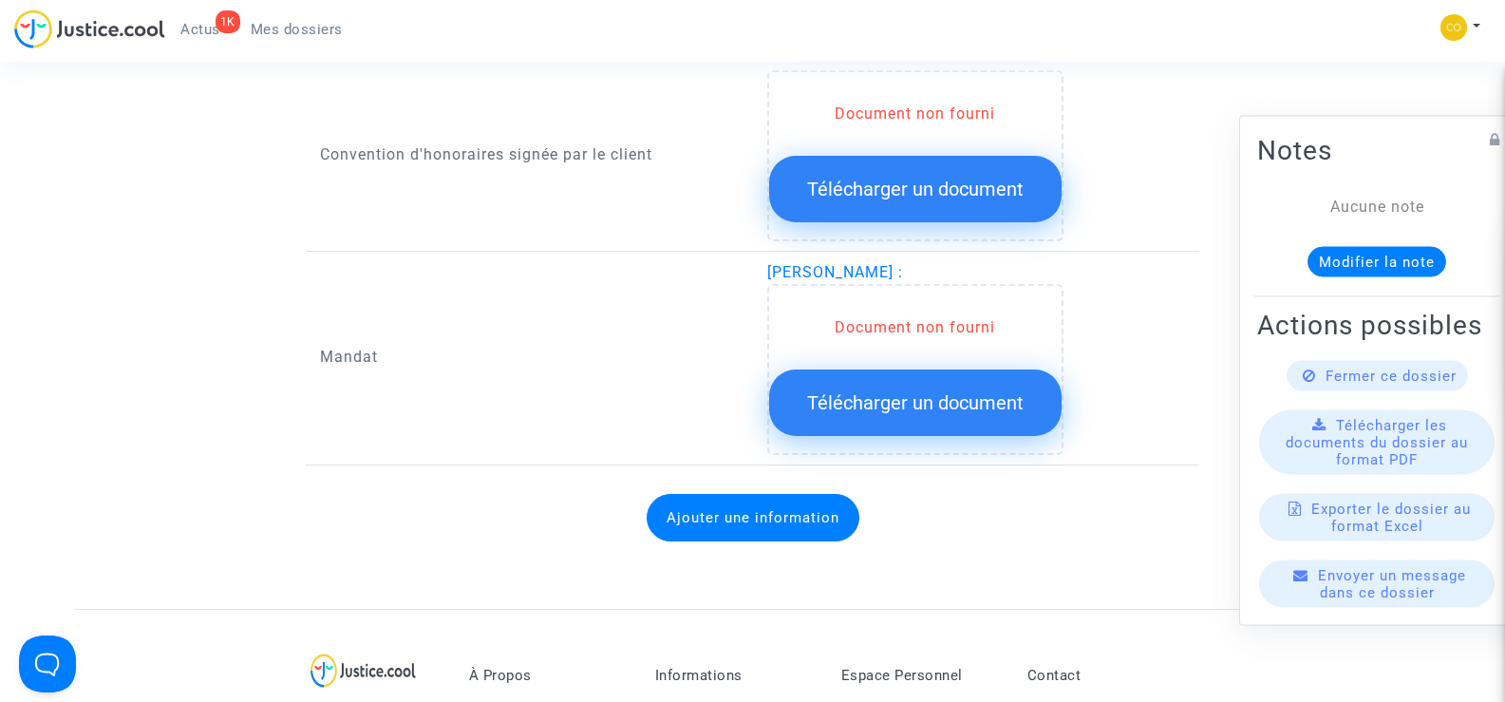
drag, startPoint x: 840, startPoint y: 249, endPoint x: 731, endPoint y: 252, distance: 109.3
click at [731, 261] on div "Mandat [PERSON_NAME] : Document non fourni Télécharger un document" at bounding box center [753, 363] width 894 height 204
copy div "[PERSON_NAME]"
click at [478, 377] on div "Mandat" at bounding box center [529, 358] width 447 height 194
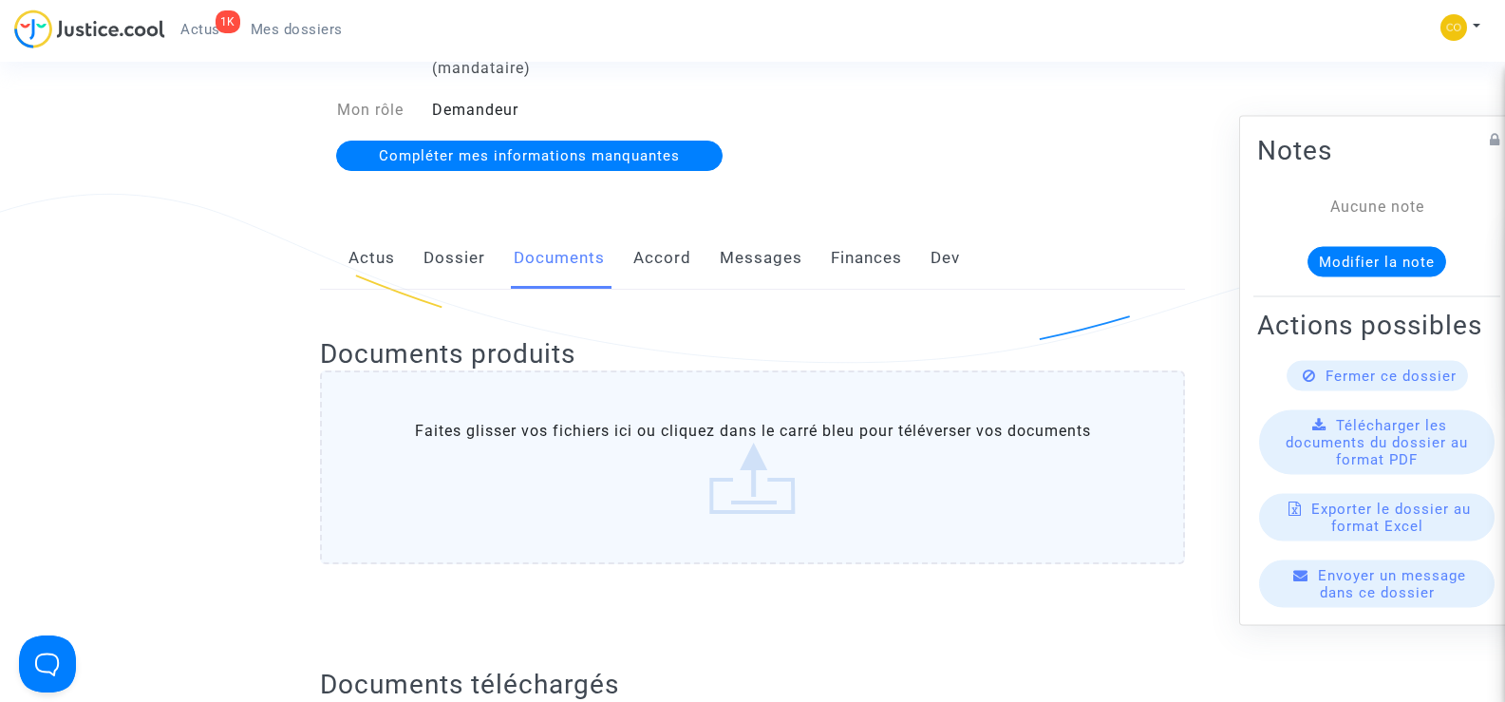
scroll to position [0, 0]
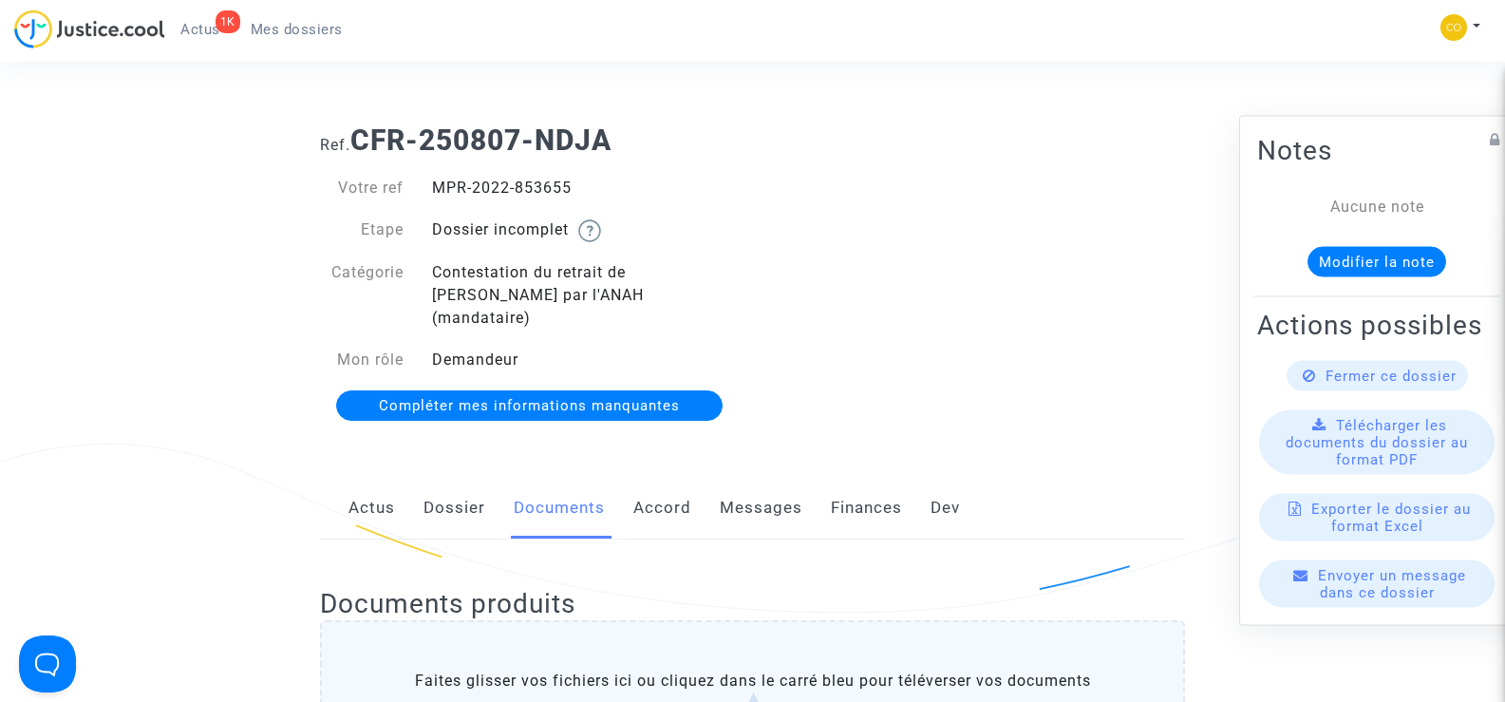
drag, startPoint x: 597, startPoint y: 181, endPoint x: 431, endPoint y: 186, distance: 166.3
click at [431, 186] on div "MPR-2022-853655" at bounding box center [585, 188] width 335 height 23
copy div "MPR-2022-853655"
click at [958, 216] on div "Ref. CFR-250807-NDJA Votre ref MPR-2022-853655 Etape Dossier incomplet Catégori…" at bounding box center [753, 273] width 894 height 329
click at [1043, 273] on div "Ref. CFR-250807-NDJA Votre ref MPR-2022-853655 Etape Dossier incomplet Catégori…" at bounding box center [753, 273] width 894 height 329
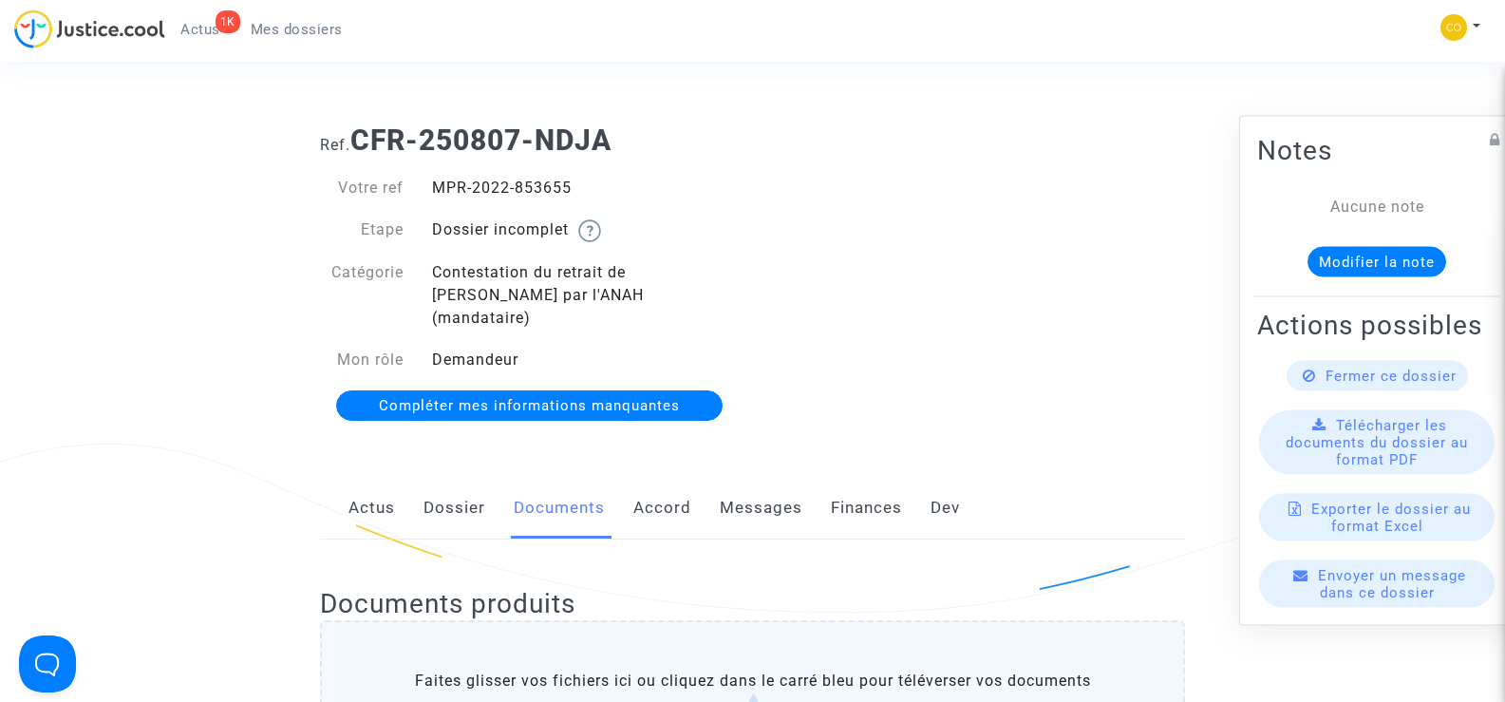
drag, startPoint x: 584, startPoint y: 190, endPoint x: 435, endPoint y: 179, distance: 149.5
click at [435, 179] on div "MPR-2022-853655" at bounding box center [585, 188] width 335 height 23
copy div "MPR-2022-853655"
click at [947, 229] on div "Ref. CFR-250807-NDJA Votre ref MPR-2022-853655 Etape Dossier incomplet Catégori…" at bounding box center [753, 273] width 894 height 329
click at [282, 26] on span "Mes dossiers" at bounding box center [297, 29] width 92 height 17
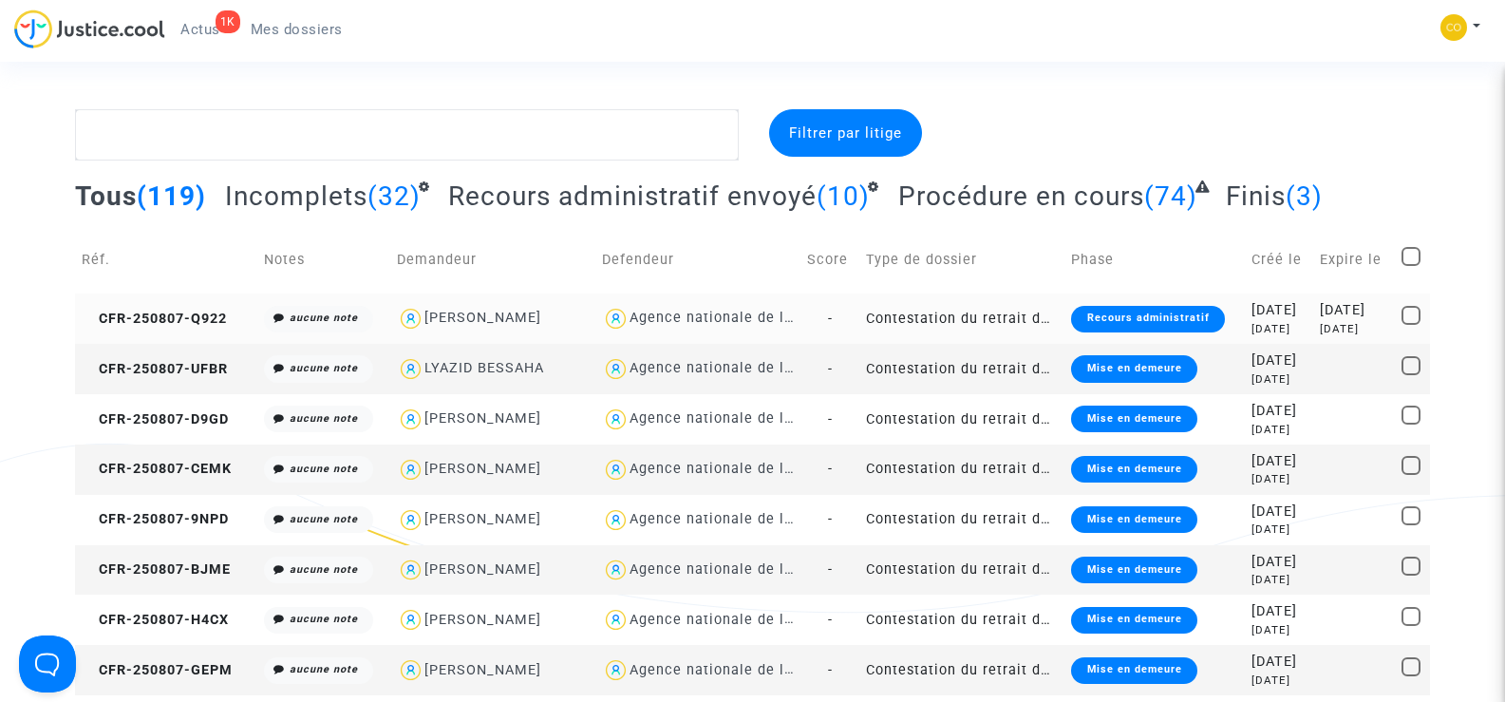
click at [196, 311] on copy "CFR-250807-Q922" at bounding box center [154, 319] width 145 height 16
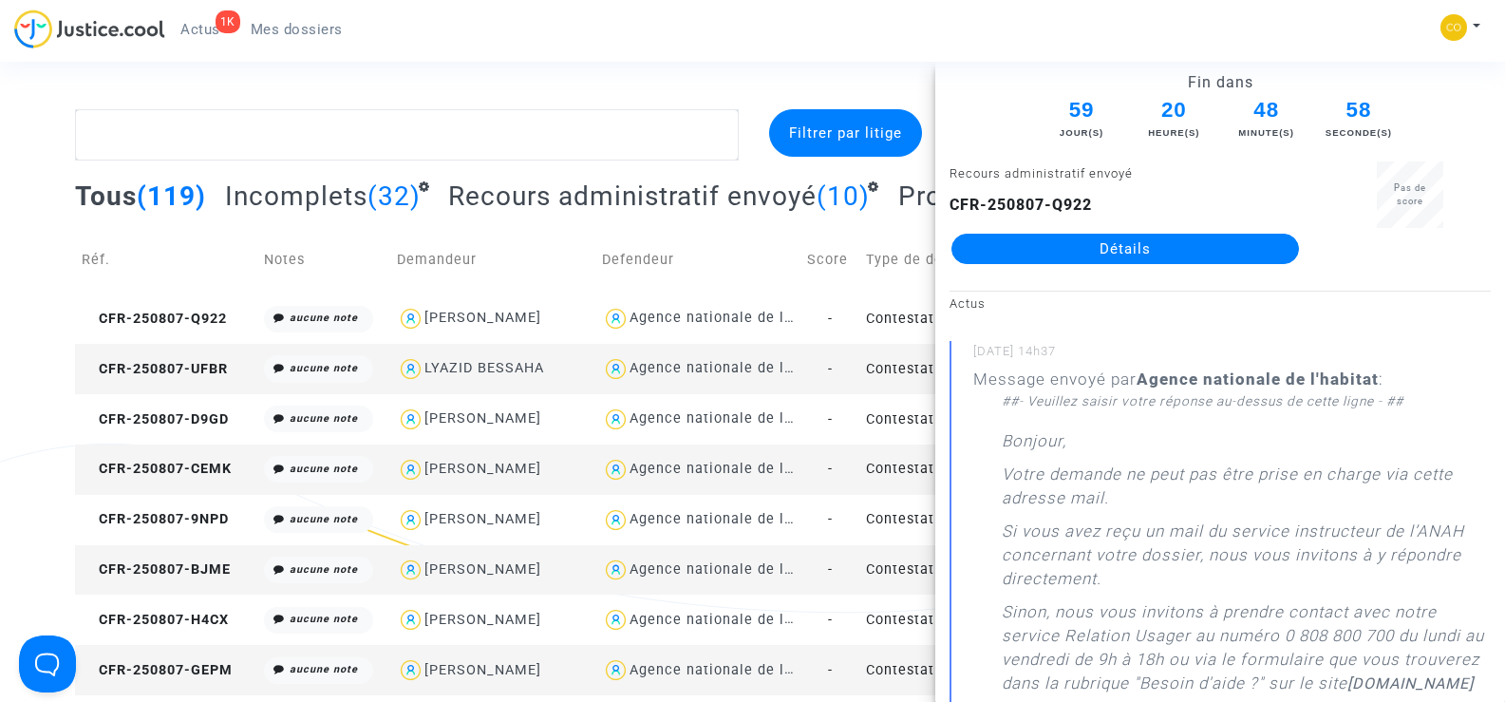
click at [1138, 242] on link "Détails" at bounding box center [1126, 249] width 348 height 30
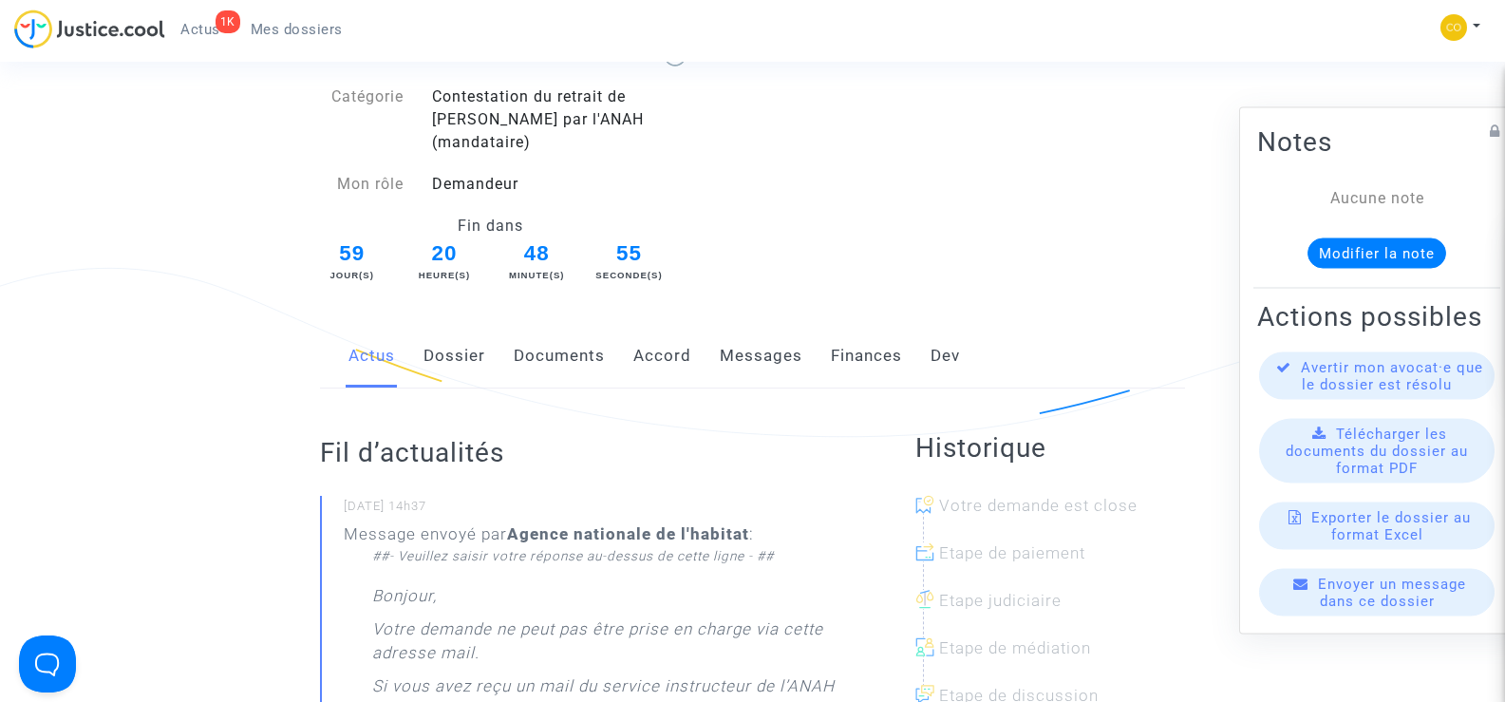
scroll to position [285, 0]
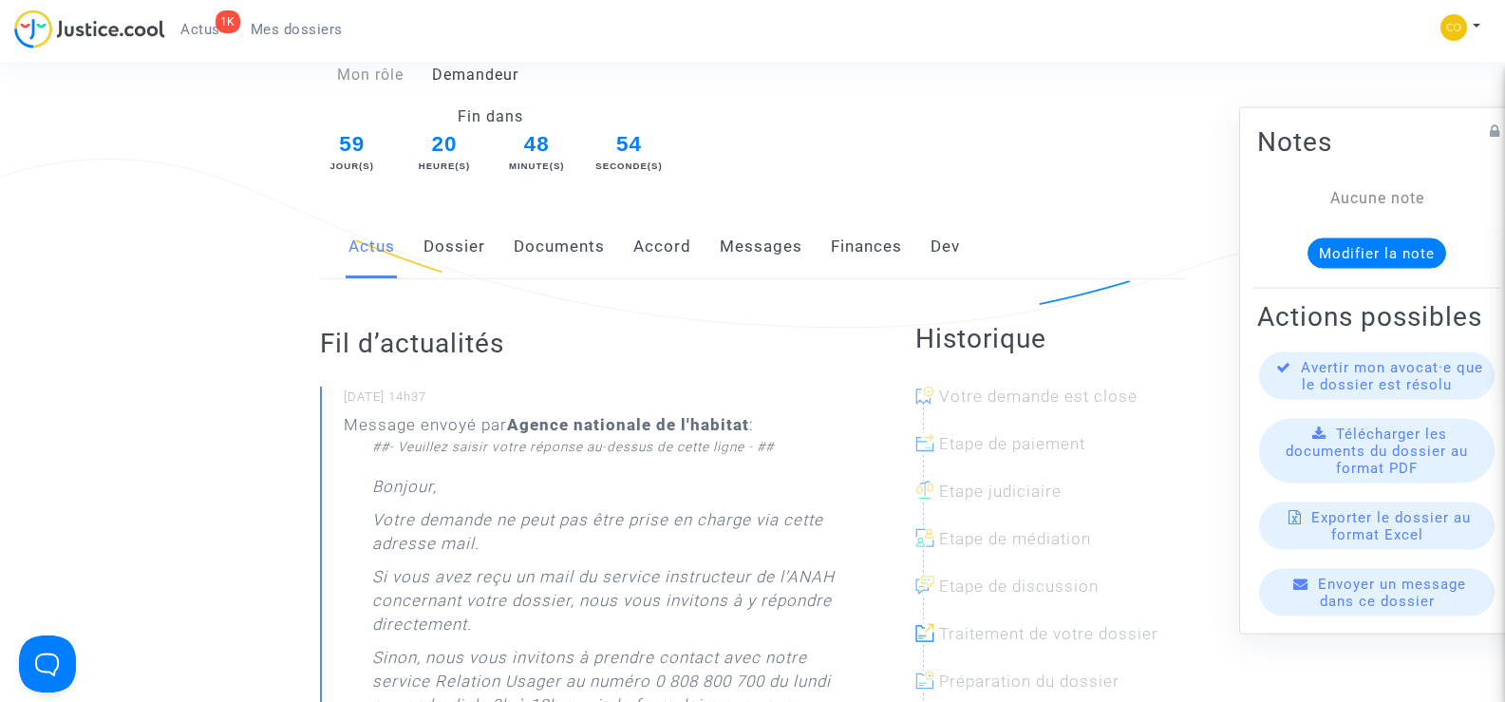
click at [591, 220] on link "Documents" at bounding box center [559, 247] width 91 height 63
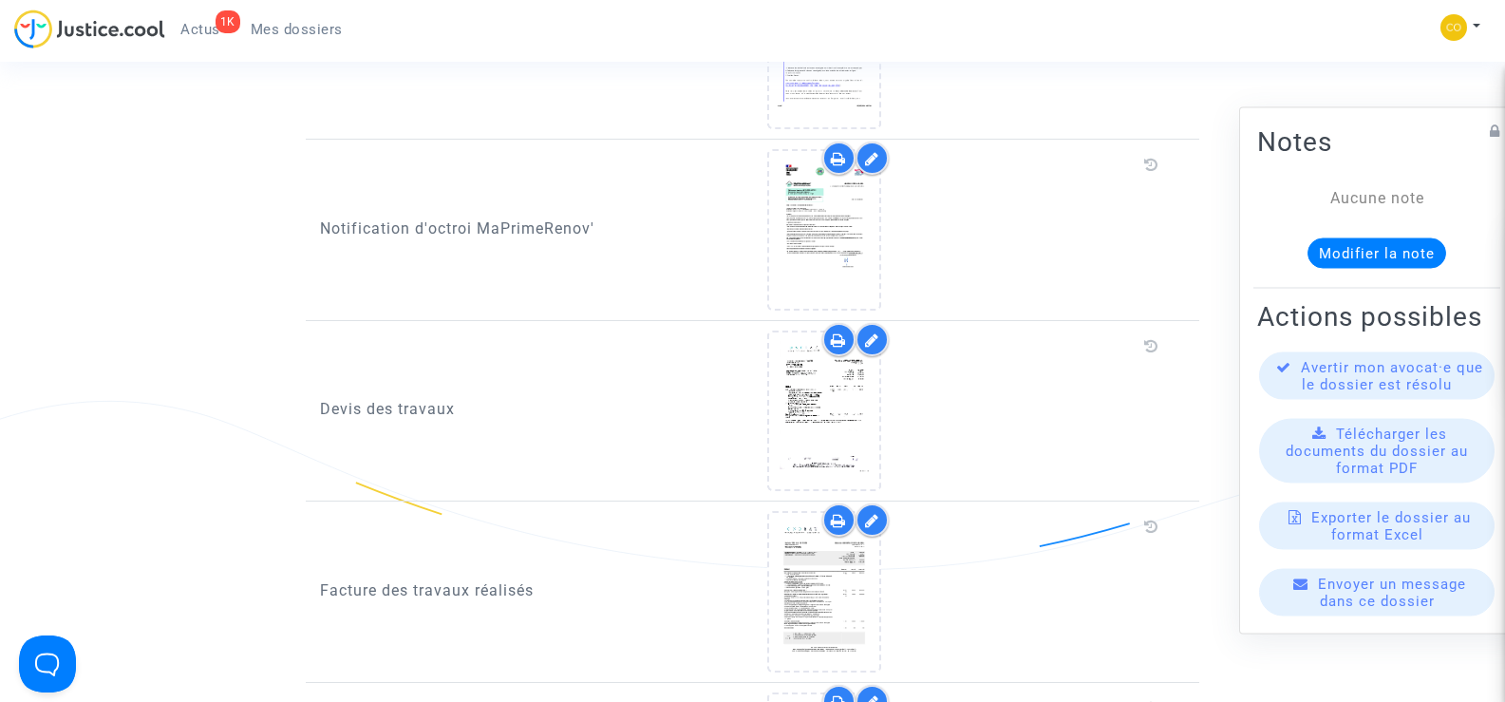
scroll to position [1899, 0]
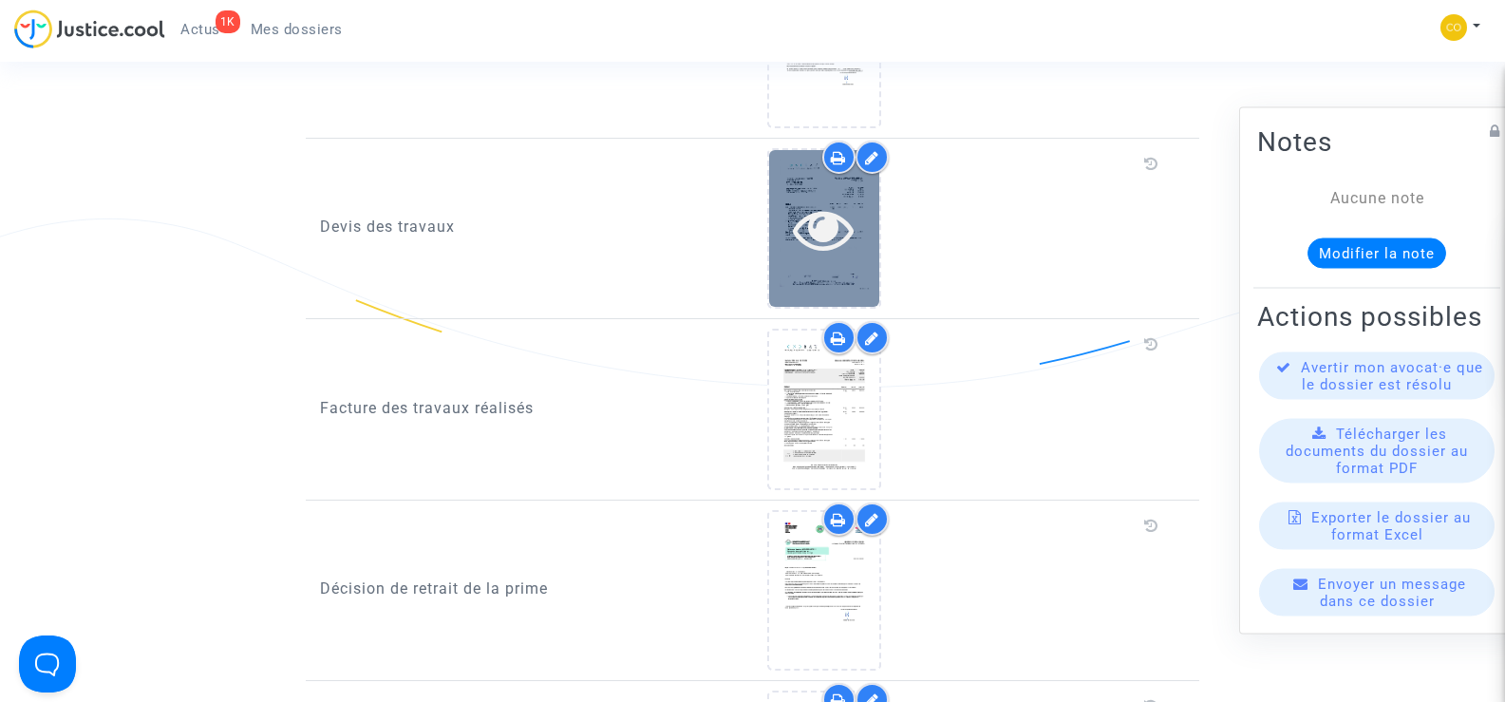
click at [801, 207] on icon at bounding box center [824, 228] width 62 height 61
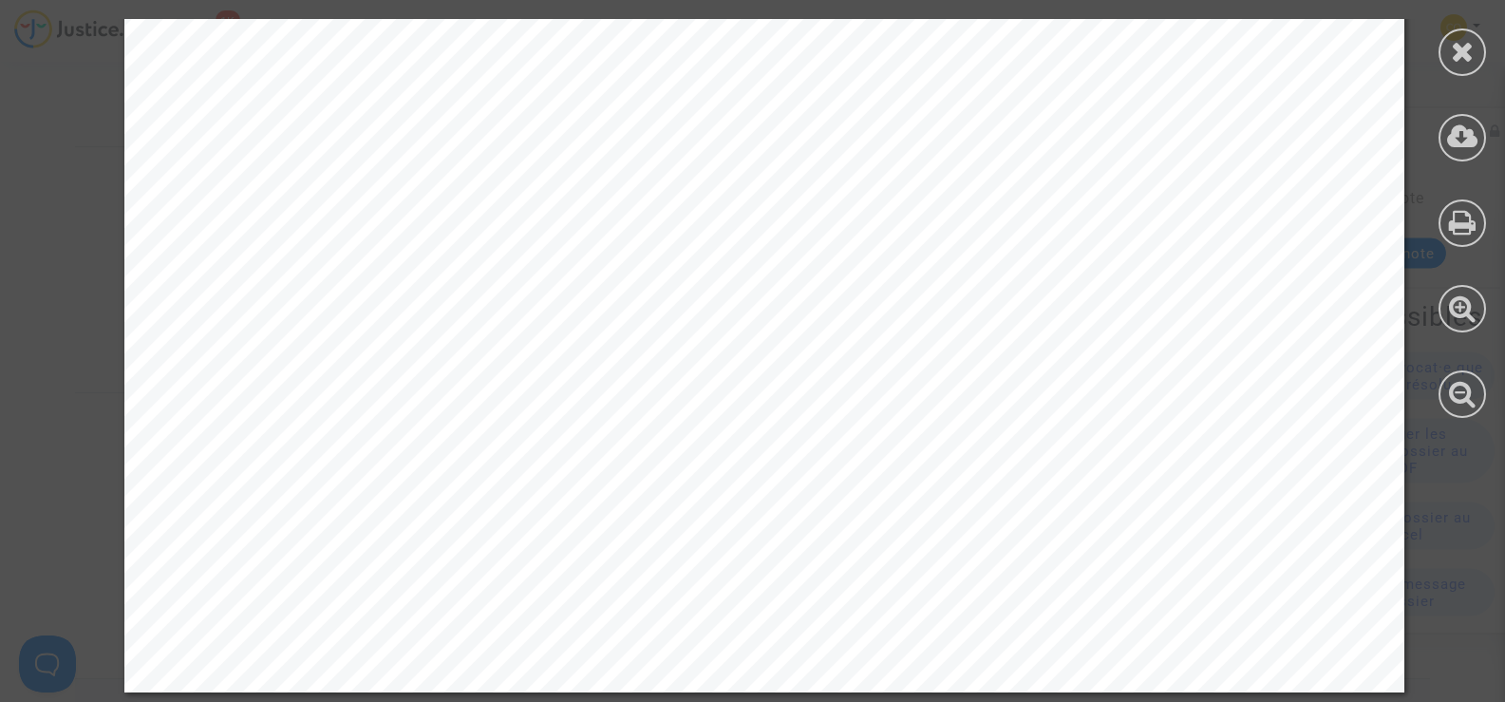
scroll to position [3450, 0]
click at [1466, 46] on icon at bounding box center [1463, 51] width 24 height 28
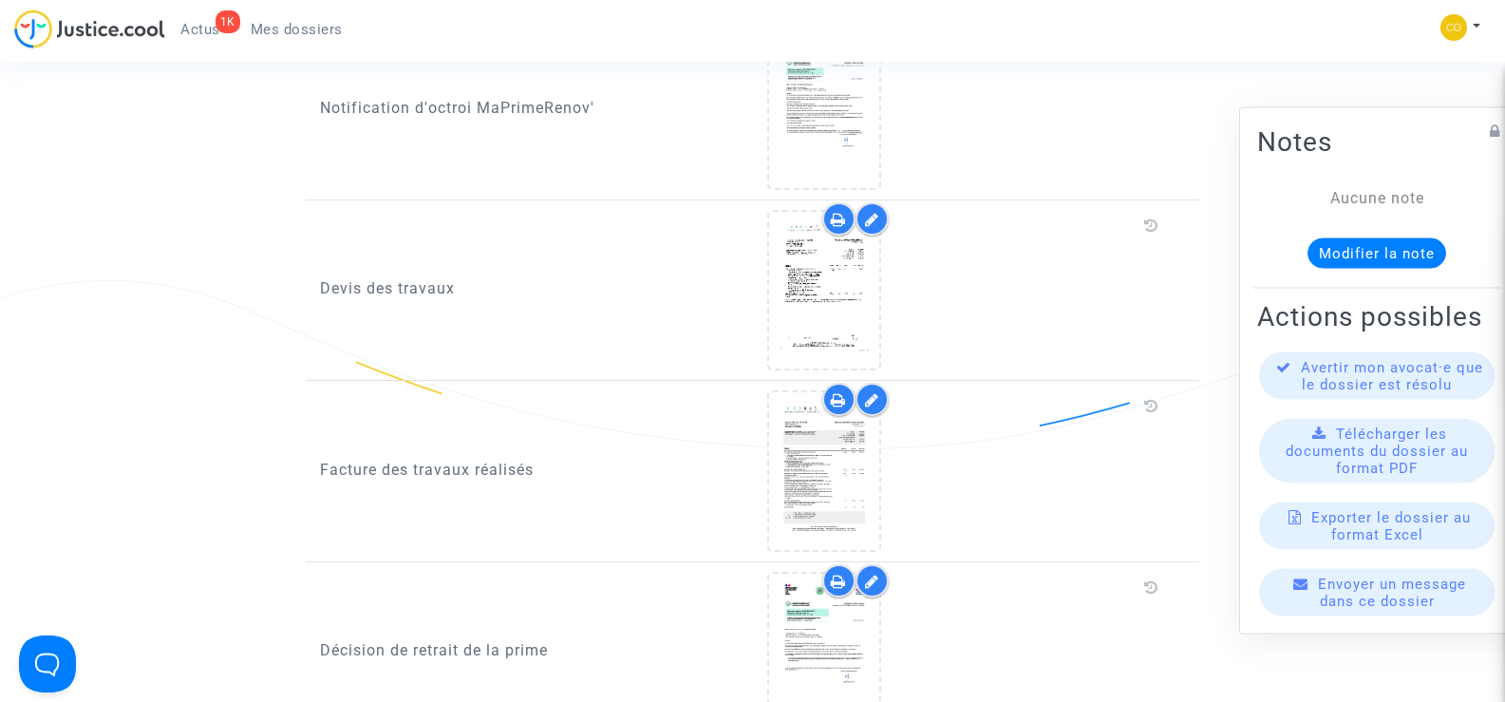
scroll to position [1836, 0]
click at [873, 206] on div at bounding box center [872, 220] width 33 height 33
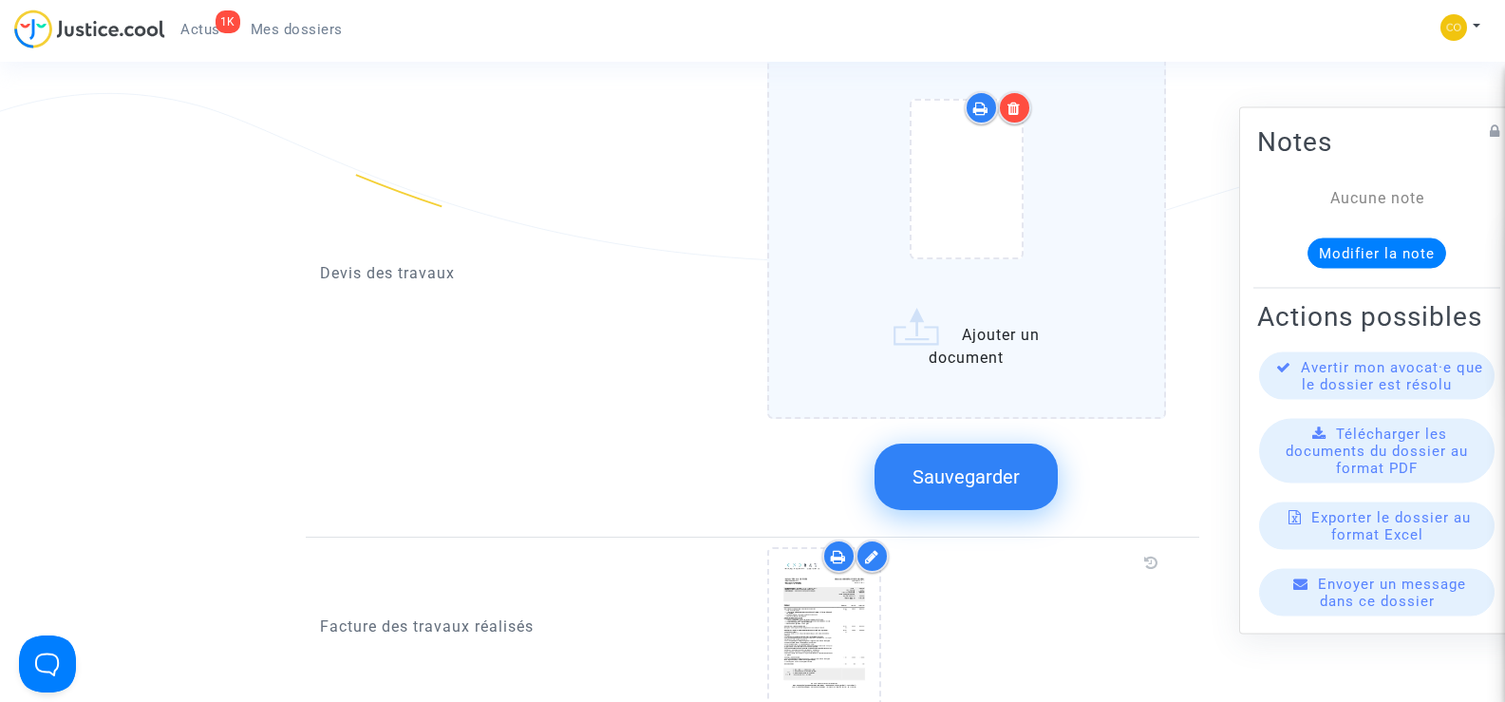
scroll to position [2026, 0]
click at [986, 315] on label "Ajouter un document" at bounding box center [967, 220] width 400 height 396
click at [0, 0] on input "Ajouter un document" at bounding box center [0, 0] width 0 height 0
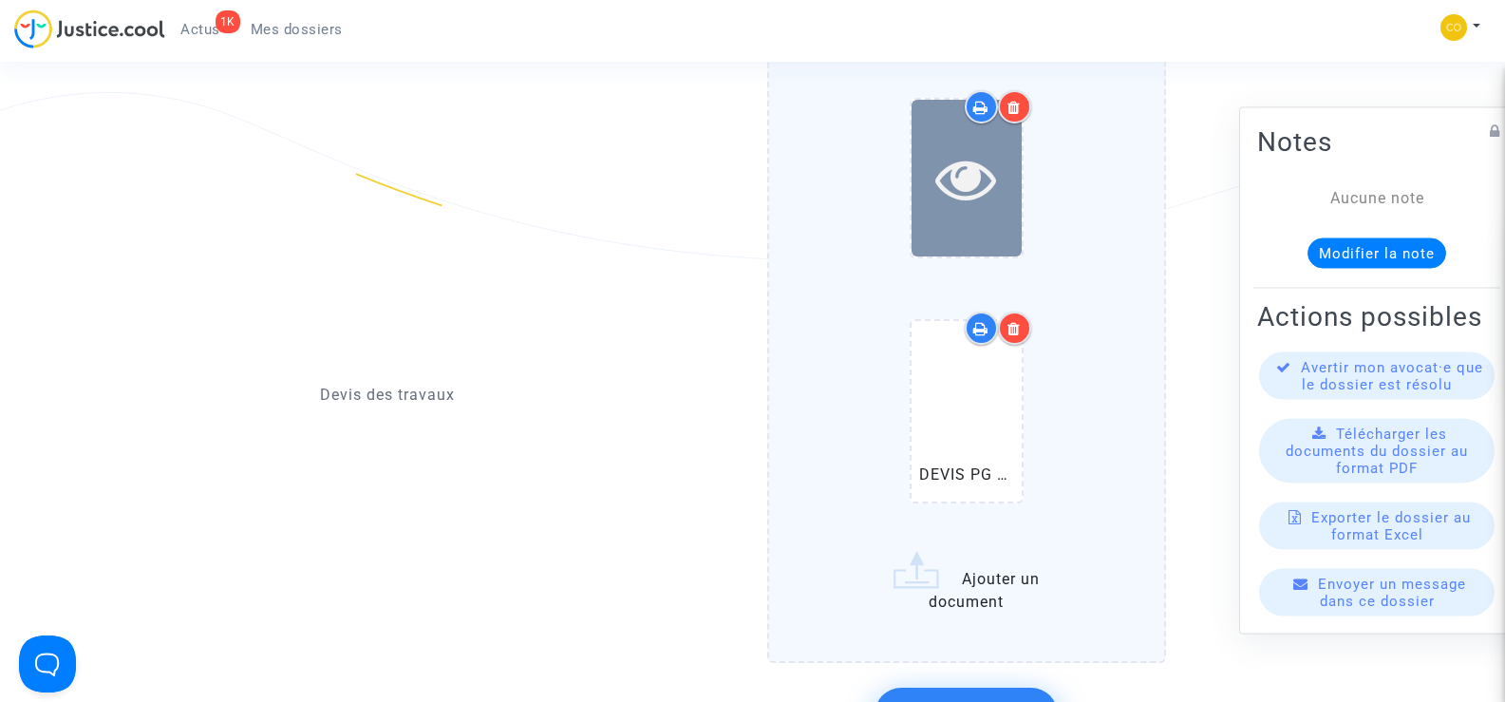
click at [973, 148] on icon at bounding box center [966, 178] width 62 height 61
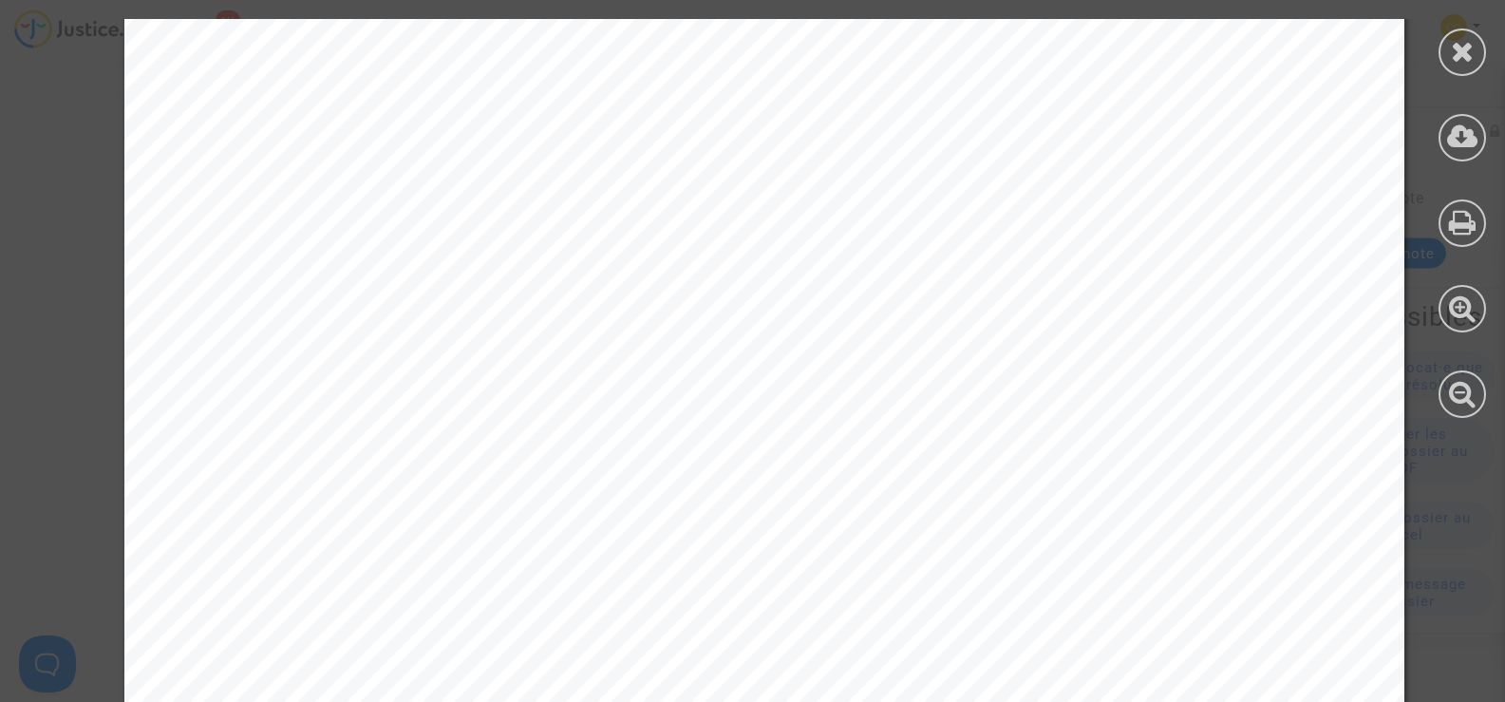
scroll to position [2974, 0]
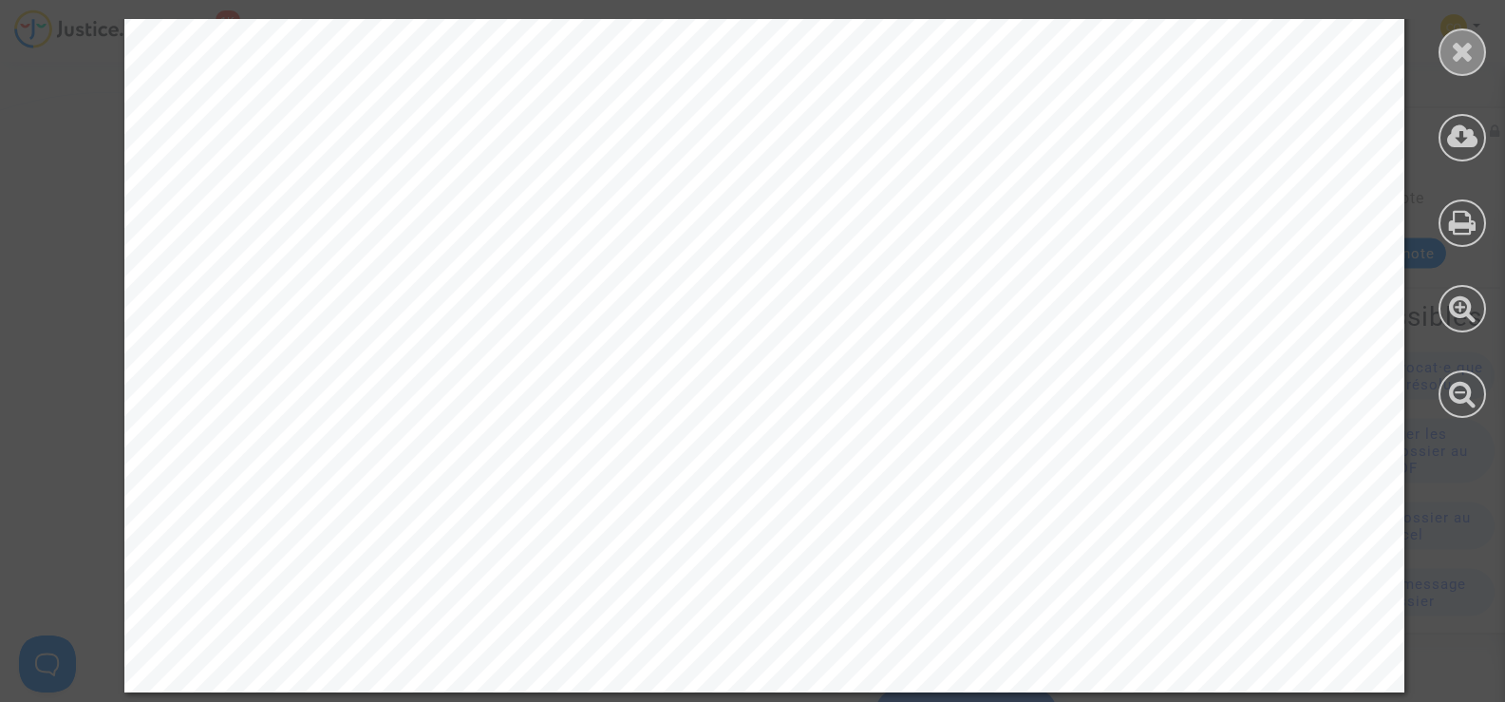
click at [1462, 47] on icon at bounding box center [1463, 51] width 24 height 28
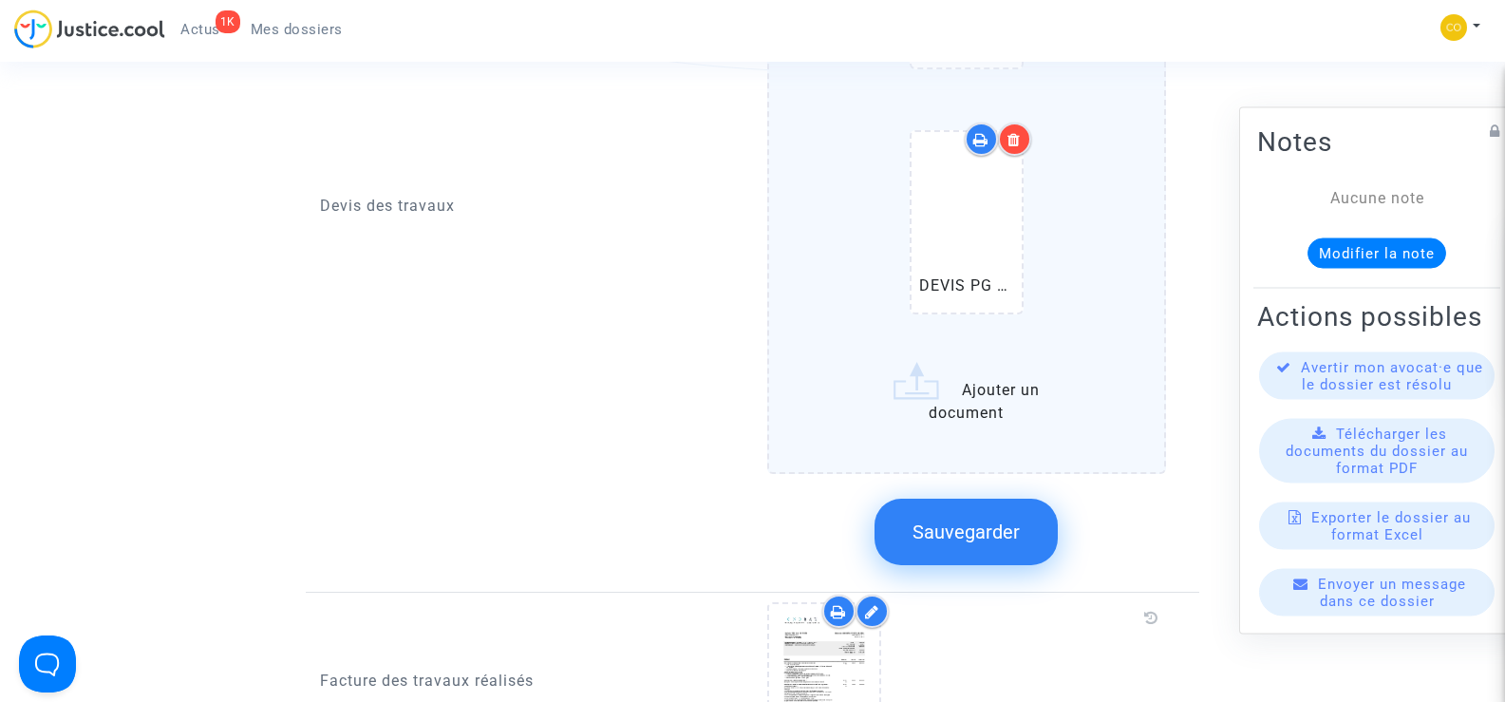
scroll to position [2216, 0]
click at [994, 498] on button "Sauvegarder" at bounding box center [966, 531] width 183 height 66
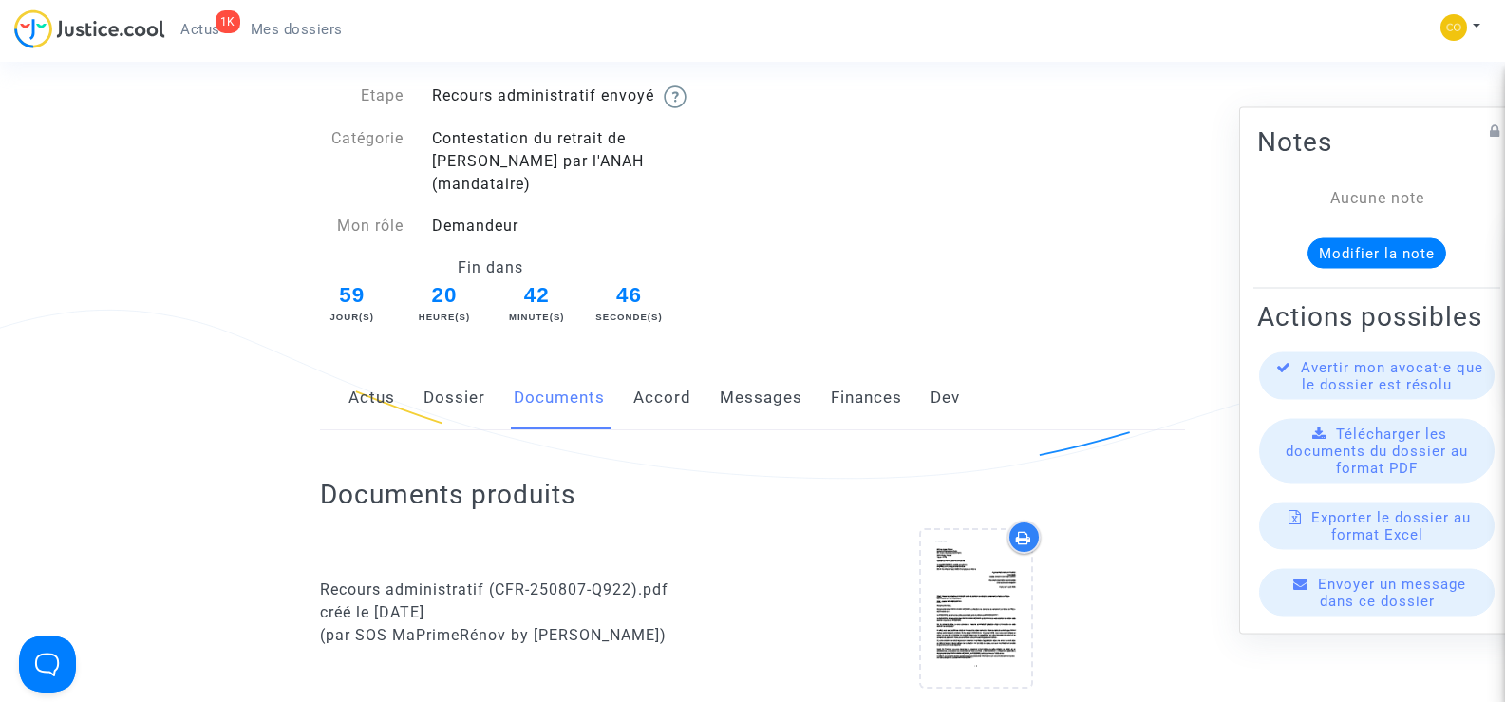
scroll to position [0, 0]
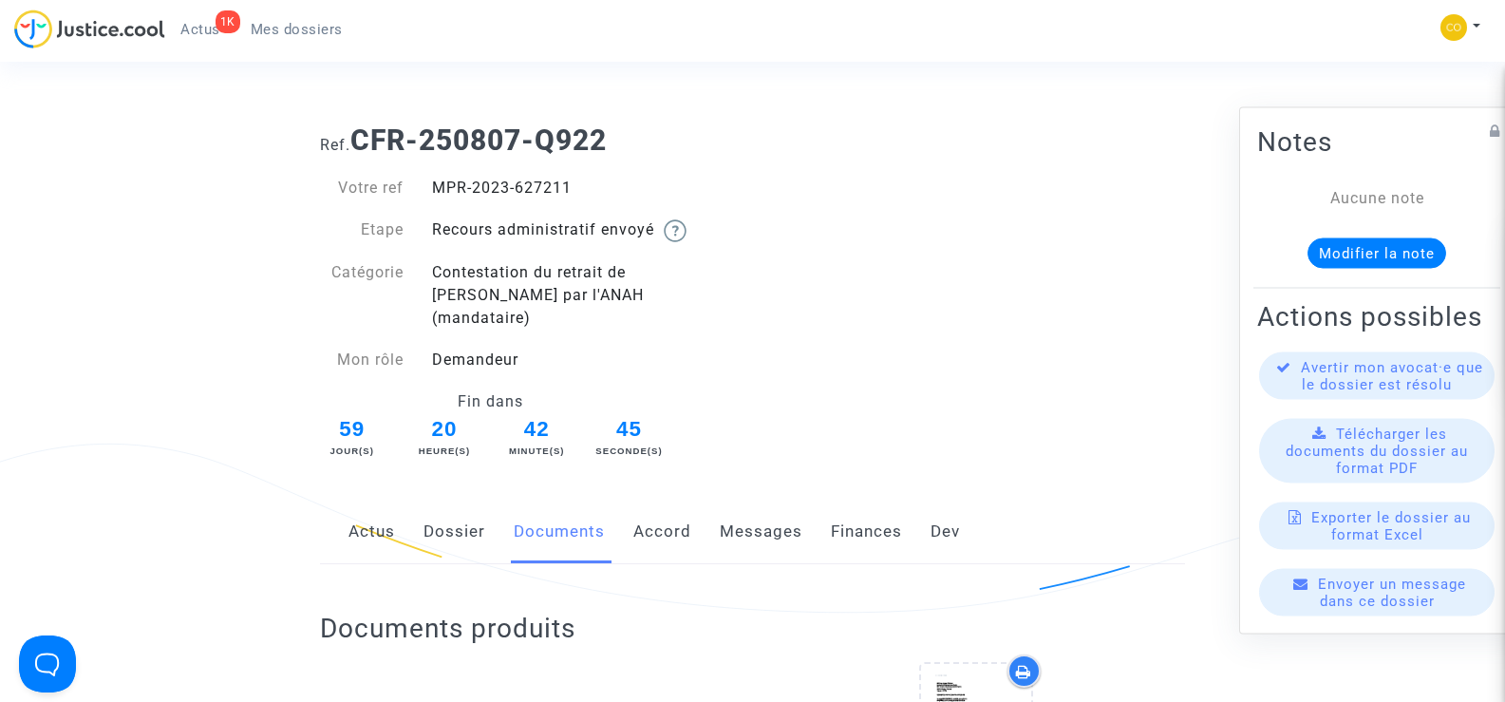
drag, startPoint x: 540, startPoint y: 190, endPoint x: 446, endPoint y: 181, distance: 94.4
click at [434, 183] on div "MPR-2023-627211" at bounding box center [585, 188] width 335 height 23
click at [1010, 391] on div "Ref. CFR-250807-Q922 Votre ref MPR-2023-627211 Etape Recours administratif envo…" at bounding box center [753, 285] width 894 height 352
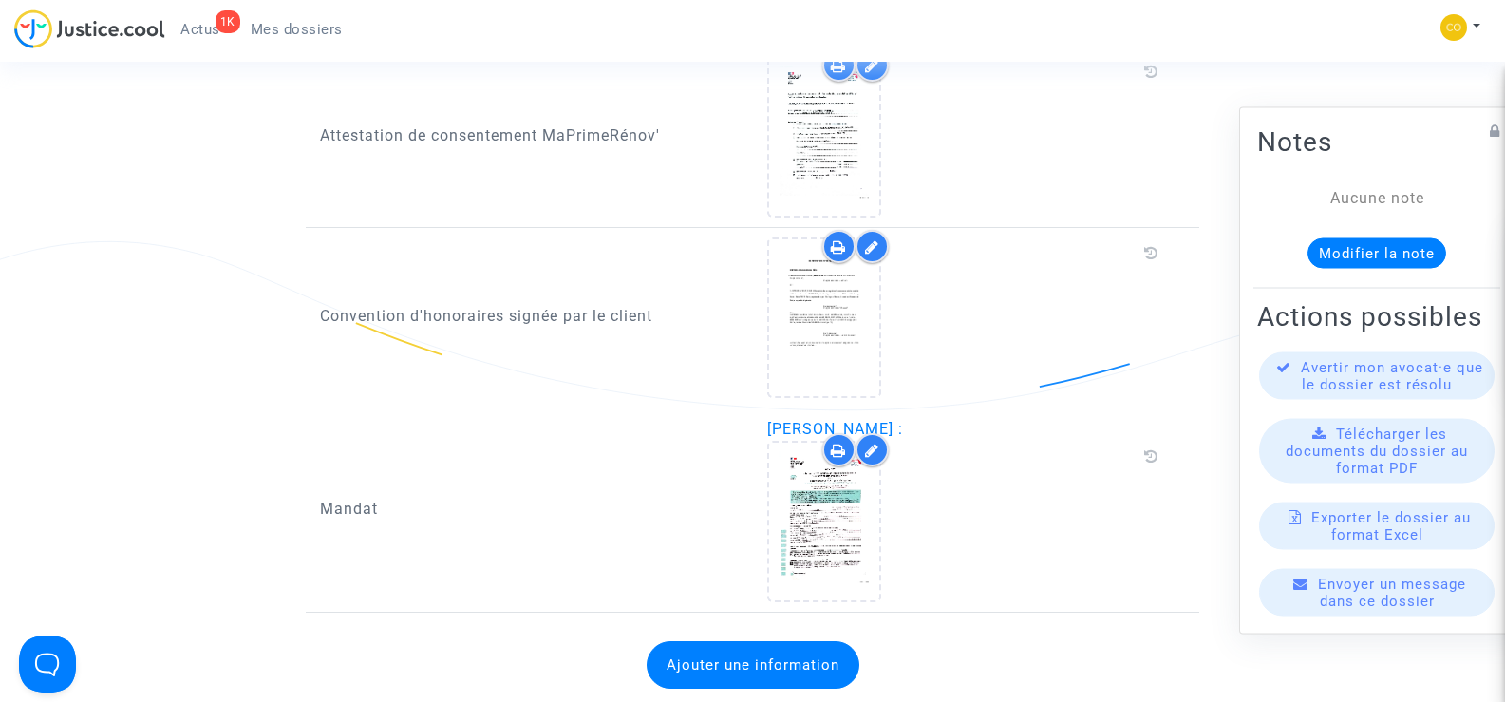
scroll to position [3039, 0]
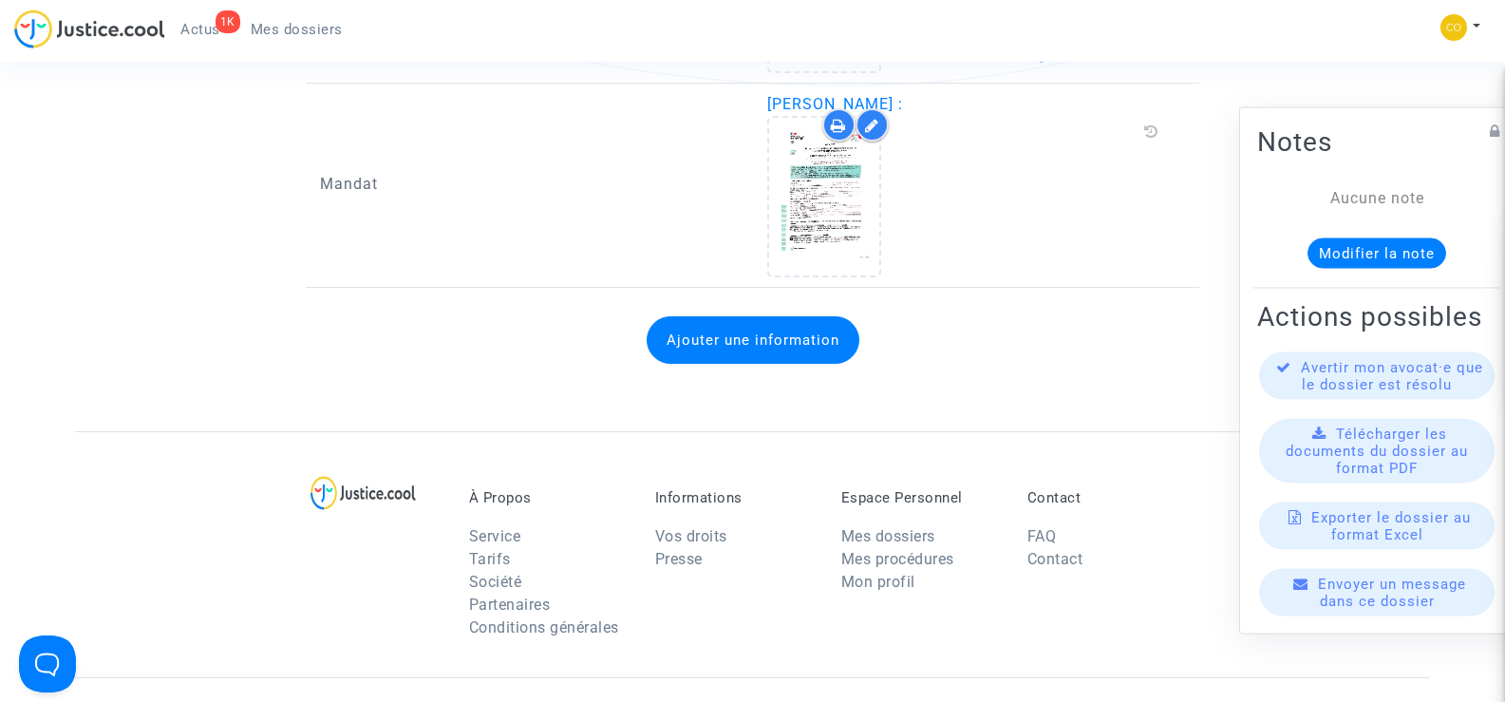
click at [309, 39] on link "Mes dossiers" at bounding box center [297, 29] width 123 height 28
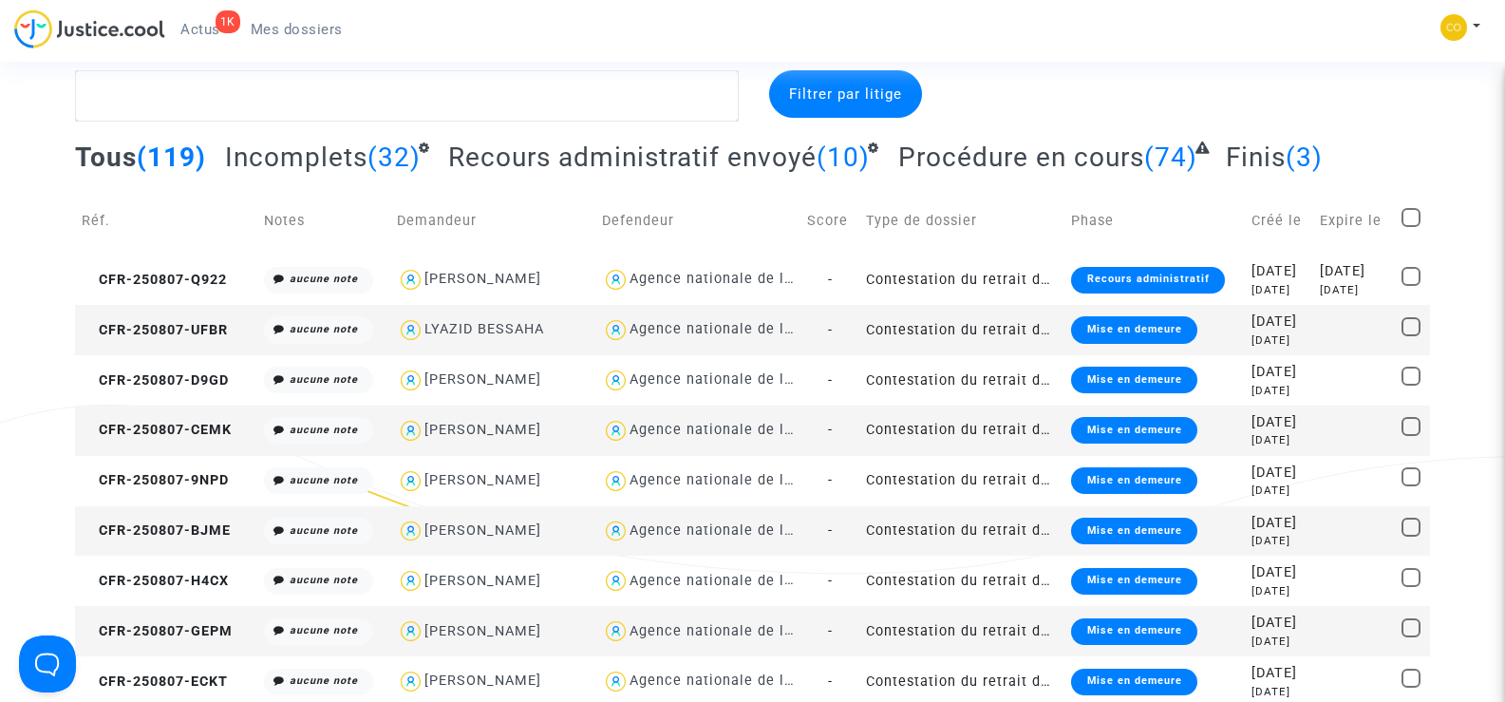
scroll to position [25, 0]
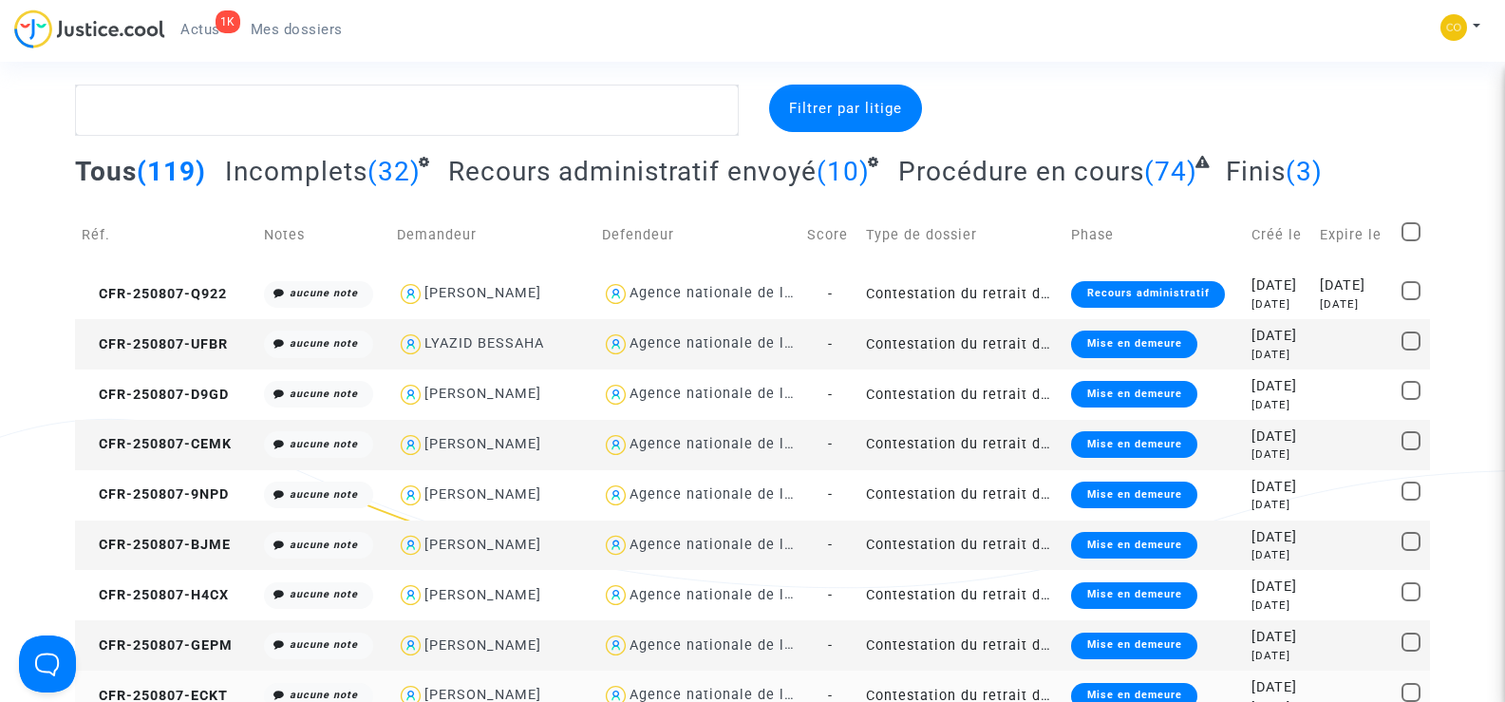
click at [666, 701] on div "Agence nationale de l'habitat" at bounding box center [734, 695] width 209 height 16
type textarea "@"Agence nationale de l'habitat""
click at [293, 26] on span "Mes dossiers" at bounding box center [297, 29] width 92 height 17
click at [1264, 98] on div at bounding box center [1214, 110] width 462 height 51
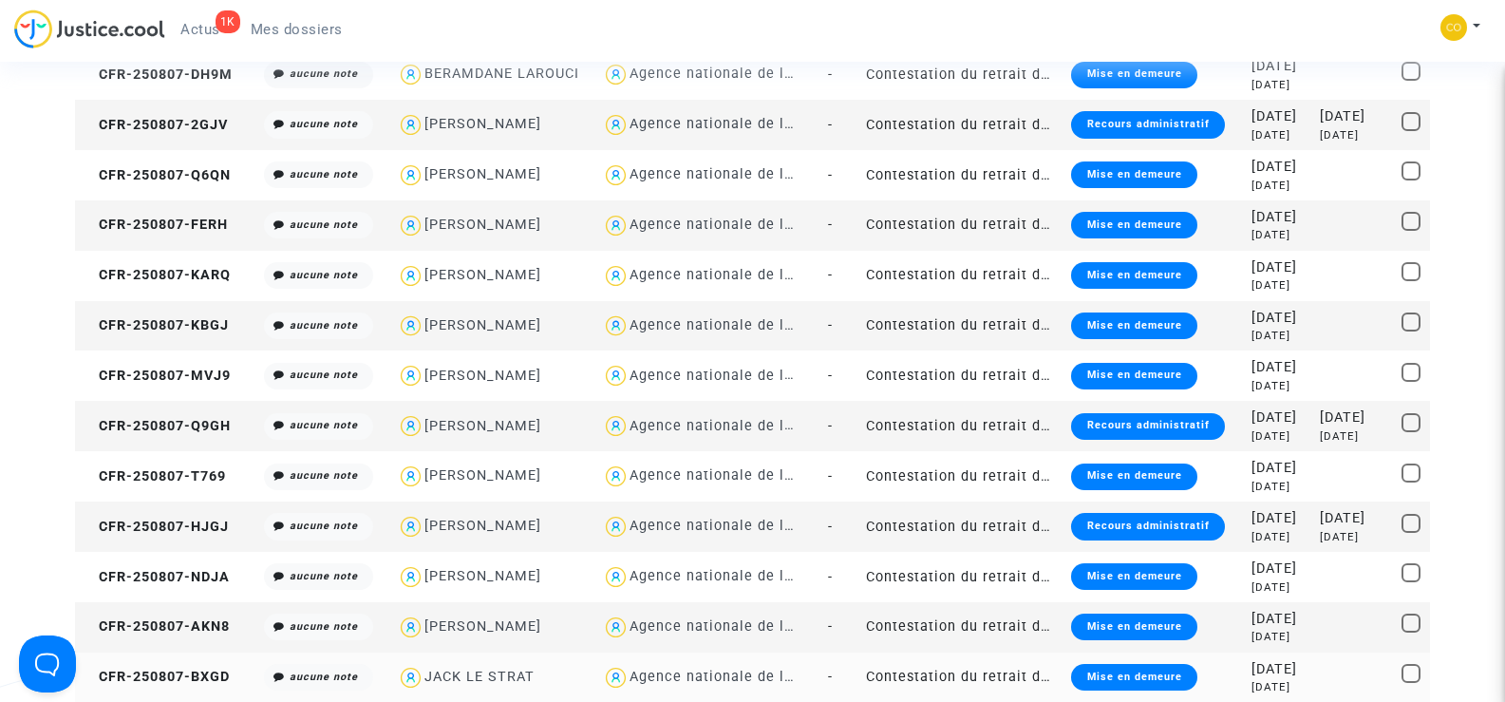
scroll to position [879, 0]
